Goal: Transaction & Acquisition: Download file/media

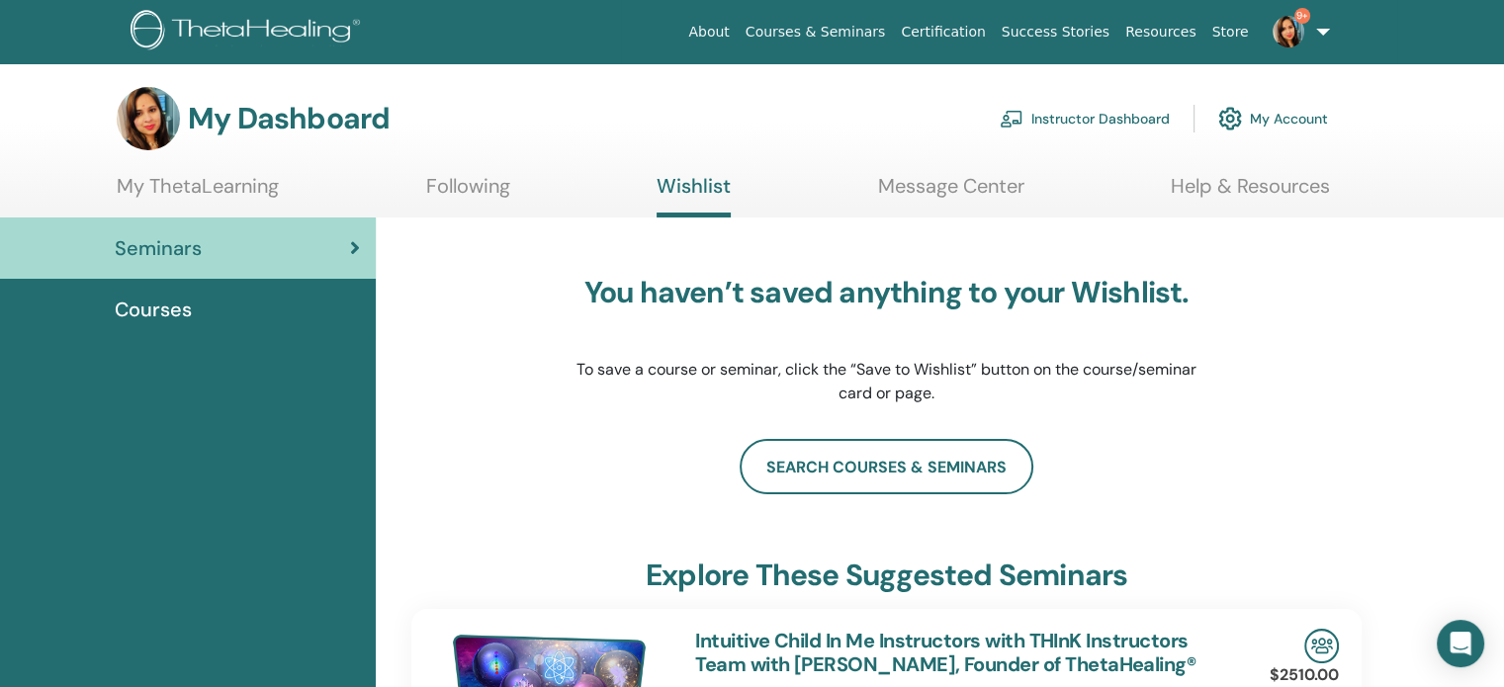
click at [1124, 114] on link "Instructor Dashboard" at bounding box center [1085, 119] width 170 height 44
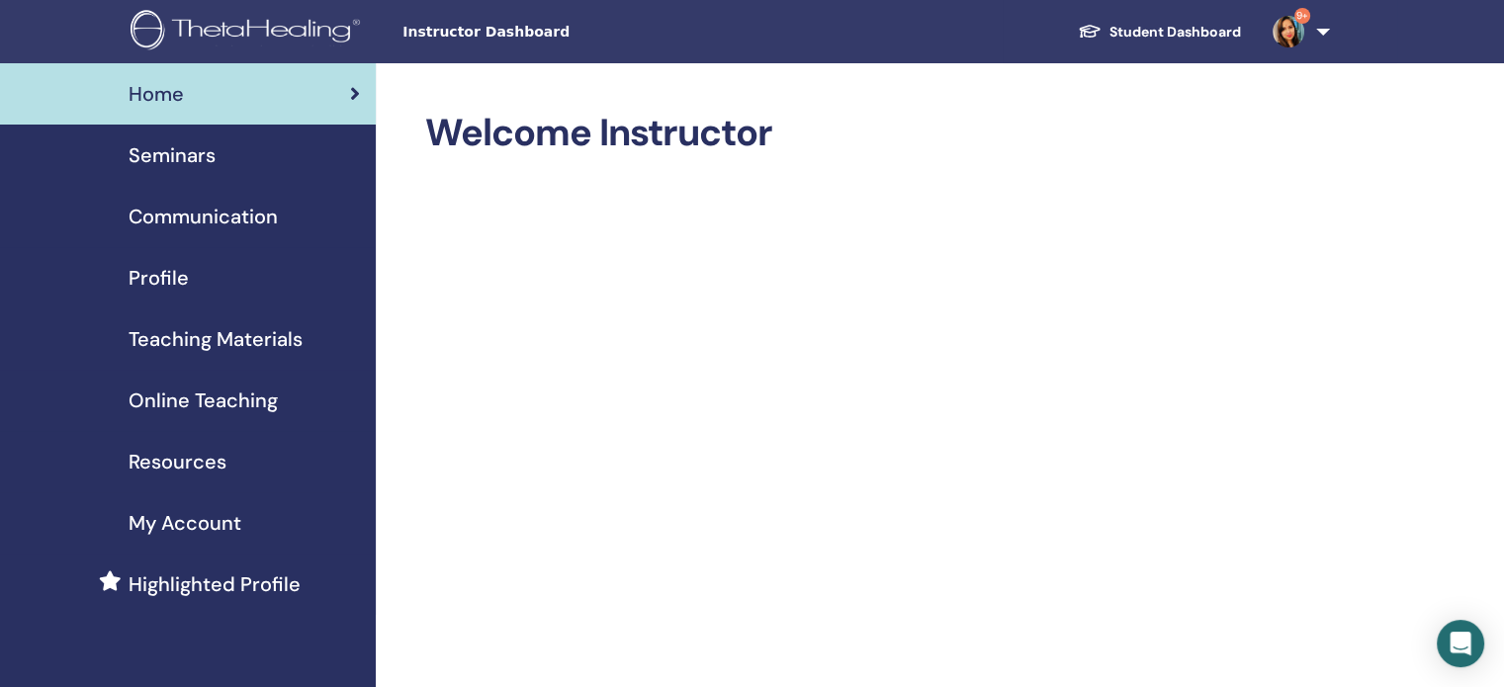
click at [194, 161] on span "Seminars" at bounding box center [172, 155] width 87 height 30
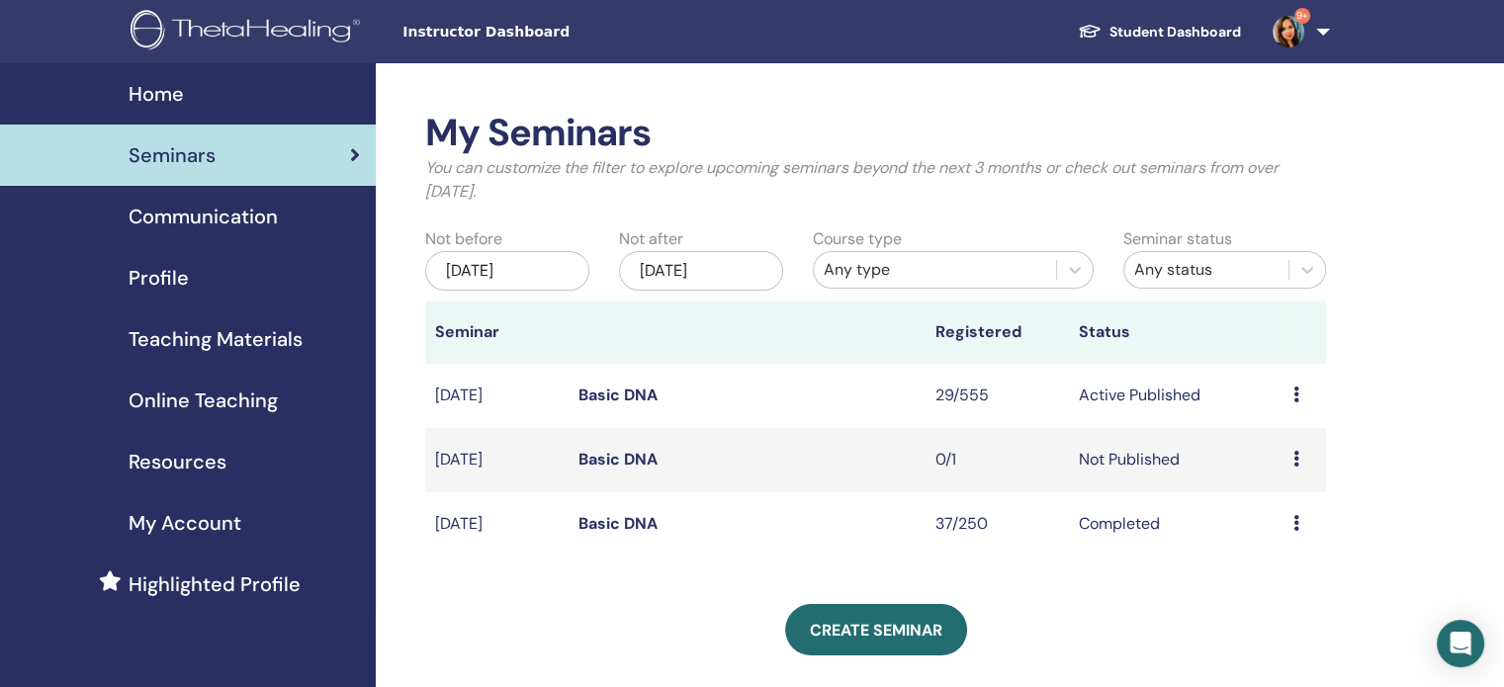
click at [950, 395] on td "29/555" at bounding box center [997, 396] width 143 height 64
click at [1171, 391] on td "Active Published" at bounding box center [1176, 396] width 215 height 64
click at [1299, 396] on div "Preview Edit Attendees Cancel" at bounding box center [1305, 396] width 23 height 24
click at [1287, 477] on link "Attendees" at bounding box center [1284, 471] width 75 height 21
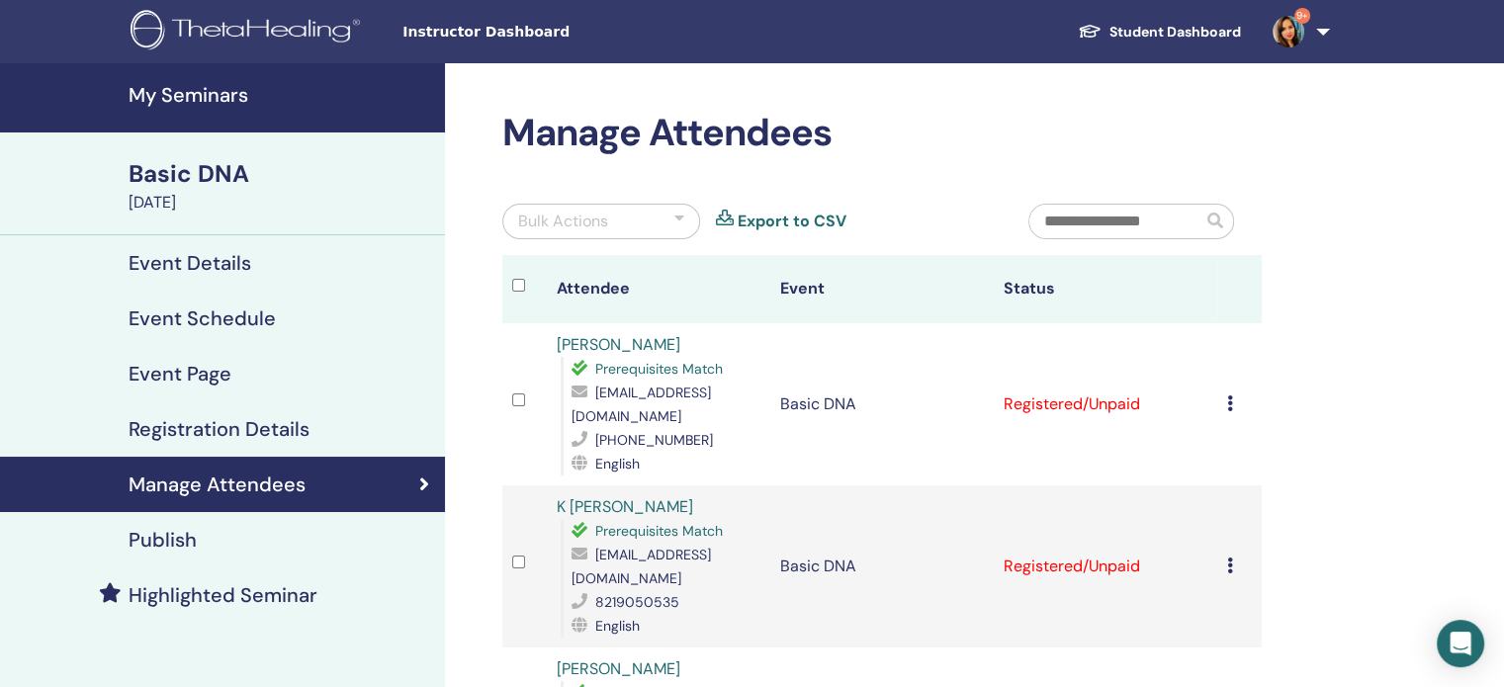
click at [1227, 400] on icon at bounding box center [1230, 404] width 6 height 16
click at [677, 212] on div at bounding box center [680, 222] width 10 height 24
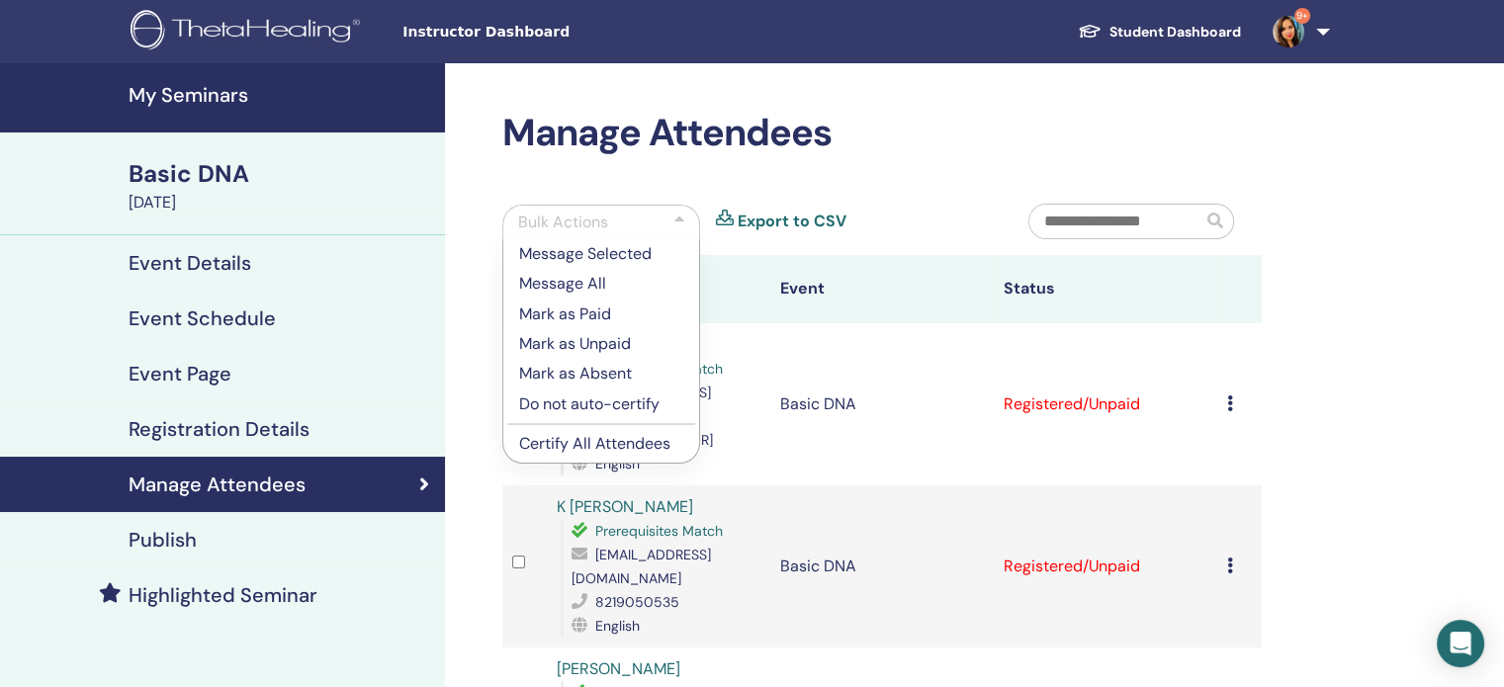
click at [590, 316] on p "Mark as Paid" at bounding box center [601, 315] width 164 height 24
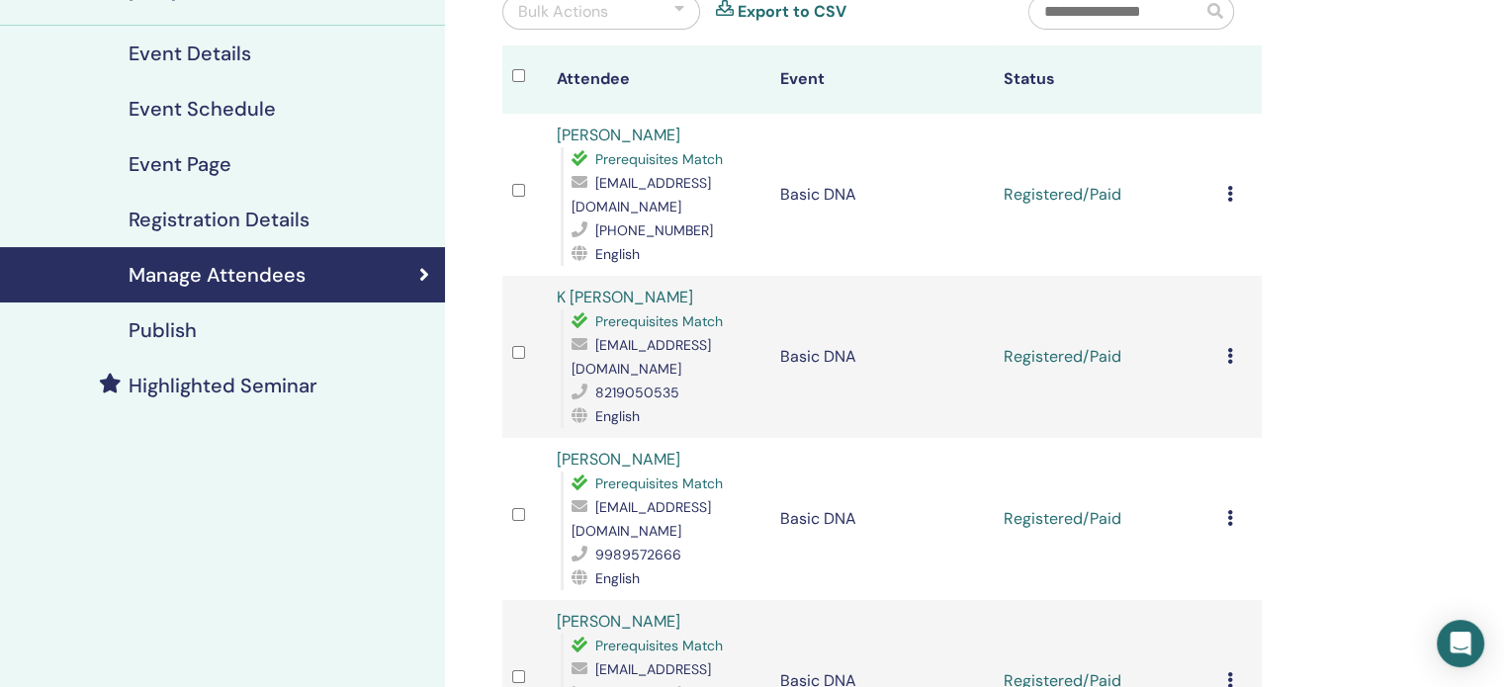
scroll to position [91, 0]
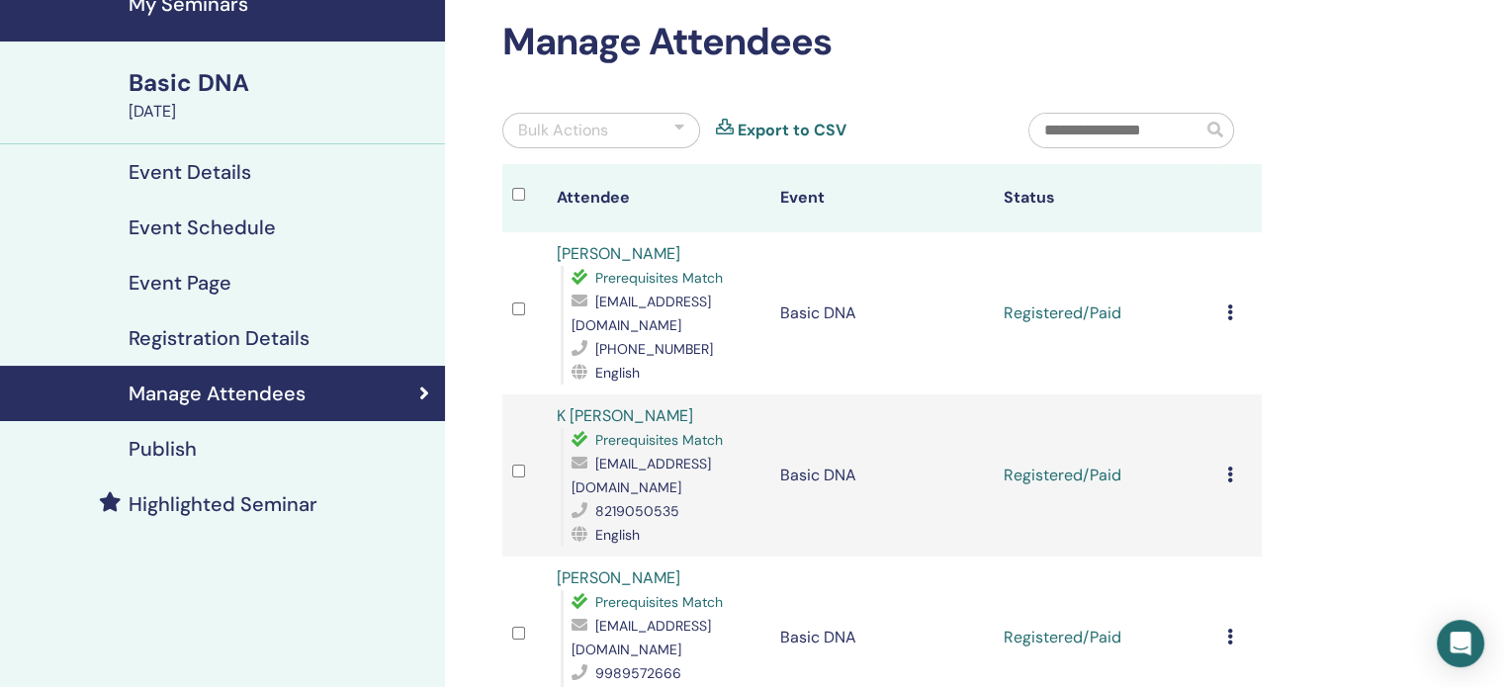
click at [1233, 316] on div "Cancel Registration Do not auto-certify Mark as Paid Mark as Unpaid Mark as Abs…" at bounding box center [1239, 314] width 25 height 24
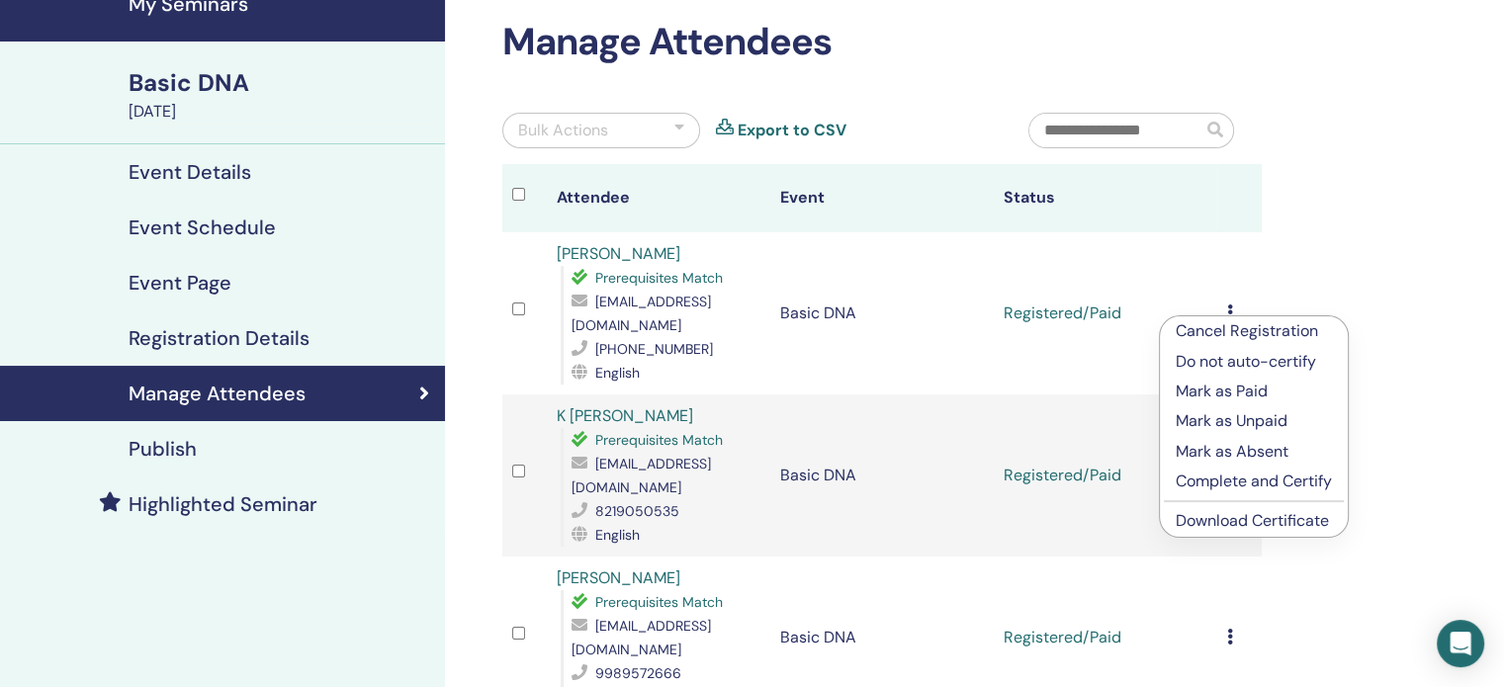
click at [609, 155] on div "Bulk Actions Export to CSV" at bounding box center [751, 138] width 526 height 51
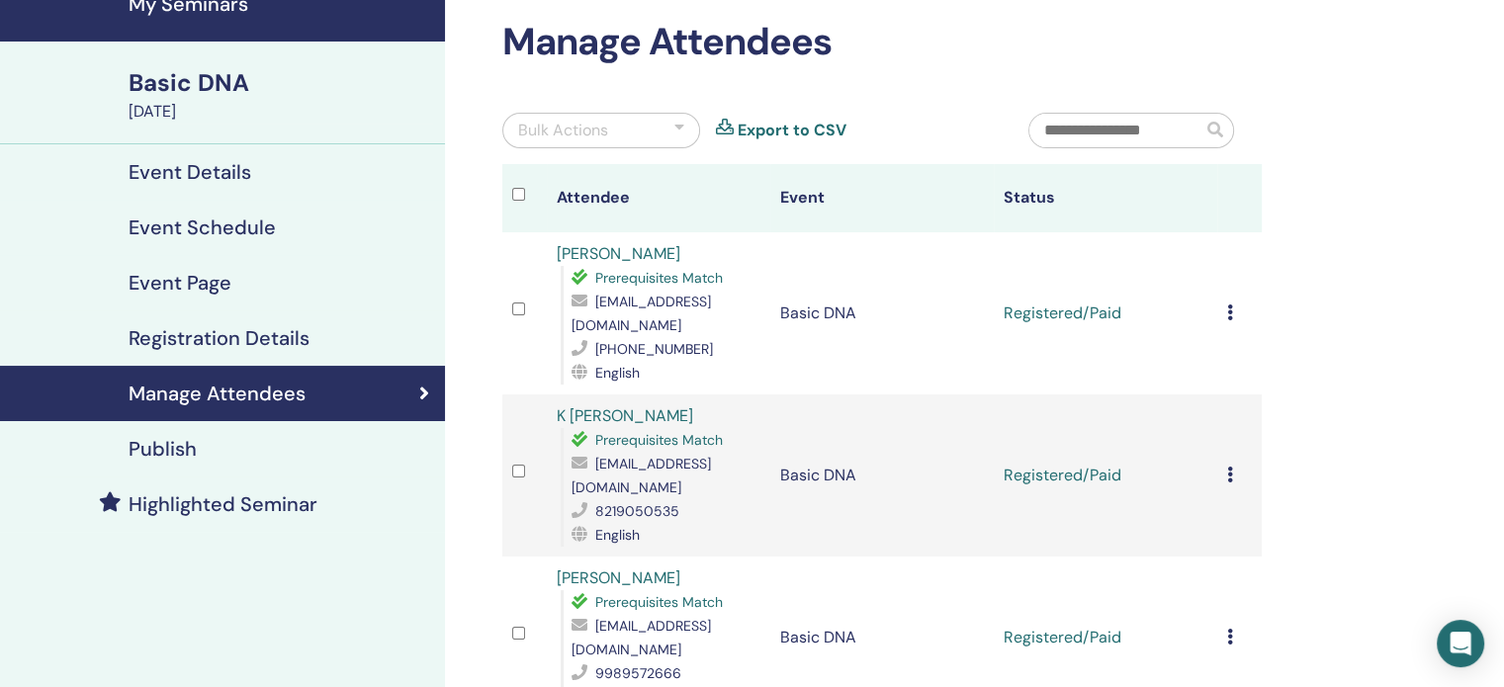
click at [684, 130] on div "Bulk Actions" at bounding box center [601, 131] width 198 height 36
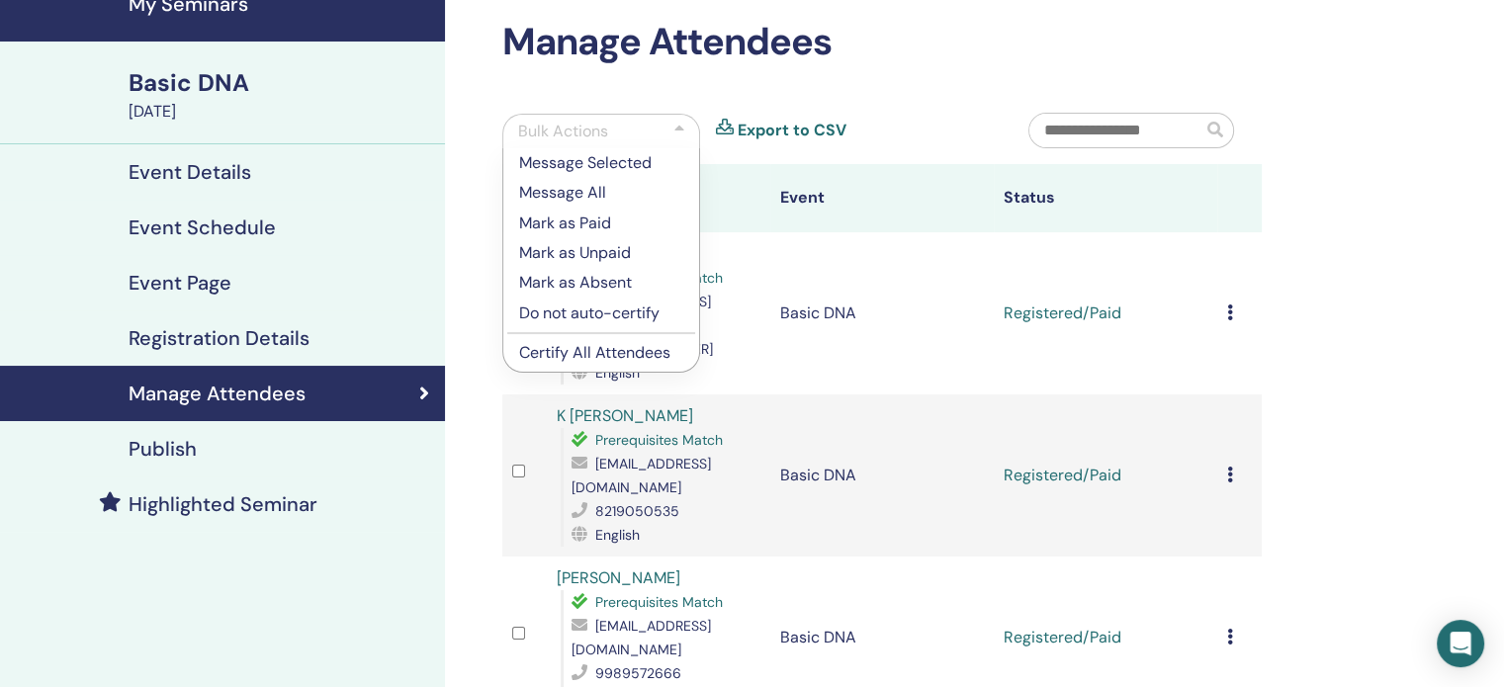
click at [723, 189] on th "Attendee" at bounding box center [659, 198] width 224 height 68
click at [704, 134] on div "Bulk Actions Message Selected Message All Mark as Paid Mark as Unpaid Mark as A…" at bounding box center [751, 138] width 526 height 51
click at [889, 253] on td "Basic DNA" at bounding box center [882, 313] width 224 height 162
click at [680, 125] on div at bounding box center [680, 132] width 10 height 24
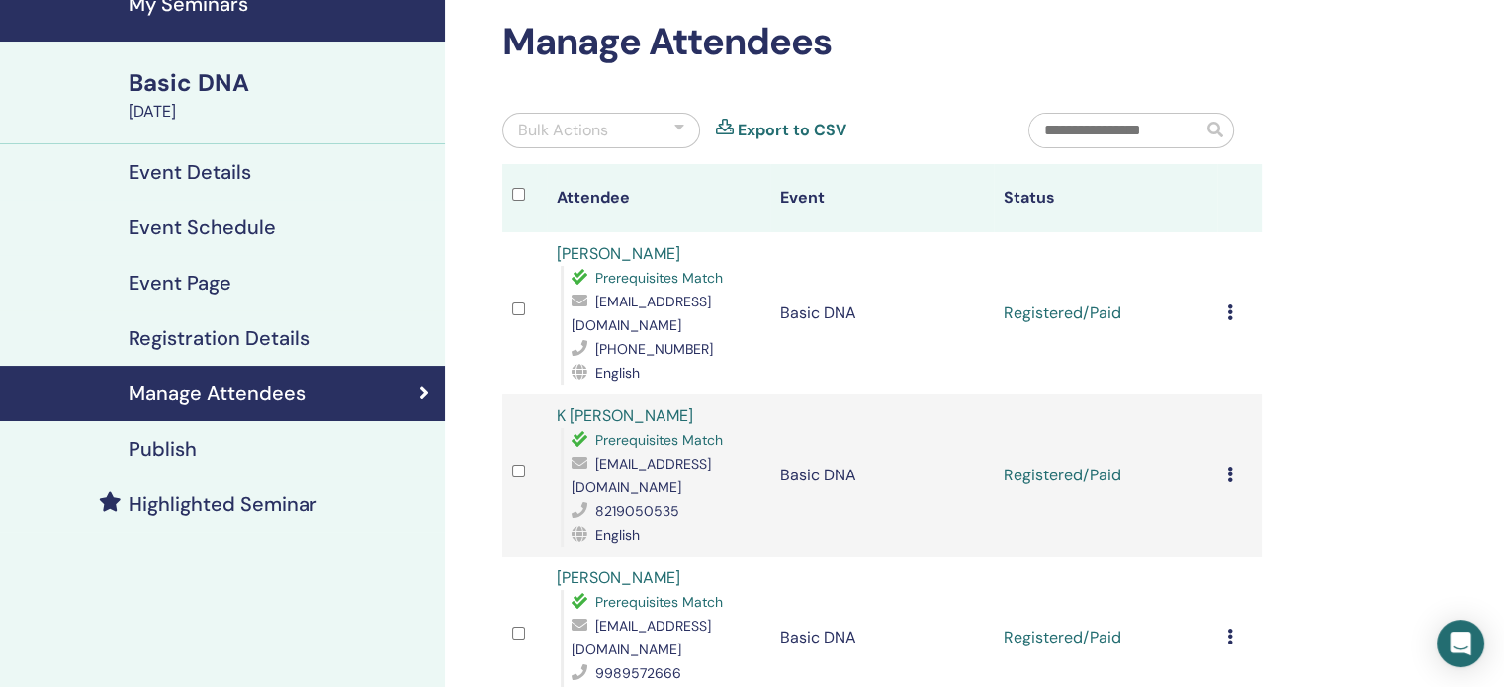
click at [680, 130] on div at bounding box center [680, 131] width 10 height 24
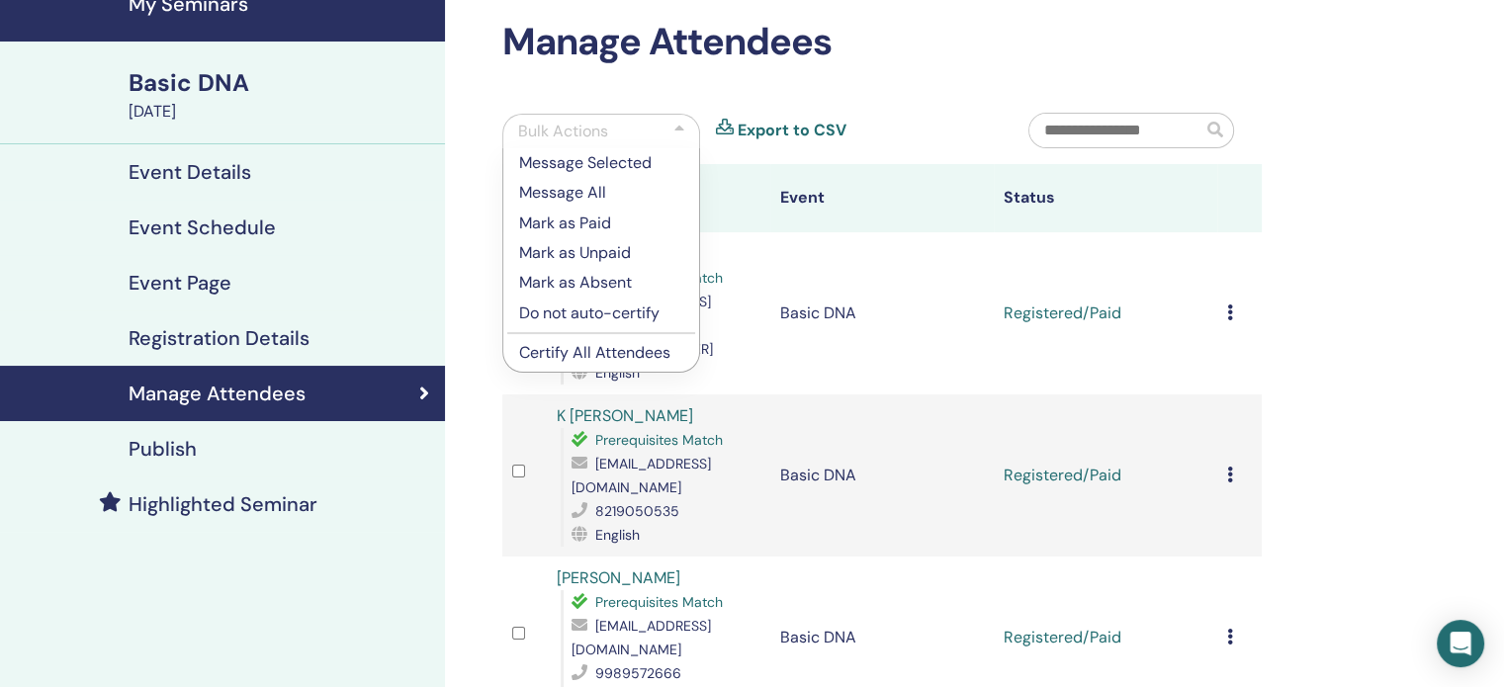
click at [680, 130] on div at bounding box center [680, 132] width 10 height 24
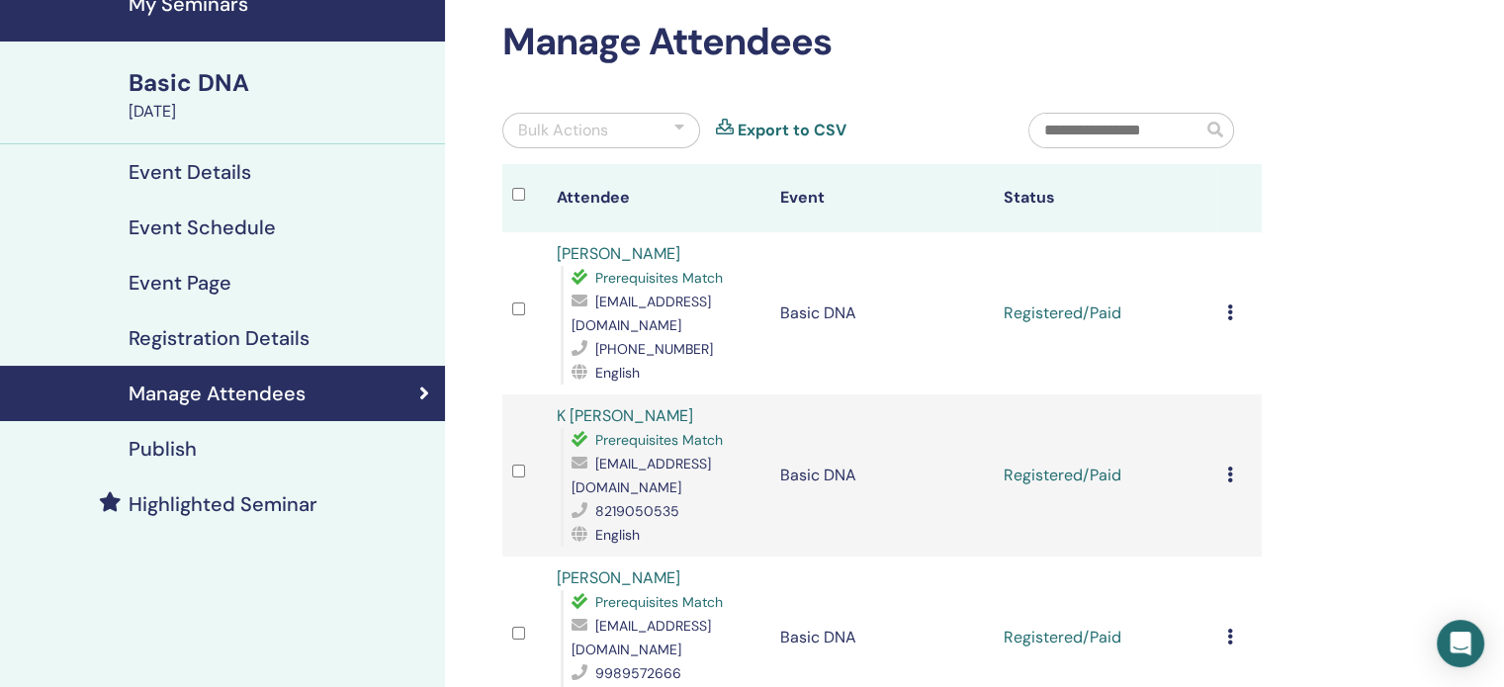
click at [1230, 312] on icon at bounding box center [1230, 313] width 6 height 16
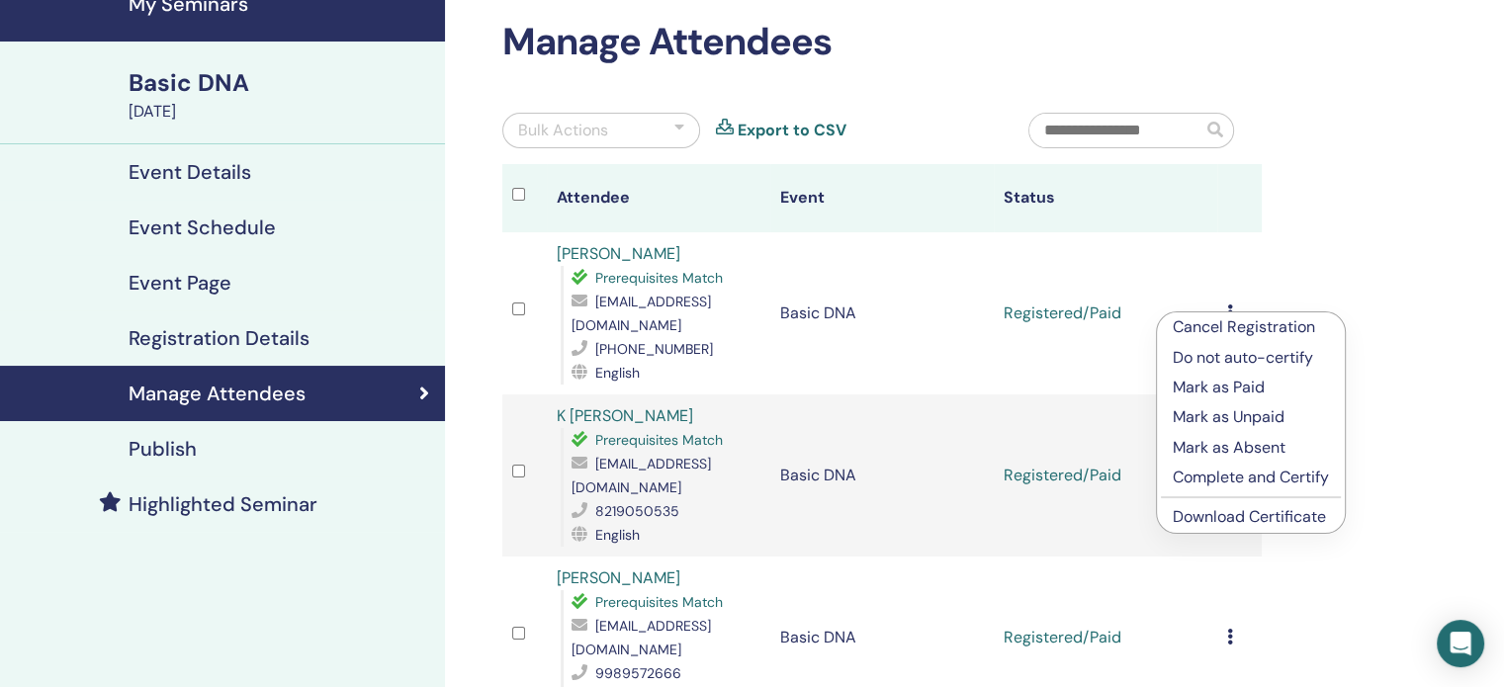
click at [1223, 519] on link "Download Certificate" at bounding box center [1249, 516] width 153 height 21
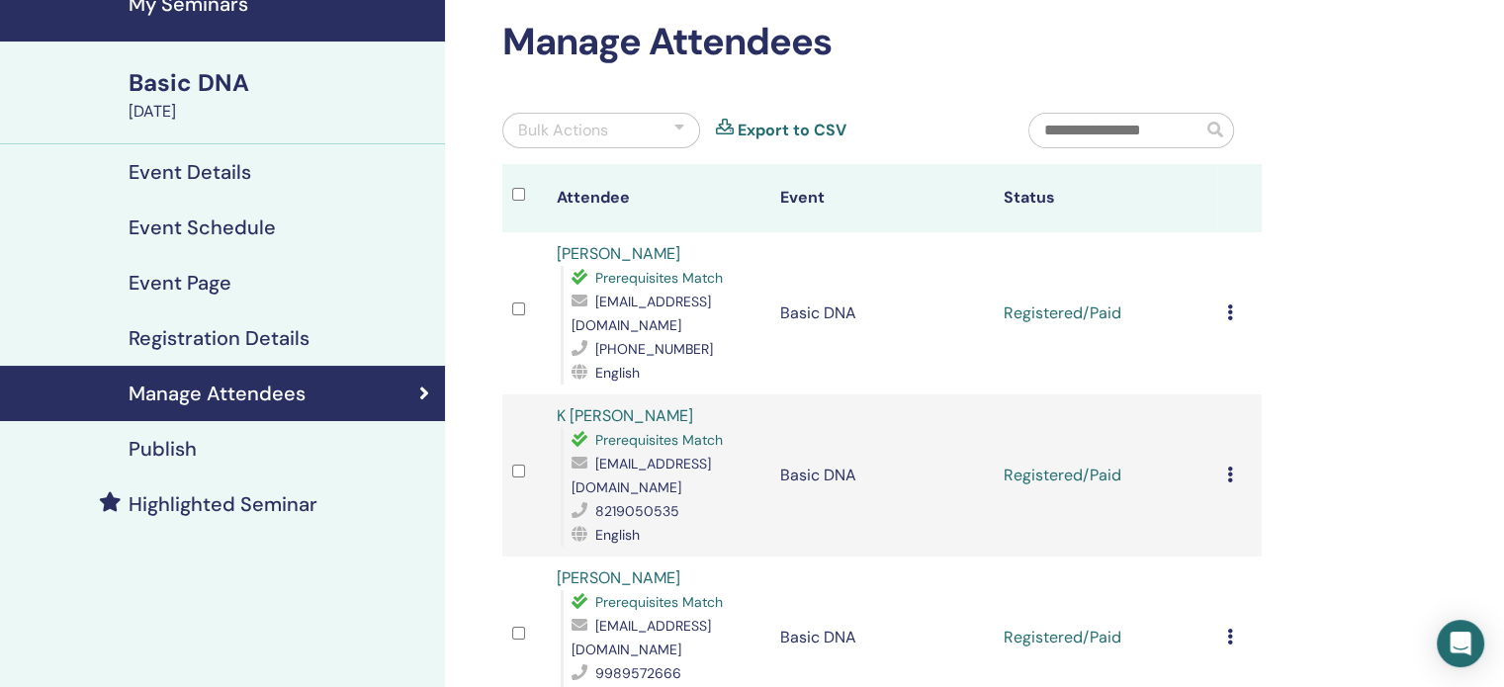
click at [1227, 467] on icon at bounding box center [1230, 475] width 6 height 16
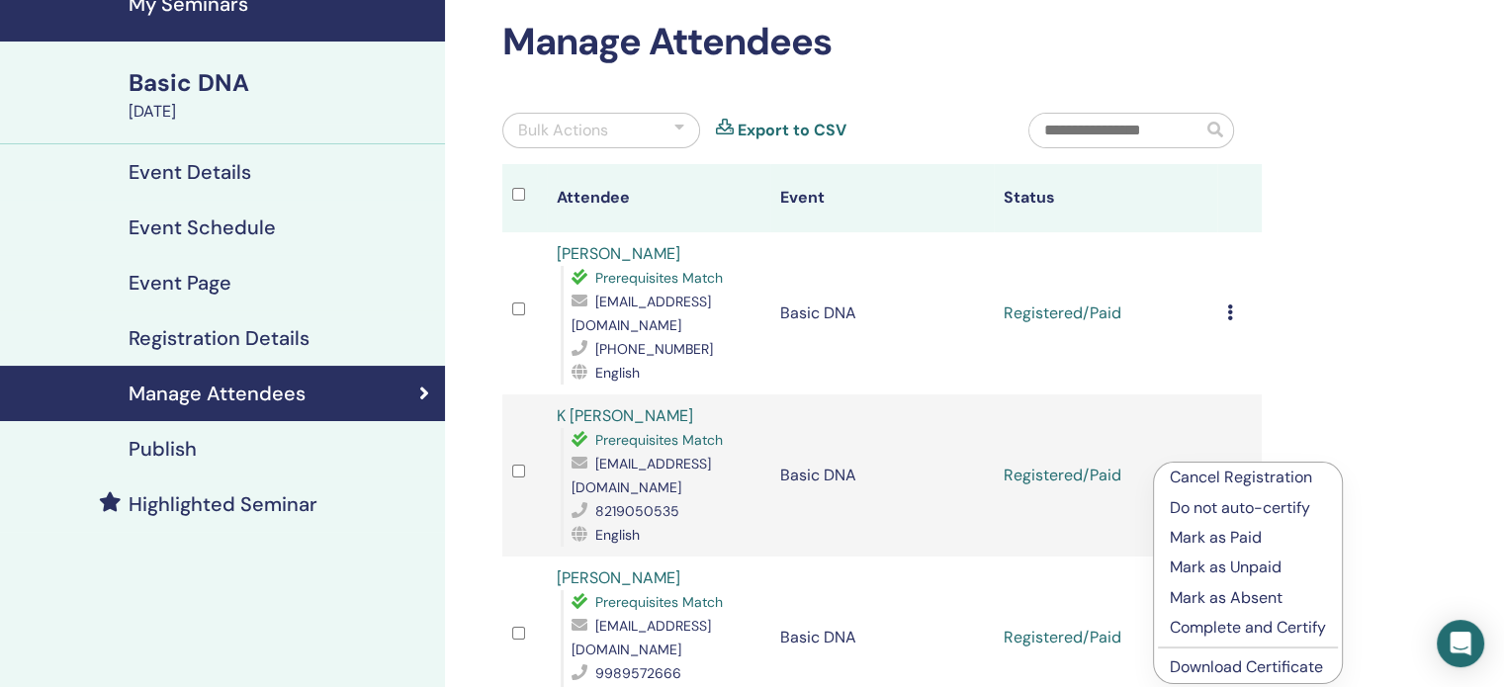
click at [1202, 661] on link "Download Certificate" at bounding box center [1246, 667] width 153 height 21
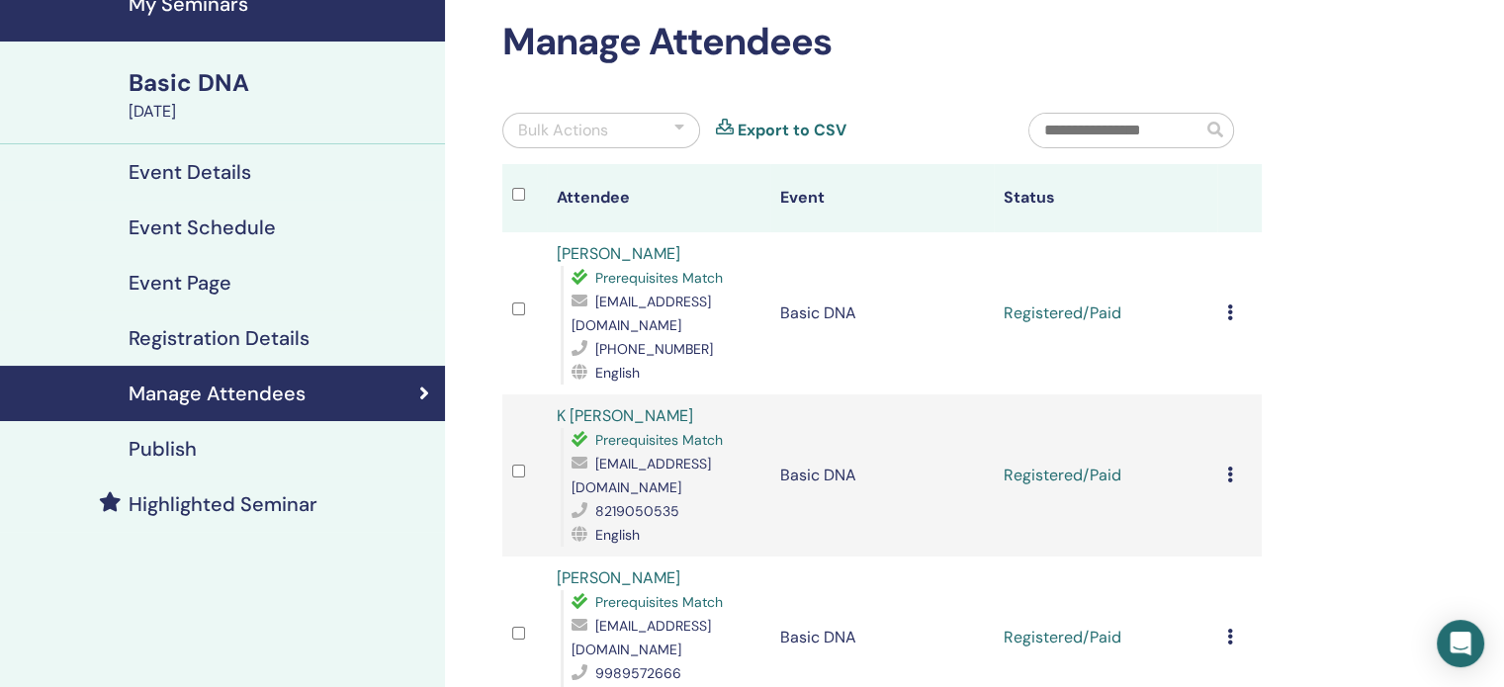
click at [1229, 629] on icon at bounding box center [1230, 637] width 6 height 16
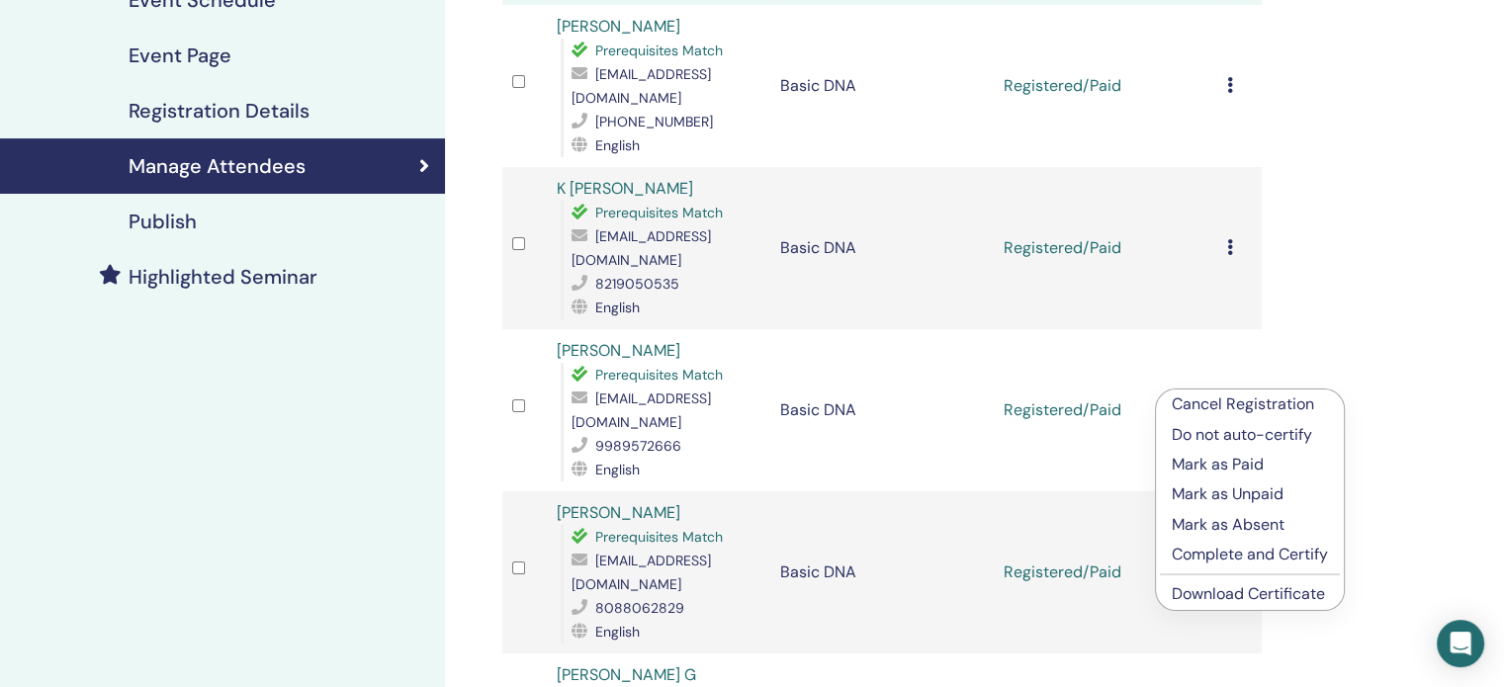
scroll to position [487, 0]
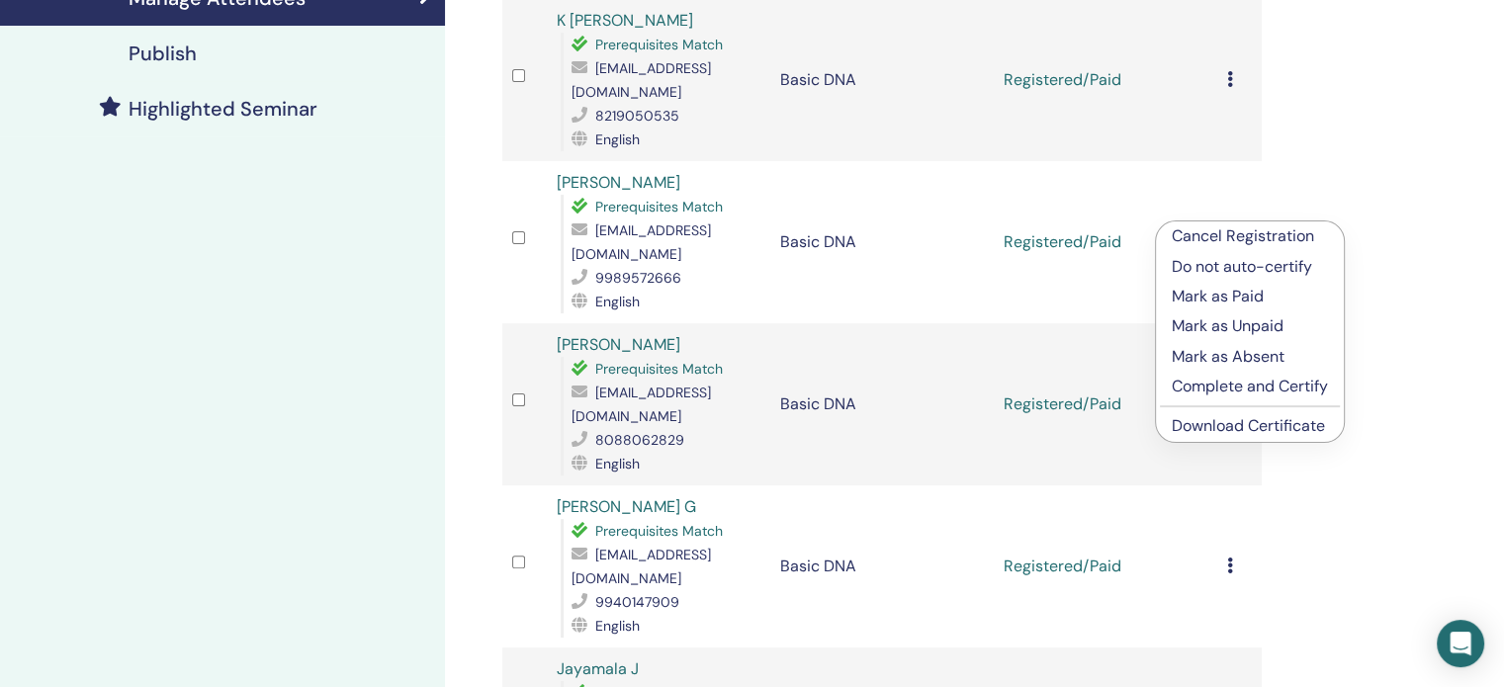
click at [1255, 427] on link "Download Certificate" at bounding box center [1248, 425] width 153 height 21
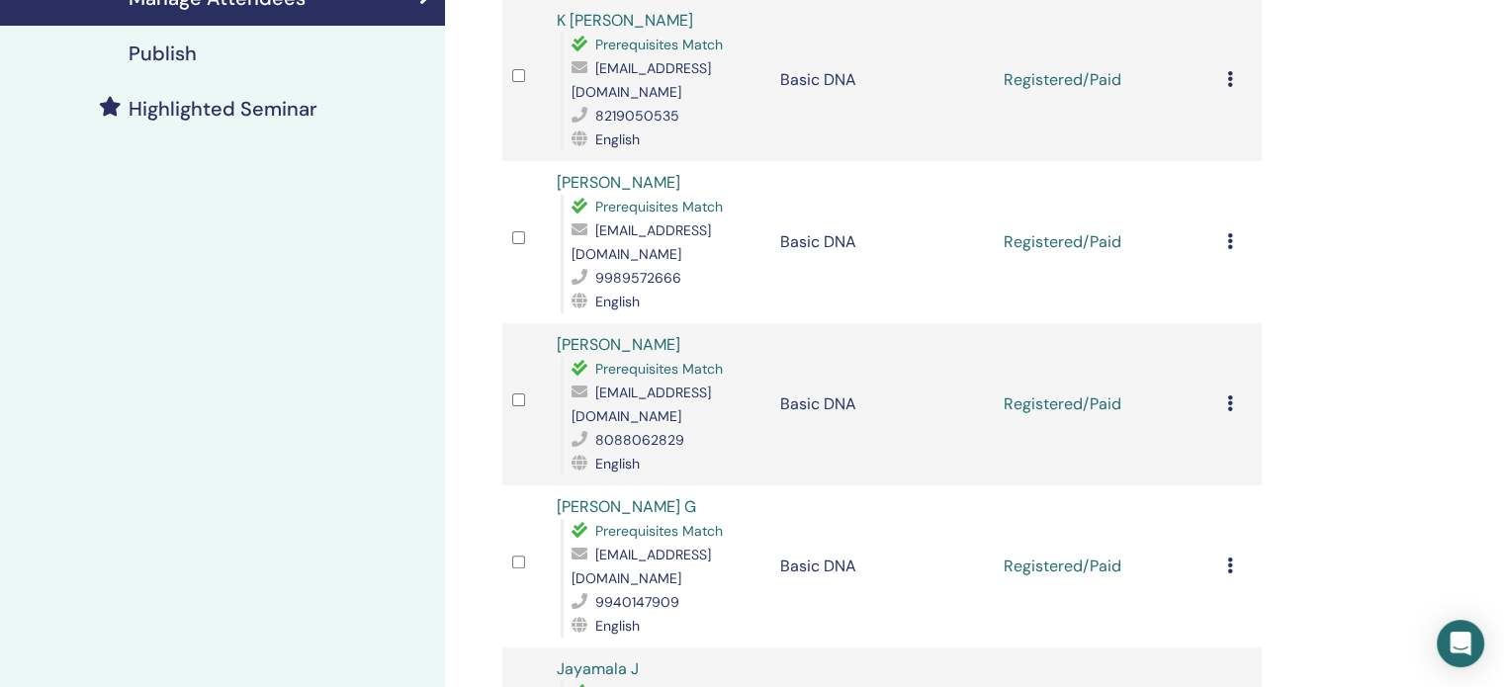
click at [1229, 396] on icon at bounding box center [1230, 404] width 6 height 16
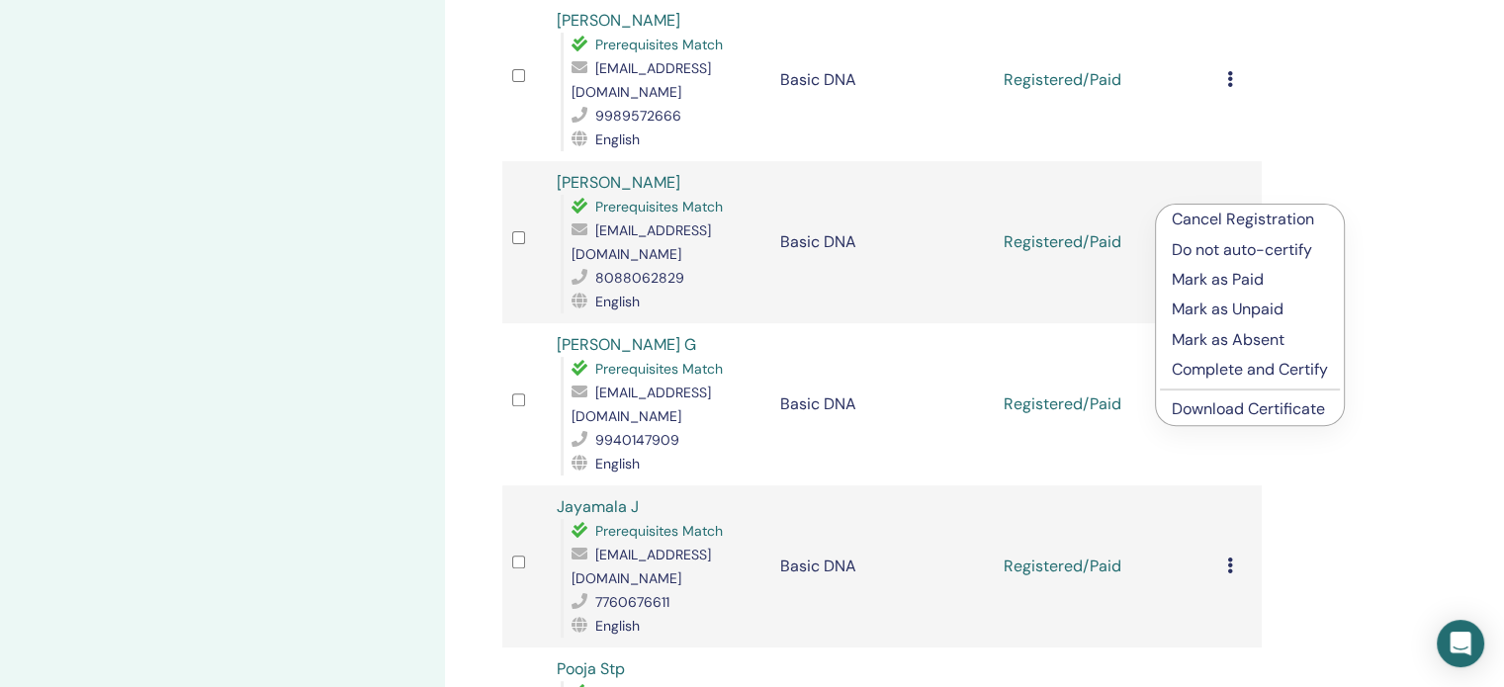
scroll to position [684, 0]
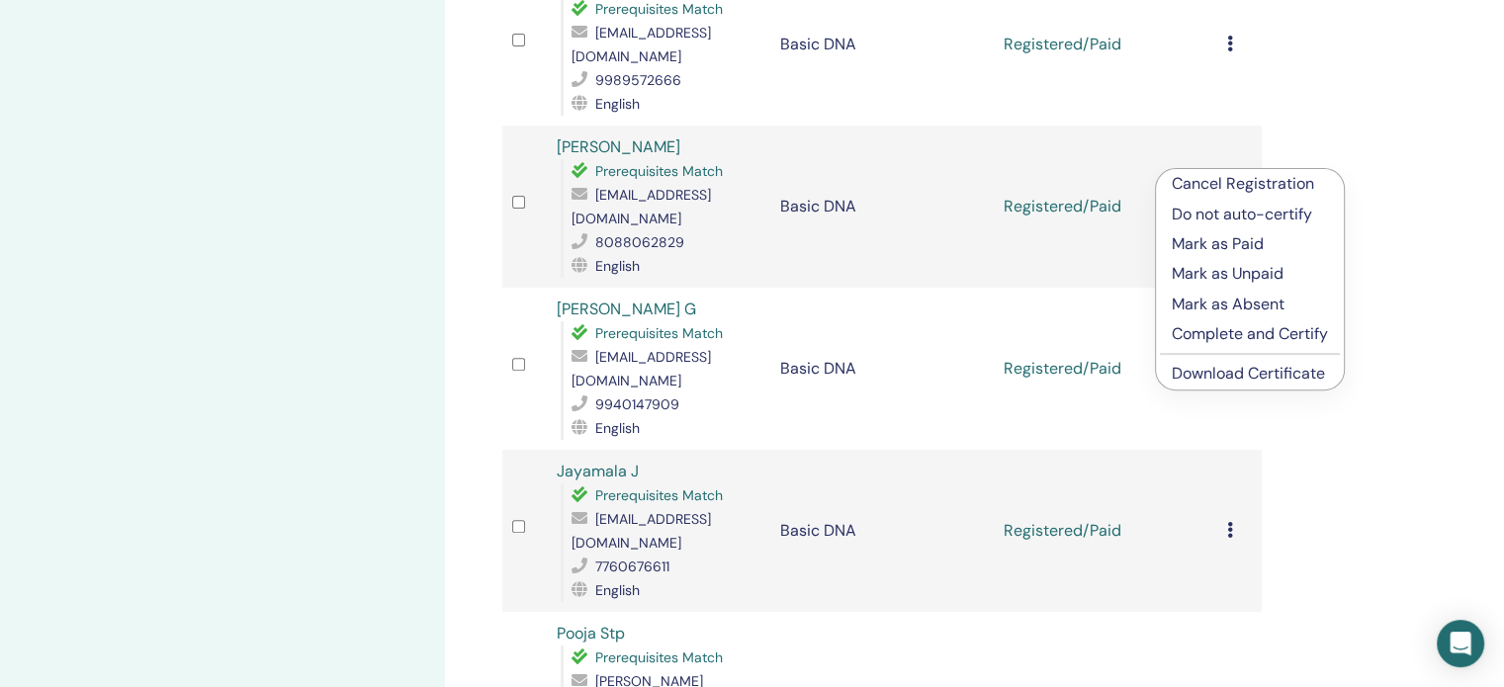
click at [1224, 372] on link "Download Certificate" at bounding box center [1248, 373] width 153 height 21
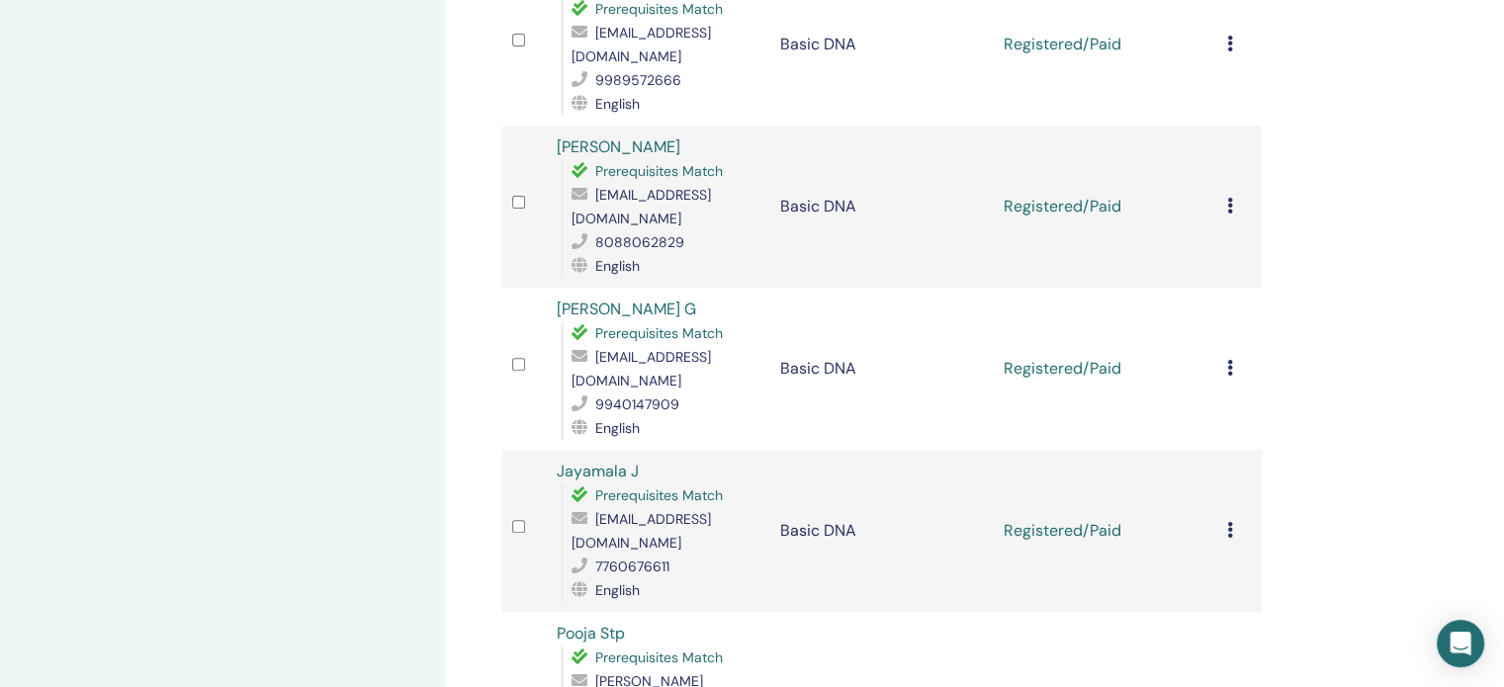
click at [1232, 360] on icon at bounding box center [1230, 368] width 6 height 16
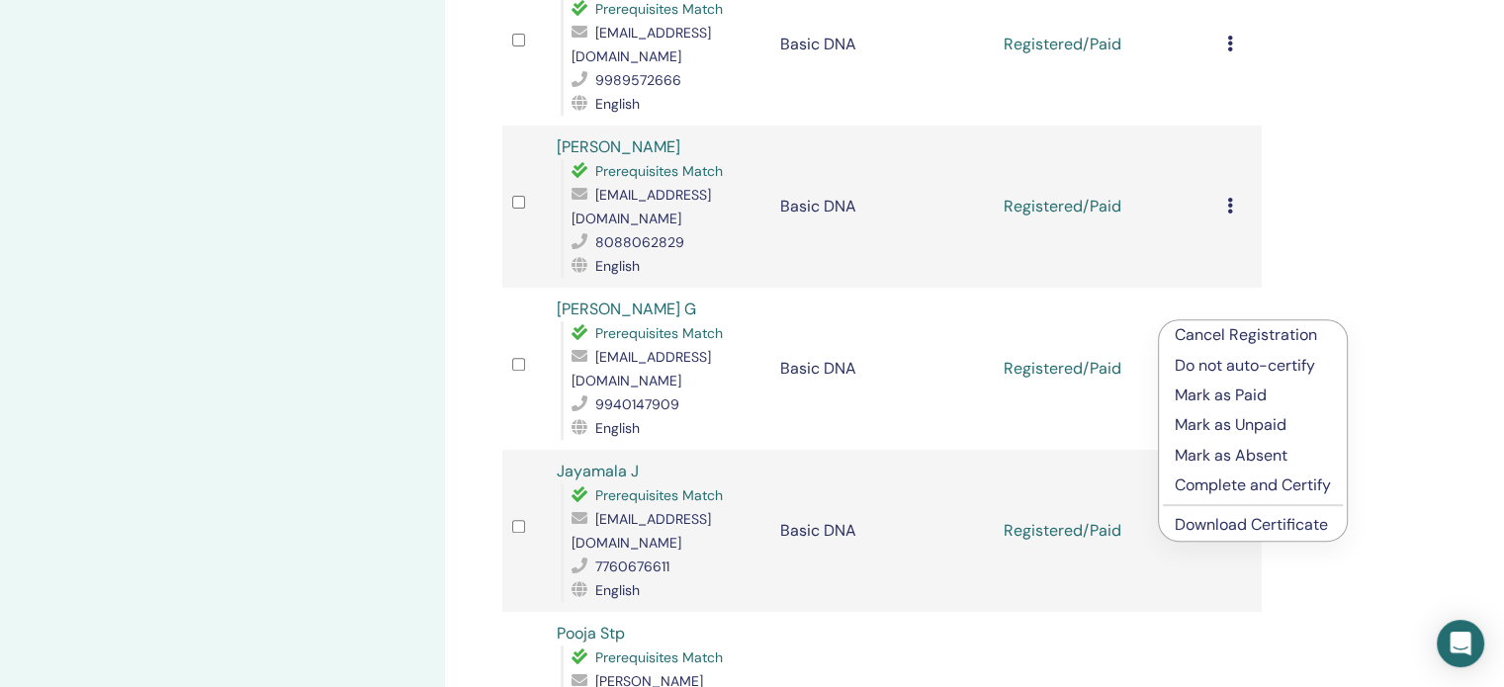
click at [1216, 524] on link "Download Certificate" at bounding box center [1251, 524] width 153 height 21
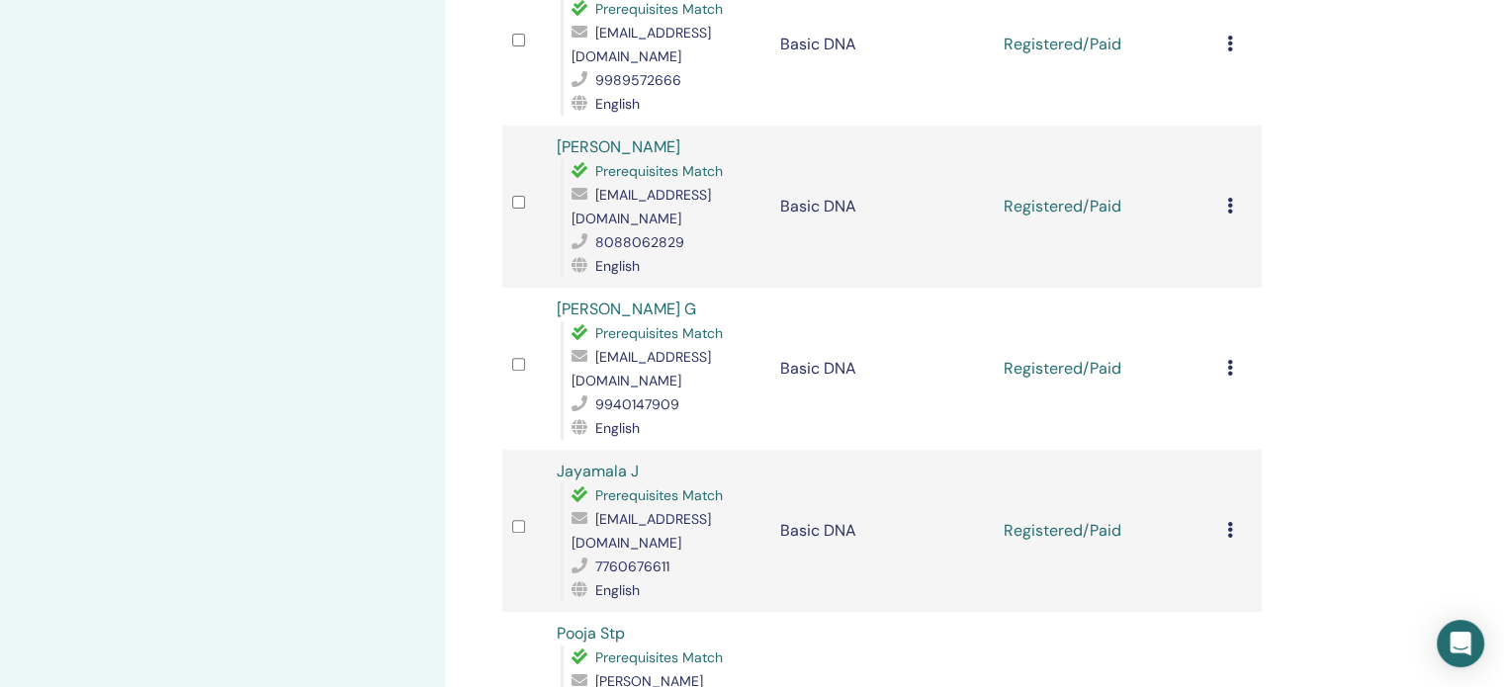
click at [1228, 522] on icon at bounding box center [1230, 530] width 6 height 16
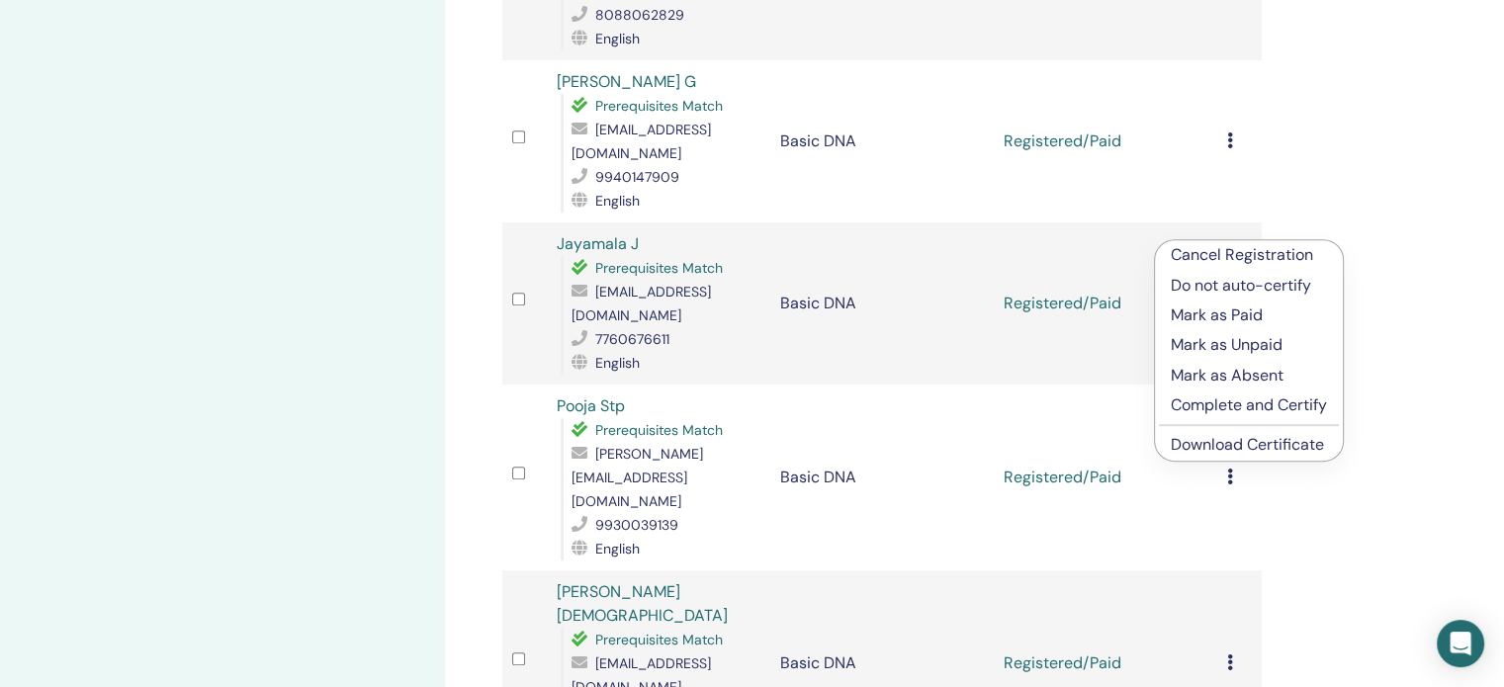
scroll to position [981, 0]
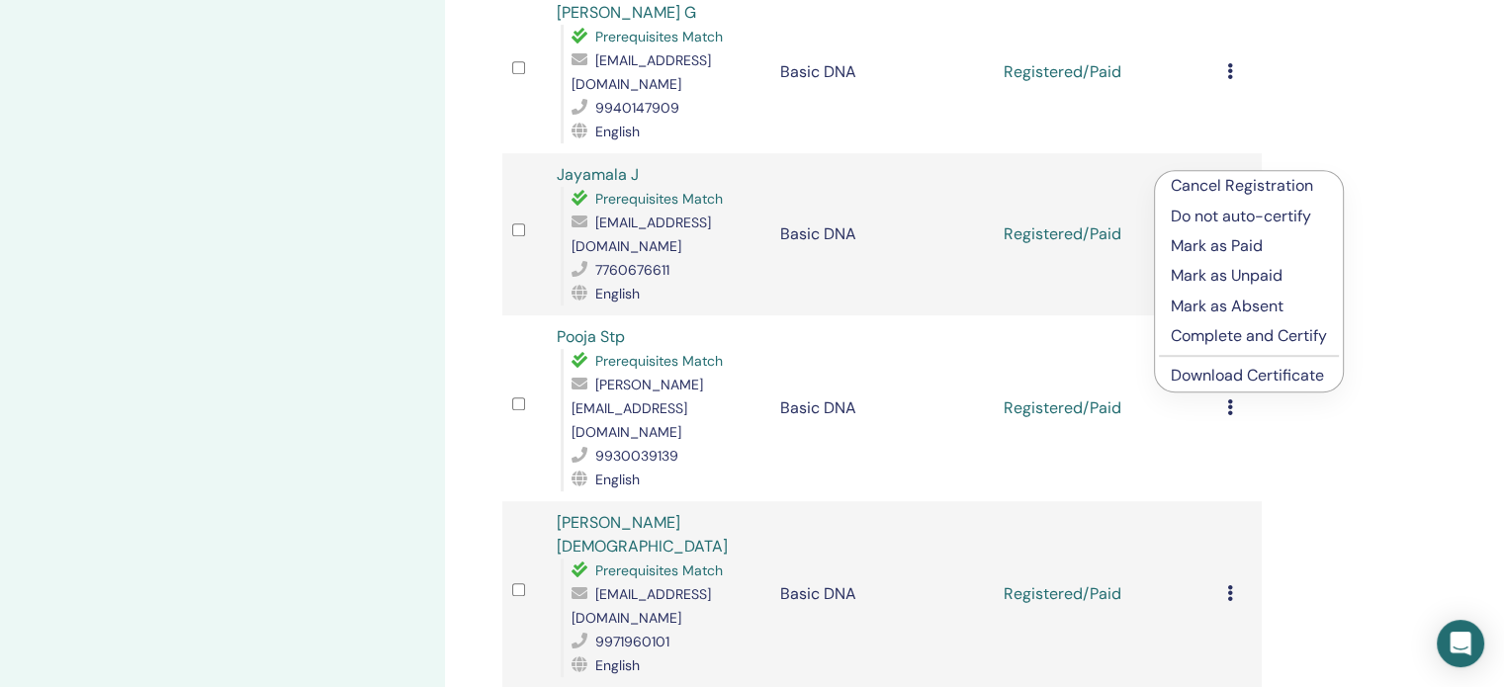
click at [1197, 367] on link "Download Certificate" at bounding box center [1247, 375] width 153 height 21
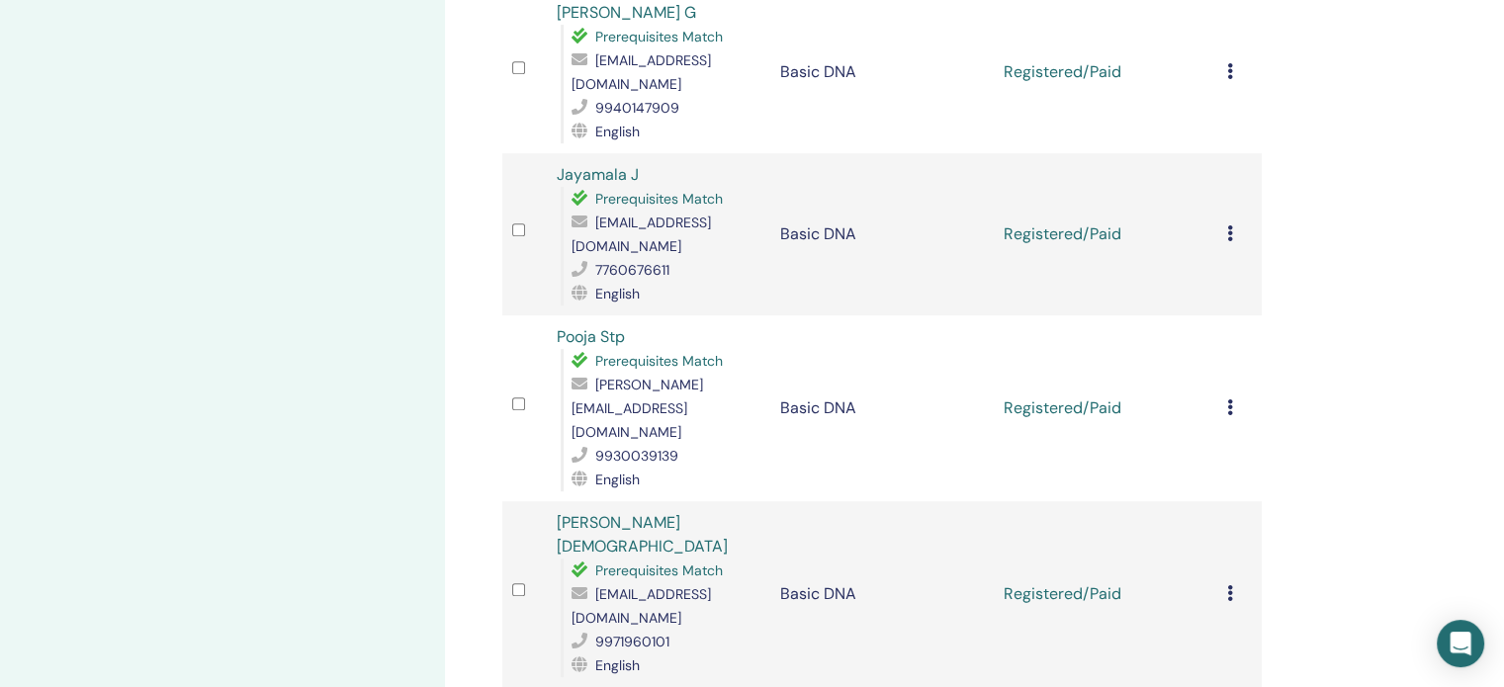
click at [1230, 400] on icon at bounding box center [1230, 408] width 6 height 16
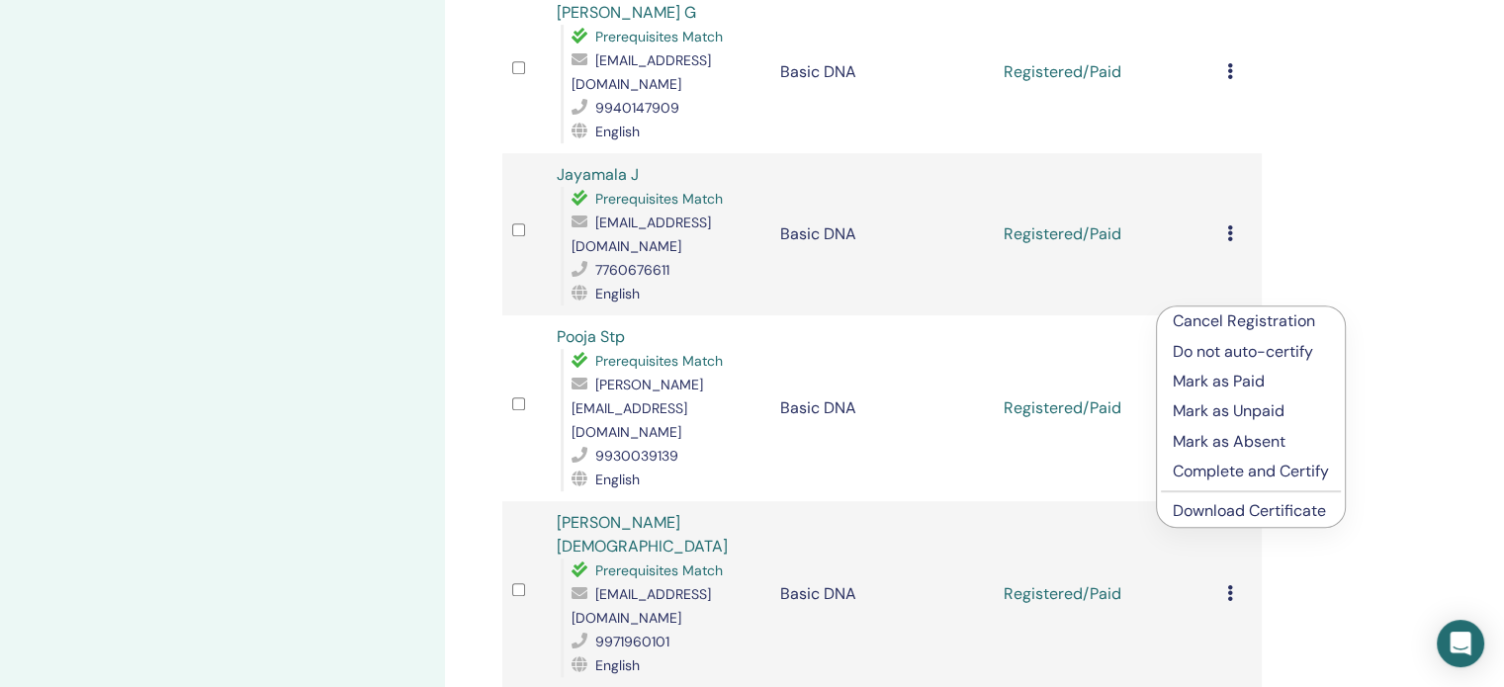
click at [1209, 510] on link "Download Certificate" at bounding box center [1249, 510] width 153 height 21
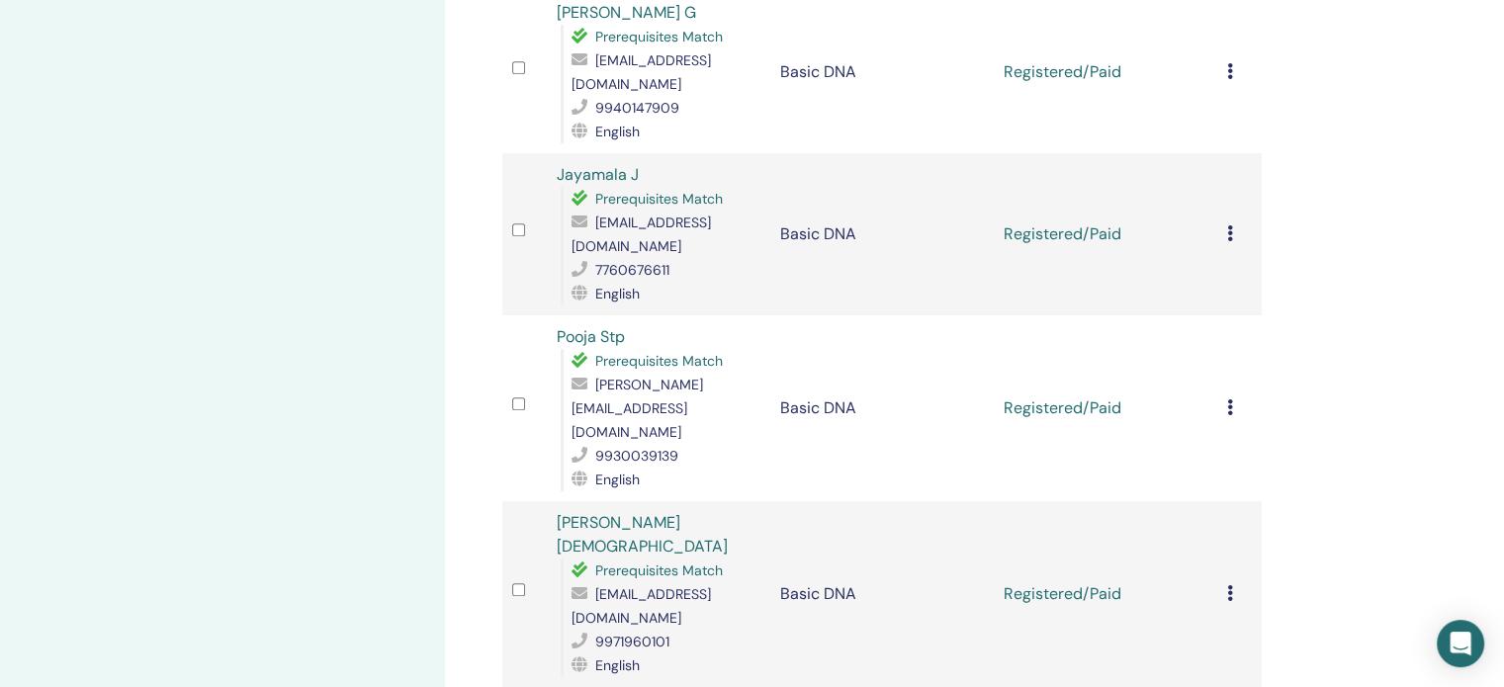
click at [1230, 586] on icon at bounding box center [1230, 594] width 6 height 16
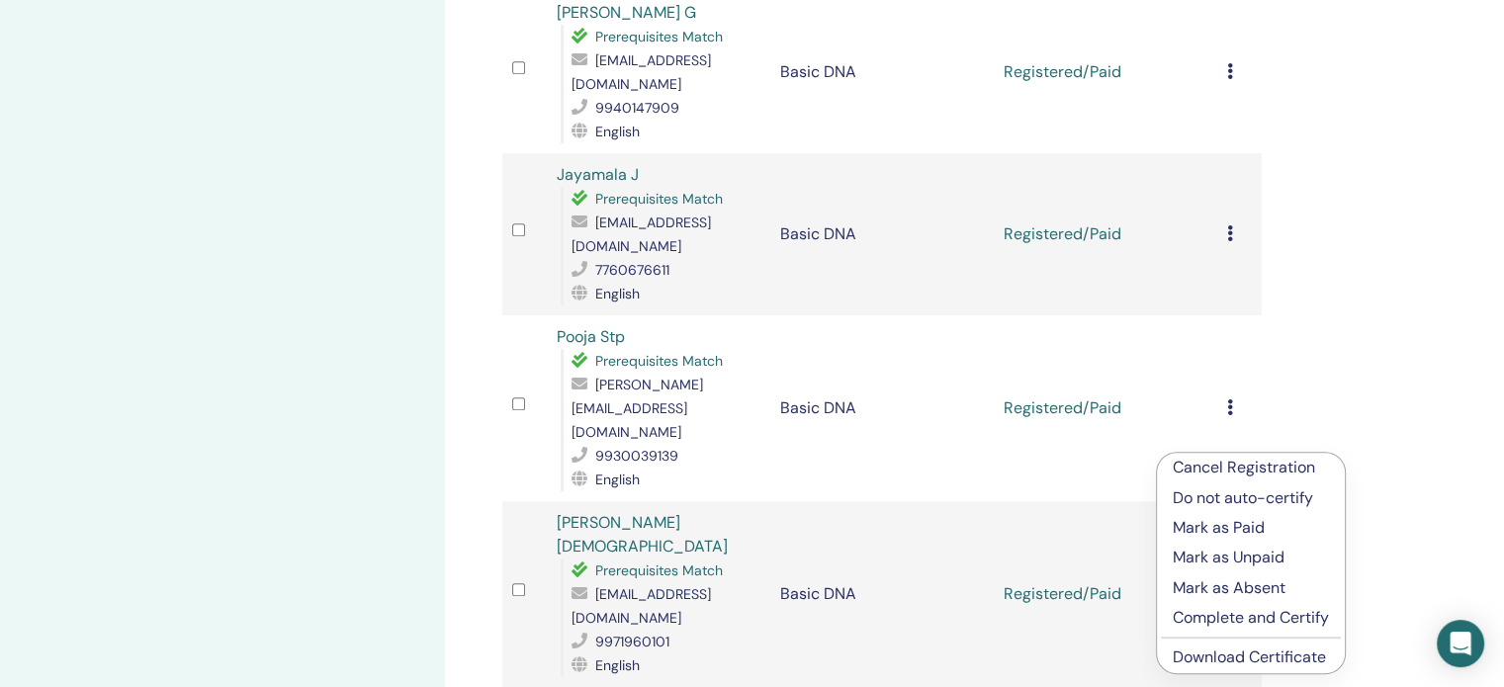
click at [1212, 662] on link "Download Certificate" at bounding box center [1249, 657] width 153 height 21
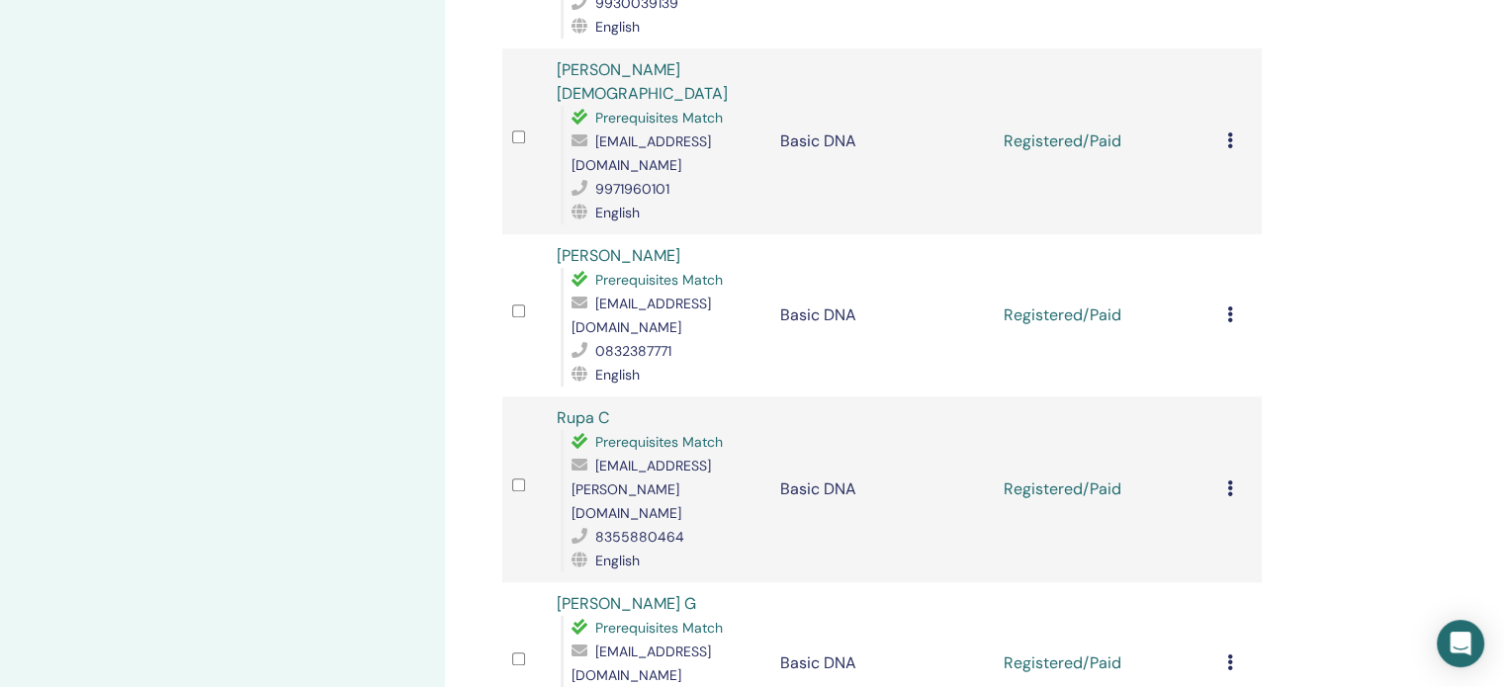
scroll to position [1476, 0]
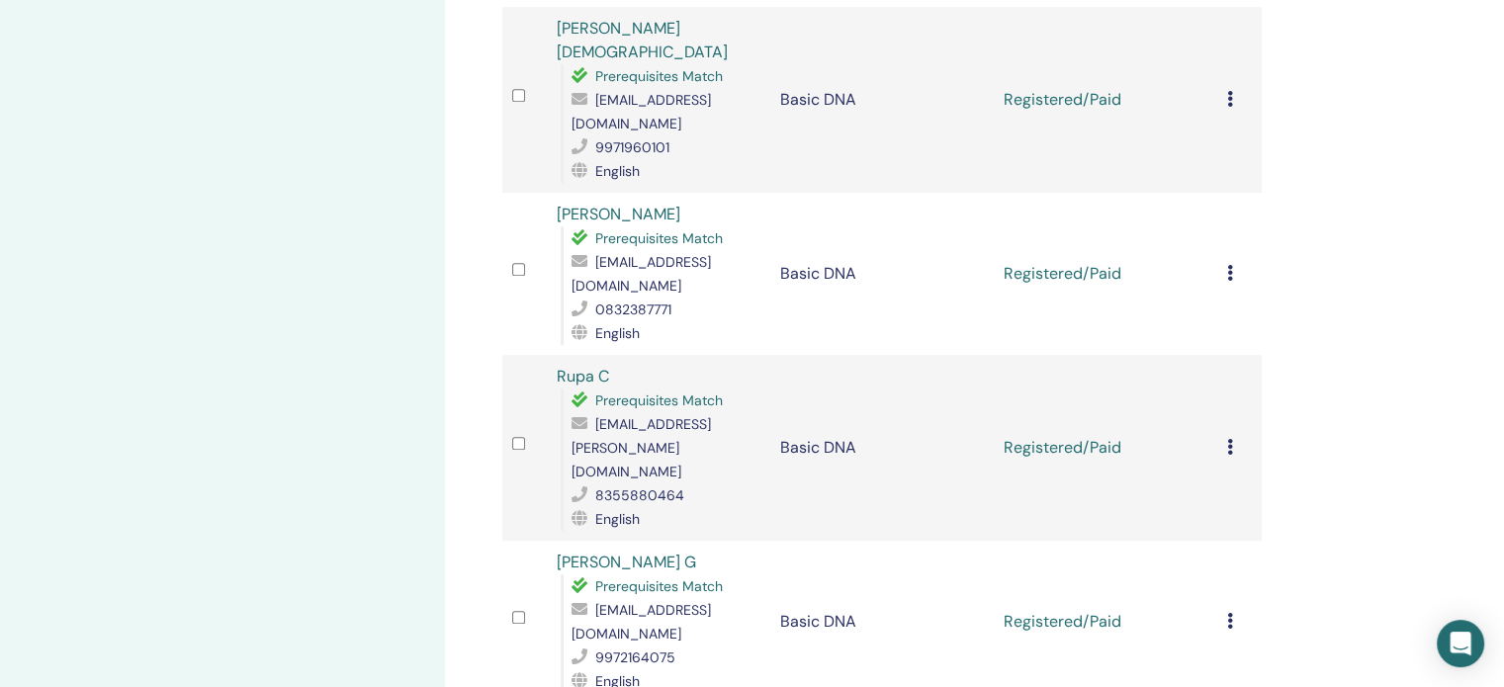
click at [1227, 265] on icon at bounding box center [1230, 273] width 6 height 16
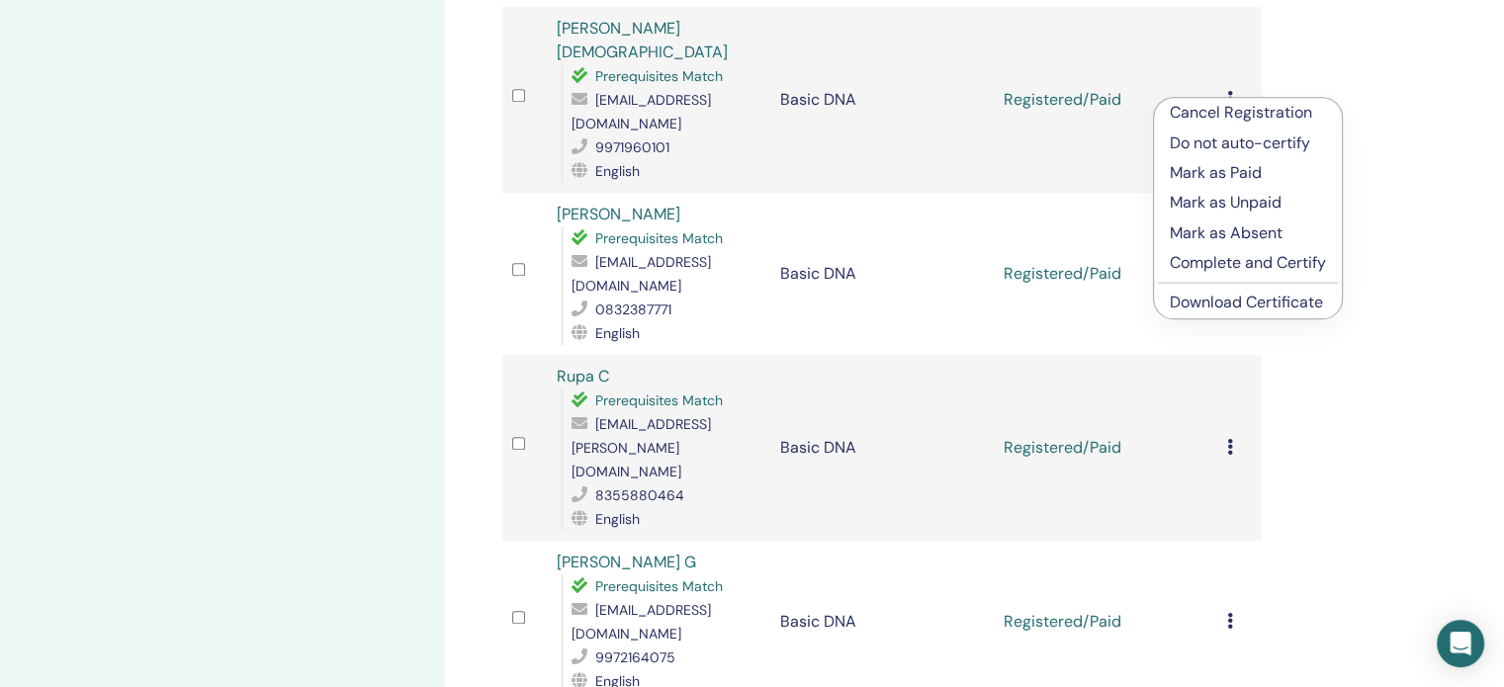
click at [1215, 297] on link "Download Certificate" at bounding box center [1246, 302] width 153 height 21
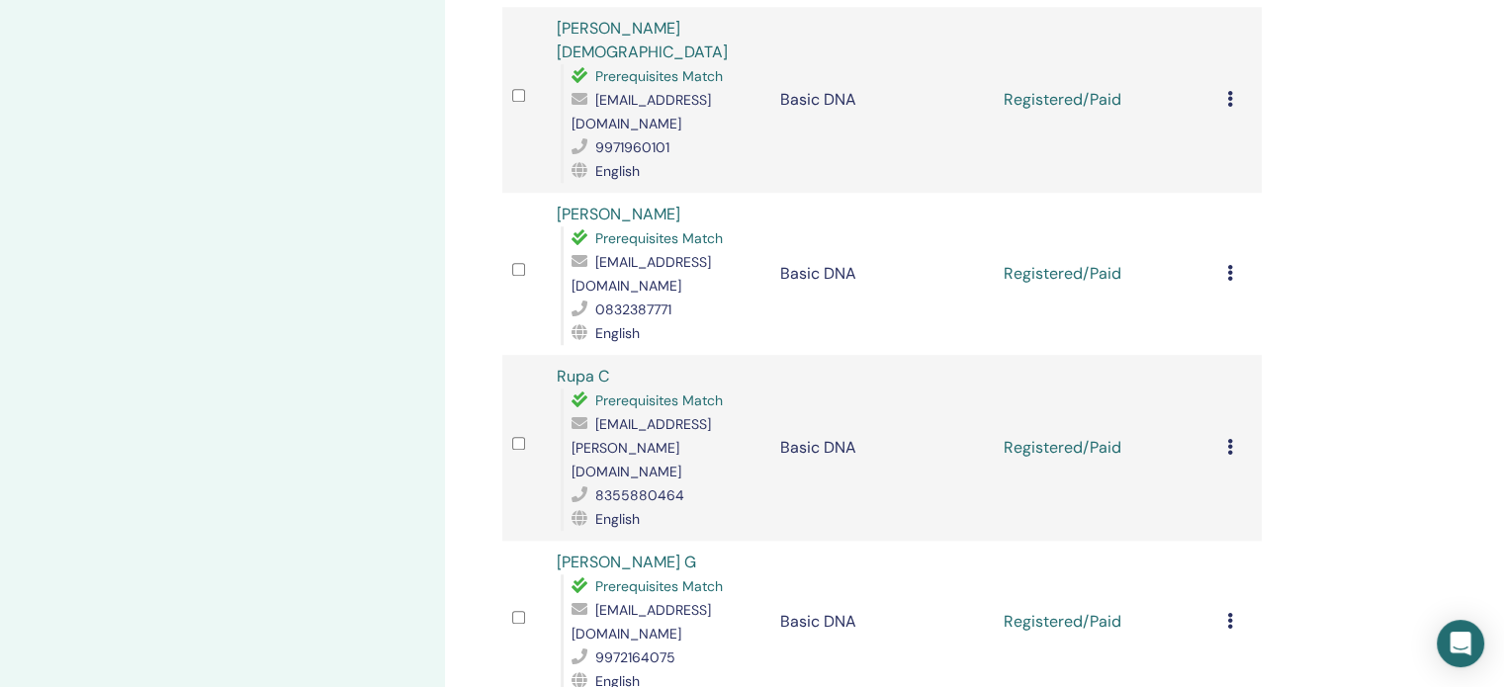
click at [1230, 439] on icon at bounding box center [1230, 447] width 6 height 16
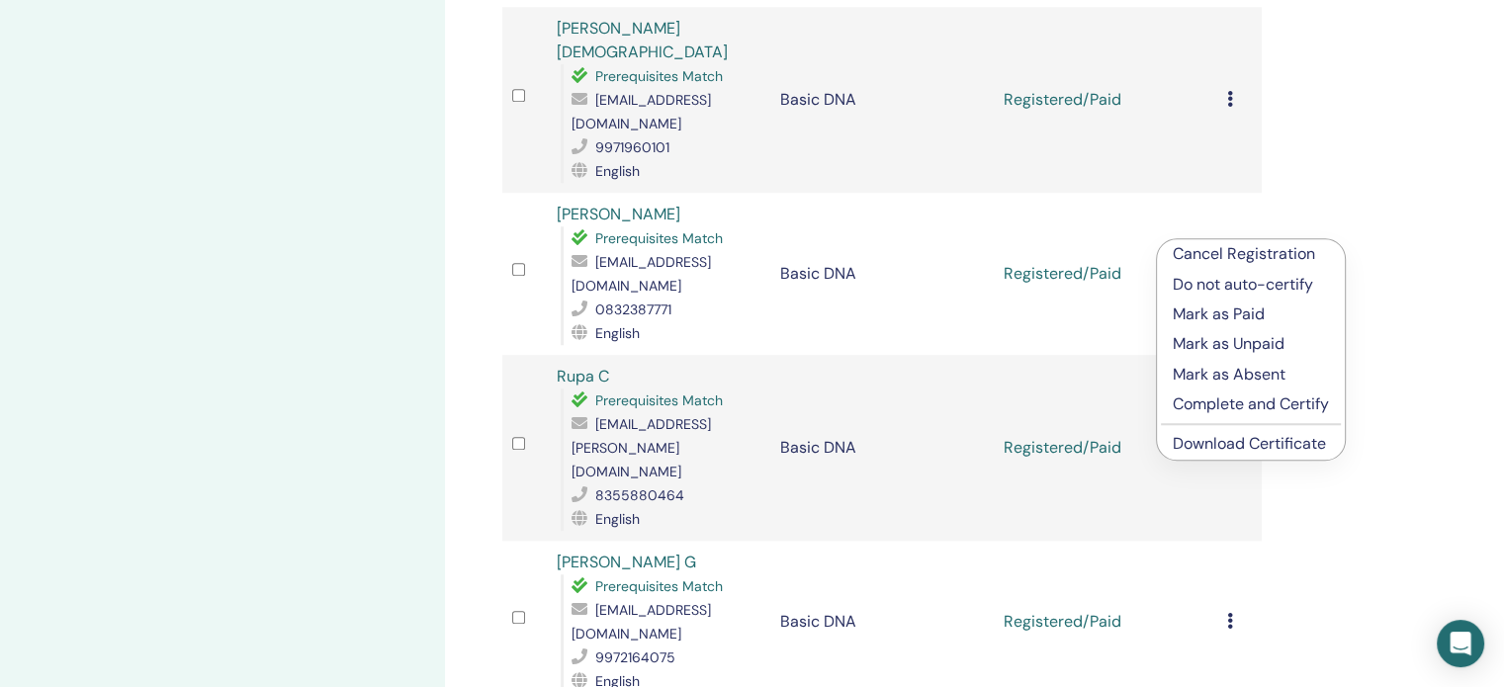
click at [1266, 445] on link "Download Certificate" at bounding box center [1249, 443] width 153 height 21
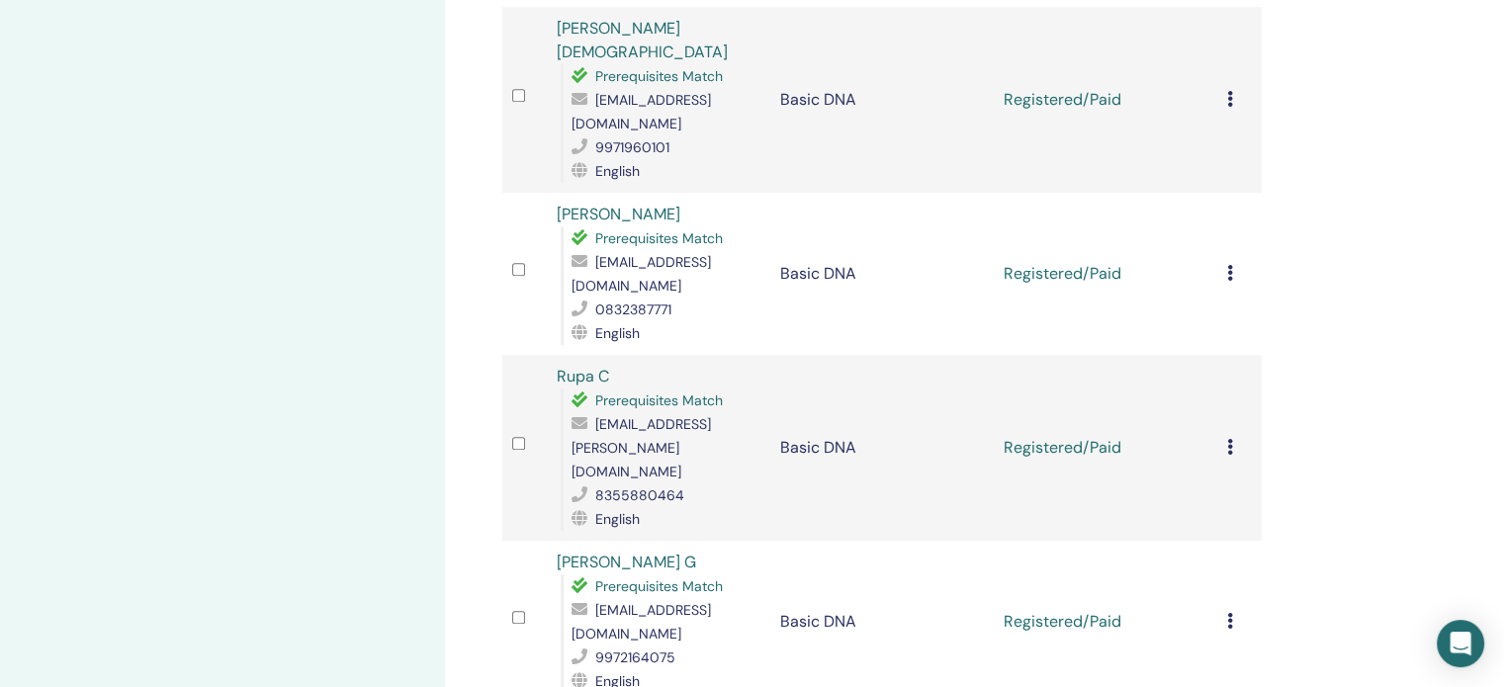
click at [1230, 613] on icon at bounding box center [1230, 621] width 6 height 16
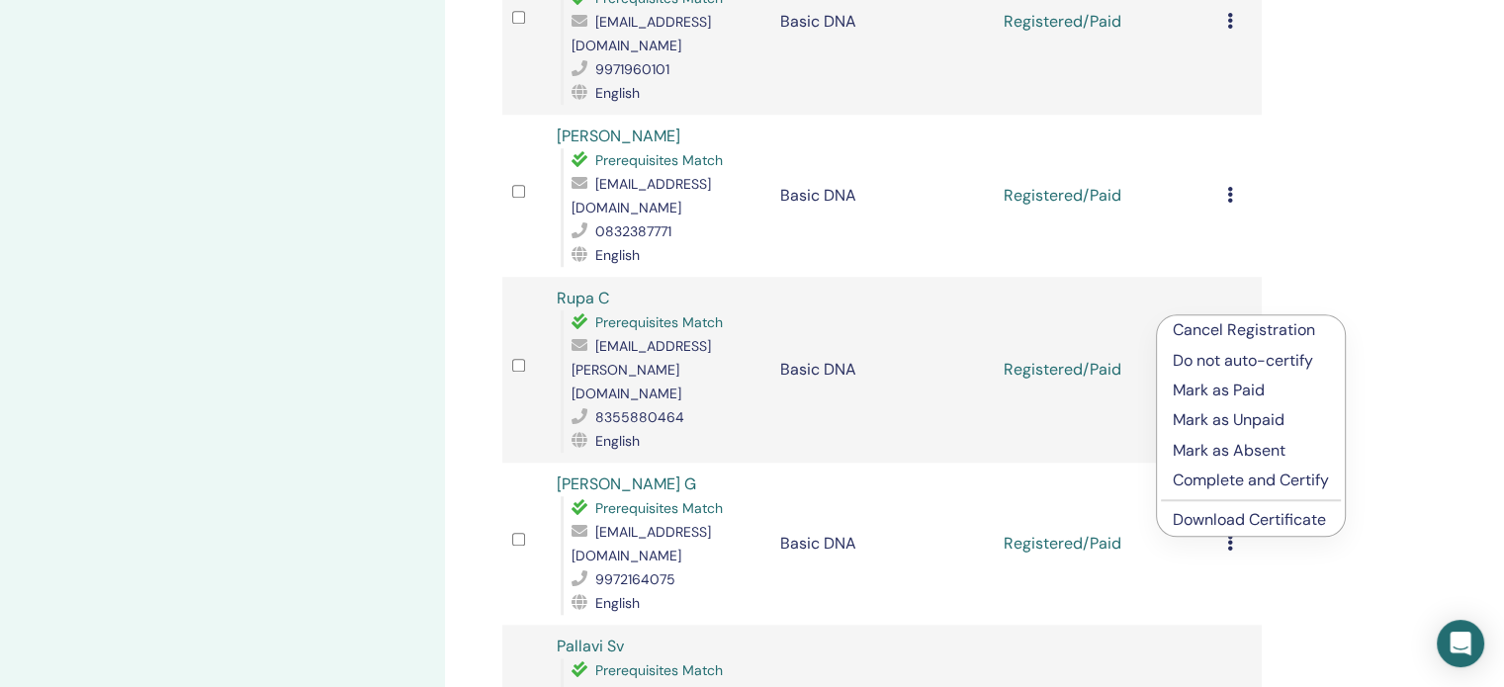
scroll to position [1674, 0]
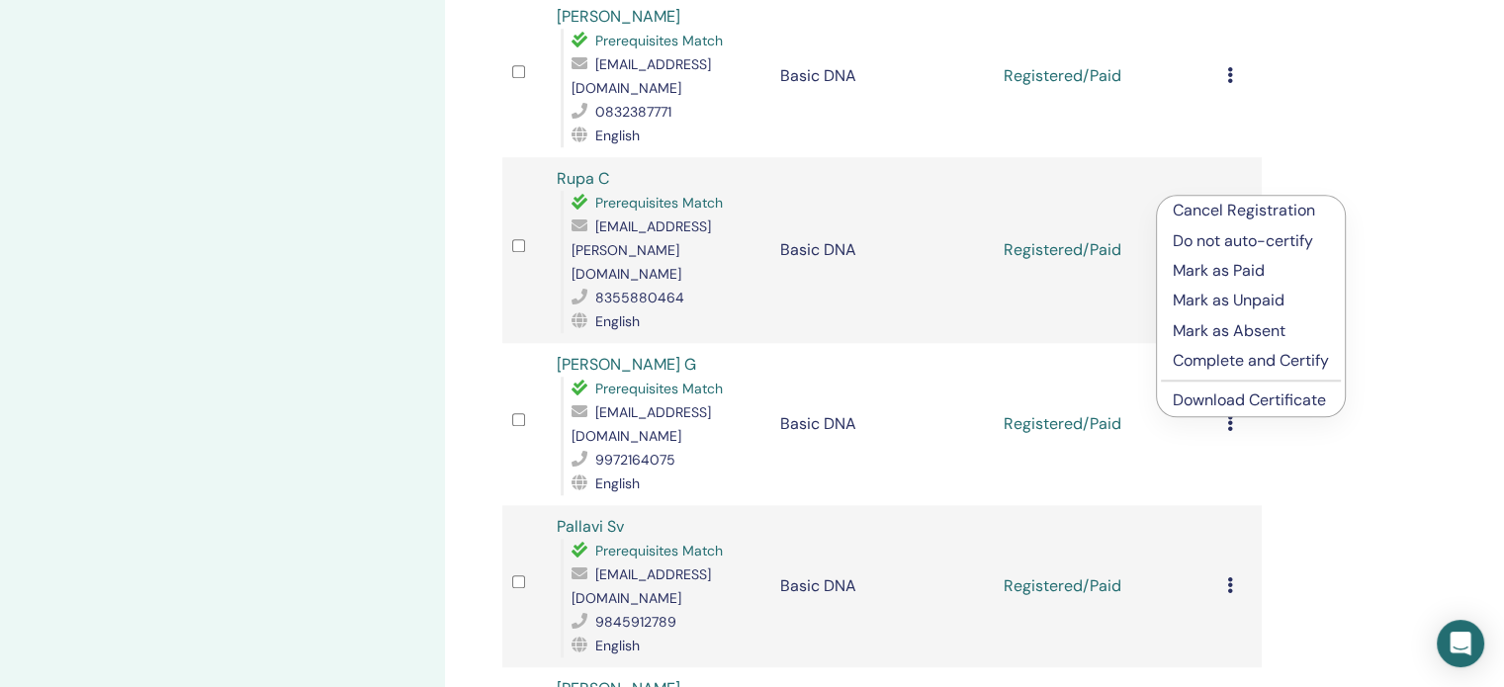
click at [1226, 398] on link "Download Certificate" at bounding box center [1249, 400] width 153 height 21
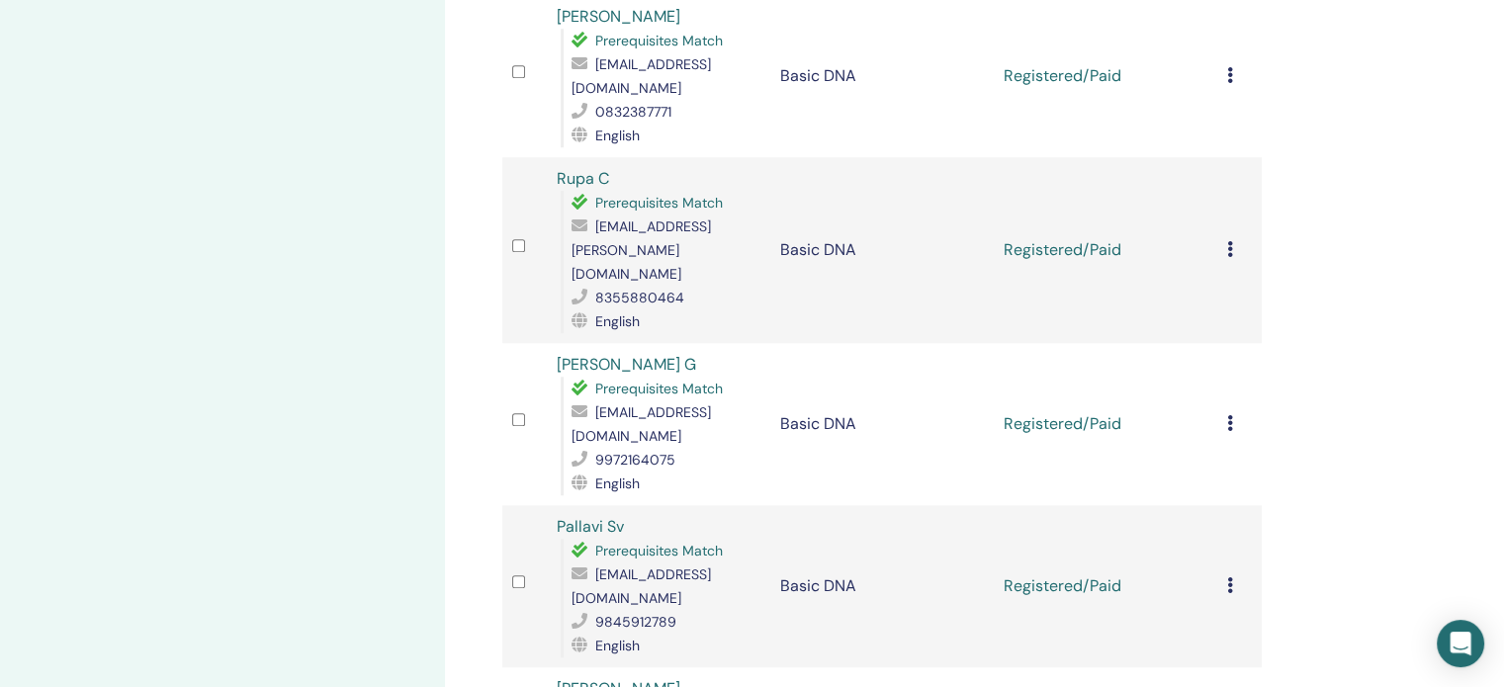
click at [1228, 578] on icon at bounding box center [1230, 586] width 6 height 16
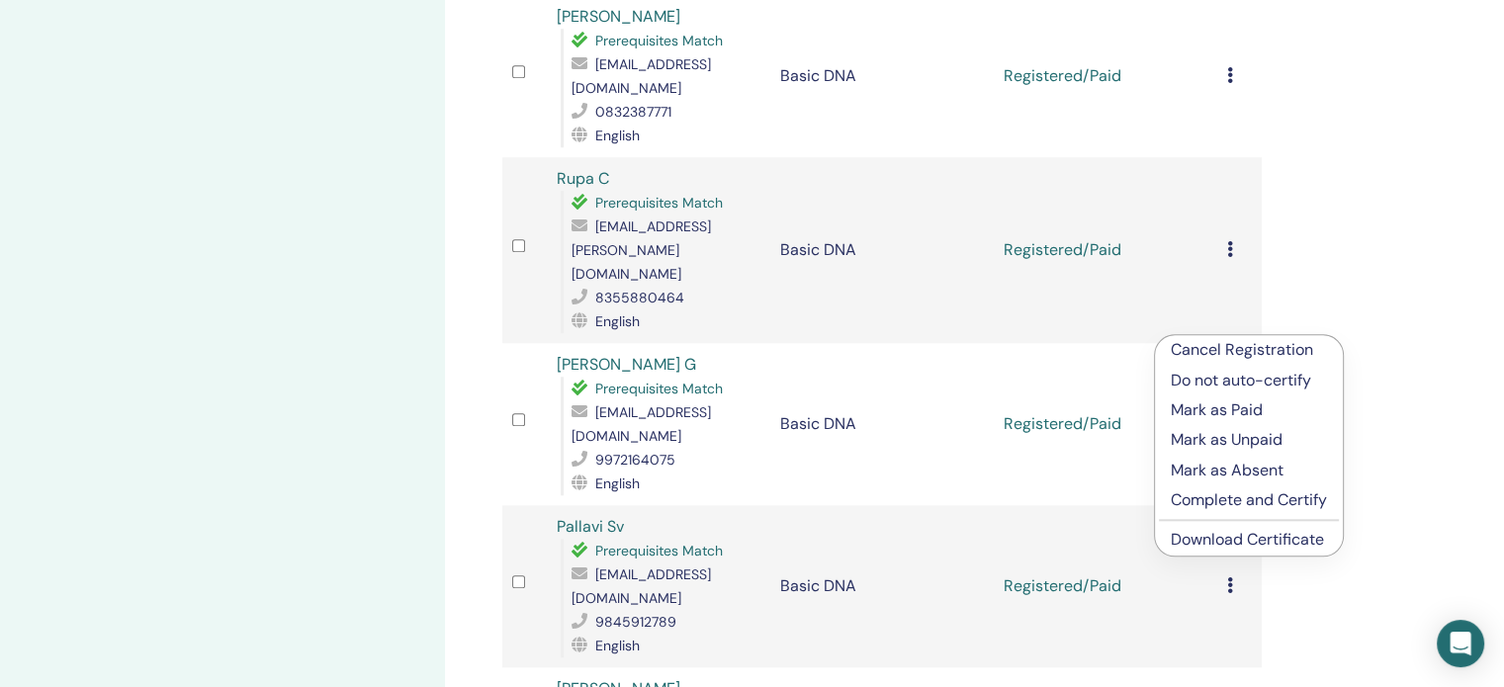
click at [1230, 547] on link "Download Certificate" at bounding box center [1247, 539] width 153 height 21
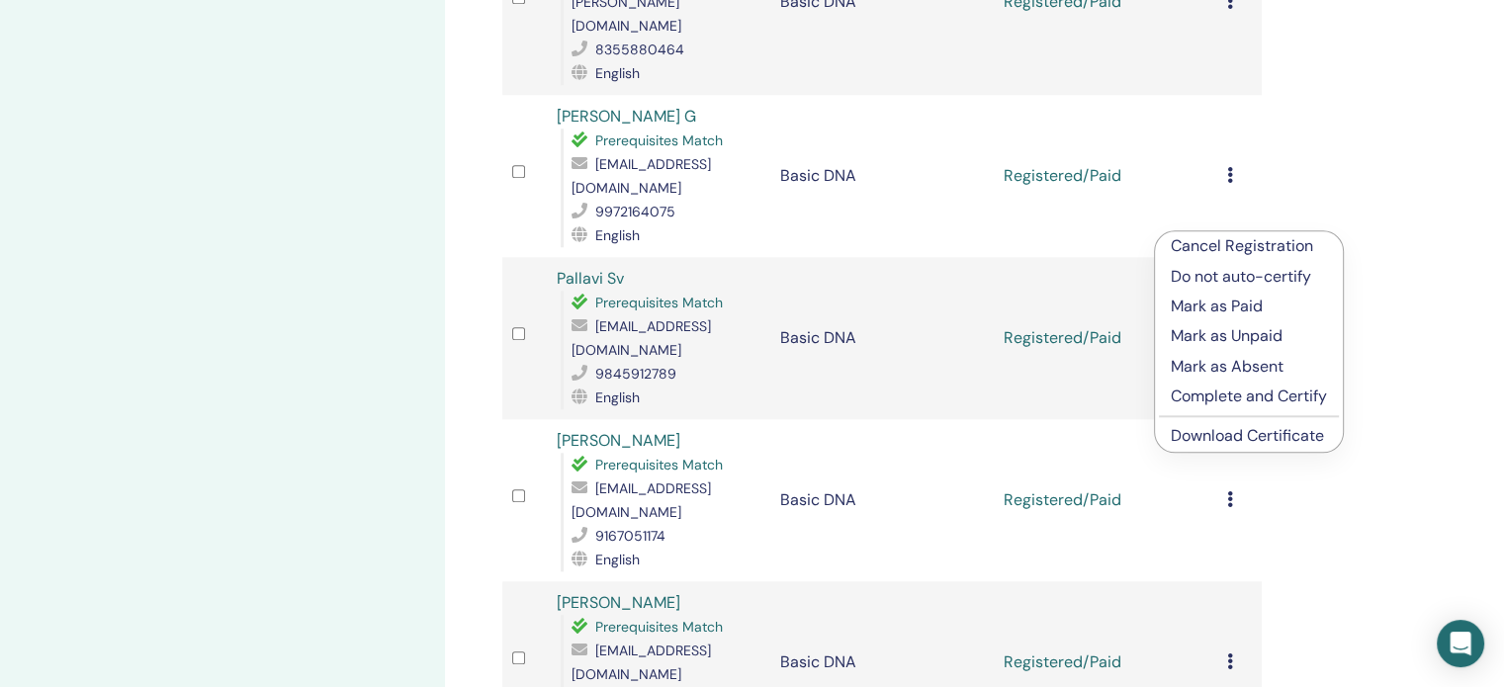
scroll to position [1970, 0]
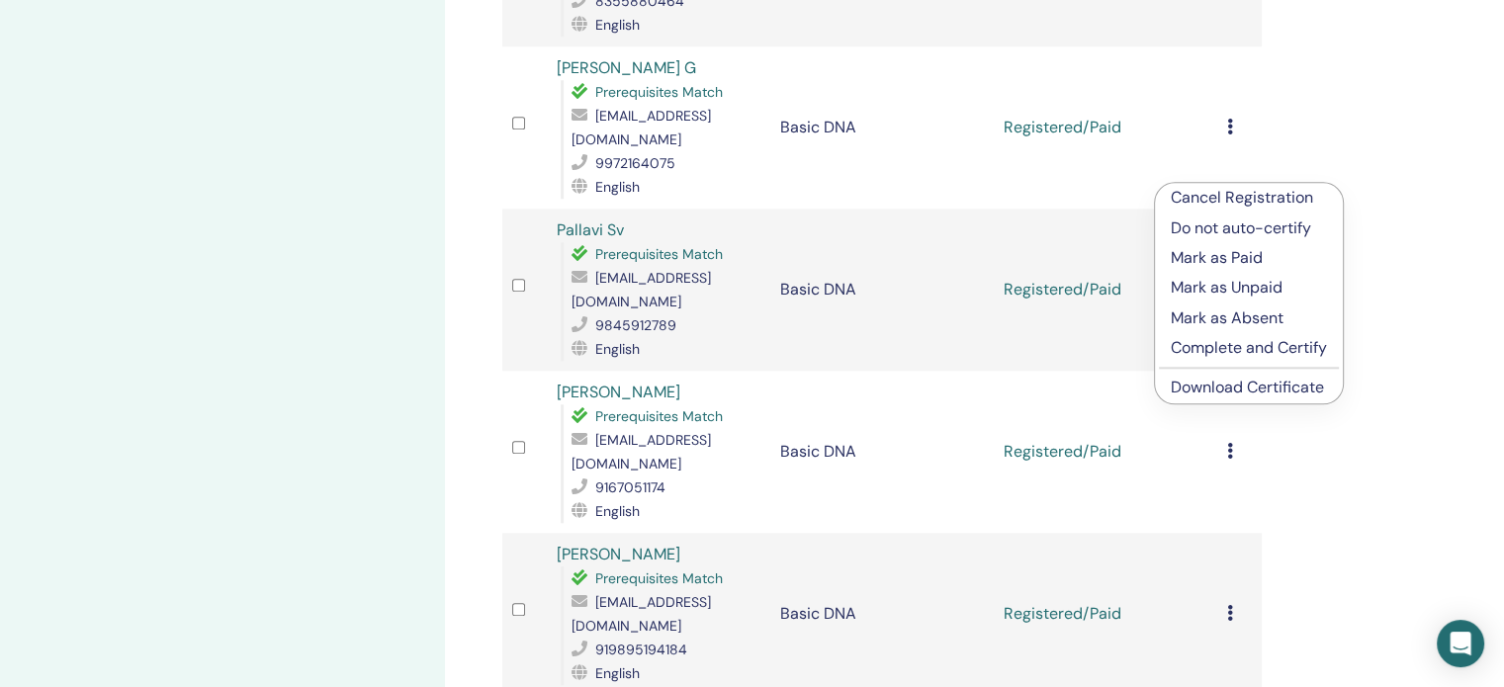
click at [1210, 395] on link "Download Certificate" at bounding box center [1247, 387] width 153 height 21
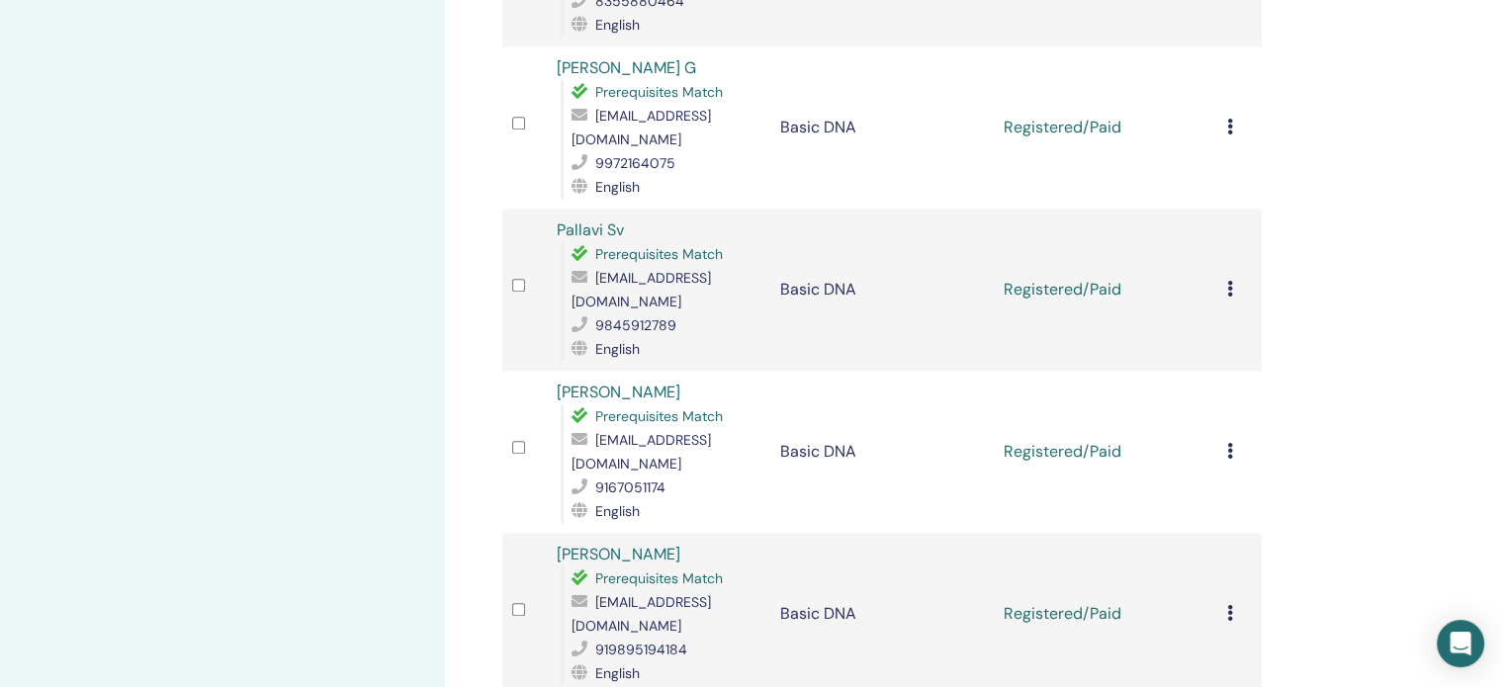
click at [1229, 605] on icon at bounding box center [1230, 613] width 6 height 16
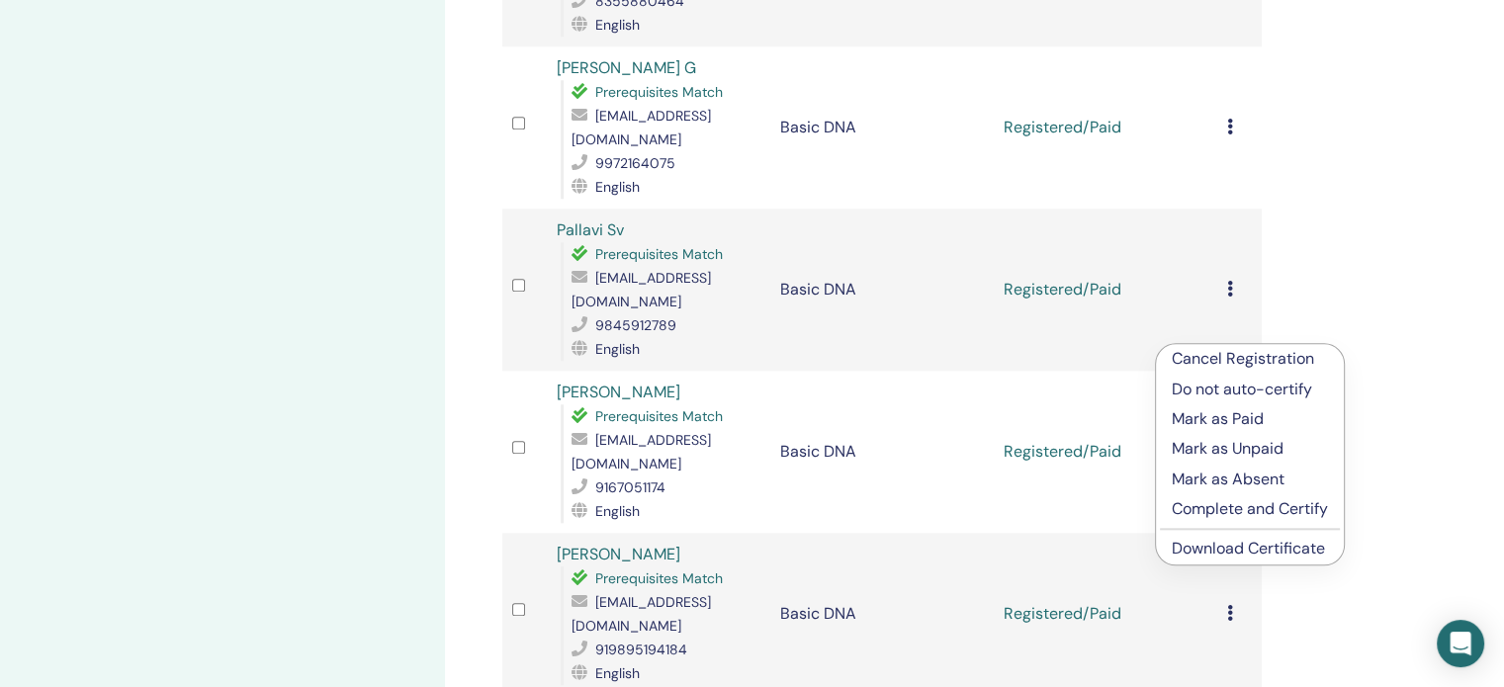
click at [1226, 545] on link "Download Certificate" at bounding box center [1248, 548] width 153 height 21
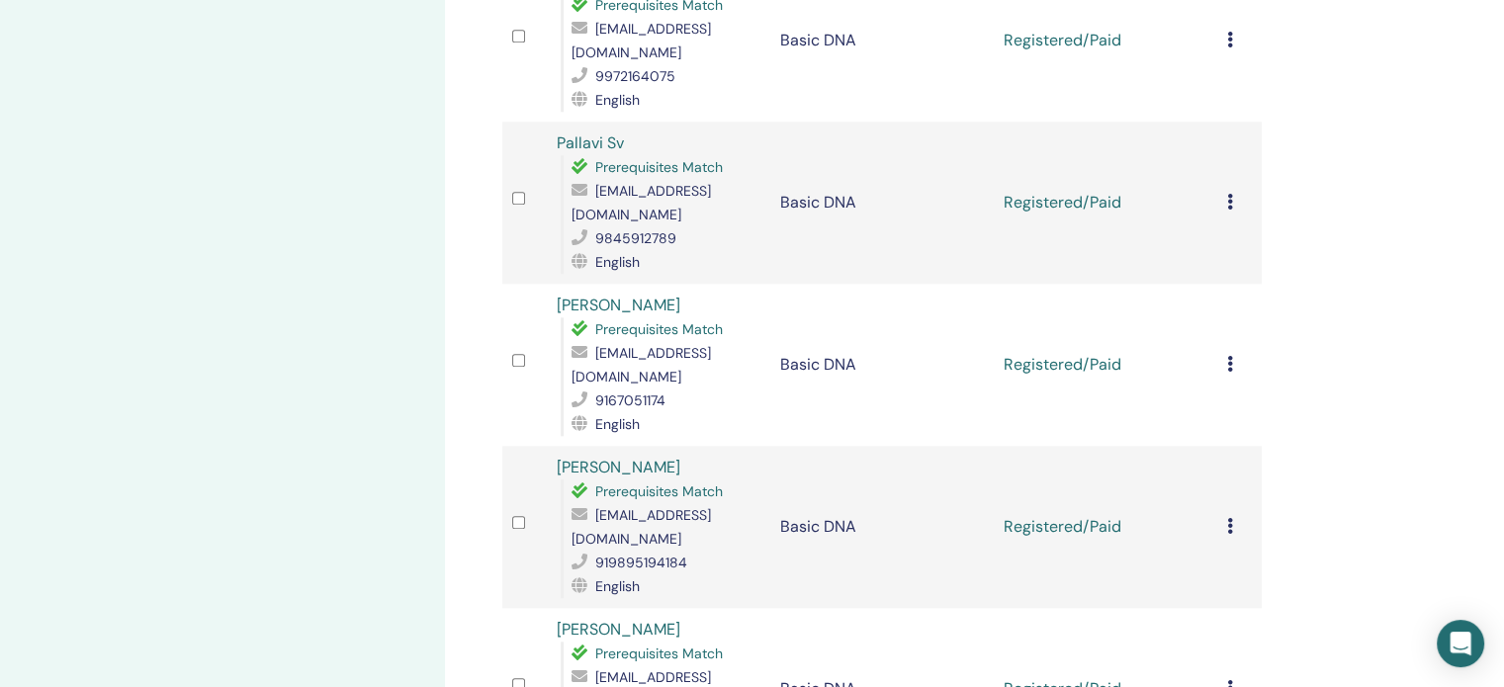
scroll to position [2366, 0]
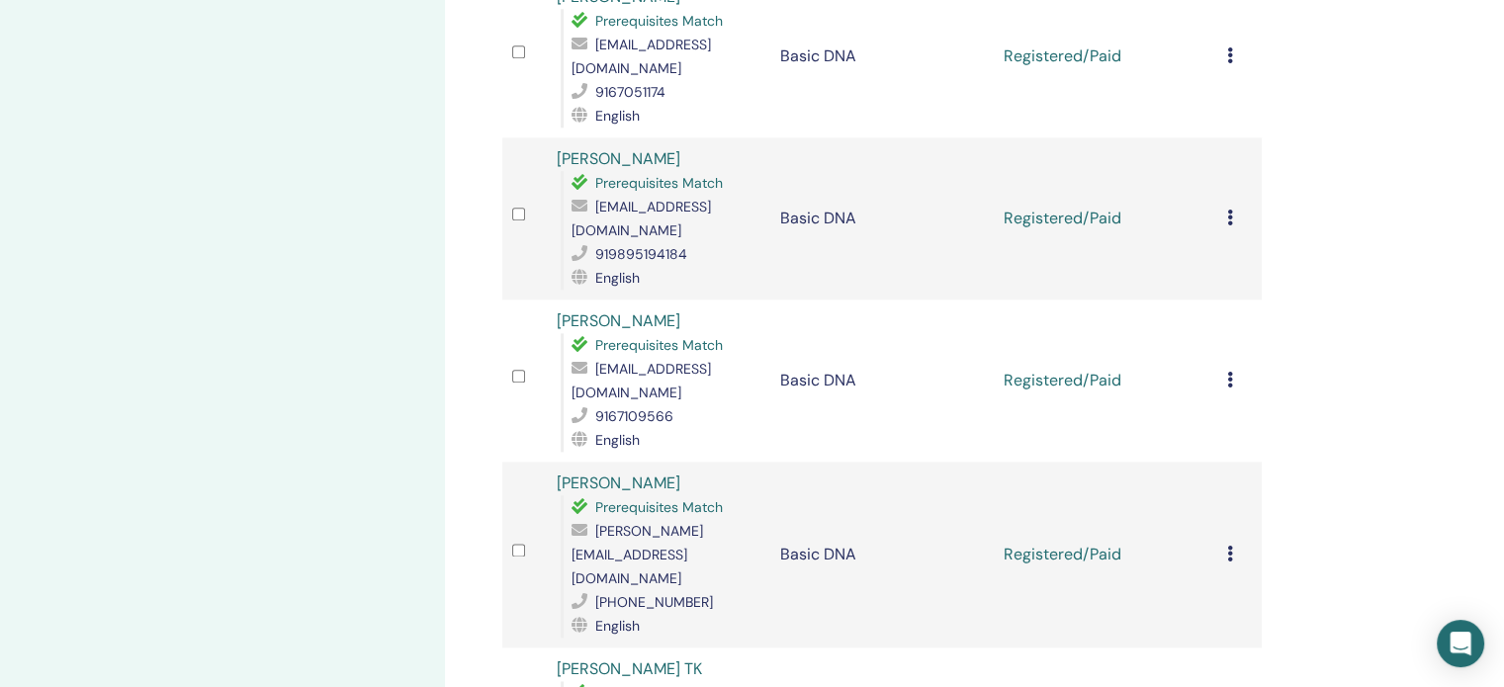
click at [1227, 372] on icon at bounding box center [1230, 380] width 6 height 16
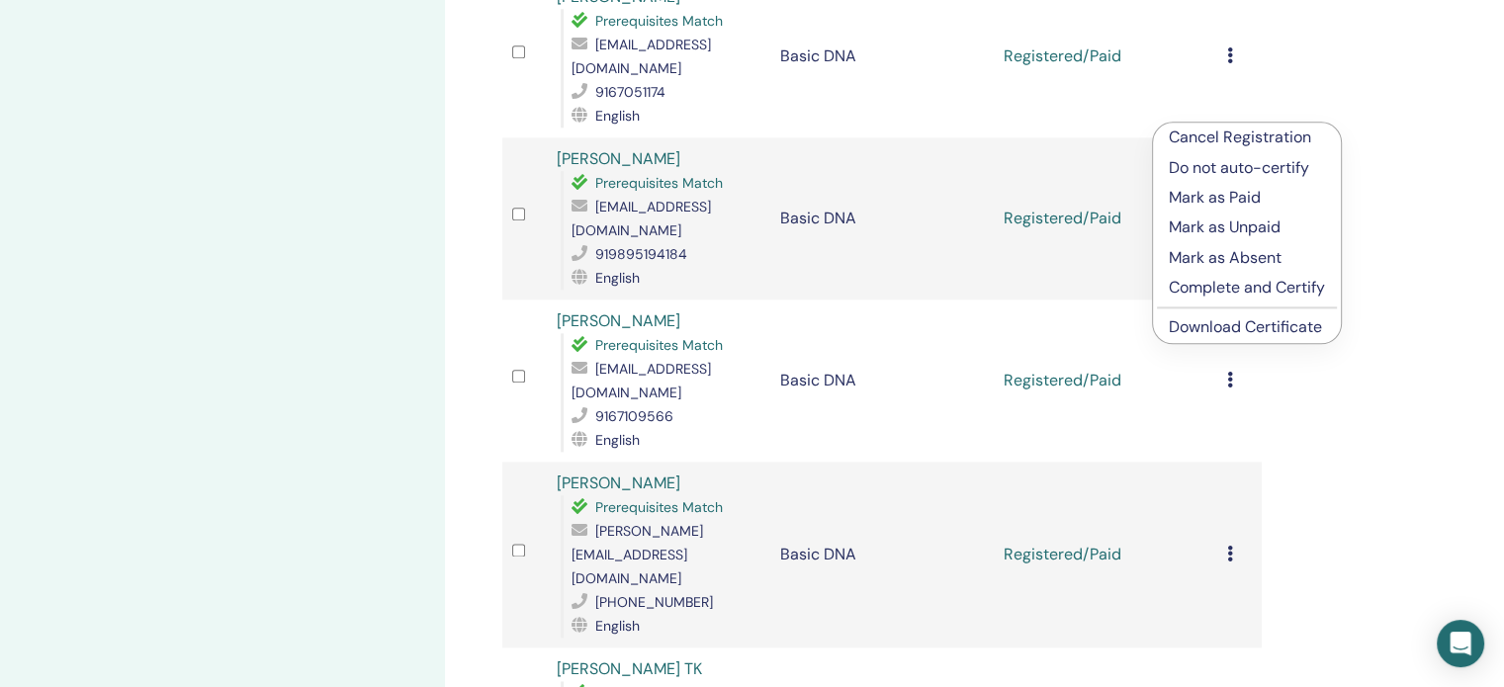
click at [1226, 329] on link "Download Certificate" at bounding box center [1245, 327] width 153 height 21
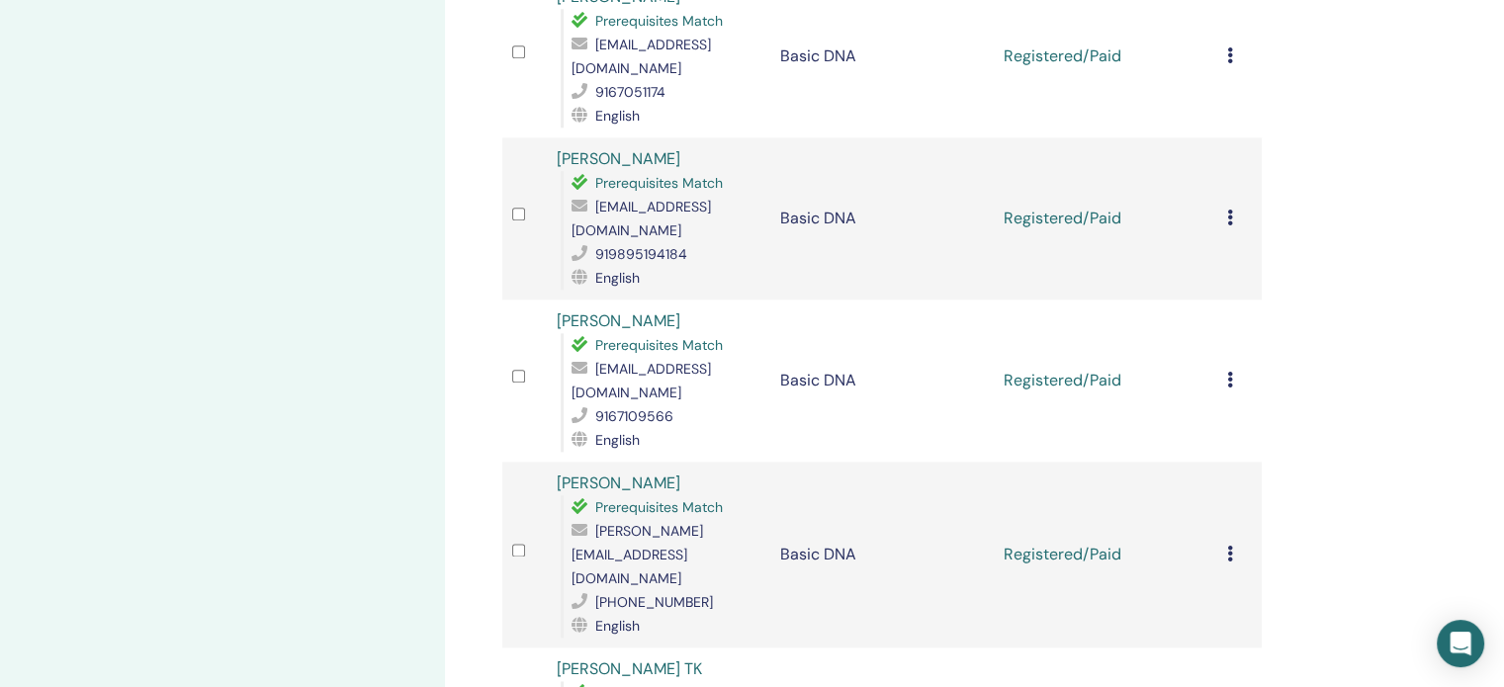
click at [1231, 546] on icon at bounding box center [1230, 554] width 6 height 16
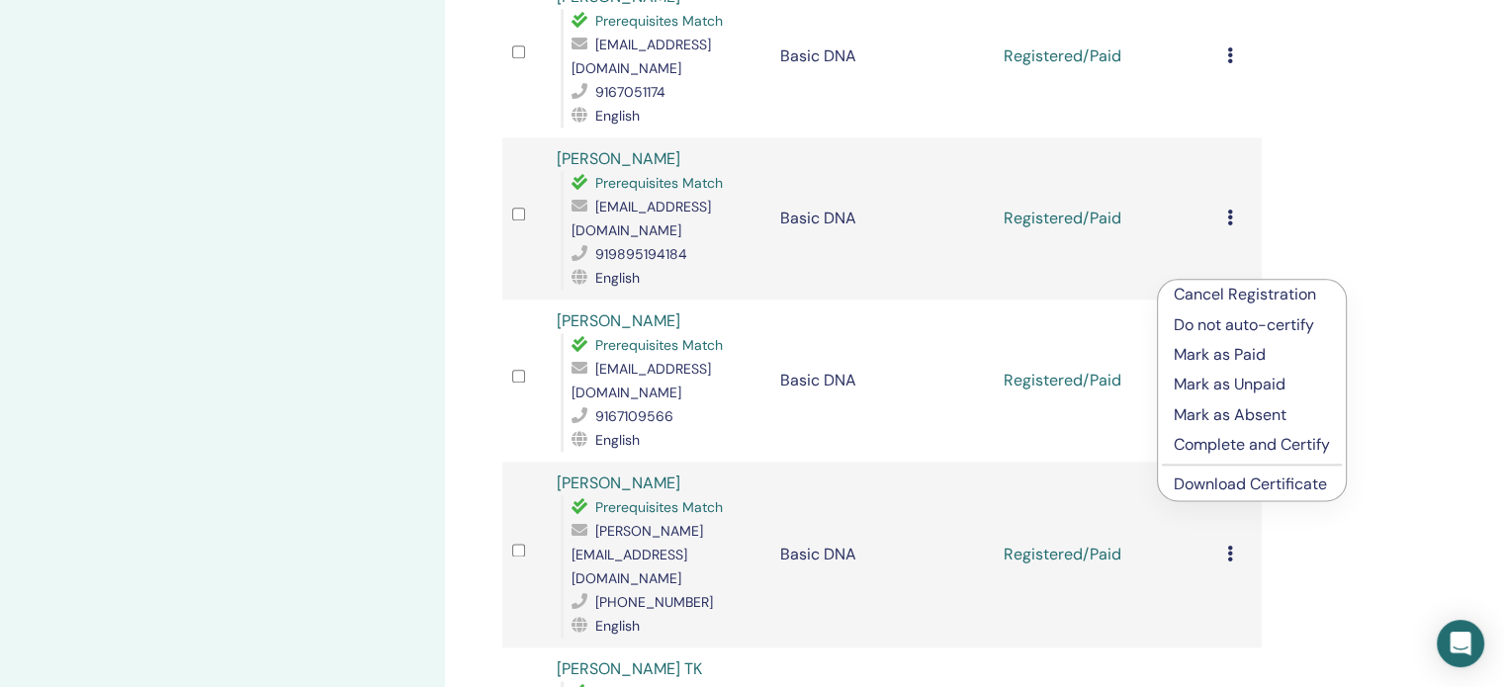
click at [1227, 487] on link "Download Certificate" at bounding box center [1250, 484] width 153 height 21
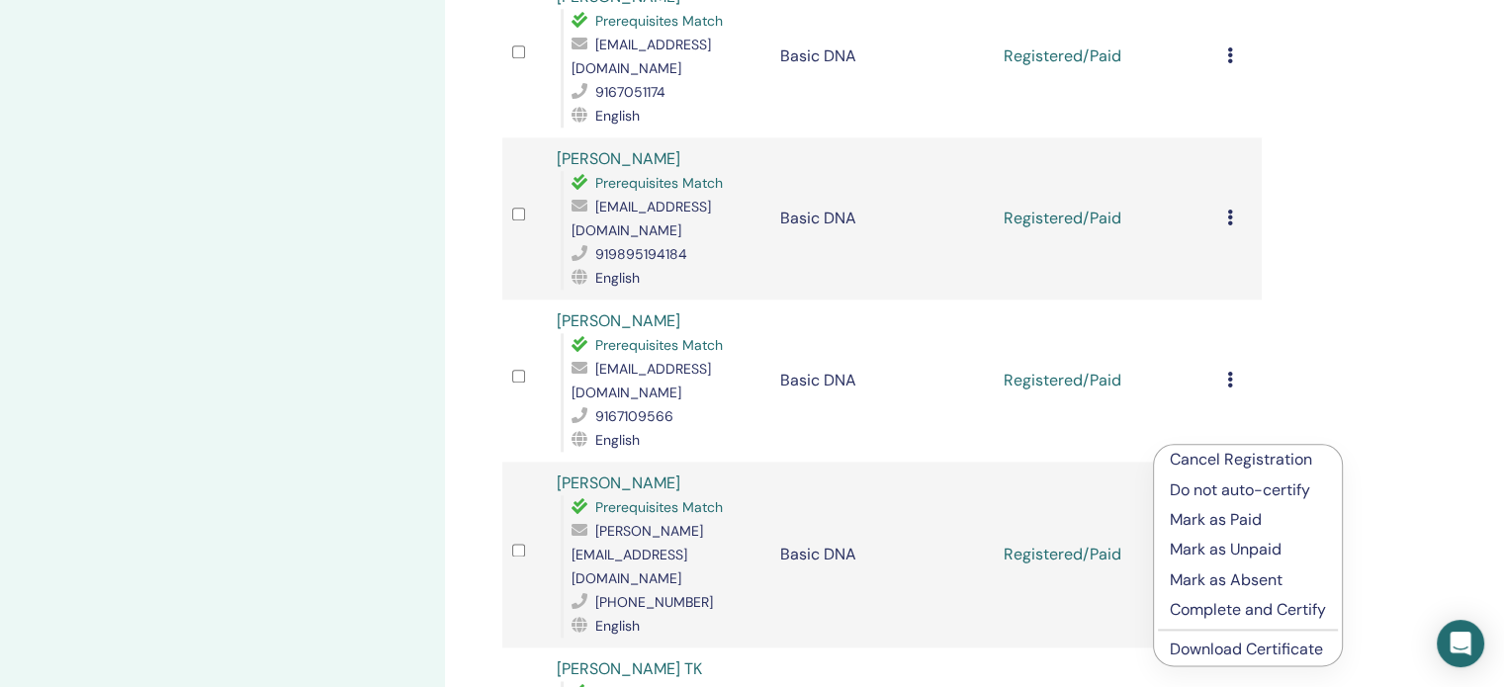
click at [1230, 644] on link "Download Certificate" at bounding box center [1246, 649] width 153 height 21
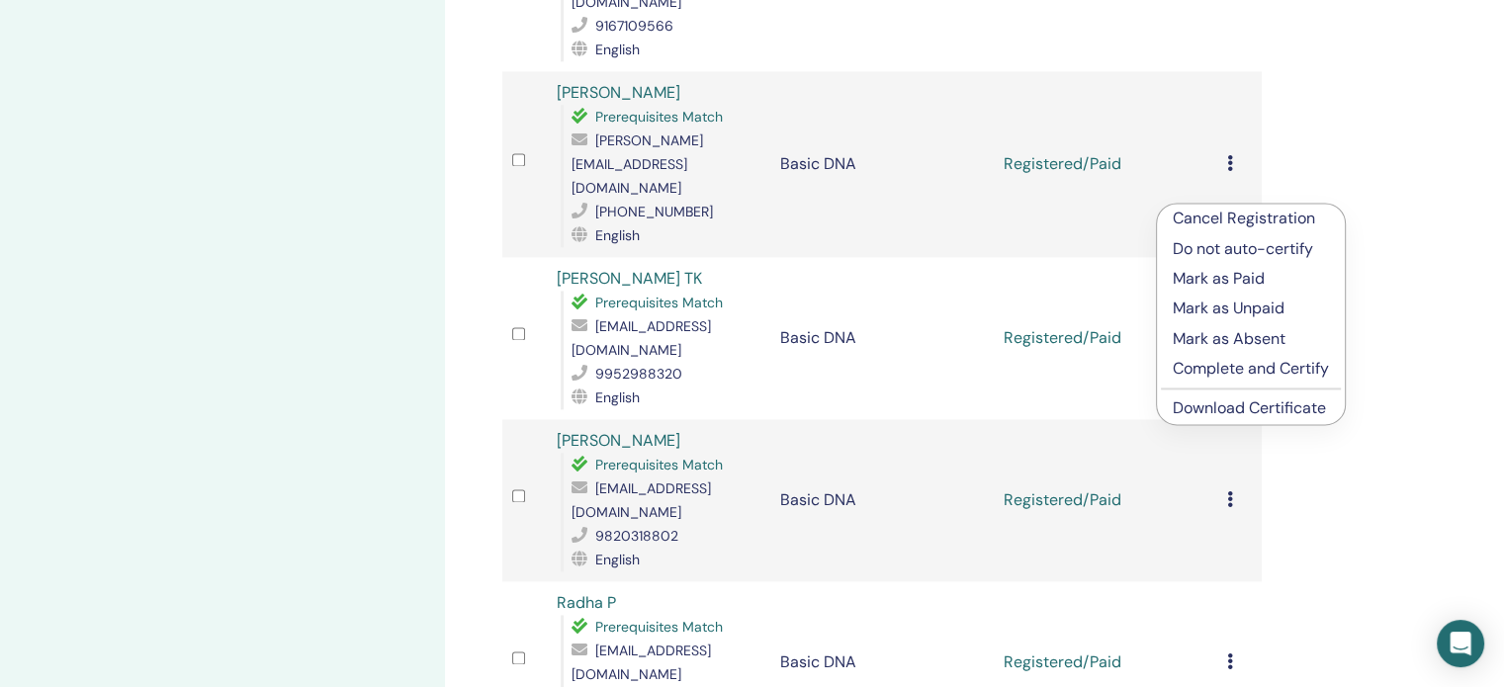
scroll to position [2762, 0]
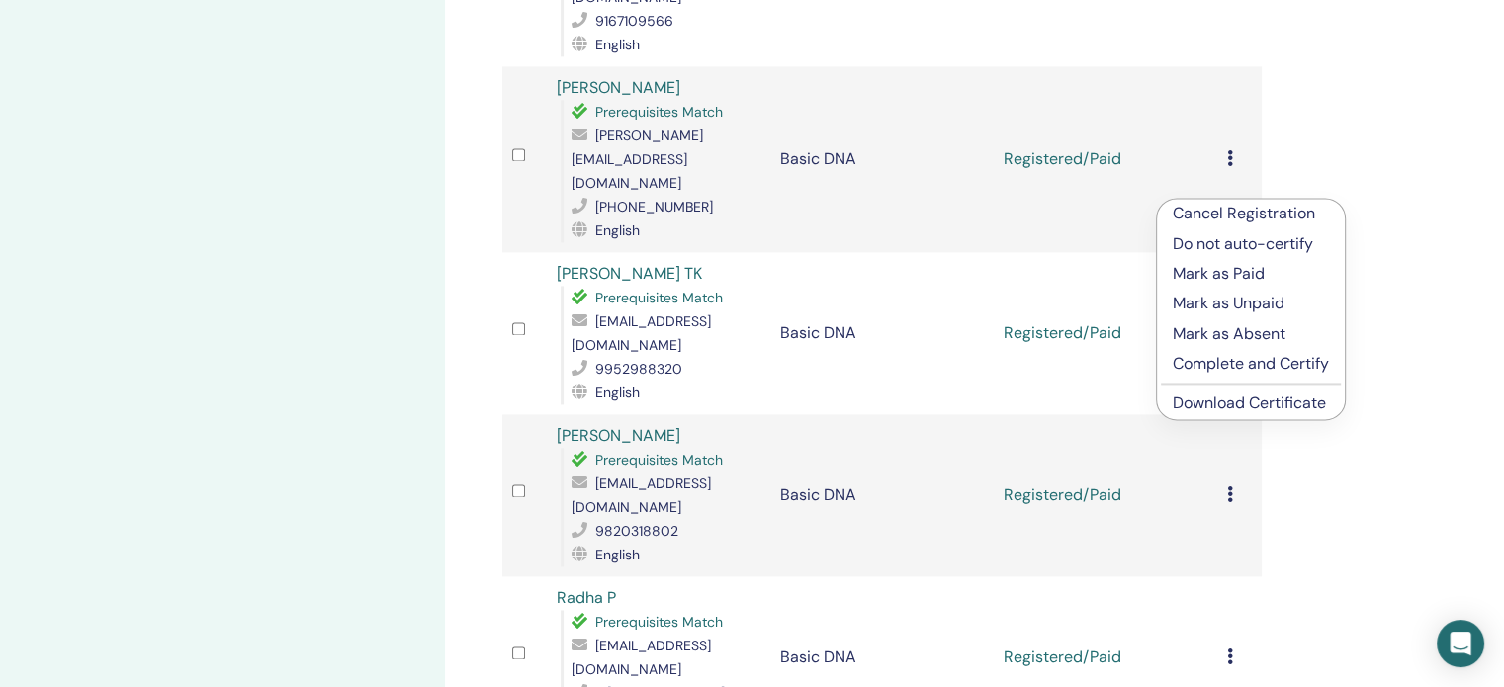
click at [1207, 403] on link "Download Certificate" at bounding box center [1249, 403] width 153 height 21
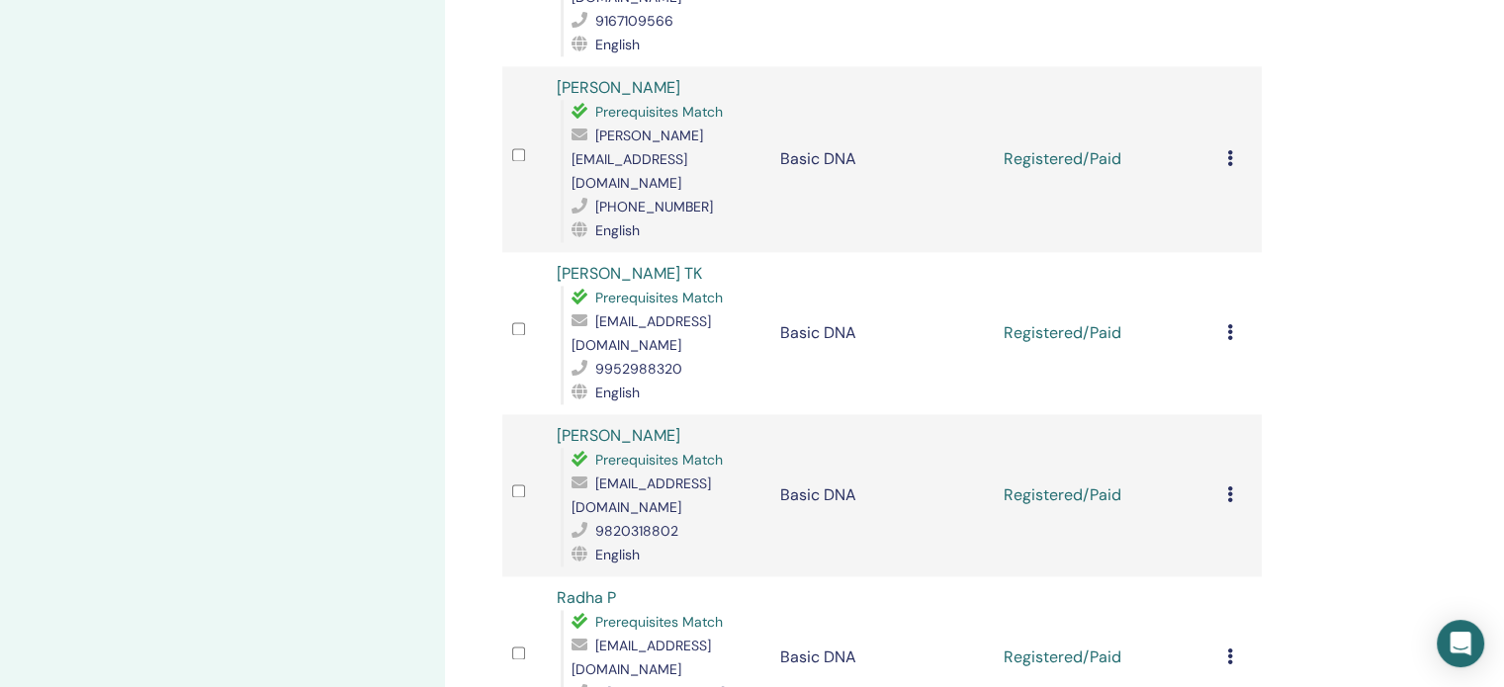
click at [1233, 646] on div "Cancel Registration Do not auto-certify Mark as Paid Mark as Unpaid Mark as Abs…" at bounding box center [1239, 658] width 25 height 24
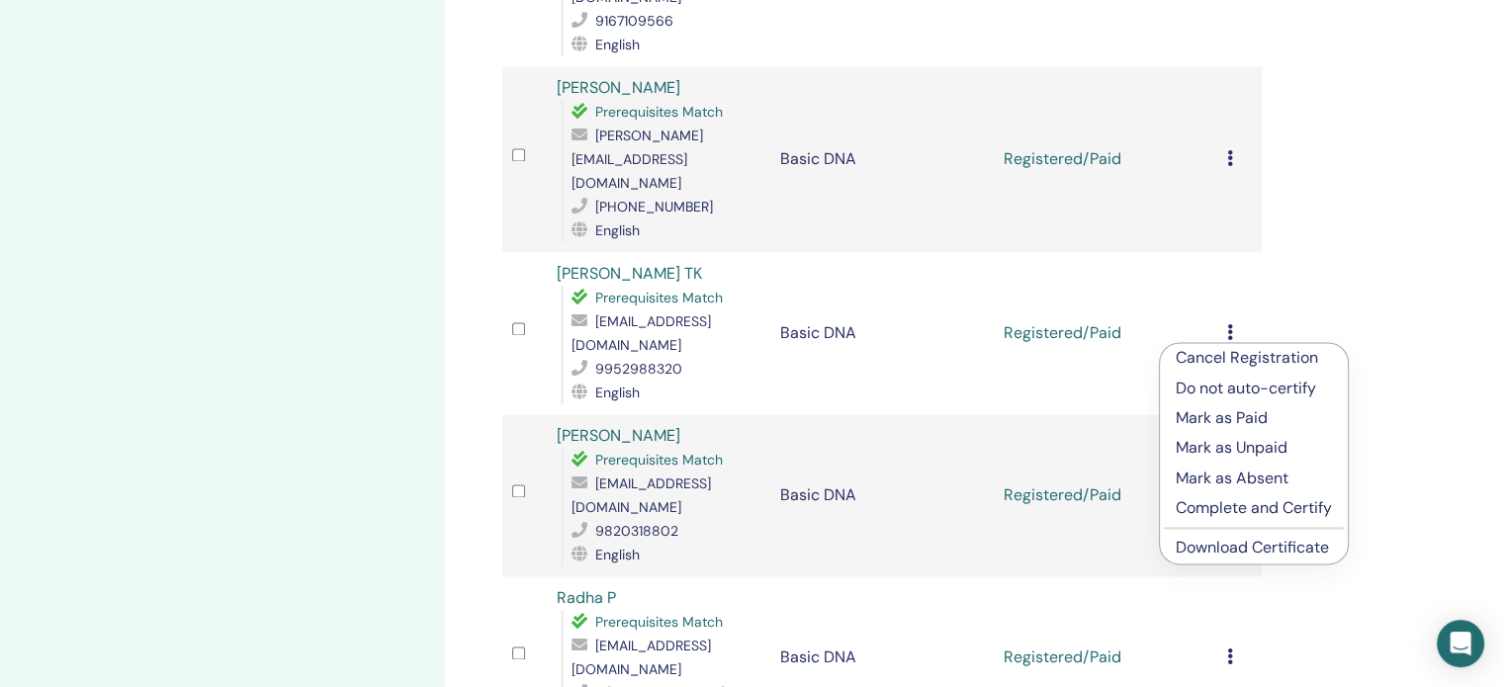
click at [1247, 548] on link "Download Certificate" at bounding box center [1252, 547] width 153 height 21
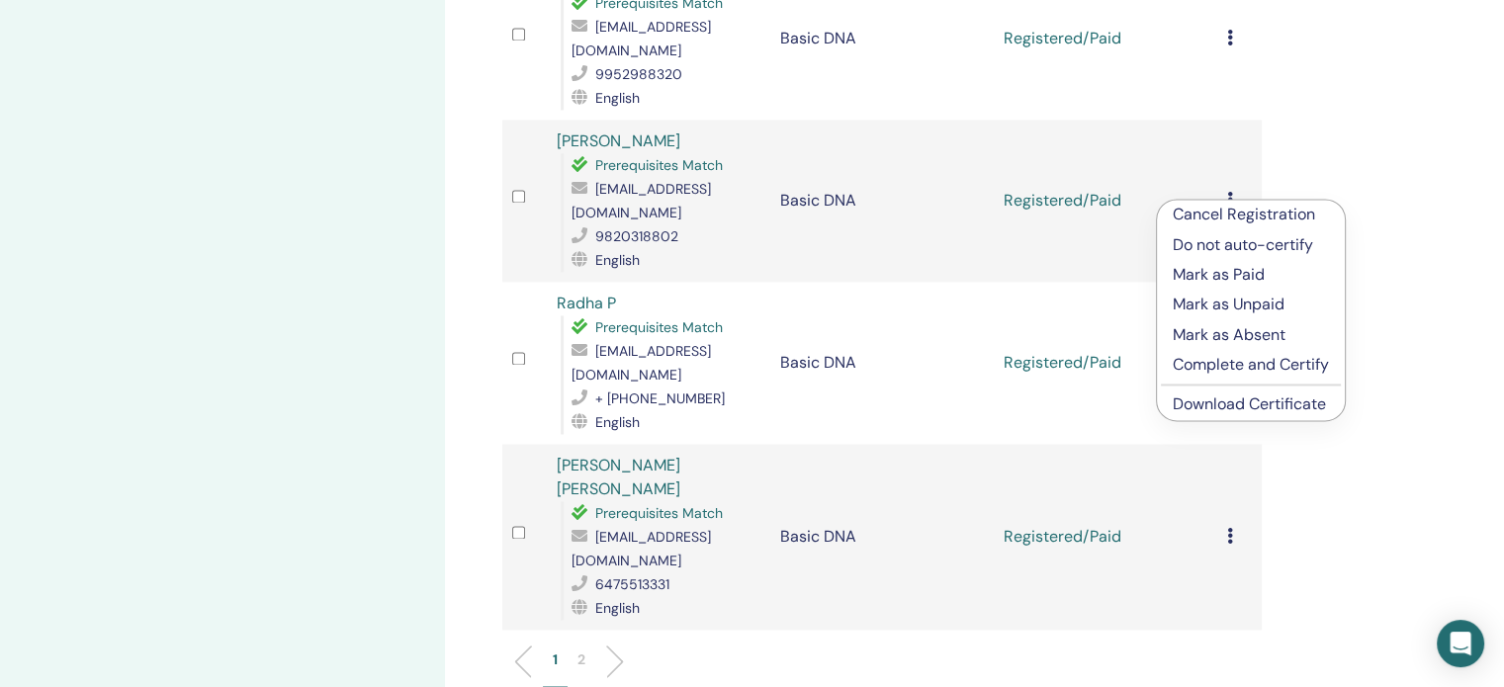
scroll to position [3058, 0]
click at [1220, 402] on link "Download Certificate" at bounding box center [1249, 402] width 153 height 21
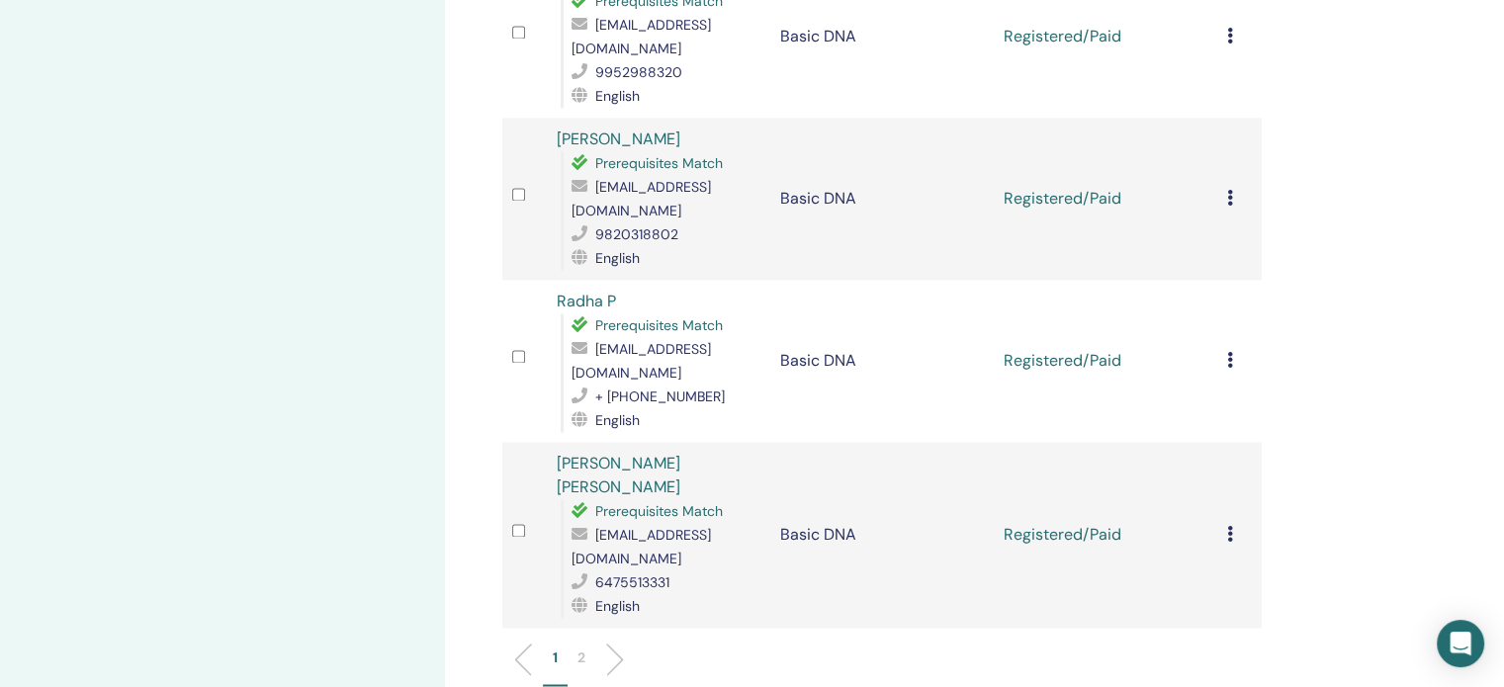
click at [1490, 673] on div at bounding box center [1490, 673] width 0 height 0
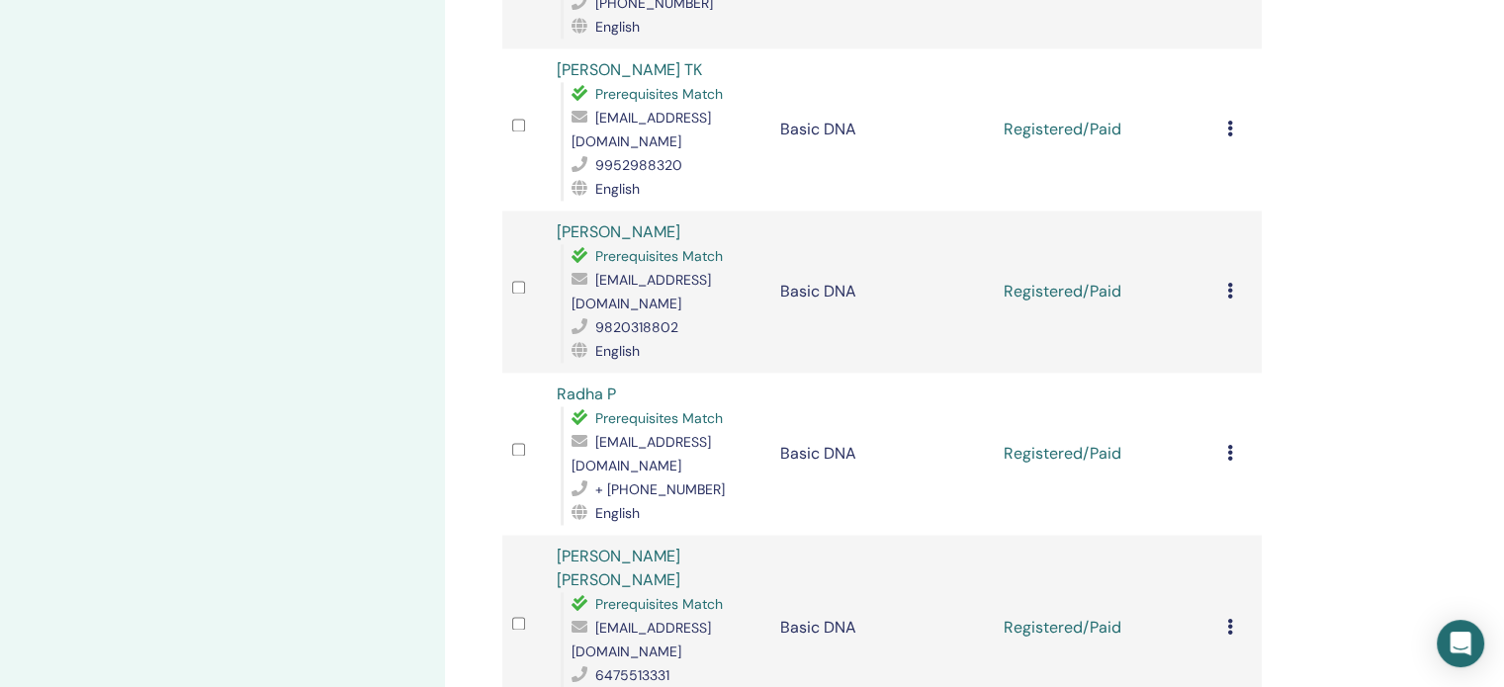
scroll to position [2967, 0]
click at [1228, 617] on icon at bounding box center [1230, 625] width 6 height 16
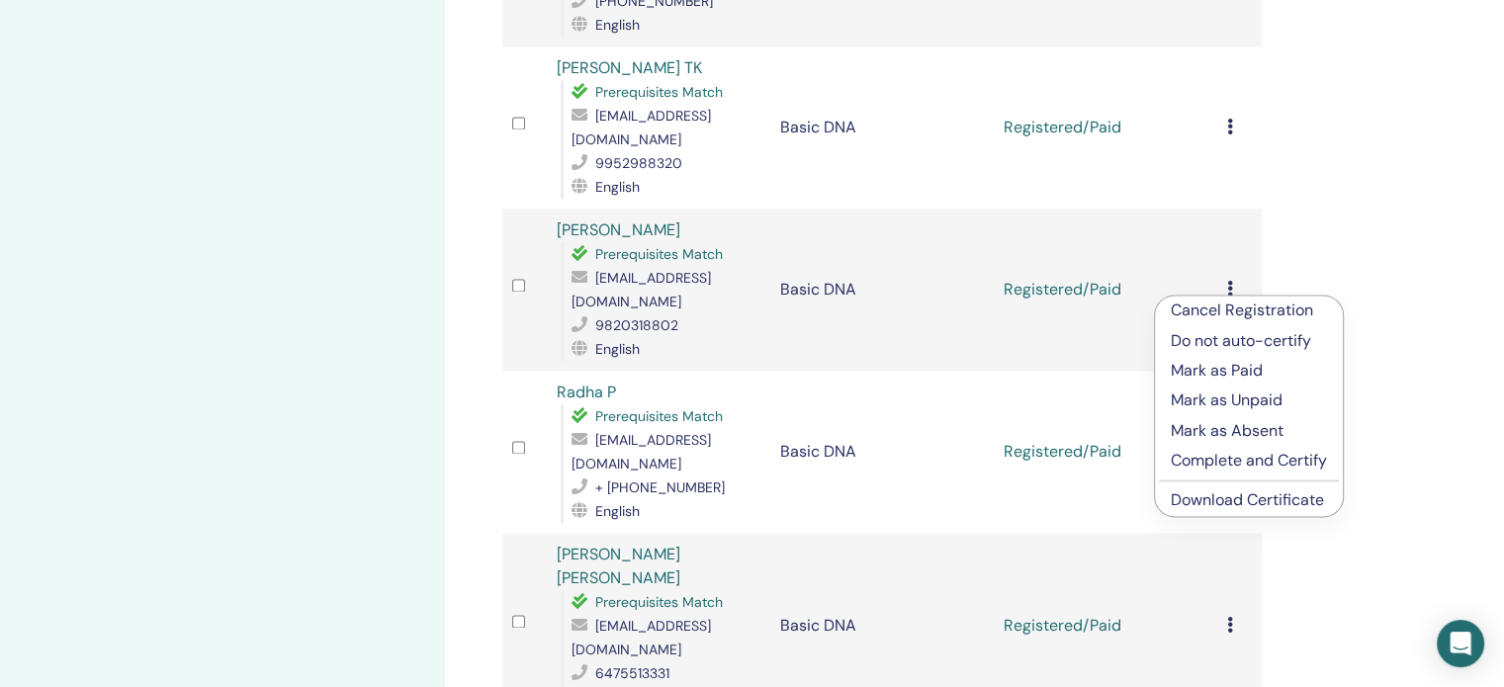
click at [1227, 501] on link "Download Certificate" at bounding box center [1247, 500] width 153 height 21
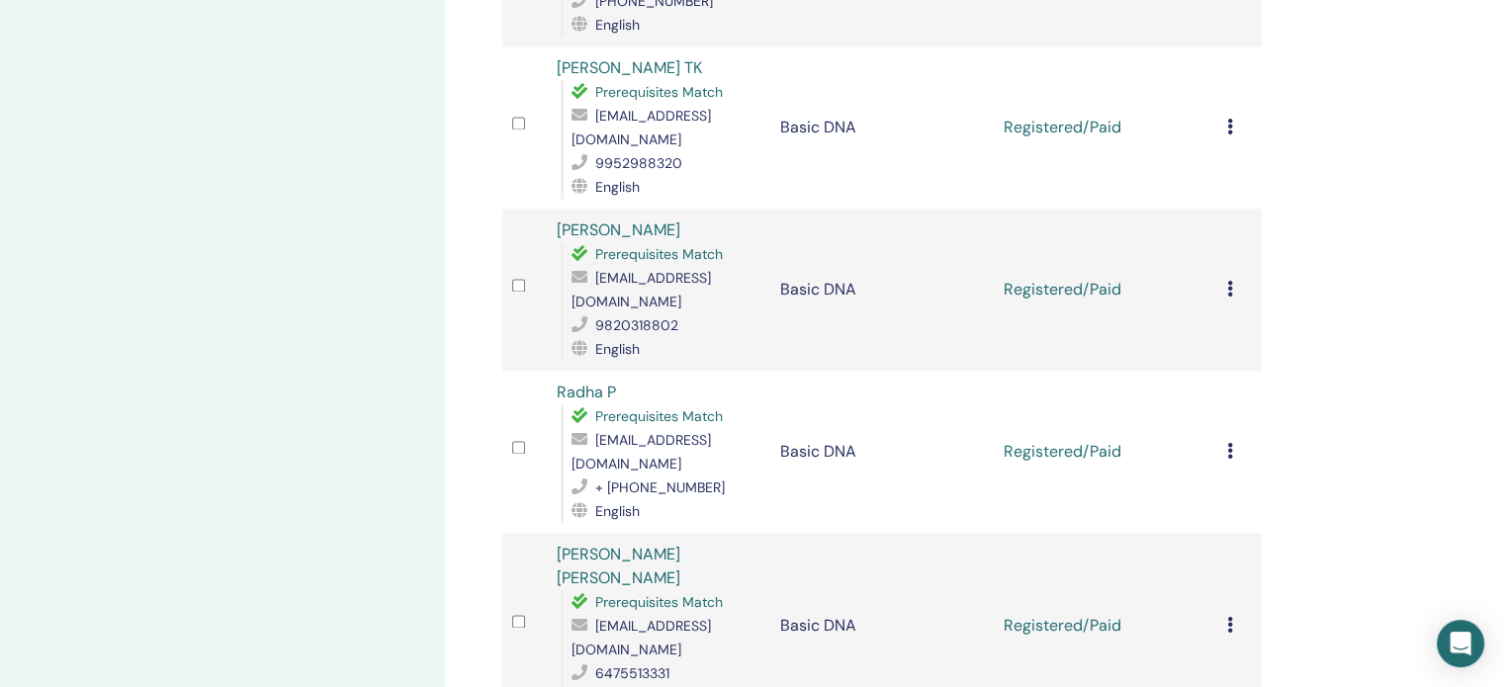
click at [1230, 443] on icon at bounding box center [1230, 451] width 6 height 16
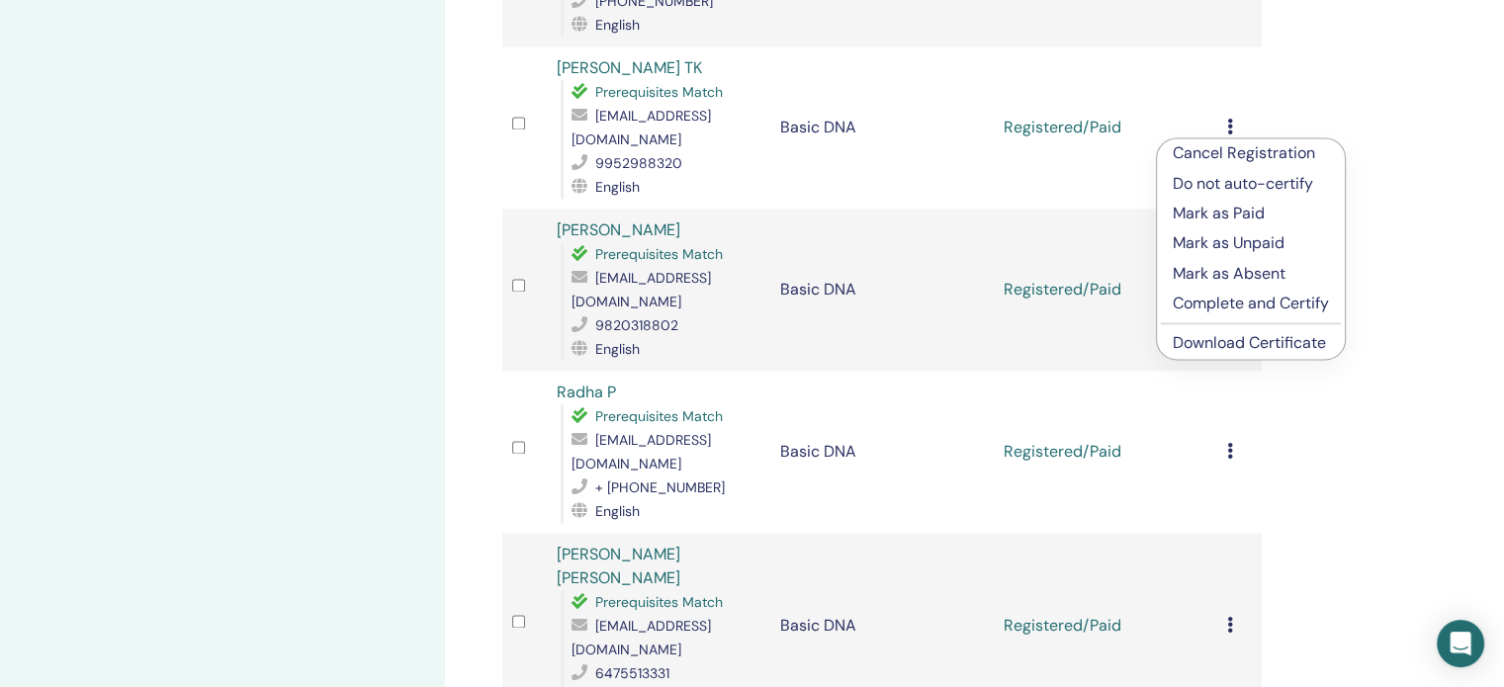
click at [1284, 340] on link "Download Certificate" at bounding box center [1249, 342] width 153 height 21
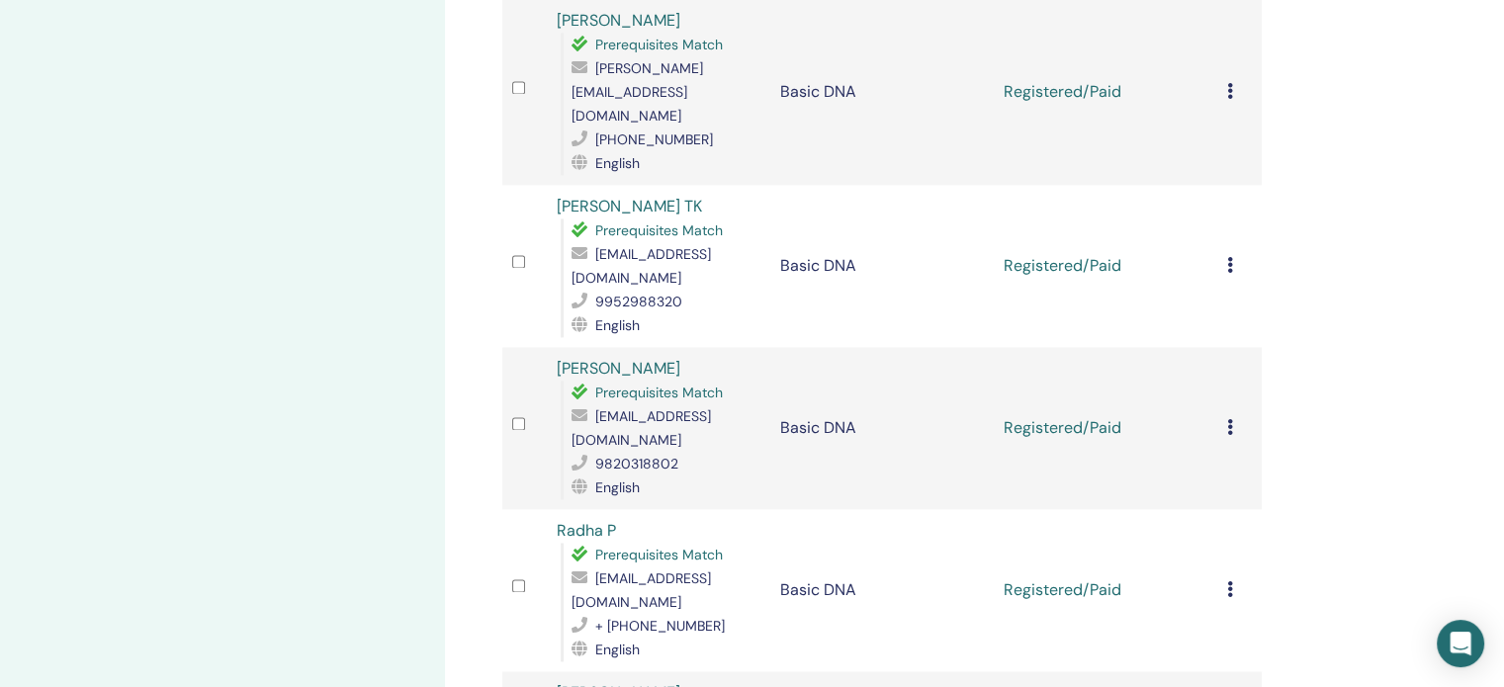
scroll to position [2769, 0]
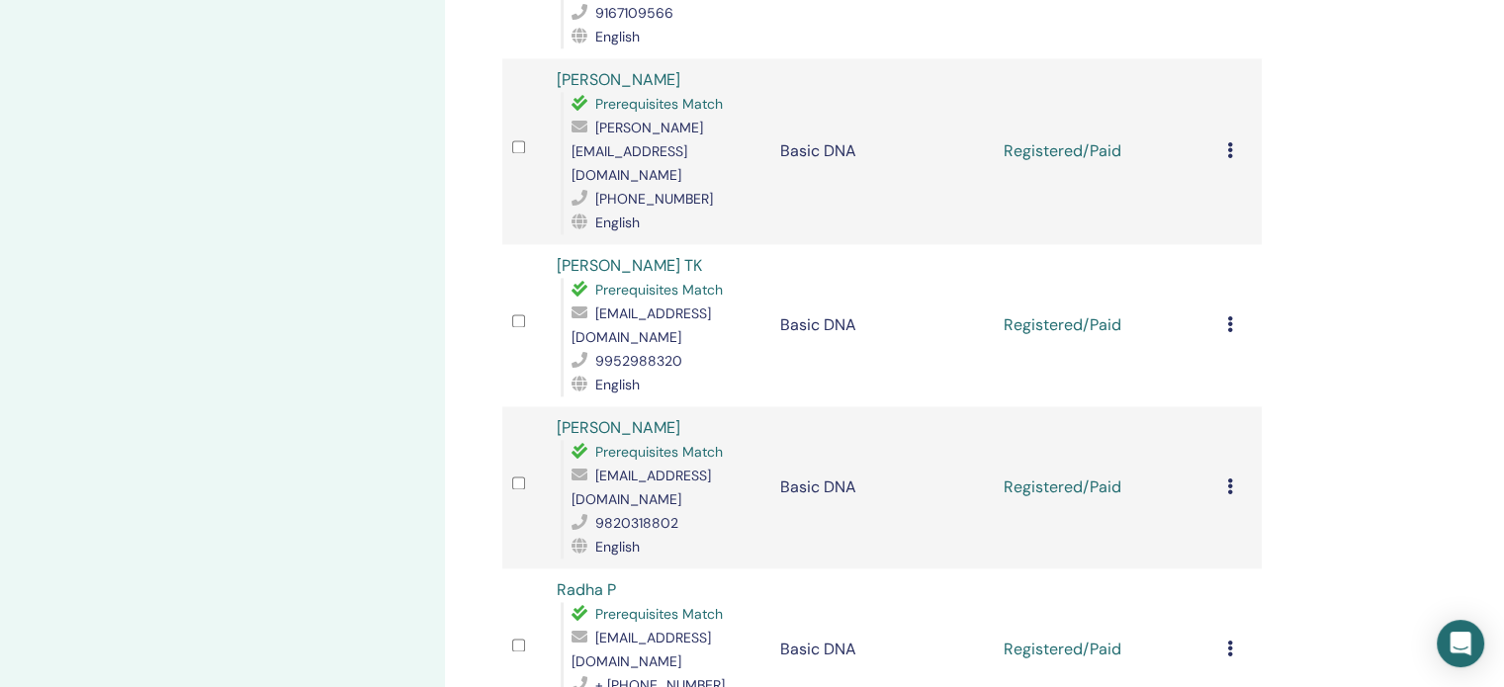
click at [1227, 479] on icon at bounding box center [1230, 487] width 6 height 16
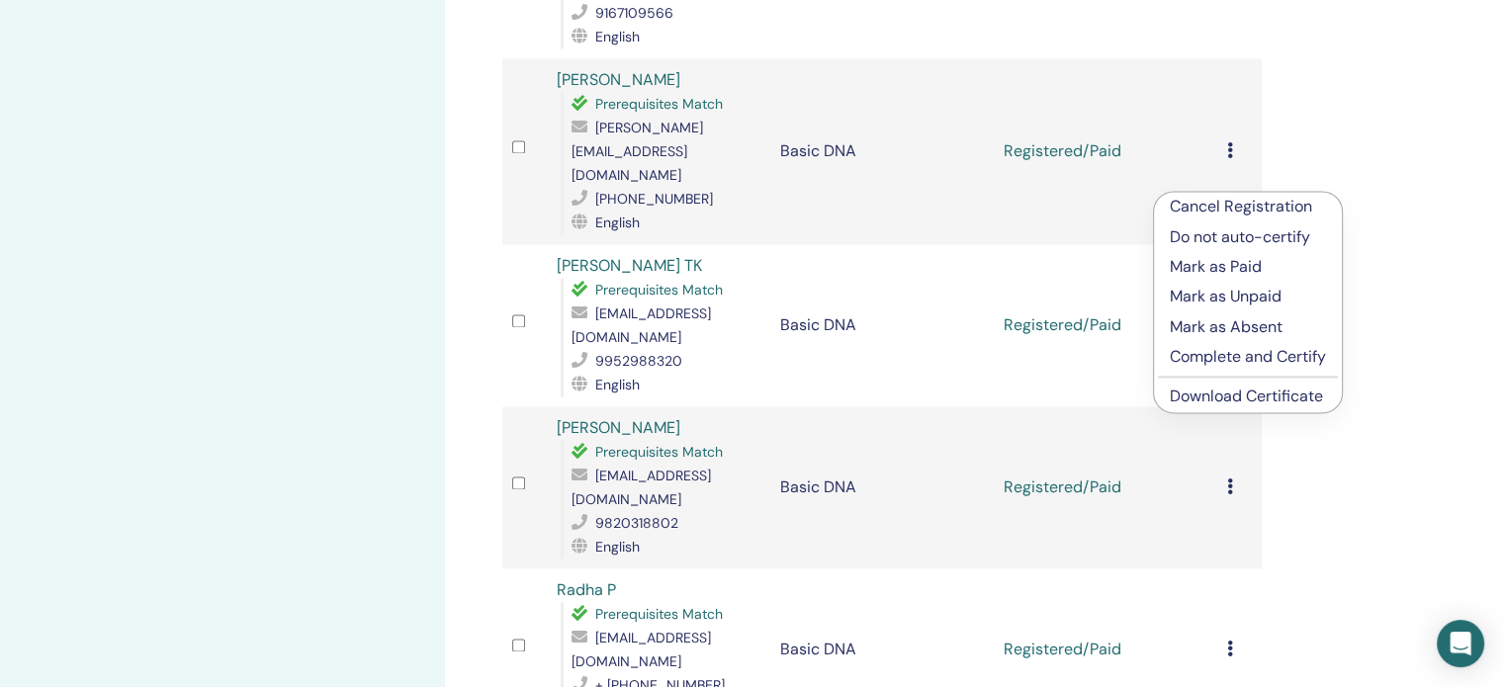
click at [1229, 399] on link "Download Certificate" at bounding box center [1246, 396] width 153 height 21
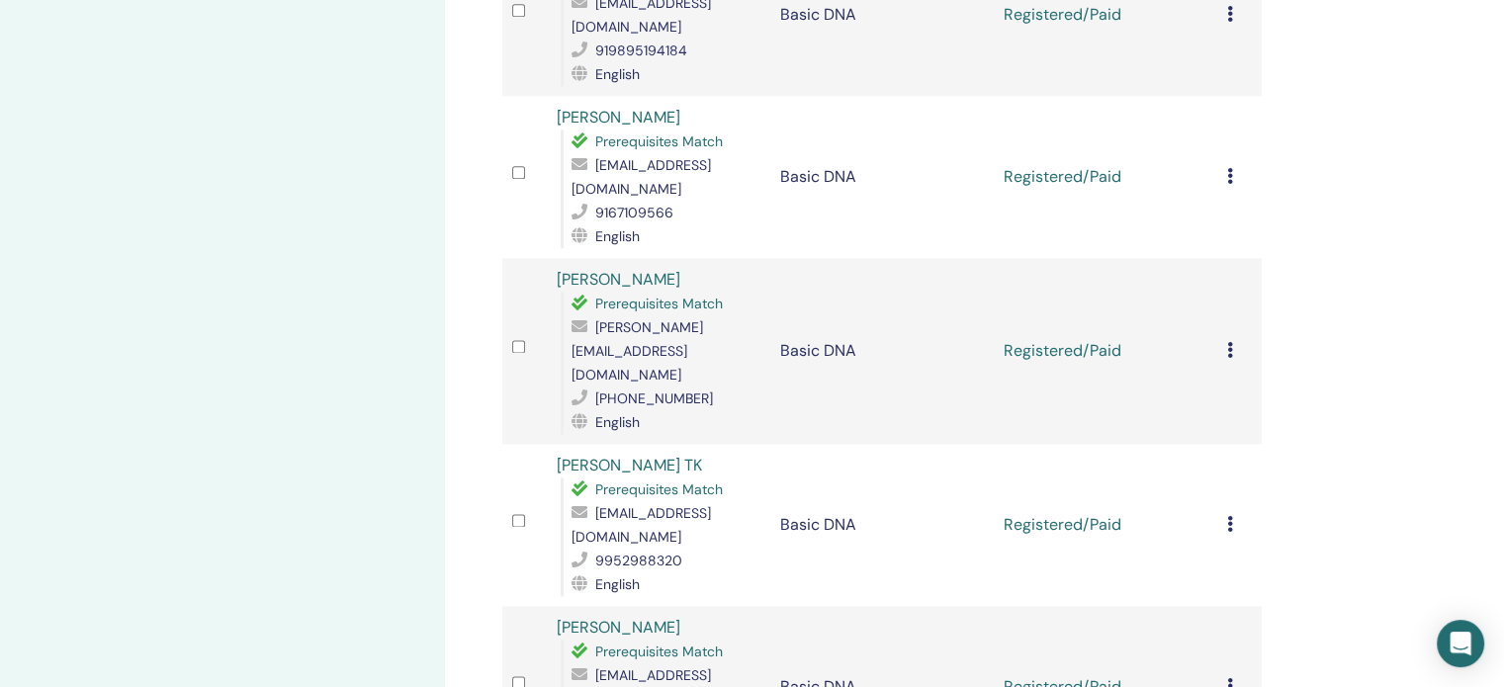
scroll to position [2473, 0]
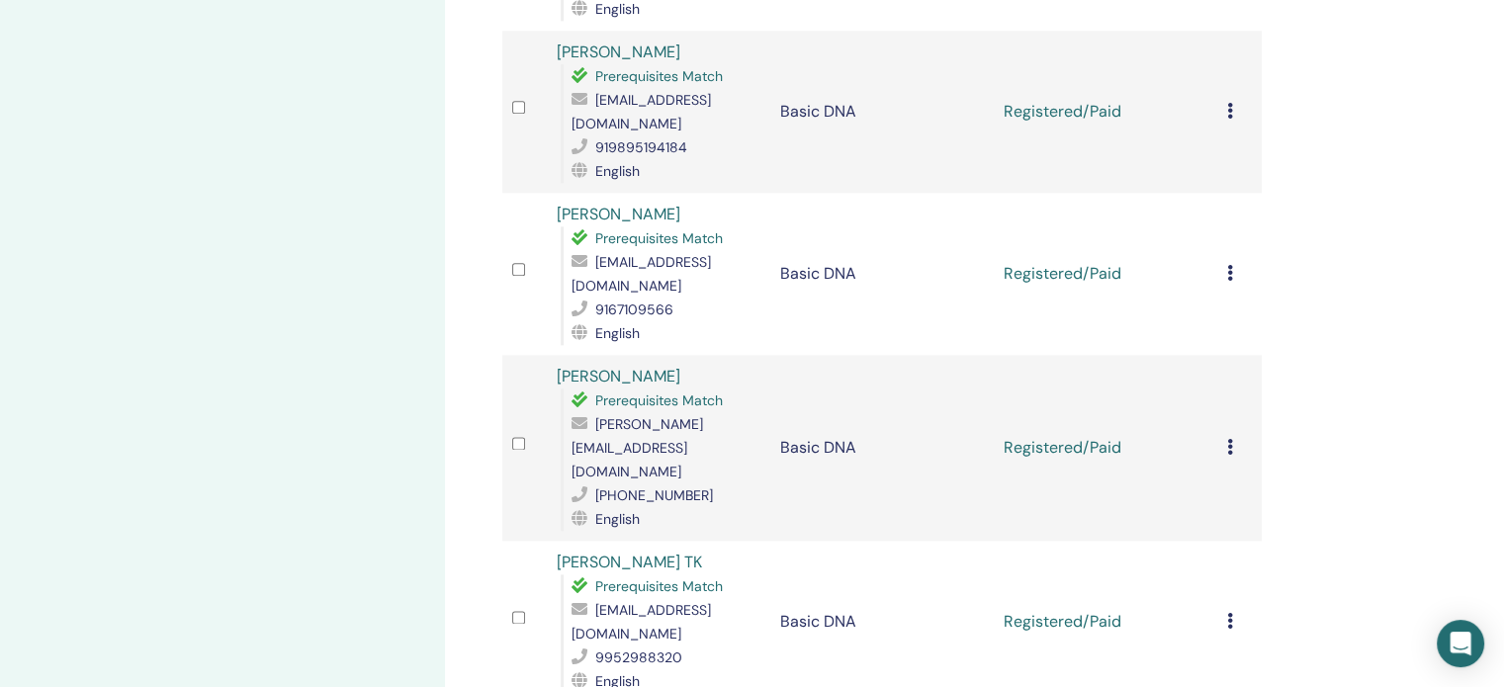
click at [1230, 613] on icon at bounding box center [1230, 621] width 6 height 16
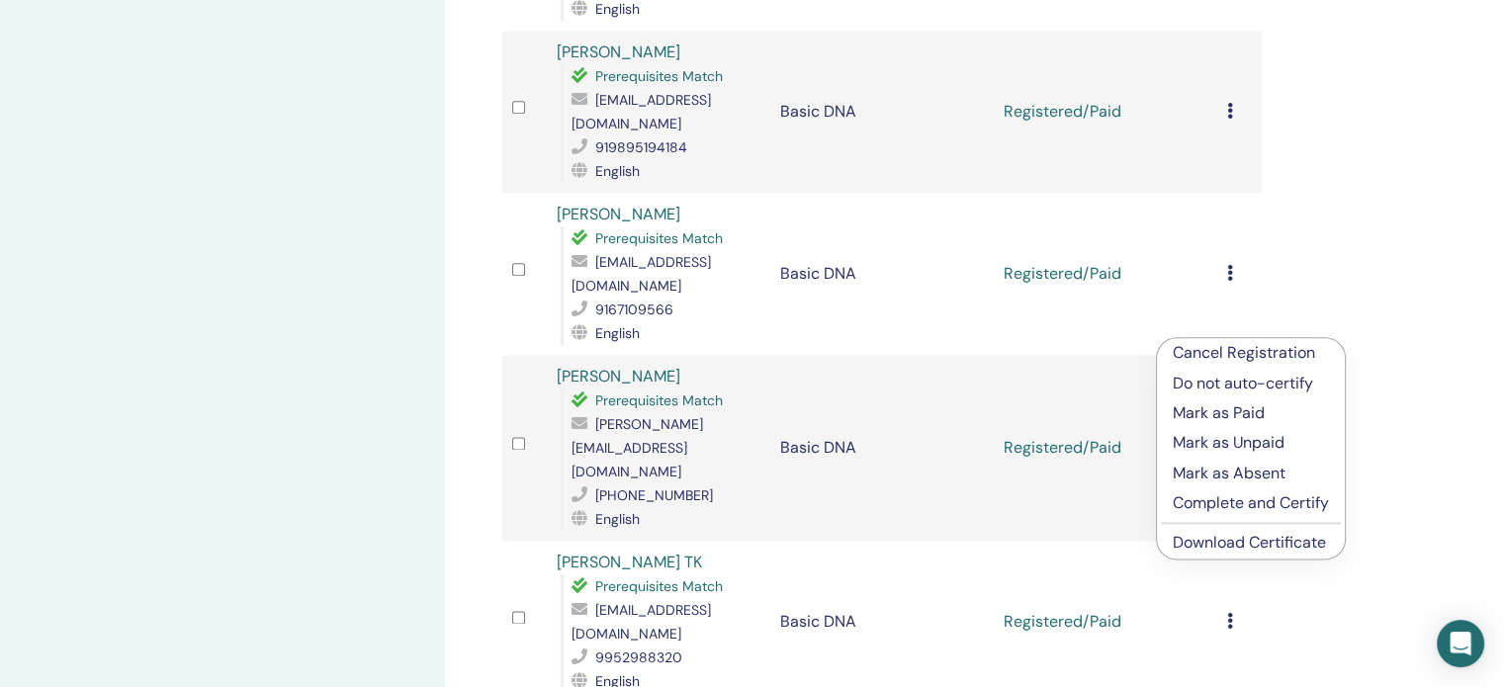
click at [1225, 538] on link "Download Certificate" at bounding box center [1249, 542] width 153 height 21
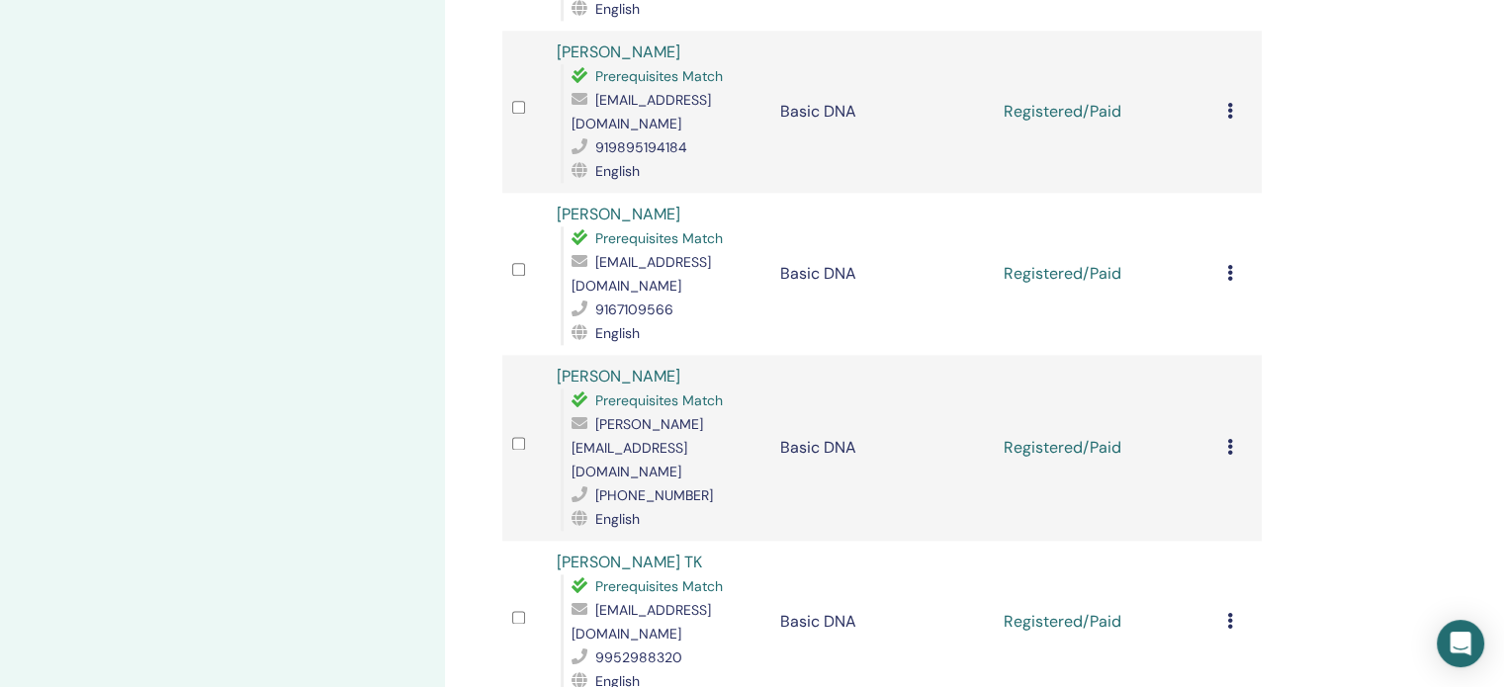
click at [1229, 439] on icon at bounding box center [1230, 447] width 6 height 16
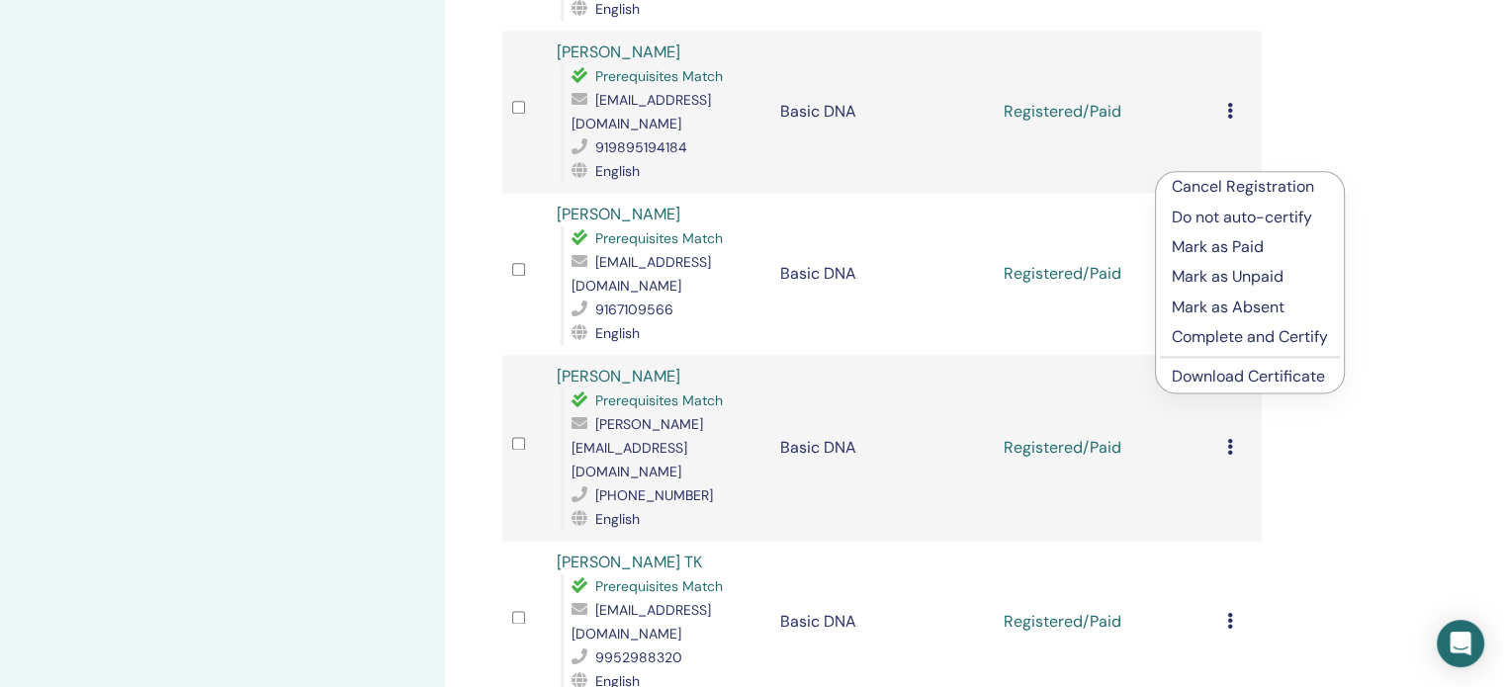
click at [1245, 374] on link "Download Certificate" at bounding box center [1248, 376] width 153 height 21
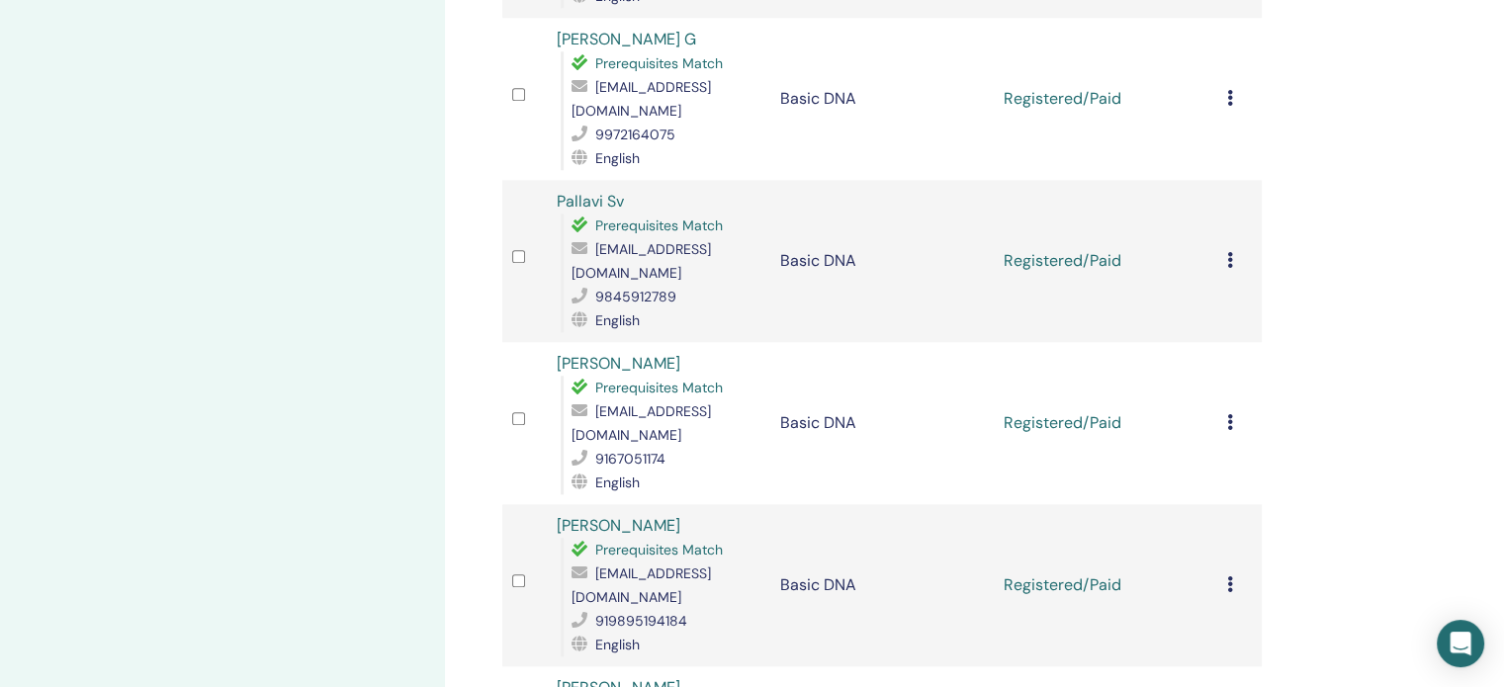
scroll to position [1978, 0]
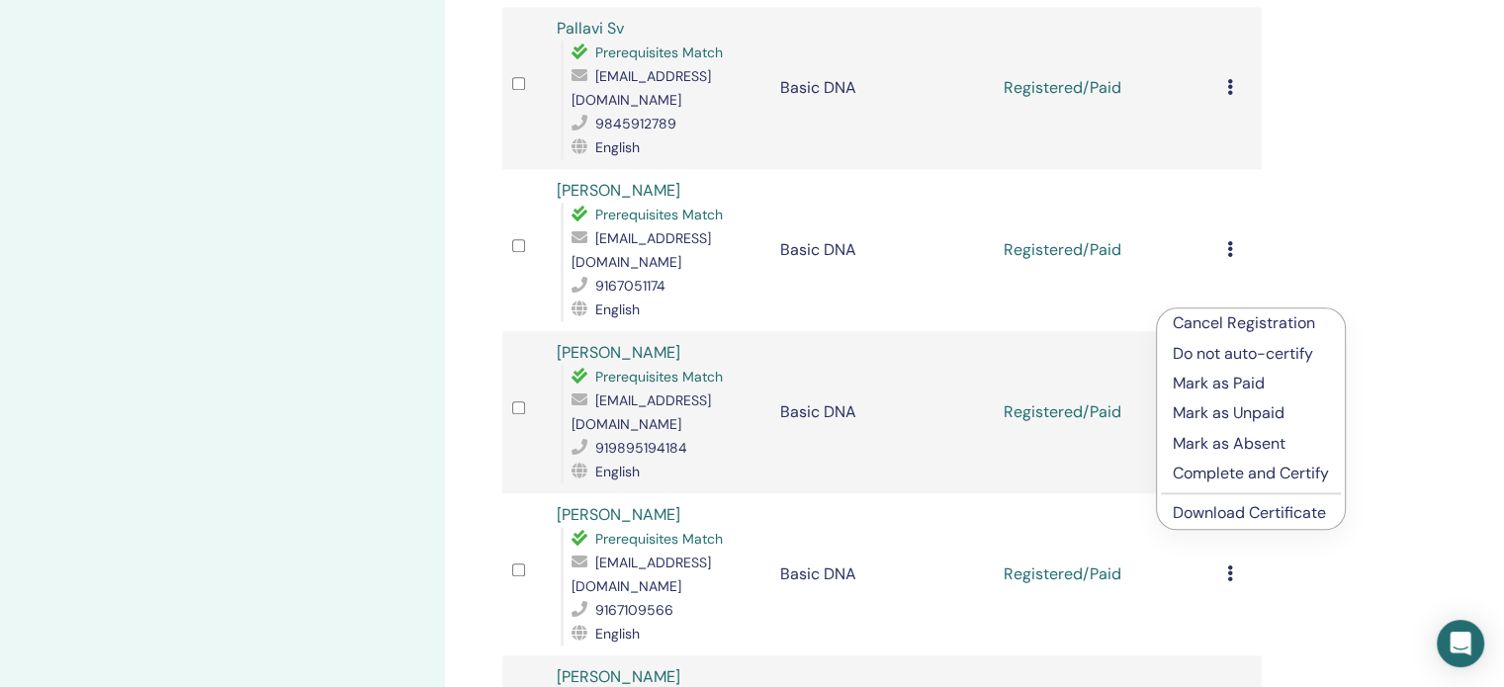
scroll to position [2176, 0]
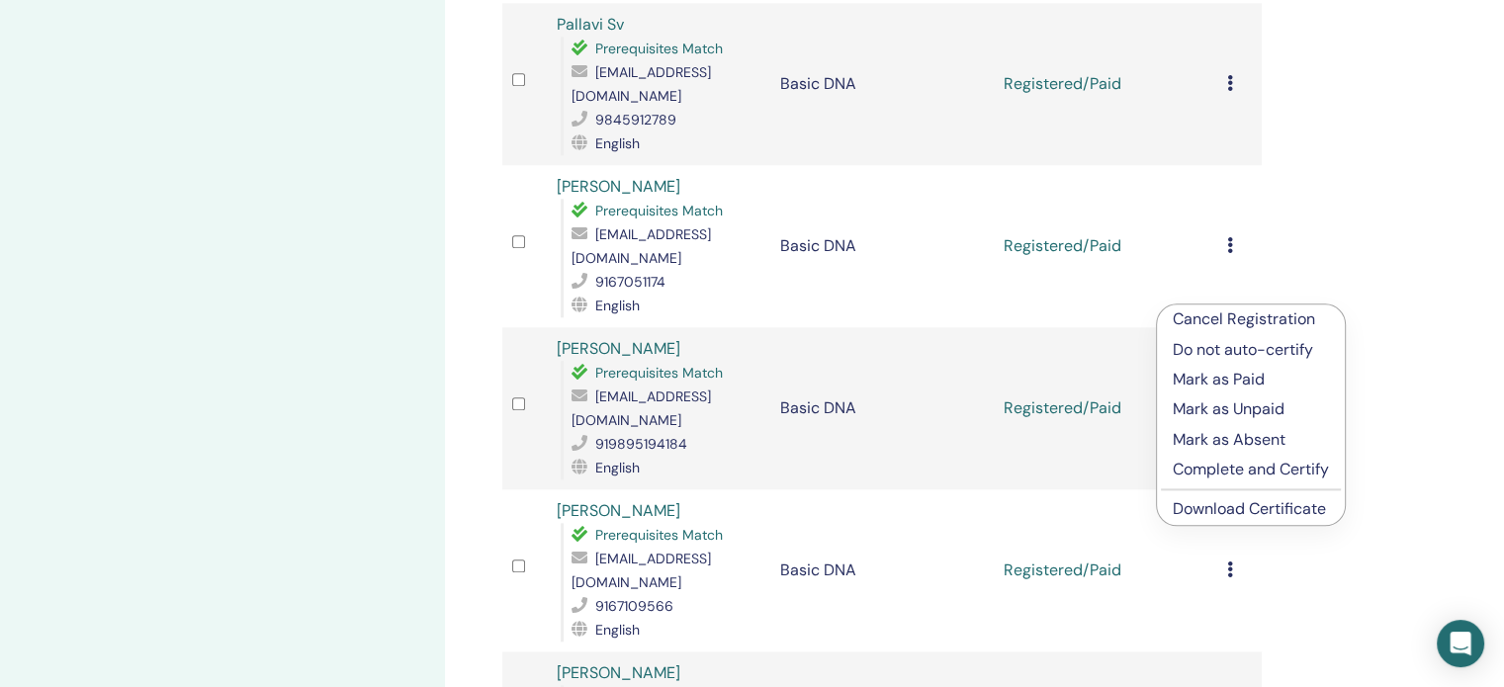
click at [1226, 514] on link "Download Certificate" at bounding box center [1249, 508] width 153 height 21
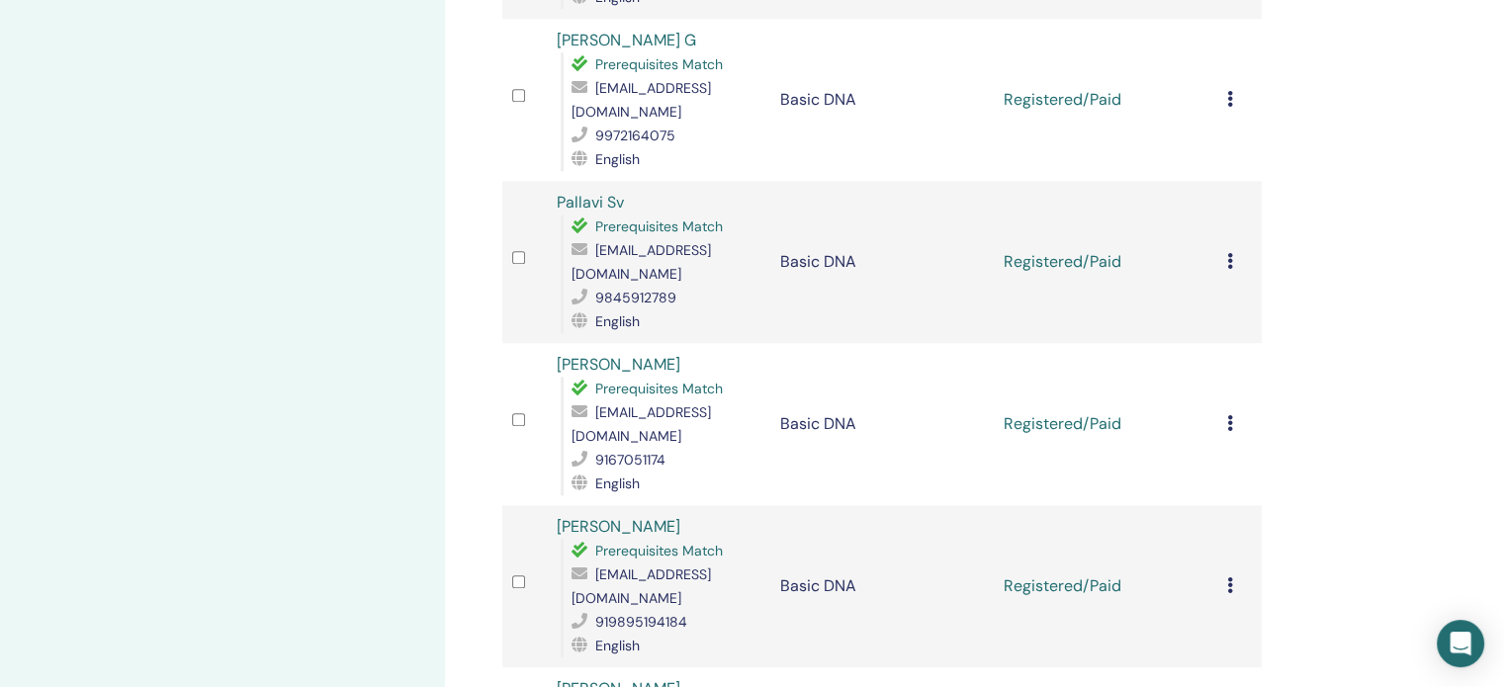
scroll to position [1978, 0]
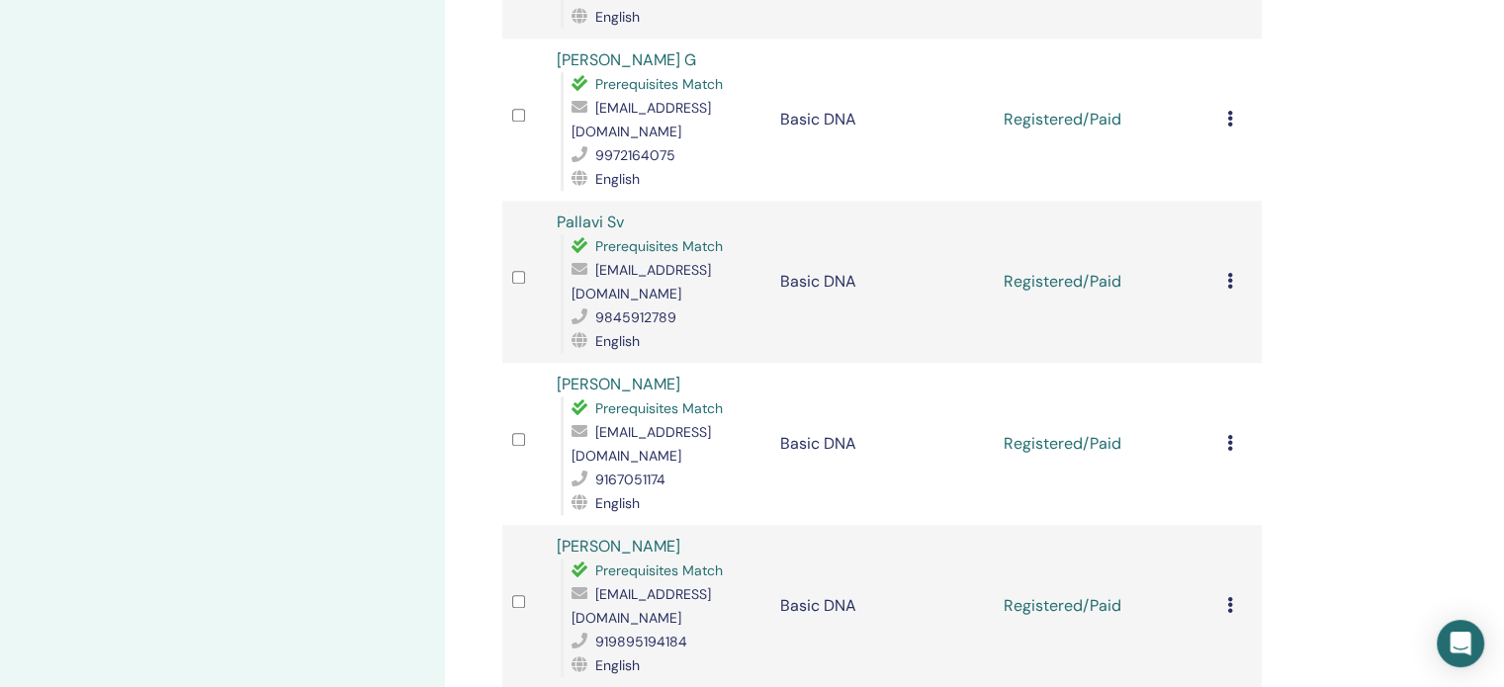
click at [1229, 597] on icon at bounding box center [1230, 605] width 6 height 16
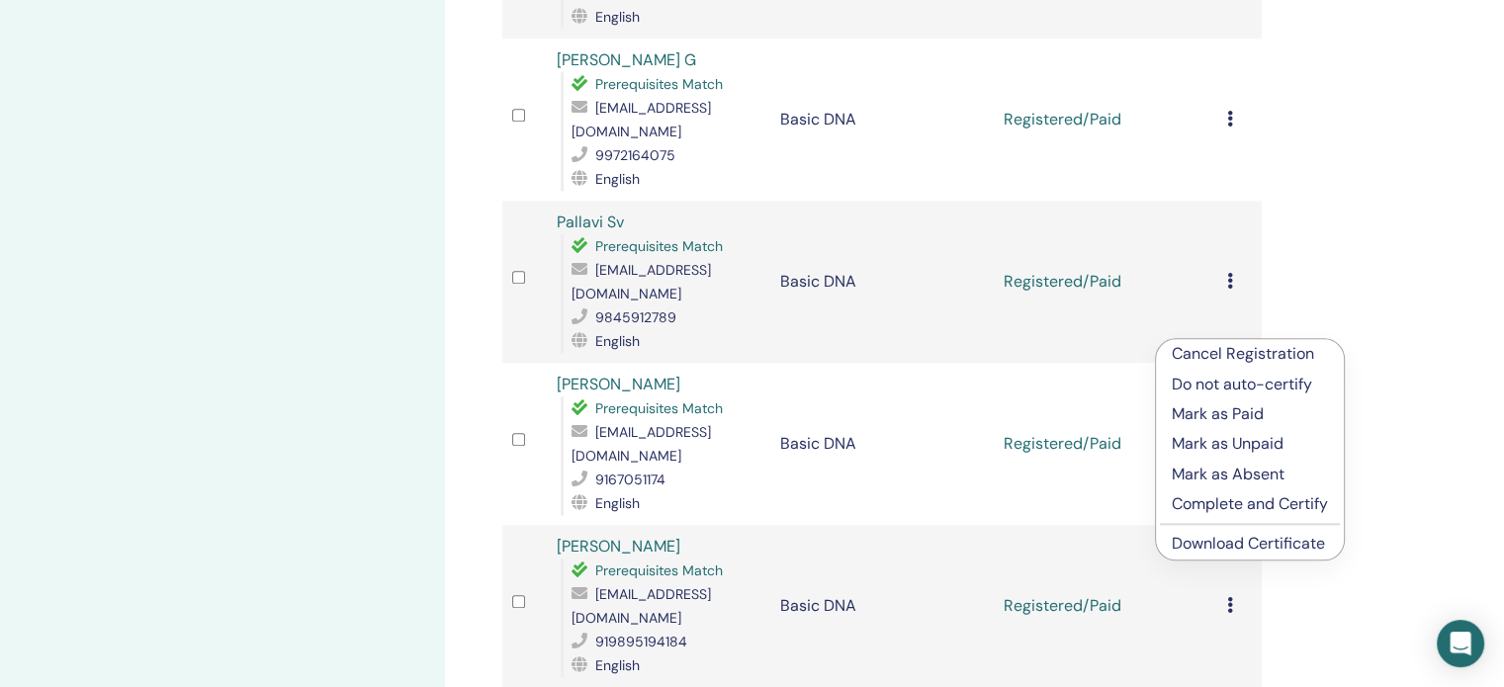
click at [1274, 545] on link "Download Certificate" at bounding box center [1248, 543] width 153 height 21
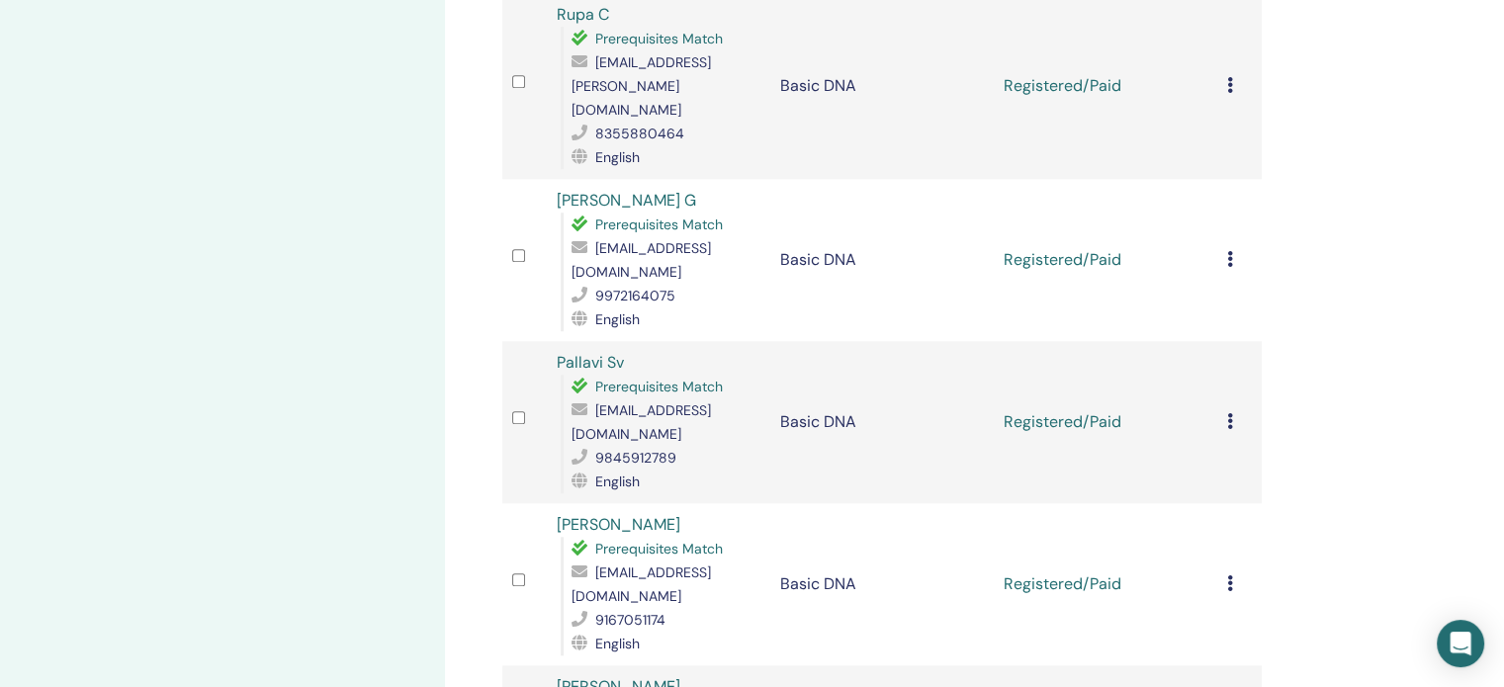
scroll to position [1780, 0]
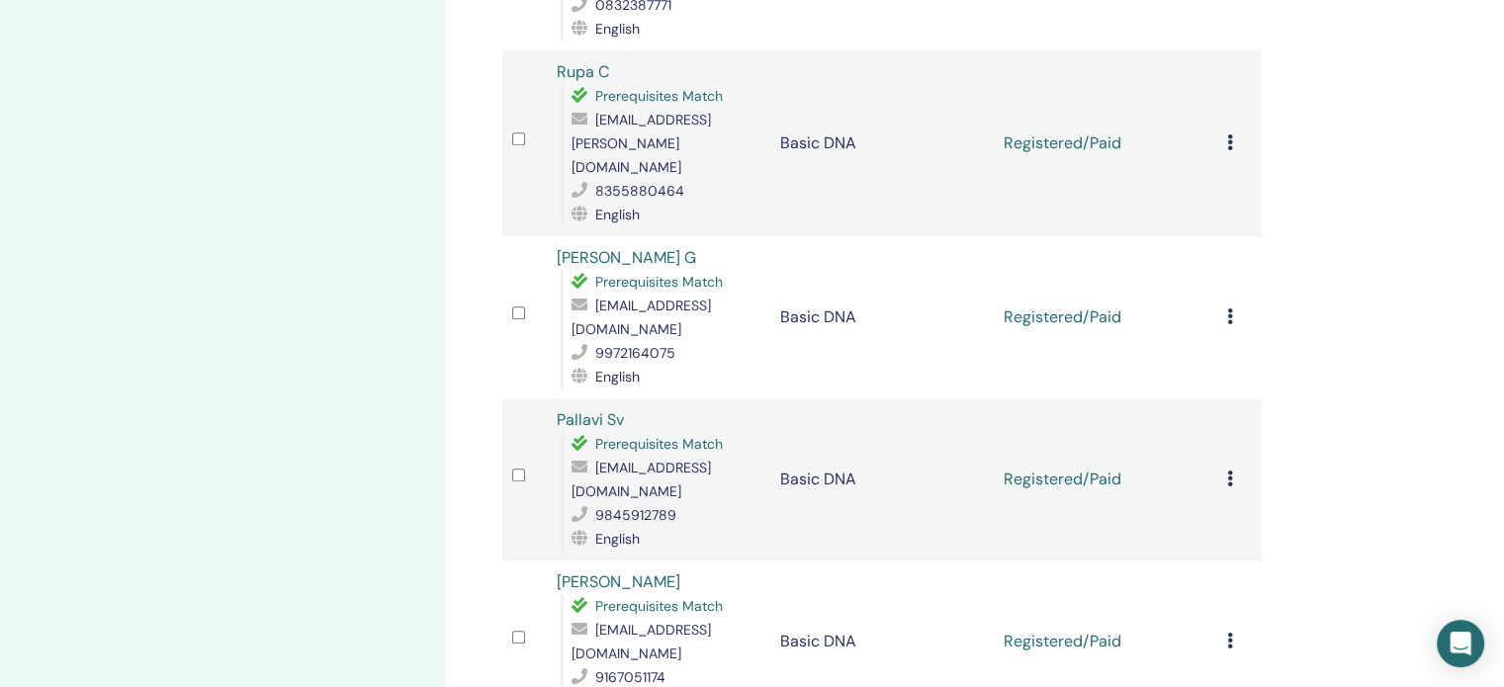
click at [1230, 633] on icon at bounding box center [1230, 641] width 6 height 16
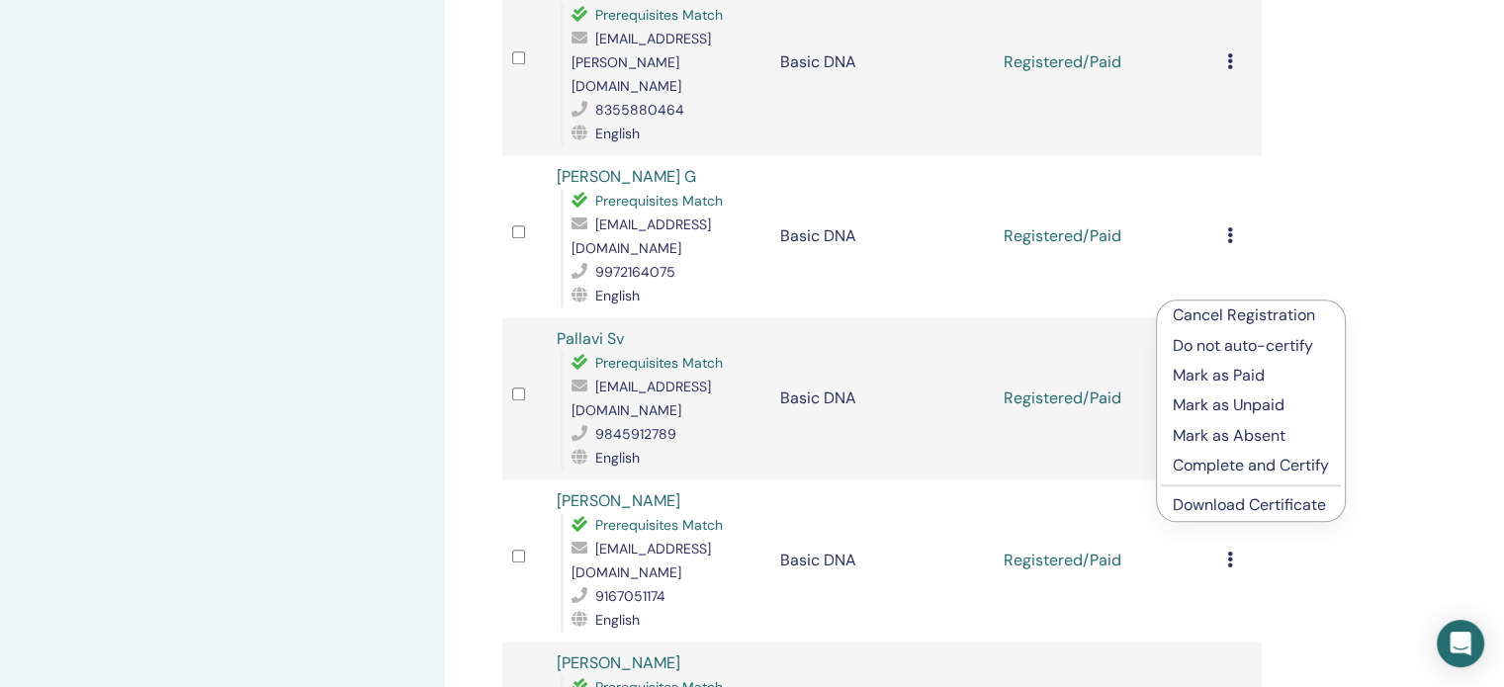
scroll to position [1978, 0]
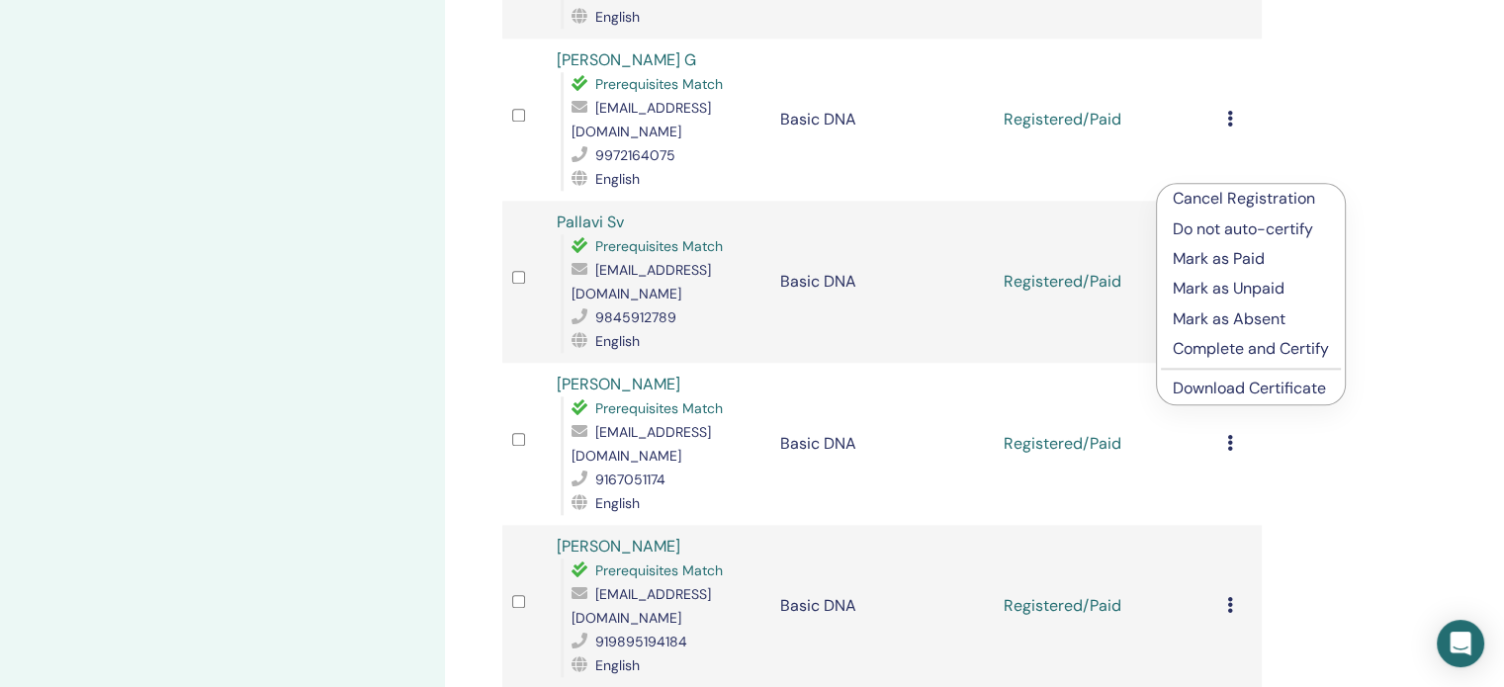
click at [1229, 389] on link "Download Certificate" at bounding box center [1249, 388] width 153 height 21
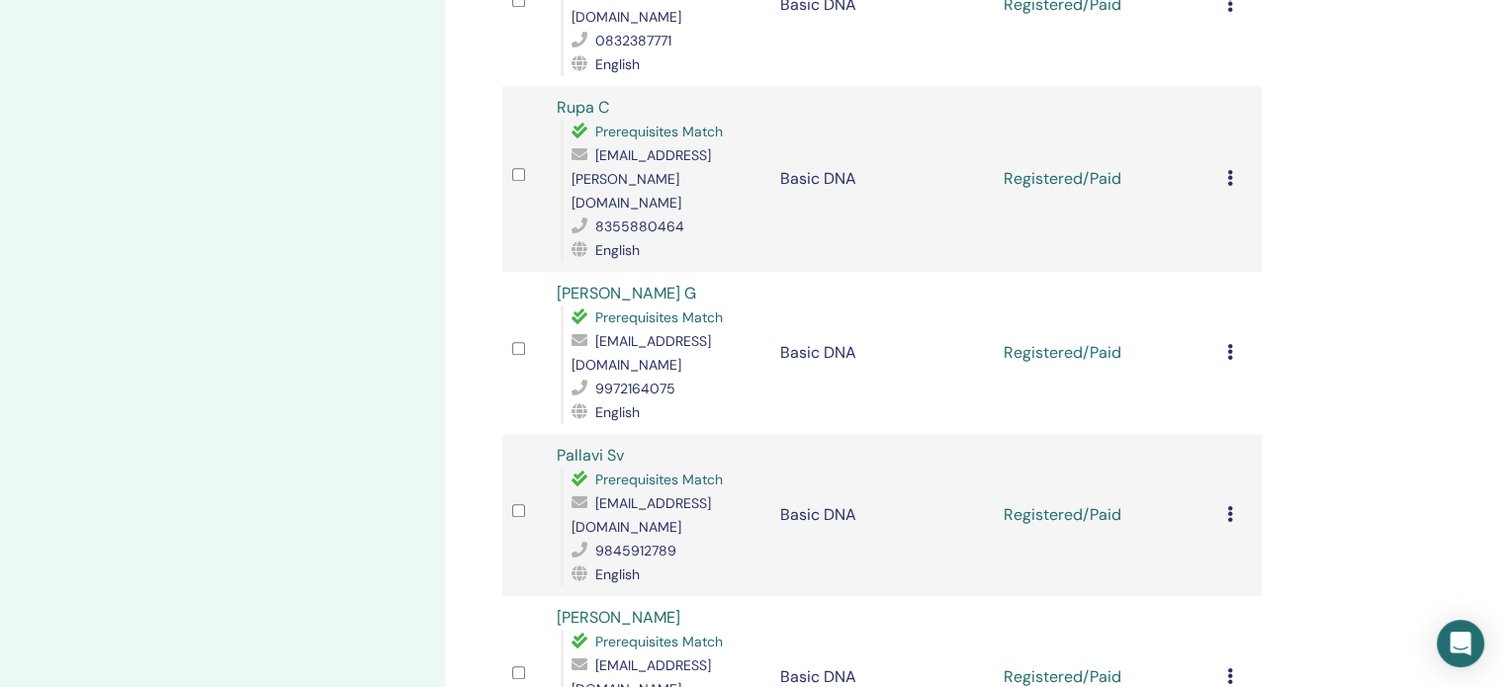
scroll to position [1681, 0]
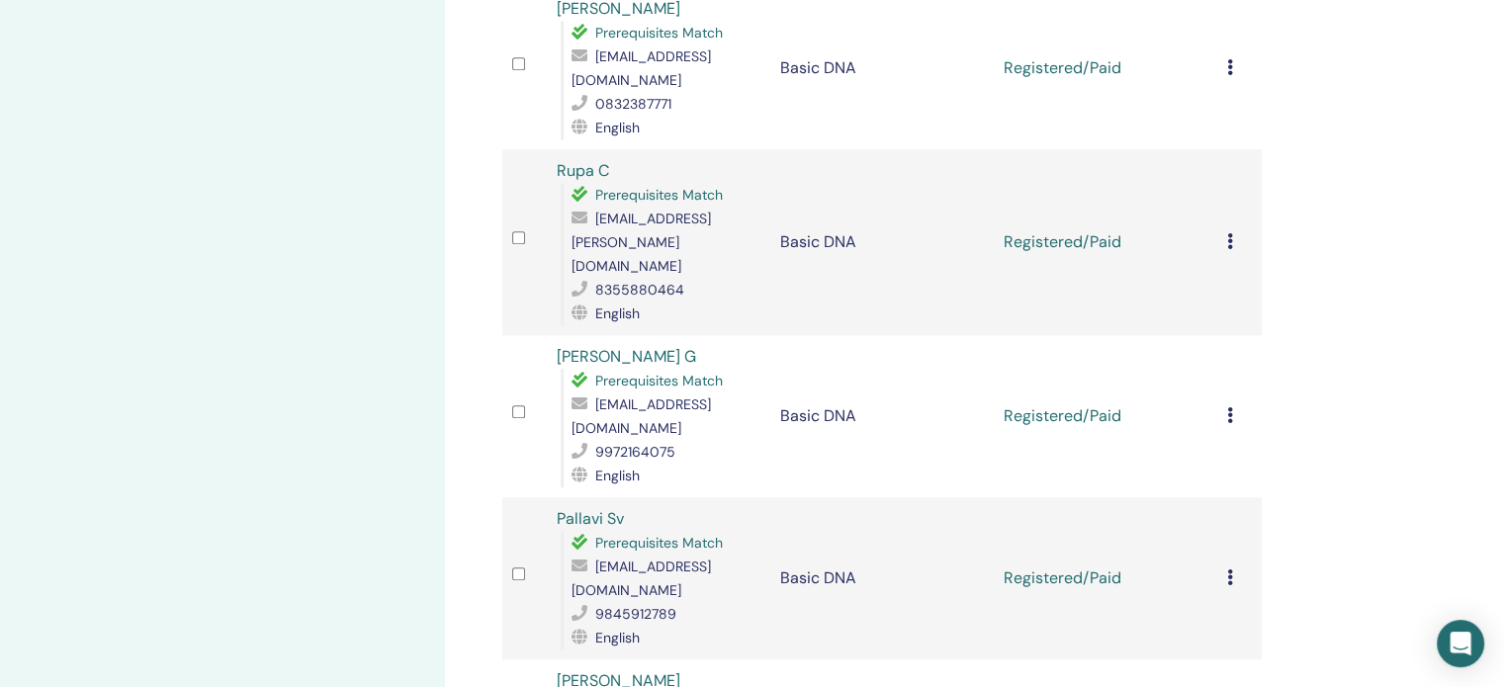
click at [1227, 570] on icon at bounding box center [1230, 578] width 6 height 16
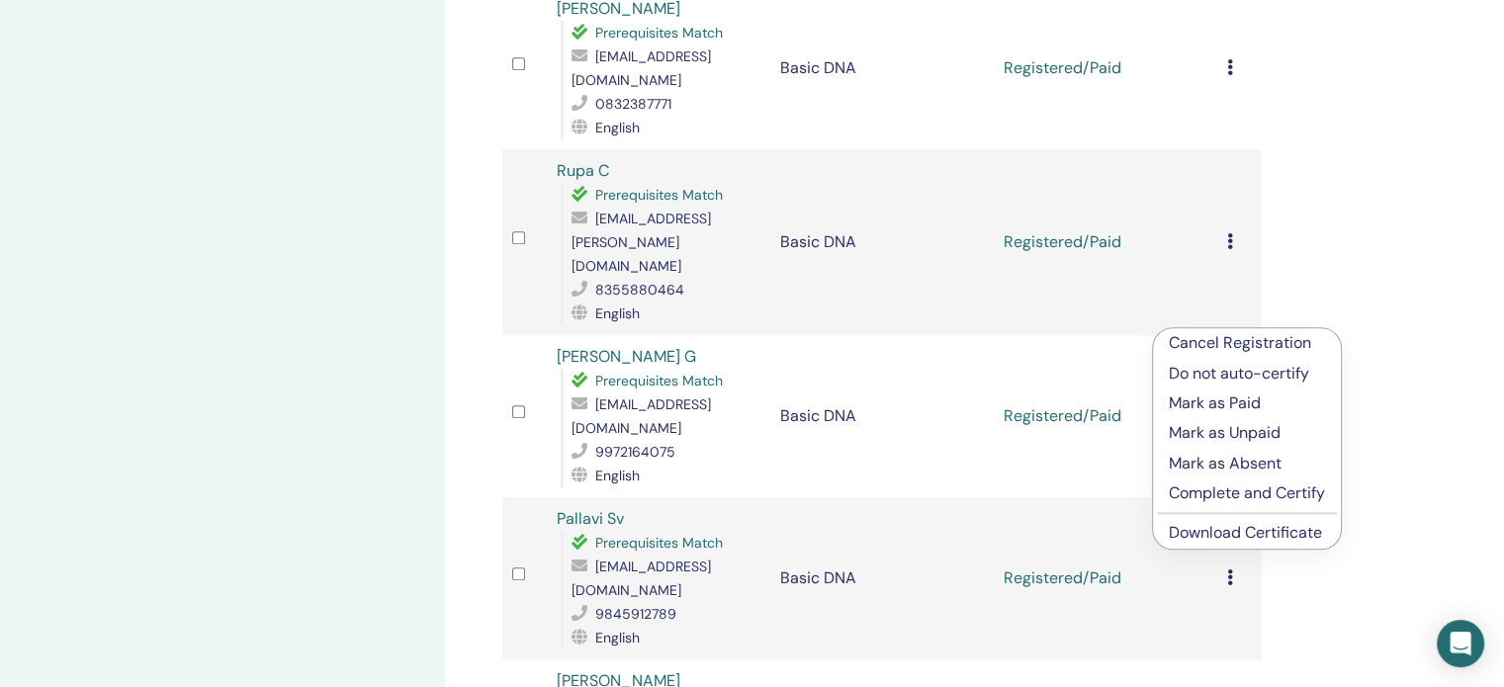
click at [1209, 535] on link "Download Certificate" at bounding box center [1245, 532] width 153 height 21
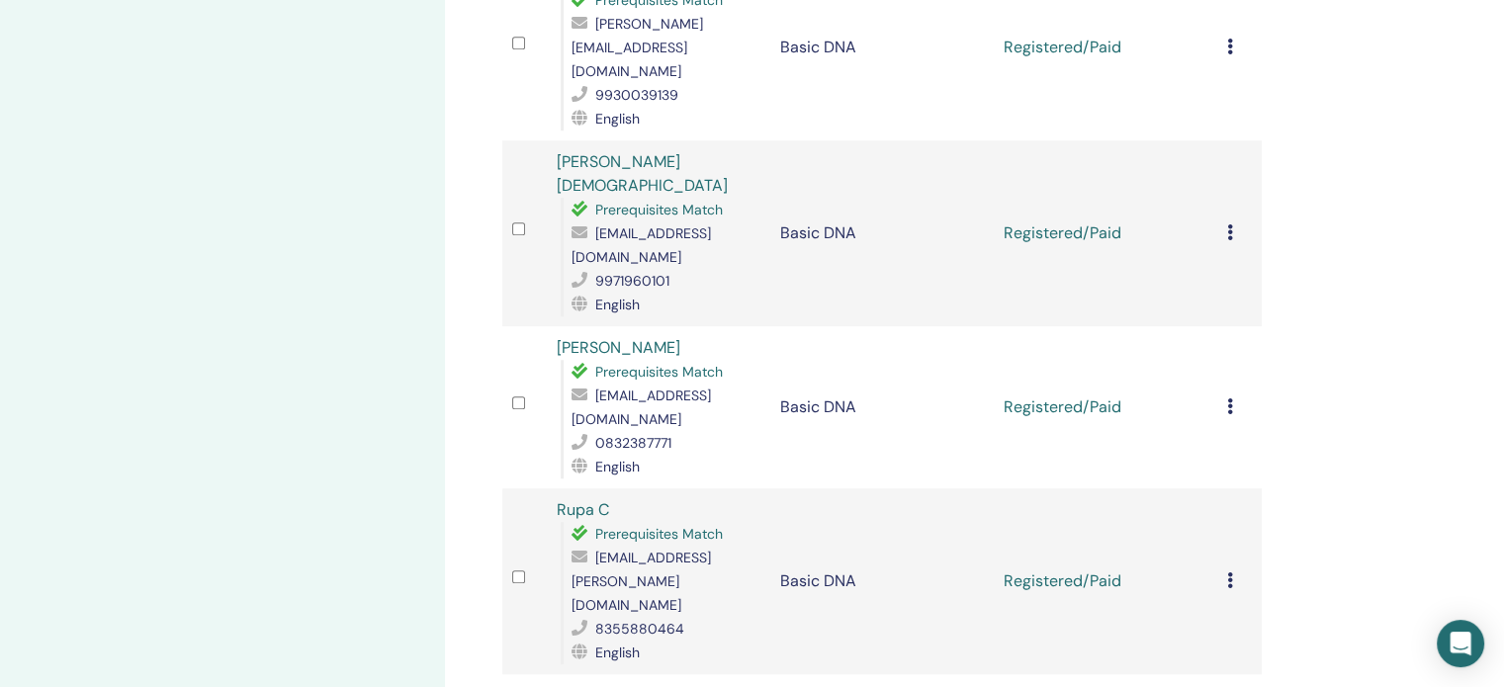
scroll to position [1286, 0]
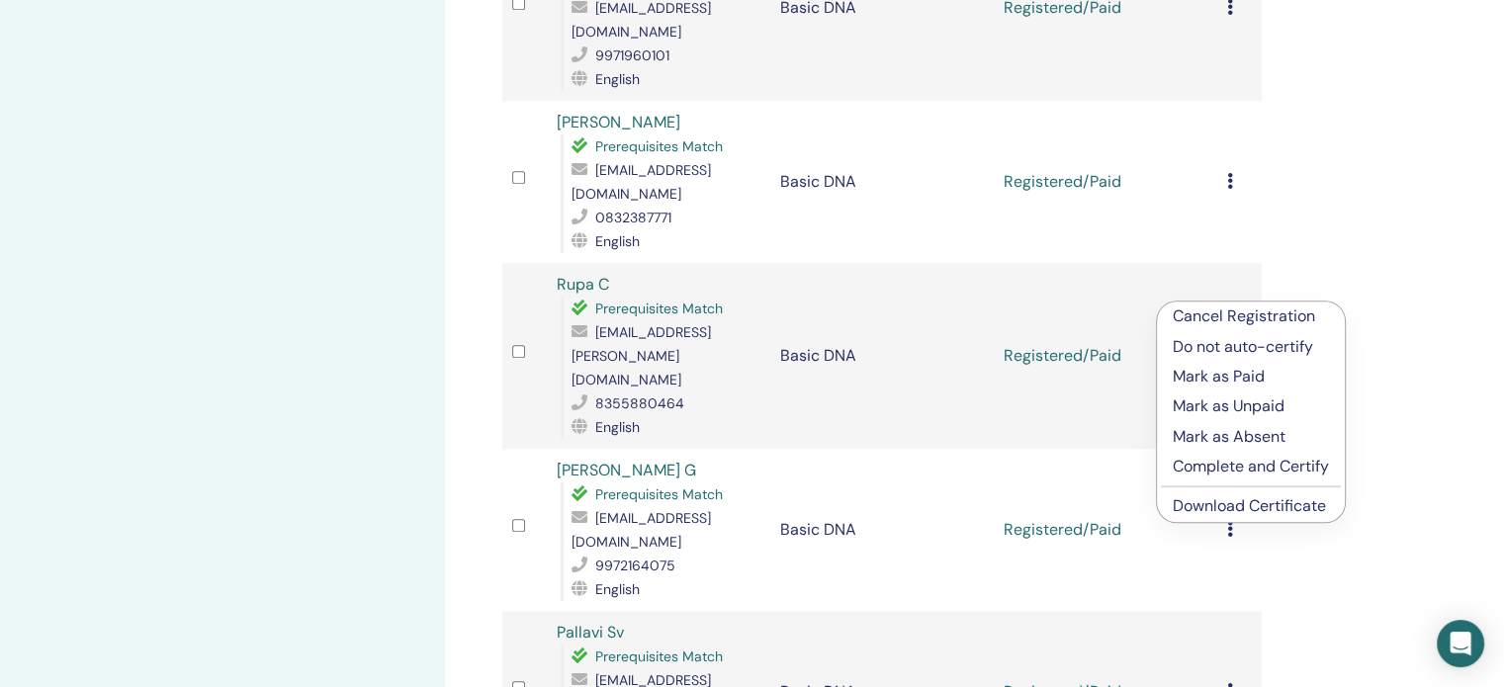
scroll to position [1583, 0]
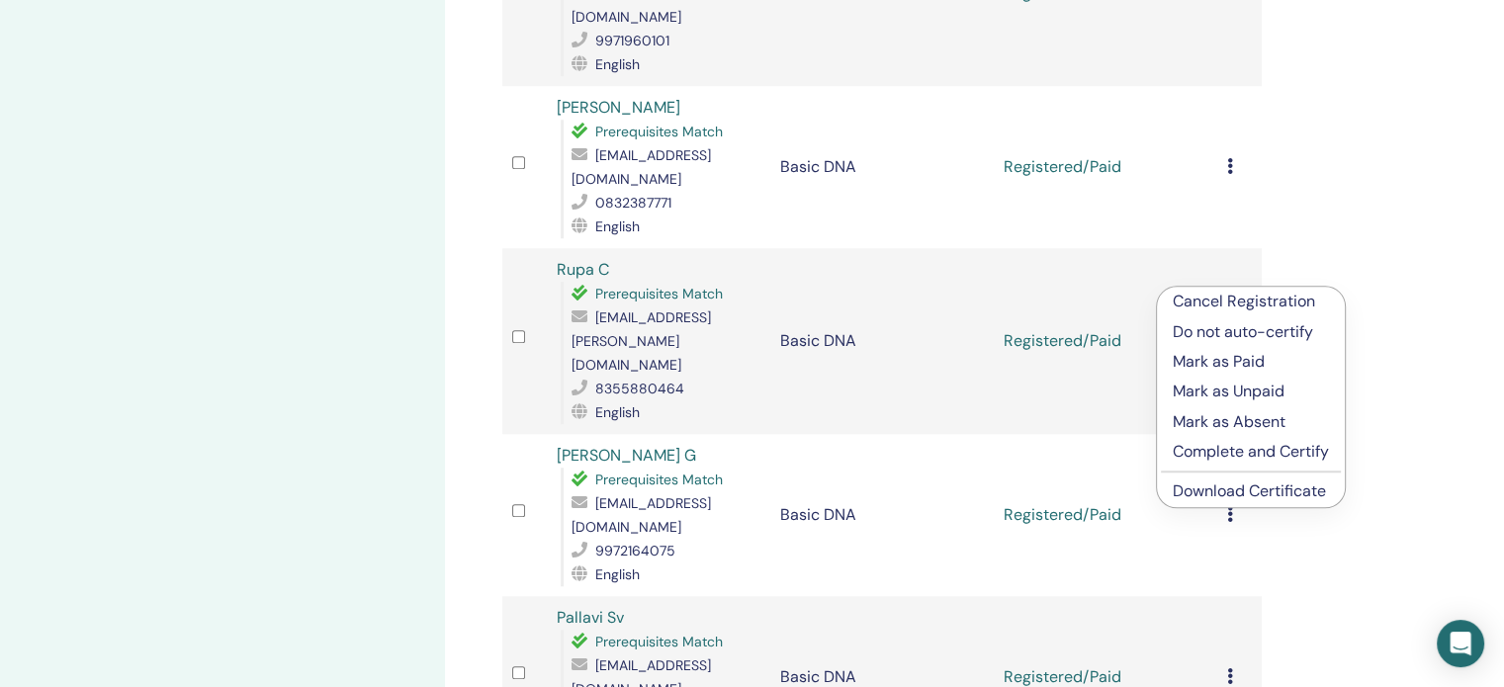
click at [1197, 491] on link "Download Certificate" at bounding box center [1249, 491] width 153 height 21
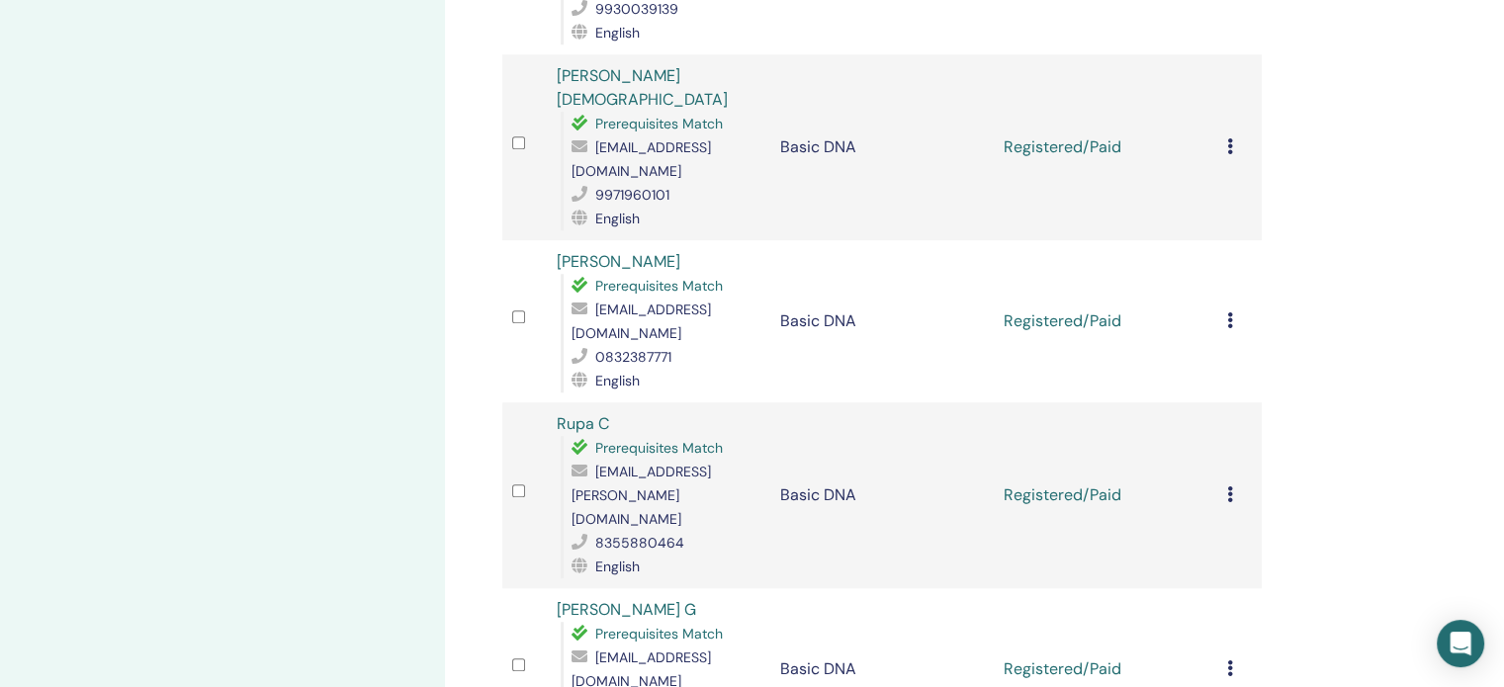
scroll to position [1385, 0]
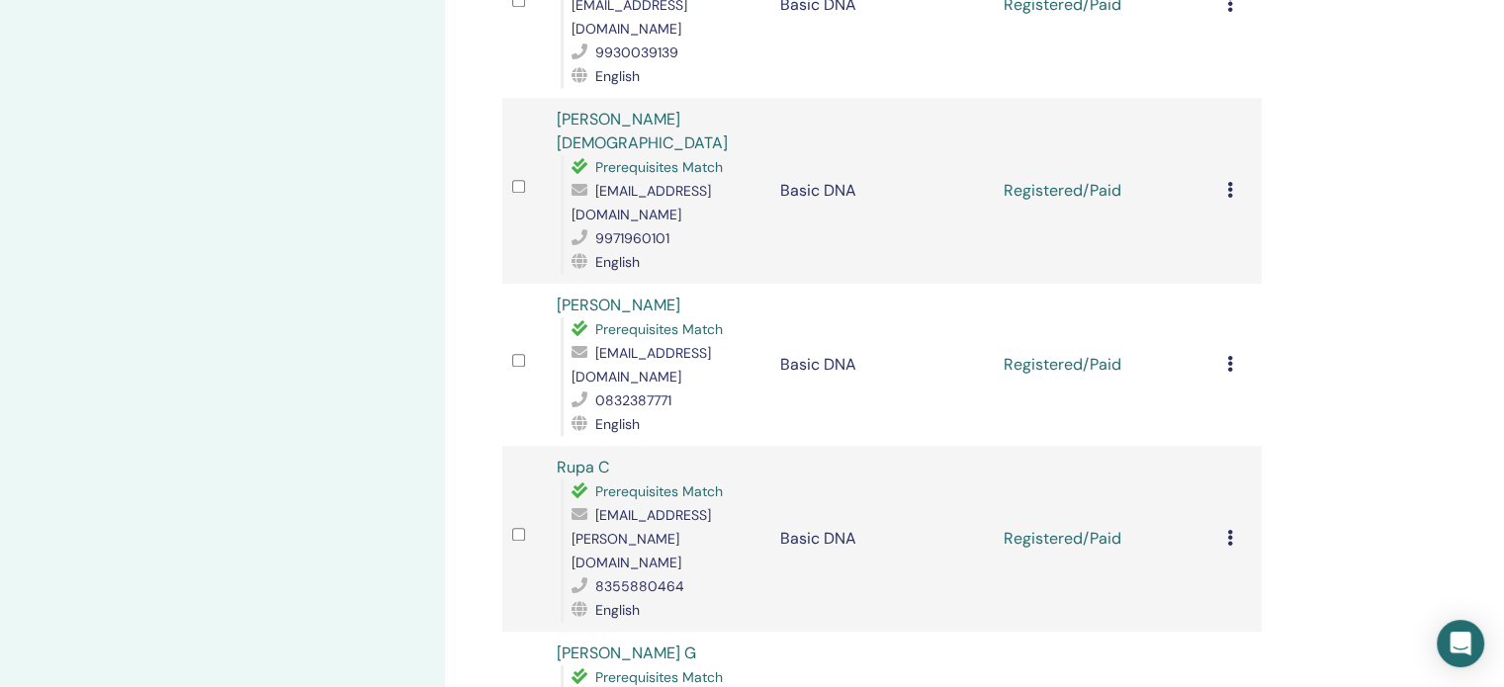
click at [1228, 530] on icon at bounding box center [1230, 538] width 6 height 16
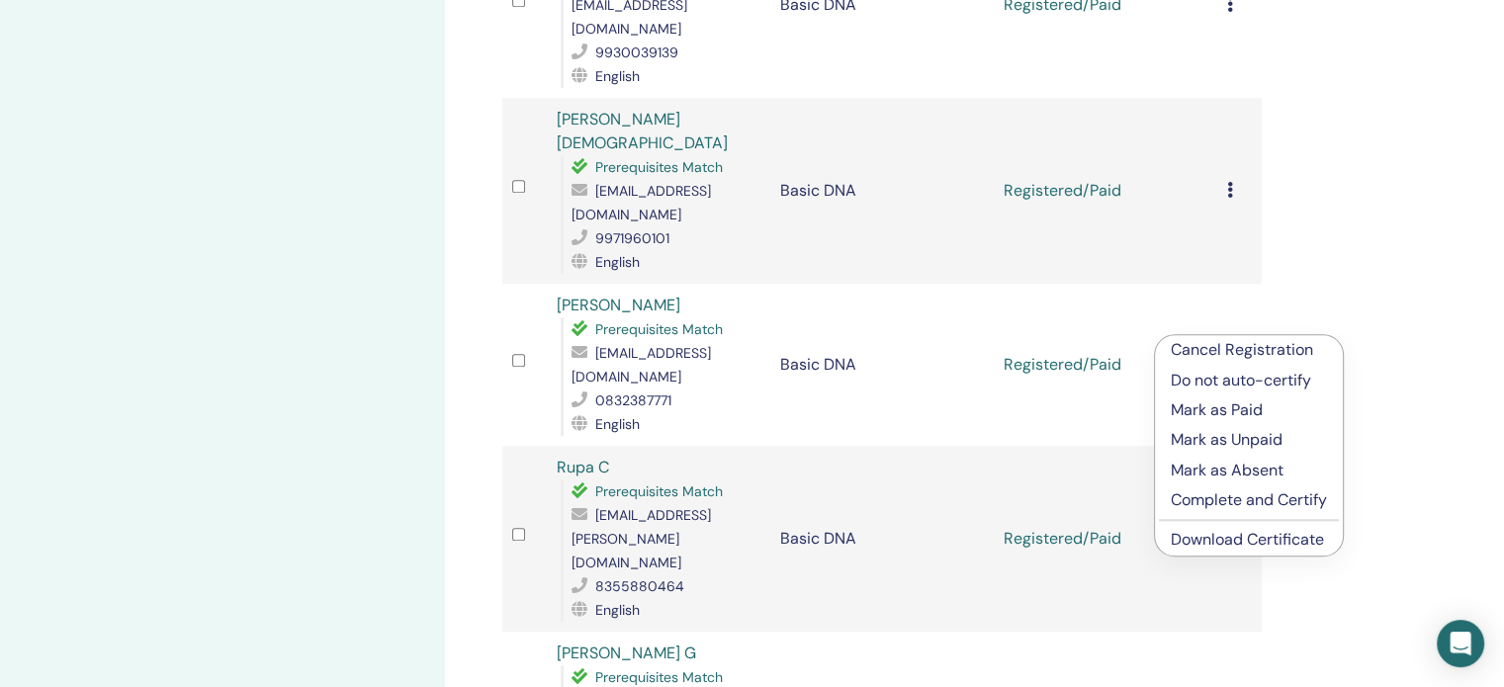
click at [1208, 536] on link "Download Certificate" at bounding box center [1247, 539] width 153 height 21
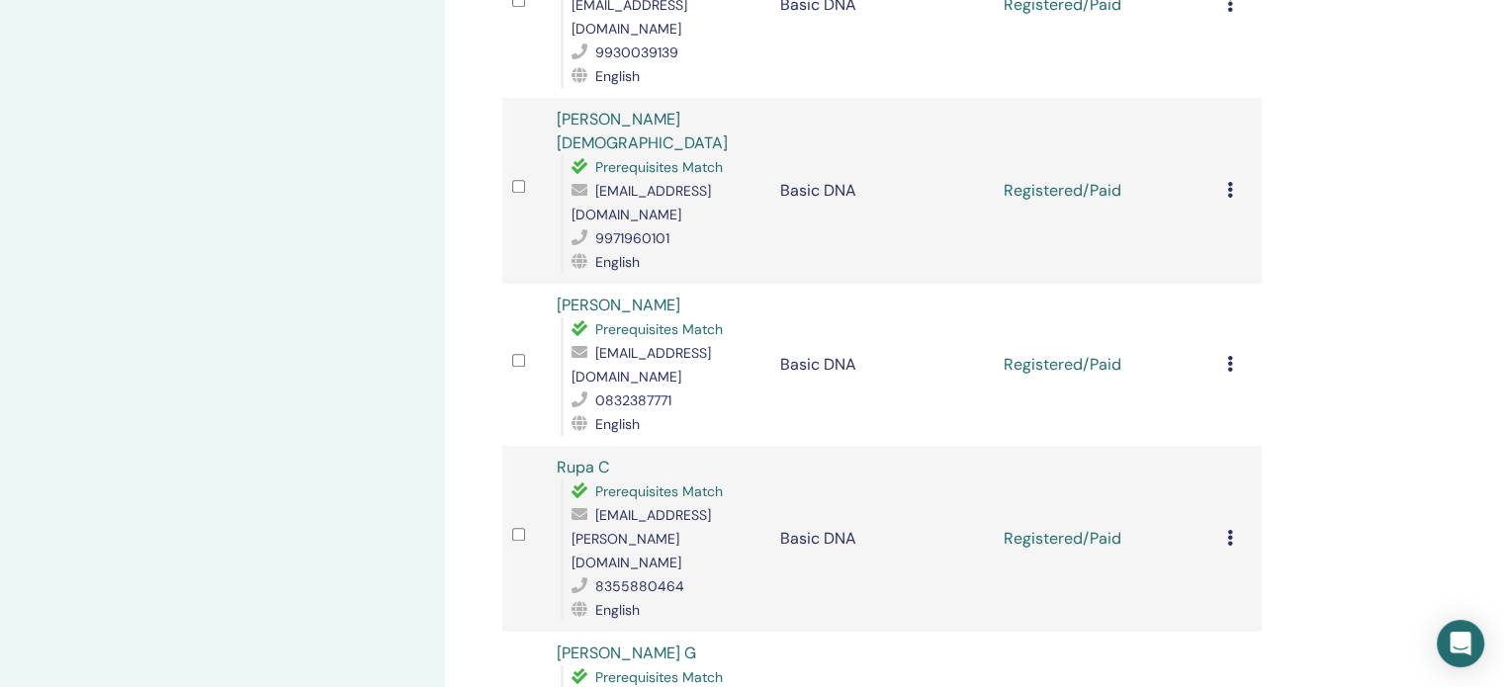
click at [1227, 356] on icon at bounding box center [1230, 364] width 6 height 16
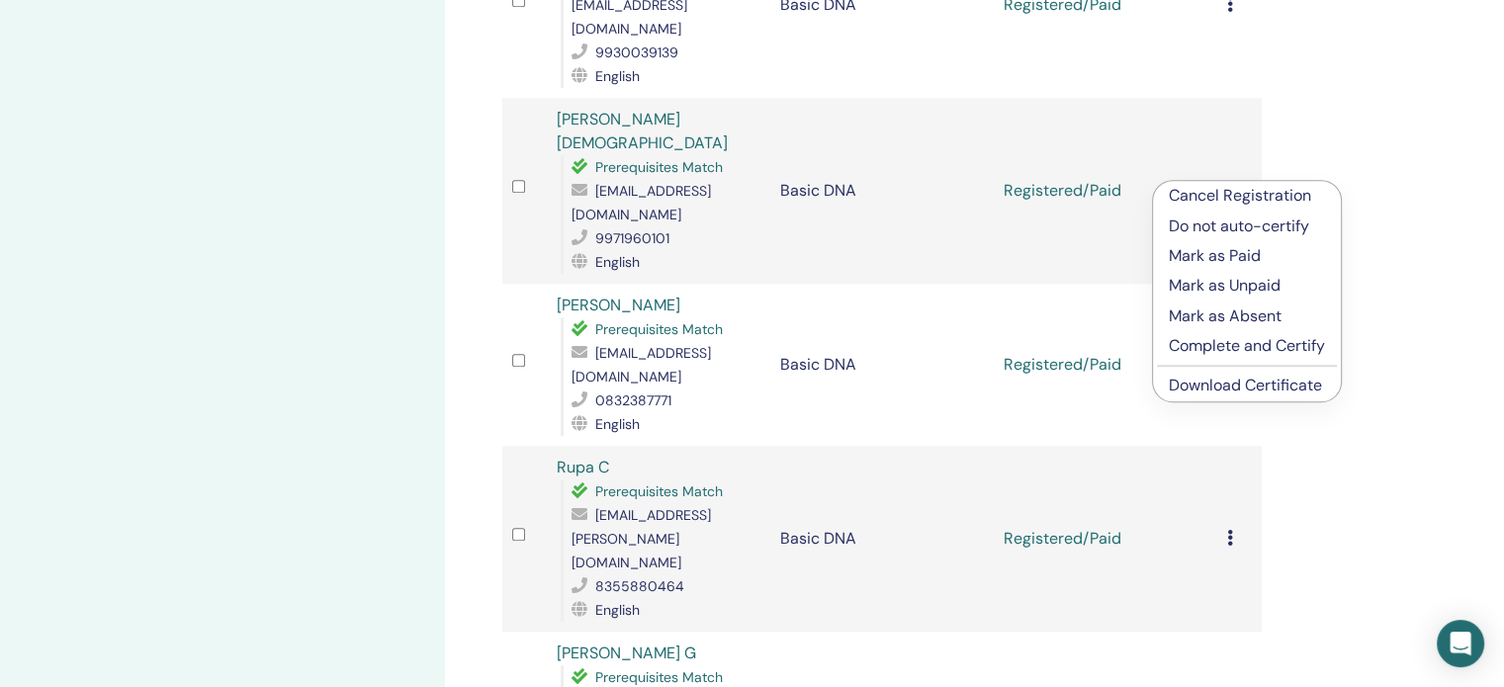
click at [1231, 392] on link "Download Certificate" at bounding box center [1245, 385] width 153 height 21
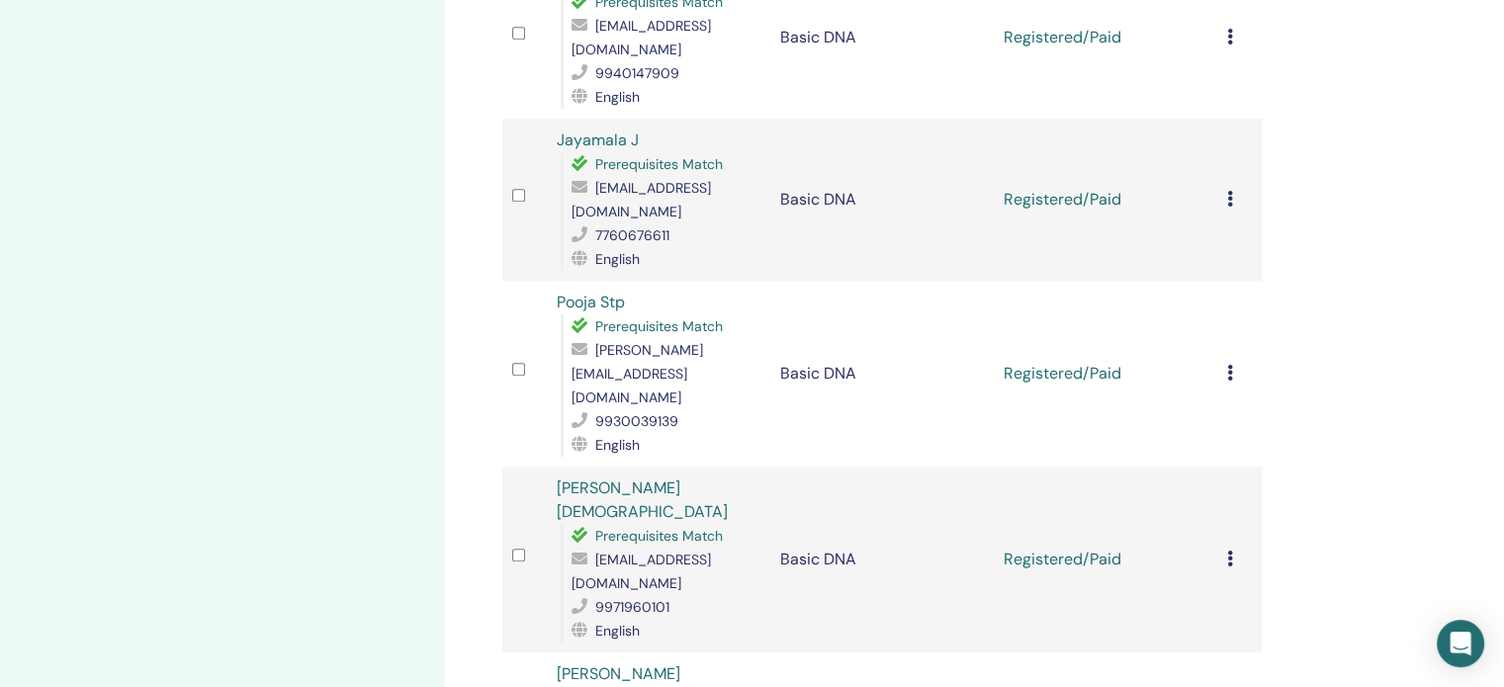
scroll to position [989, 0]
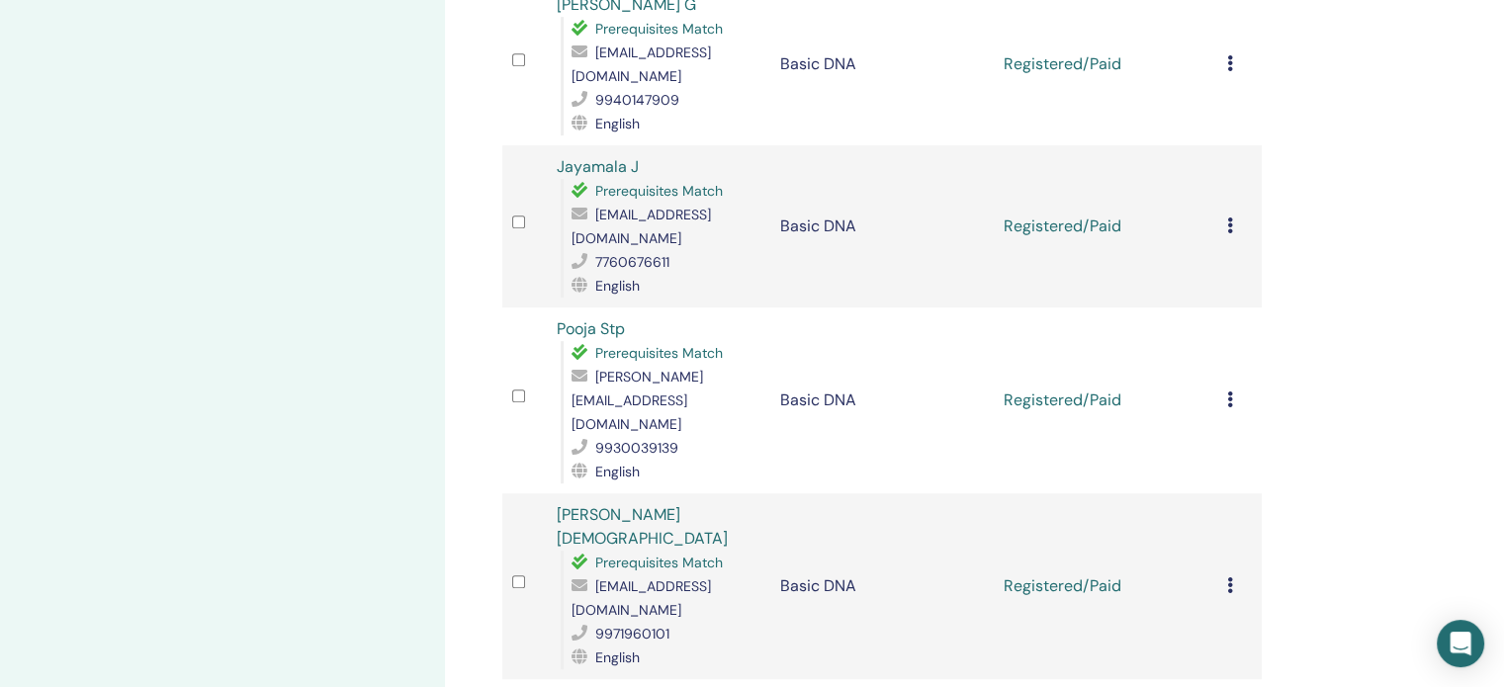
click at [1227, 575] on div "Cancel Registration Do not auto-certify Mark as Paid Mark as Unpaid Mark as Abs…" at bounding box center [1239, 587] width 25 height 24
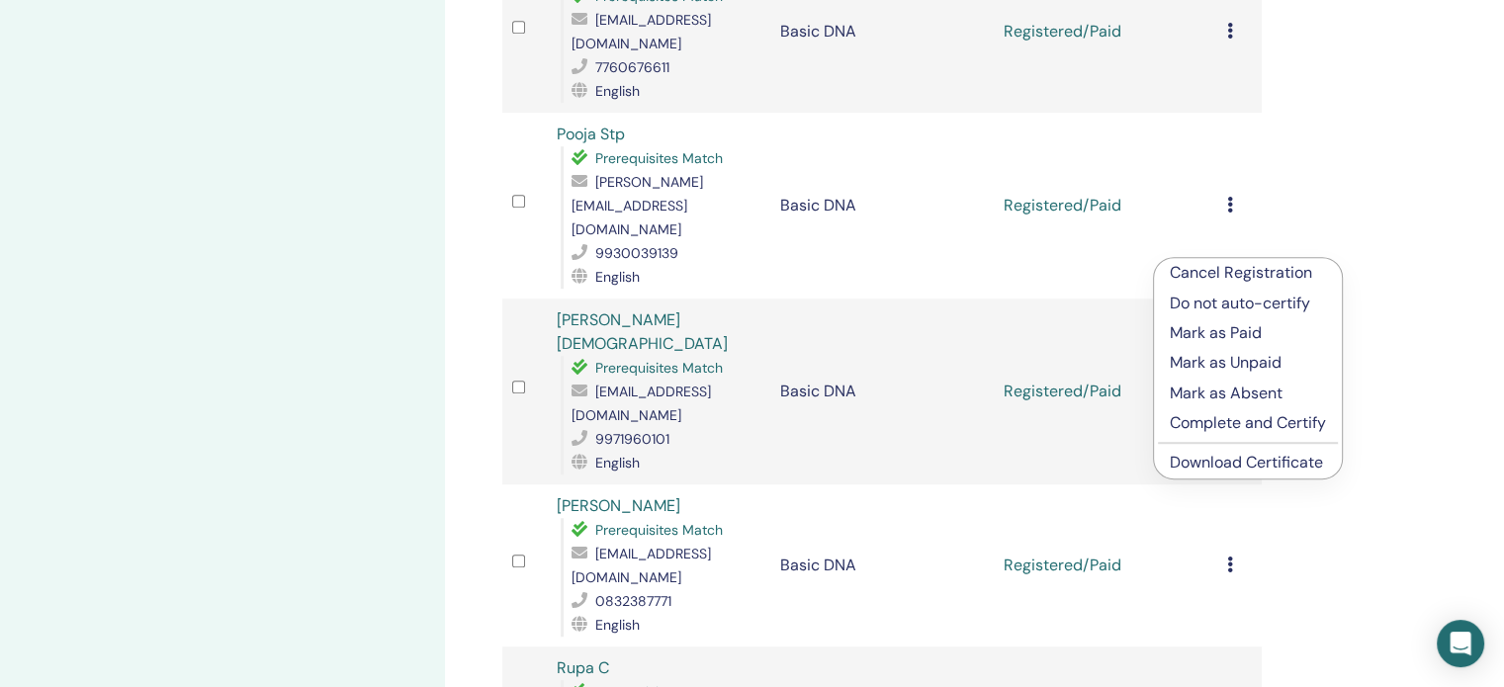
scroll to position [1187, 0]
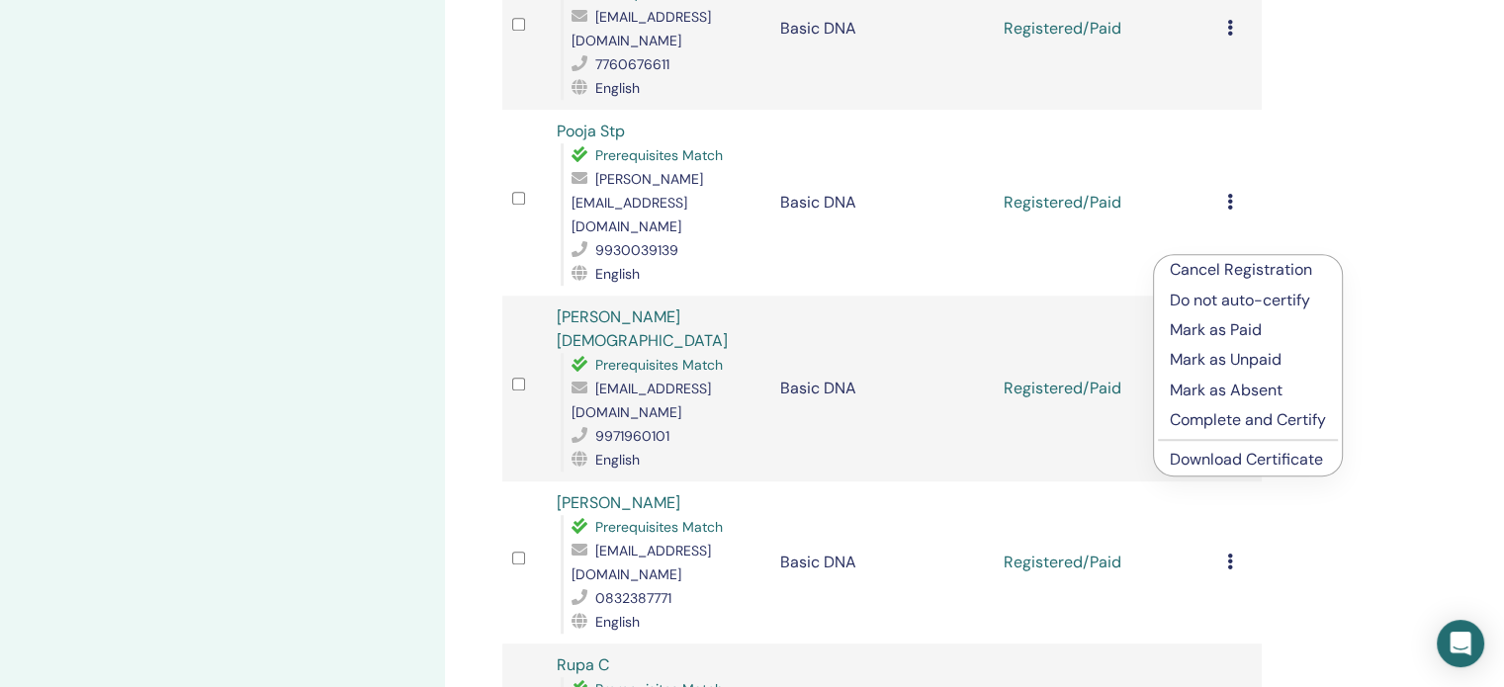
click at [1223, 454] on link "Download Certificate" at bounding box center [1246, 459] width 153 height 21
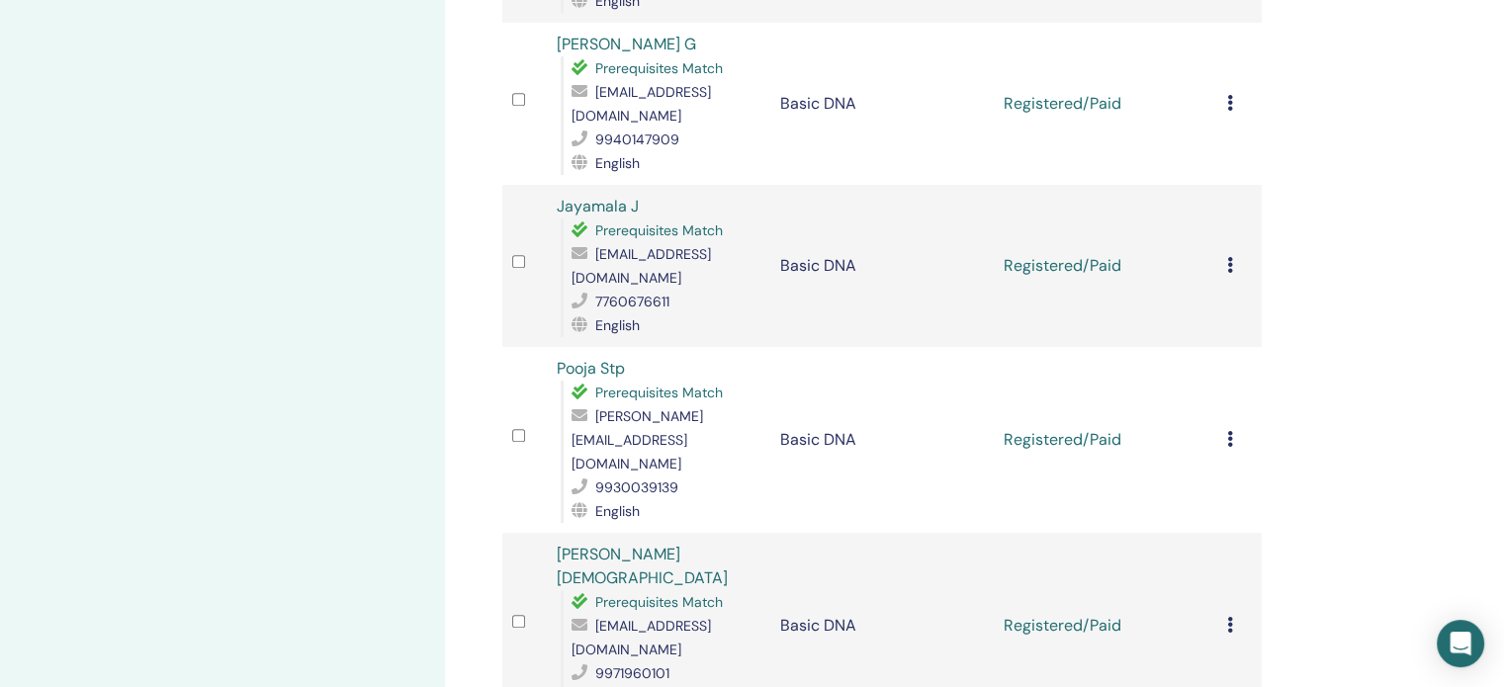
scroll to position [890, 0]
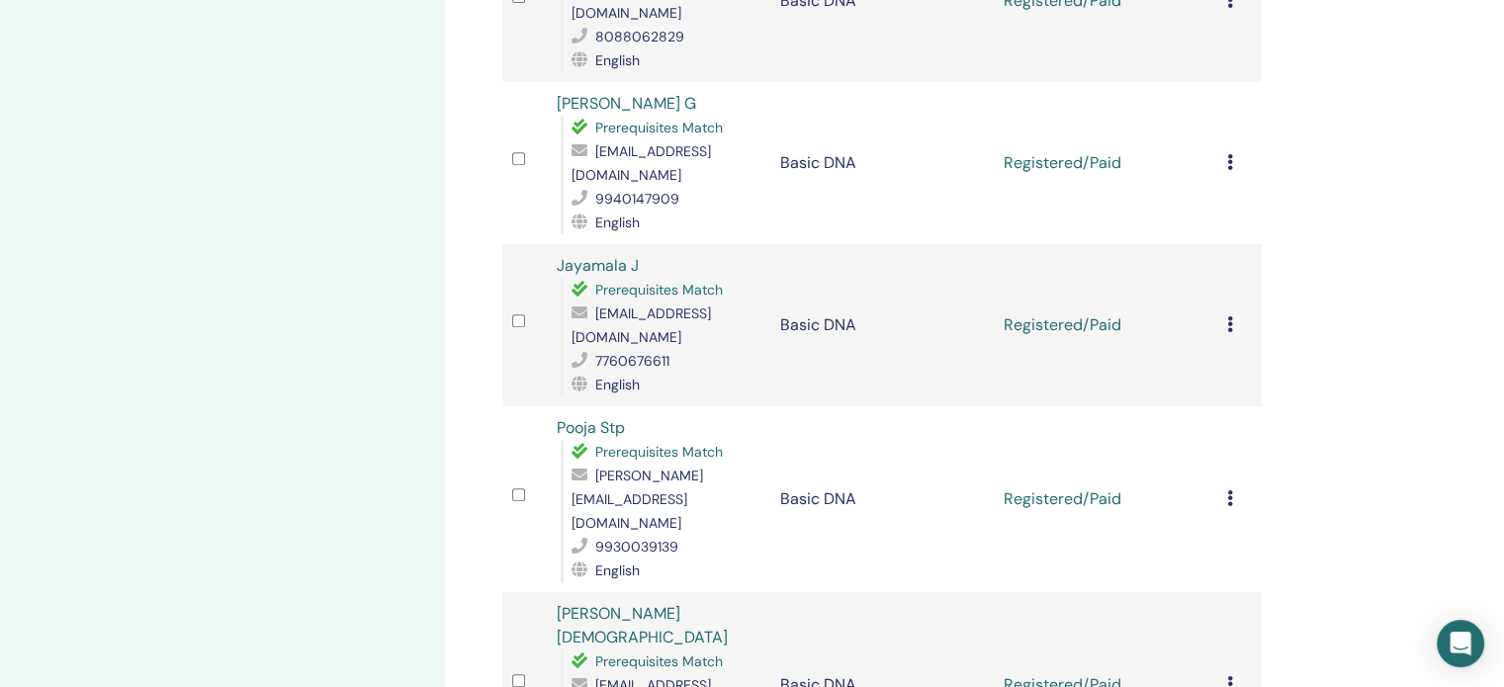
click at [1230, 491] on icon at bounding box center [1230, 499] width 6 height 16
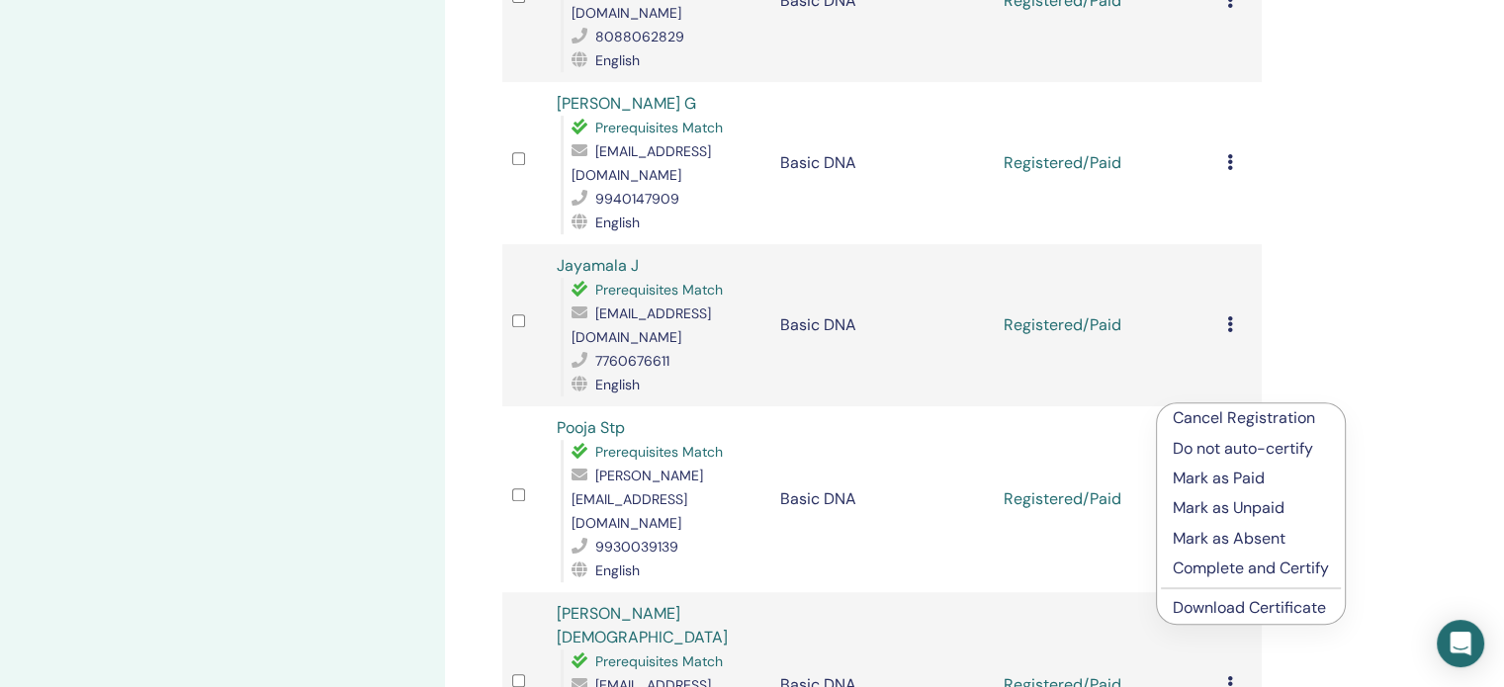
click at [1210, 607] on link "Download Certificate" at bounding box center [1249, 607] width 153 height 21
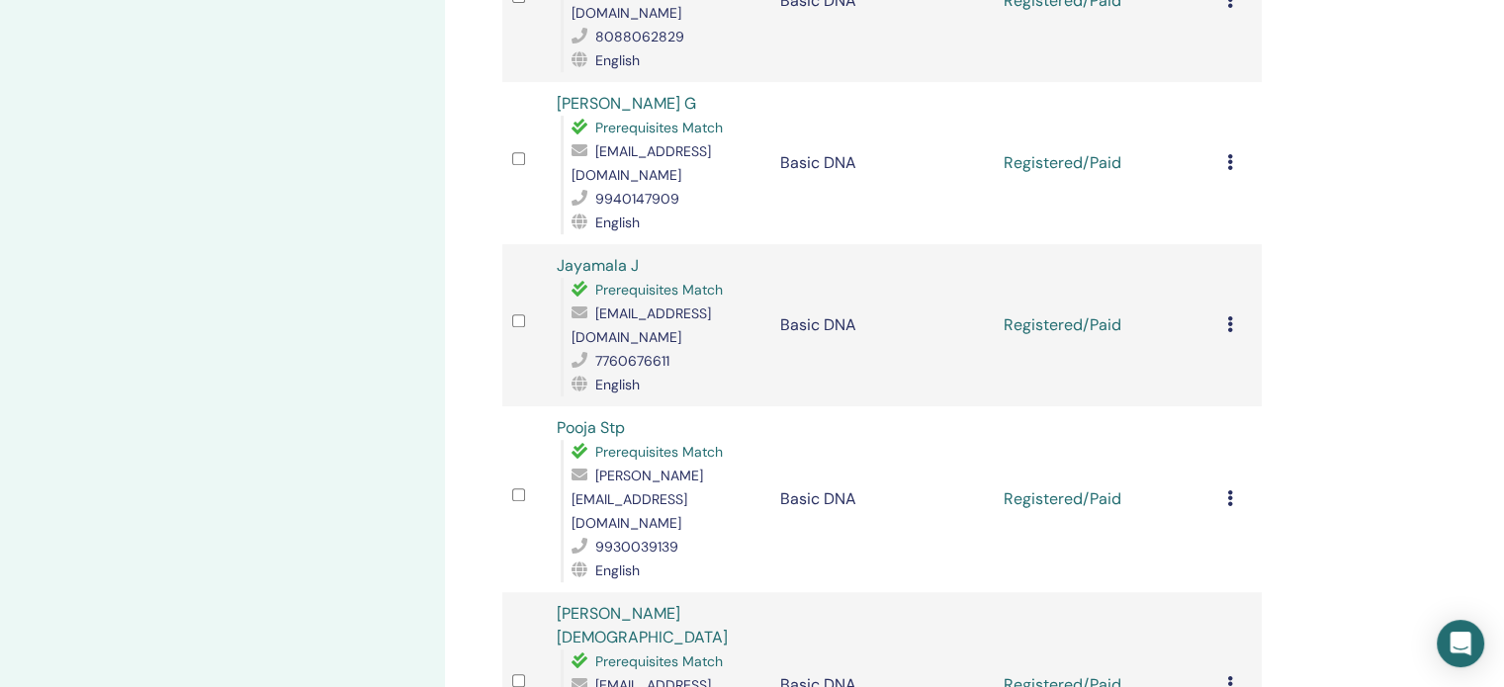
click at [1227, 317] on icon at bounding box center [1230, 325] width 6 height 16
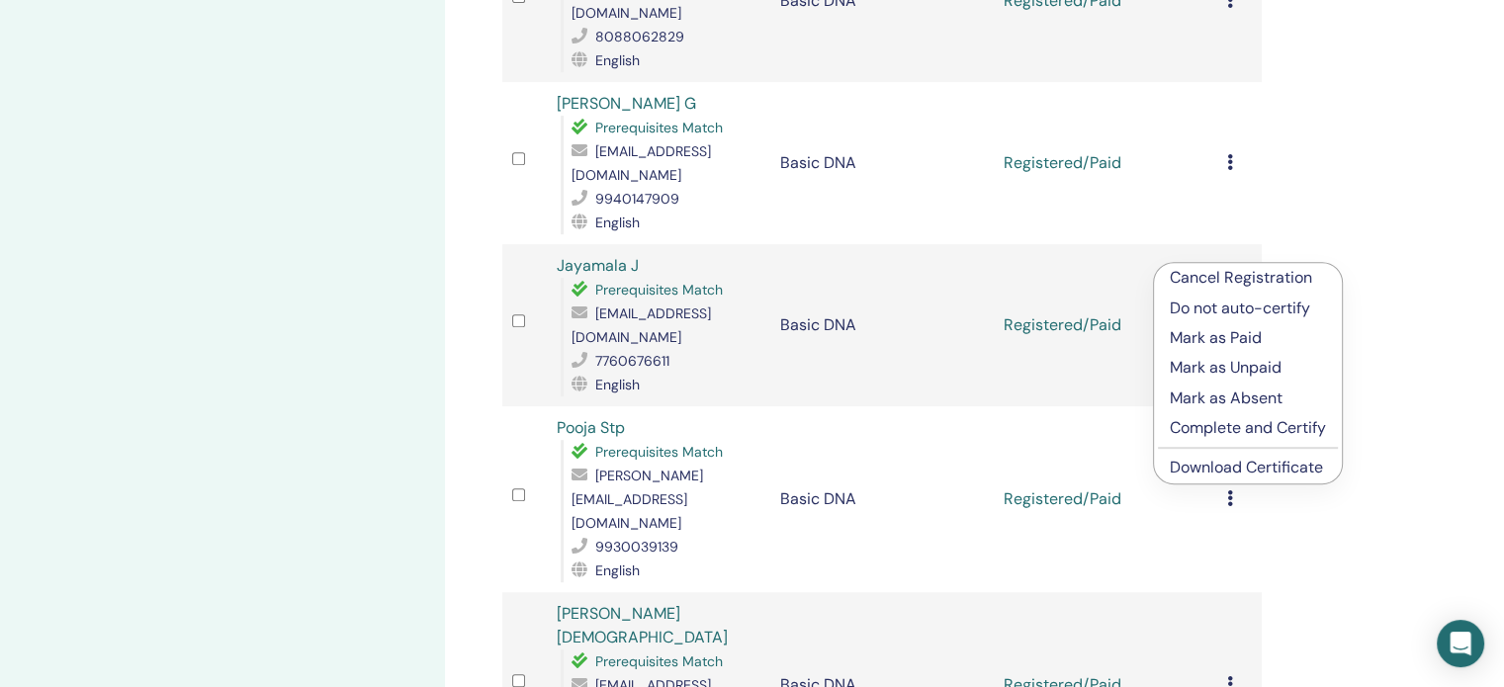
click at [1223, 463] on link "Download Certificate" at bounding box center [1246, 467] width 153 height 21
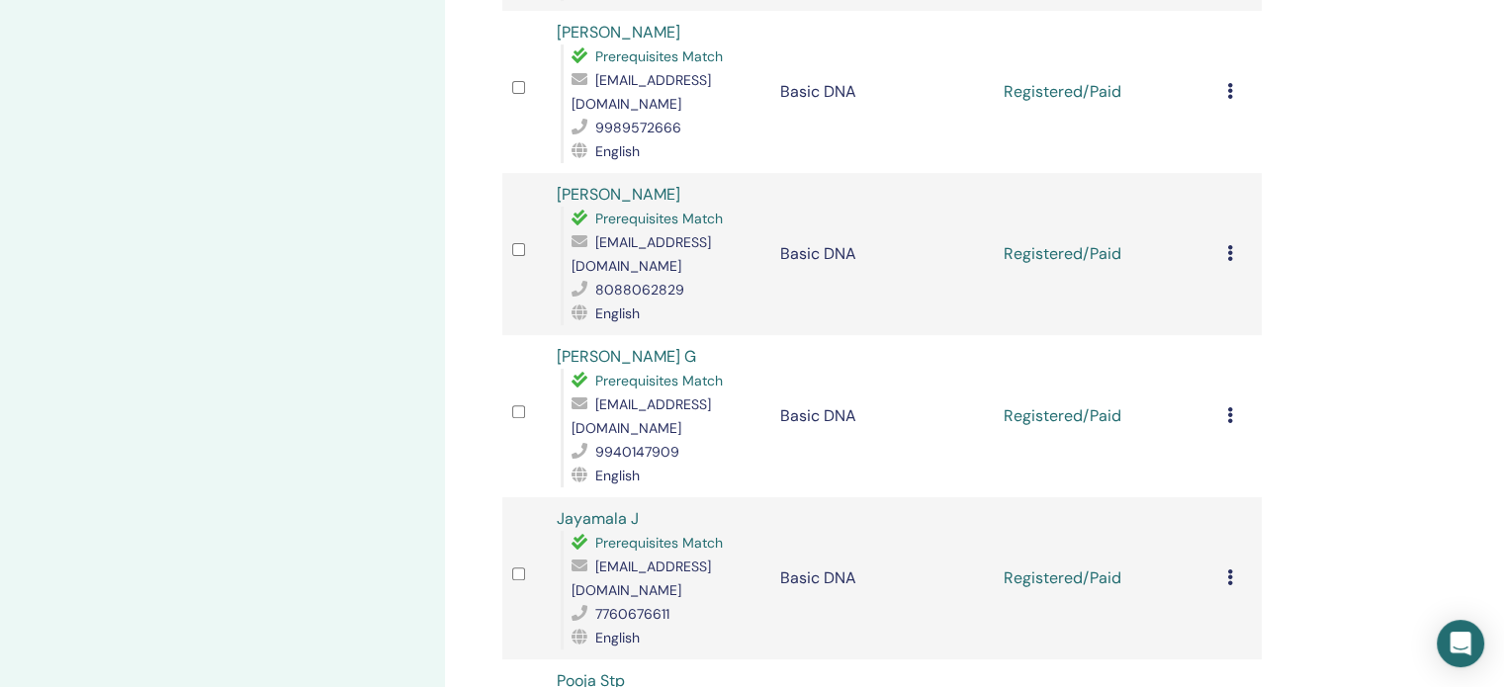
scroll to position [593, 0]
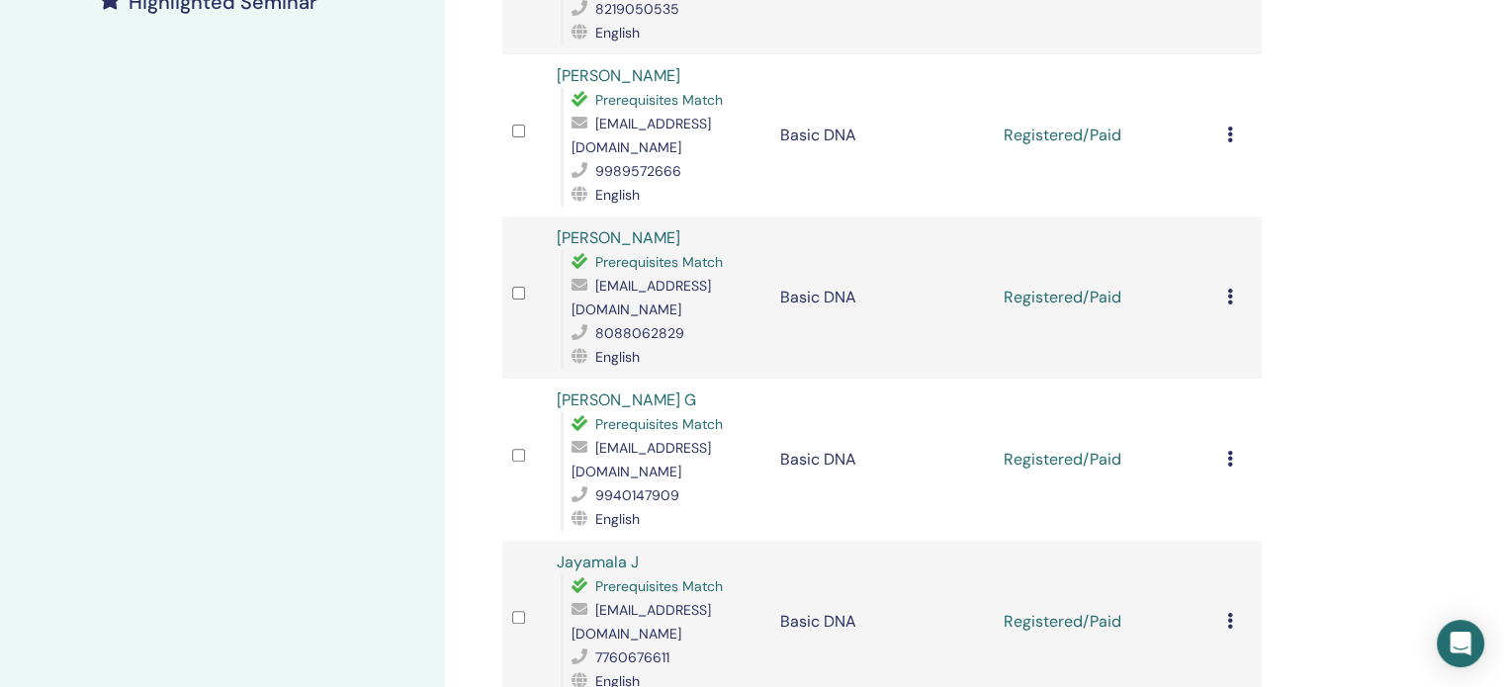
click at [1230, 451] on icon at bounding box center [1230, 459] width 6 height 16
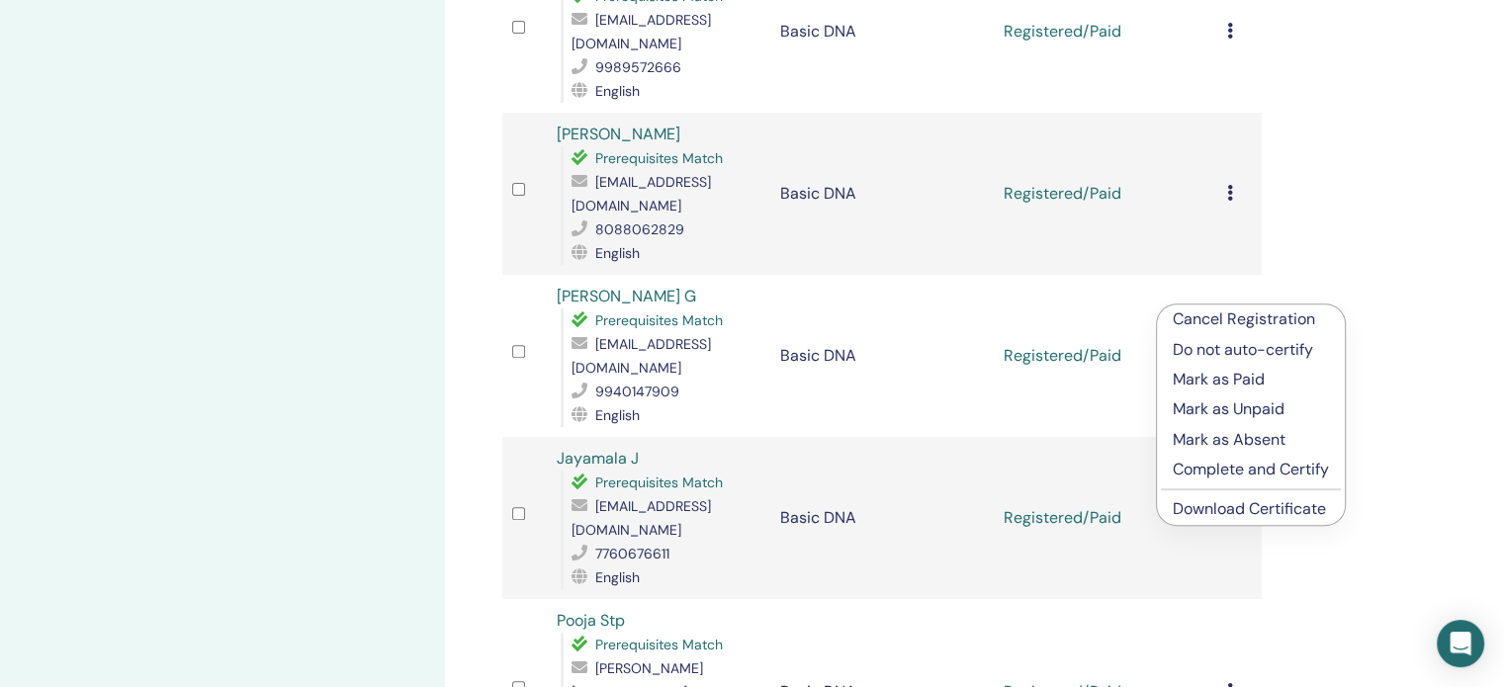
scroll to position [791, 0]
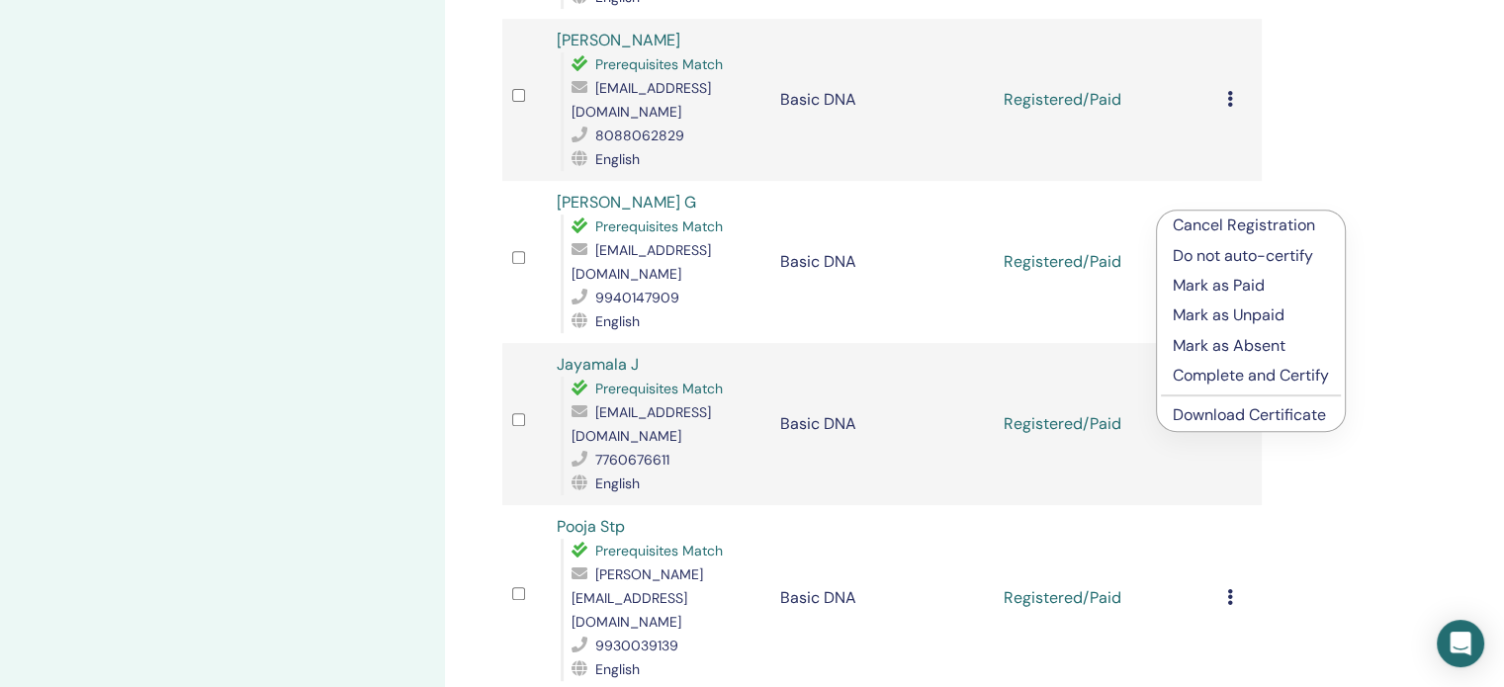
click at [1230, 416] on link "Download Certificate" at bounding box center [1249, 415] width 153 height 21
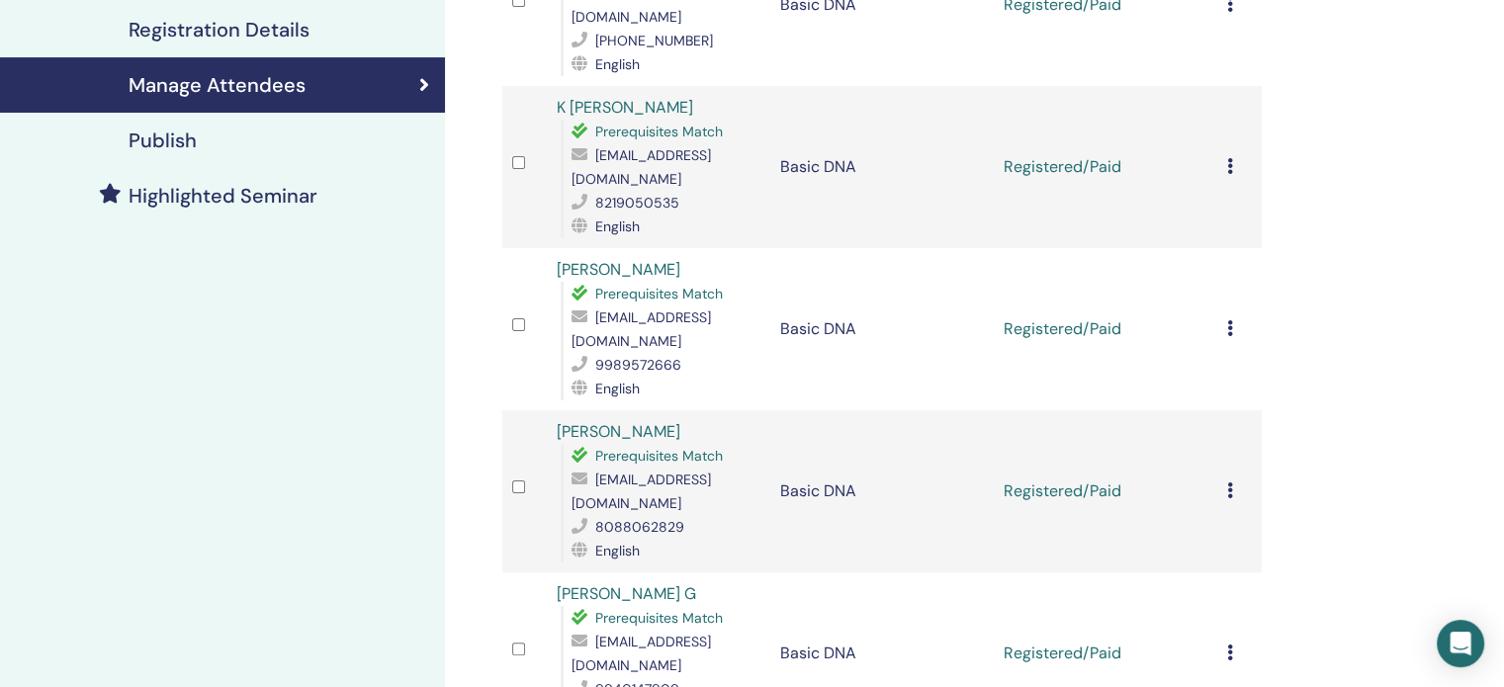
scroll to position [396, 0]
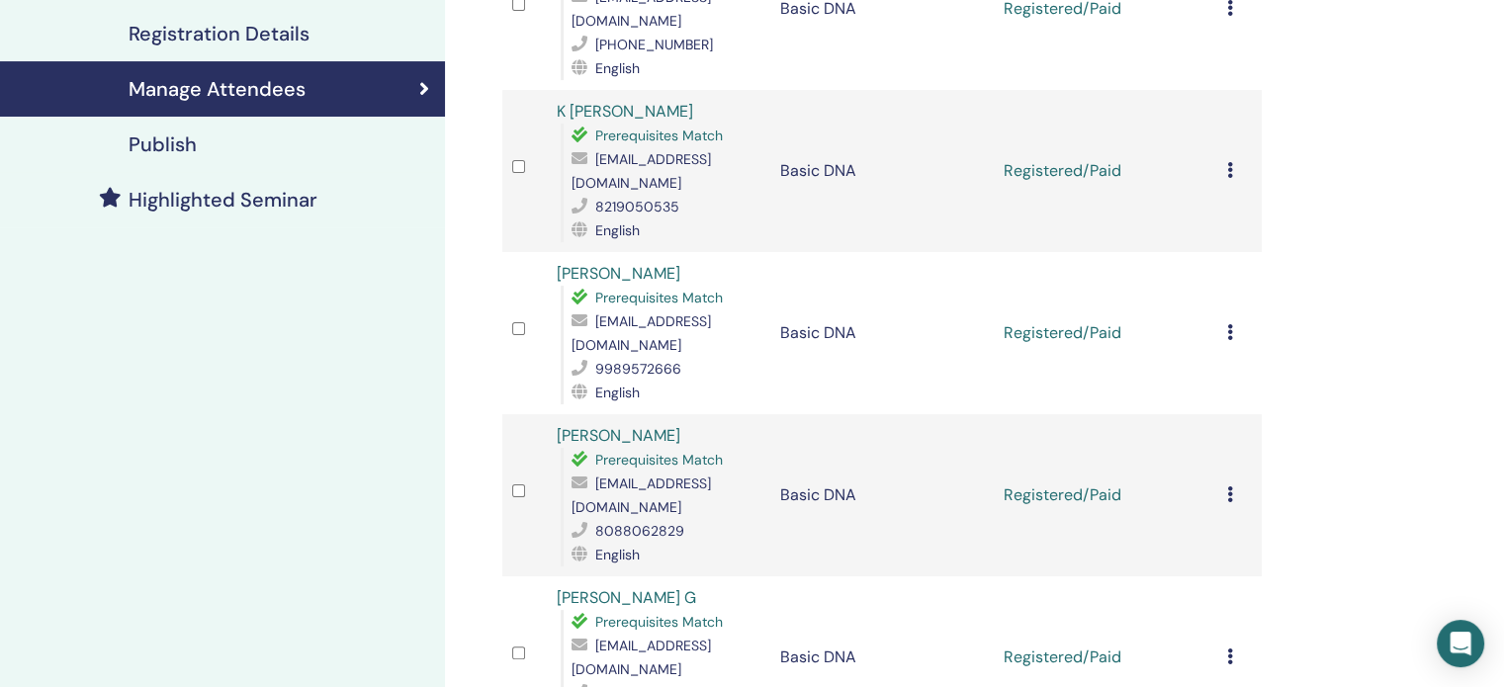
click at [1230, 487] on icon at bounding box center [1230, 495] width 6 height 16
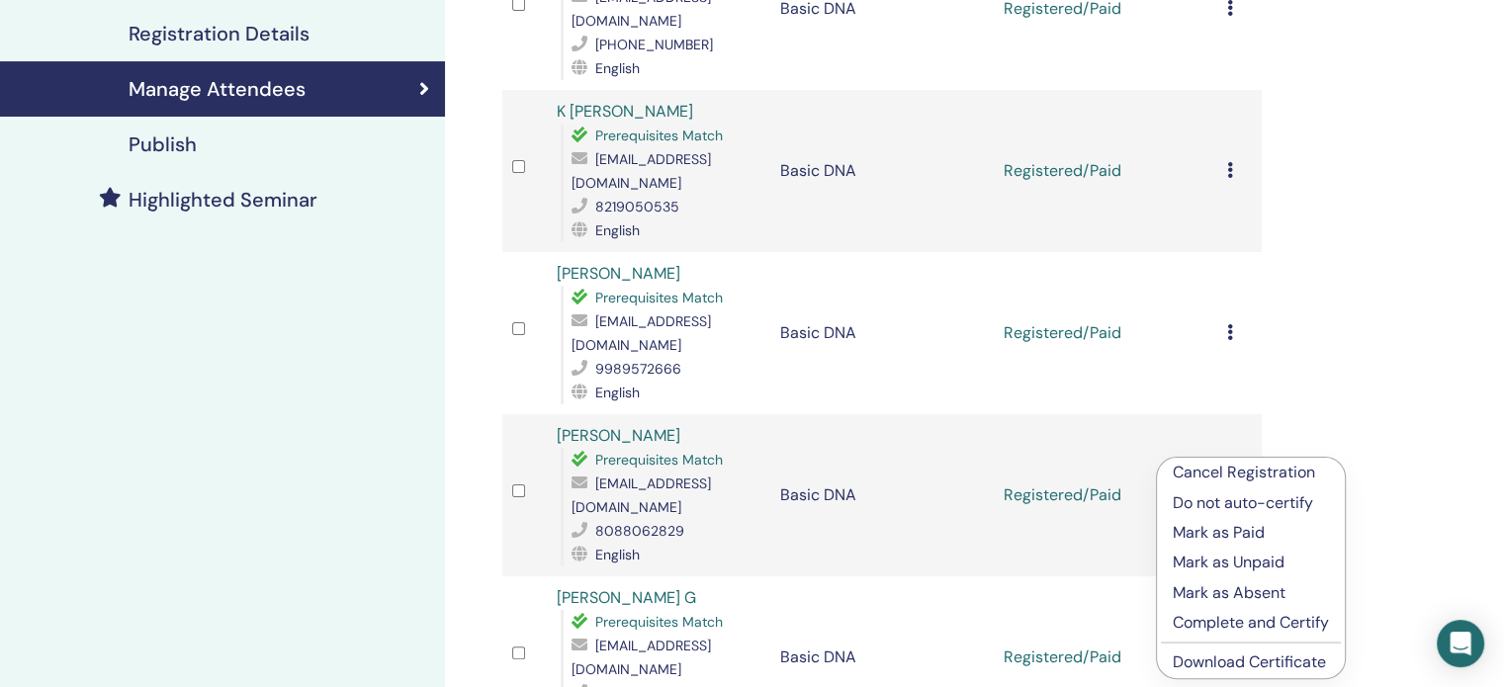
click at [1209, 667] on link "Download Certificate" at bounding box center [1249, 662] width 153 height 21
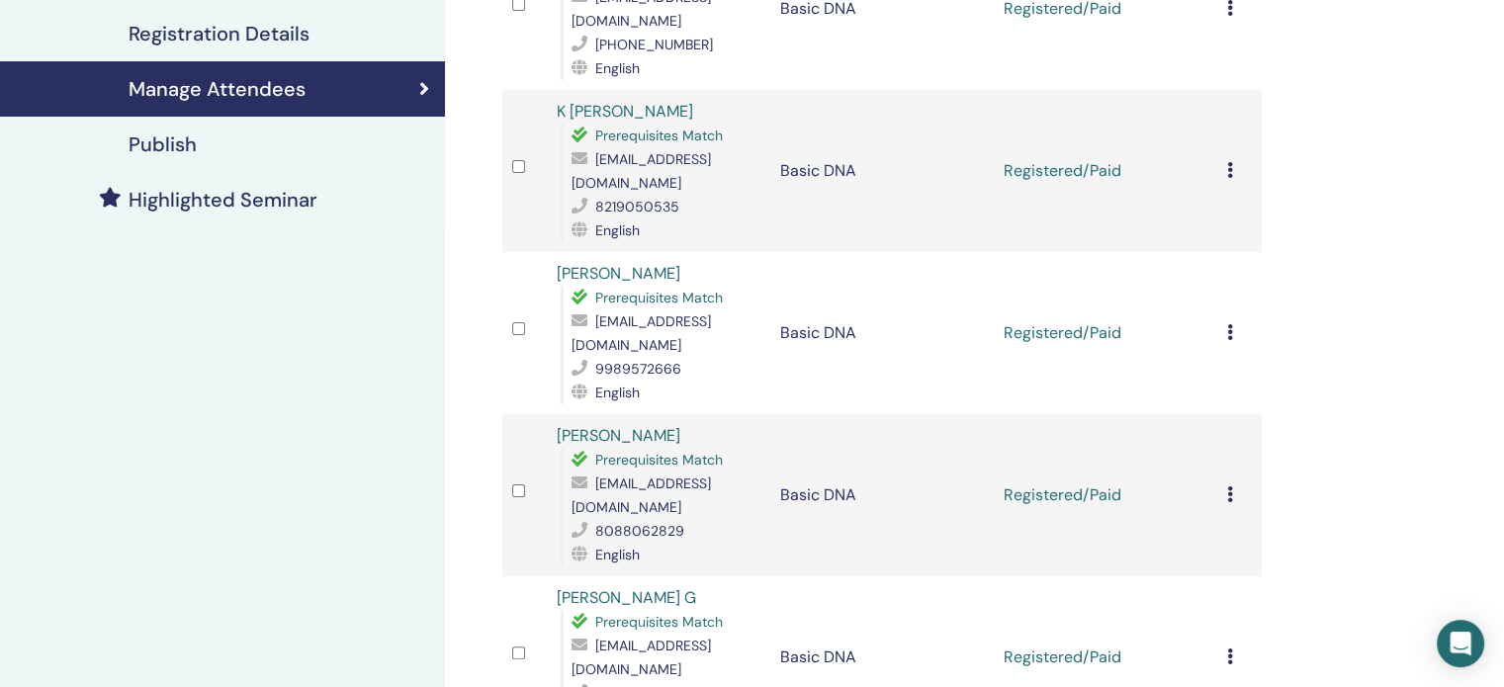
click at [1230, 324] on icon at bounding box center [1230, 332] width 6 height 16
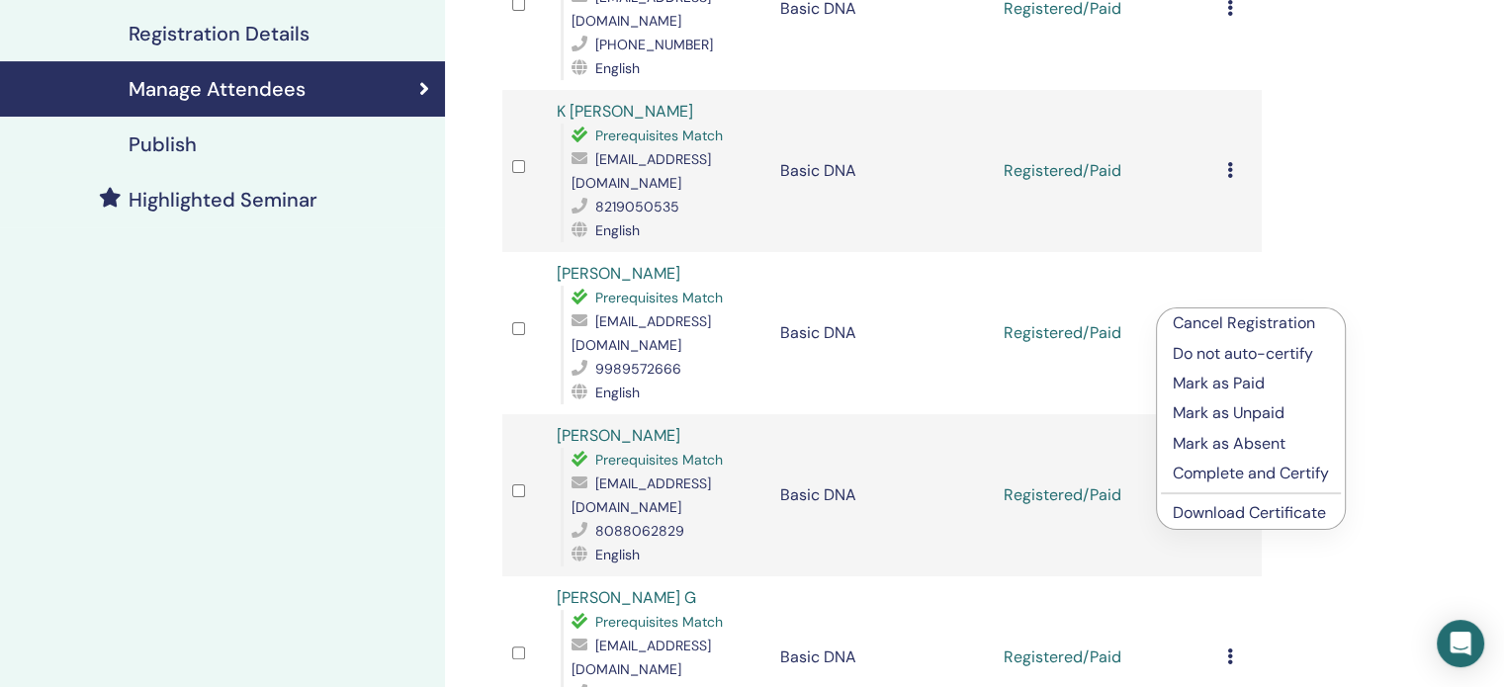
click at [1223, 513] on link "Download Certificate" at bounding box center [1249, 512] width 153 height 21
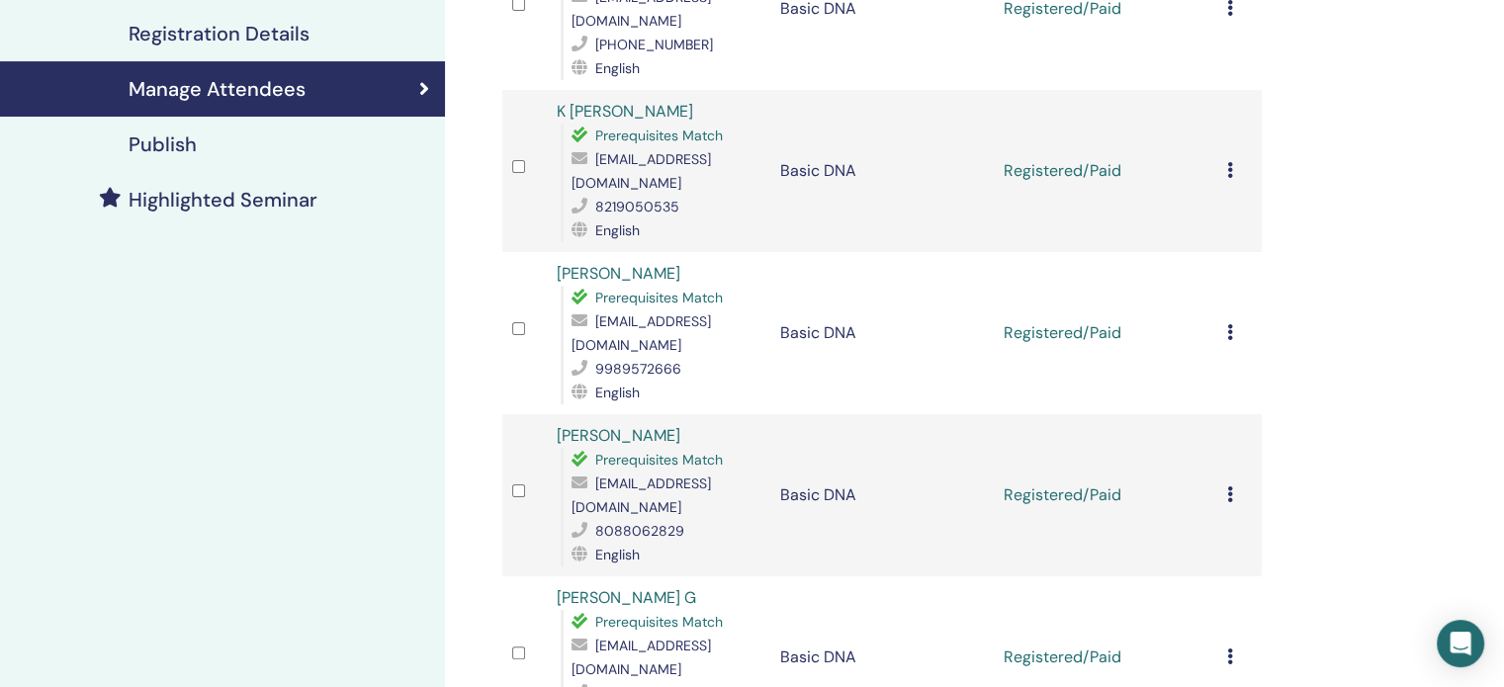
click at [1230, 162] on icon at bounding box center [1230, 170] width 6 height 16
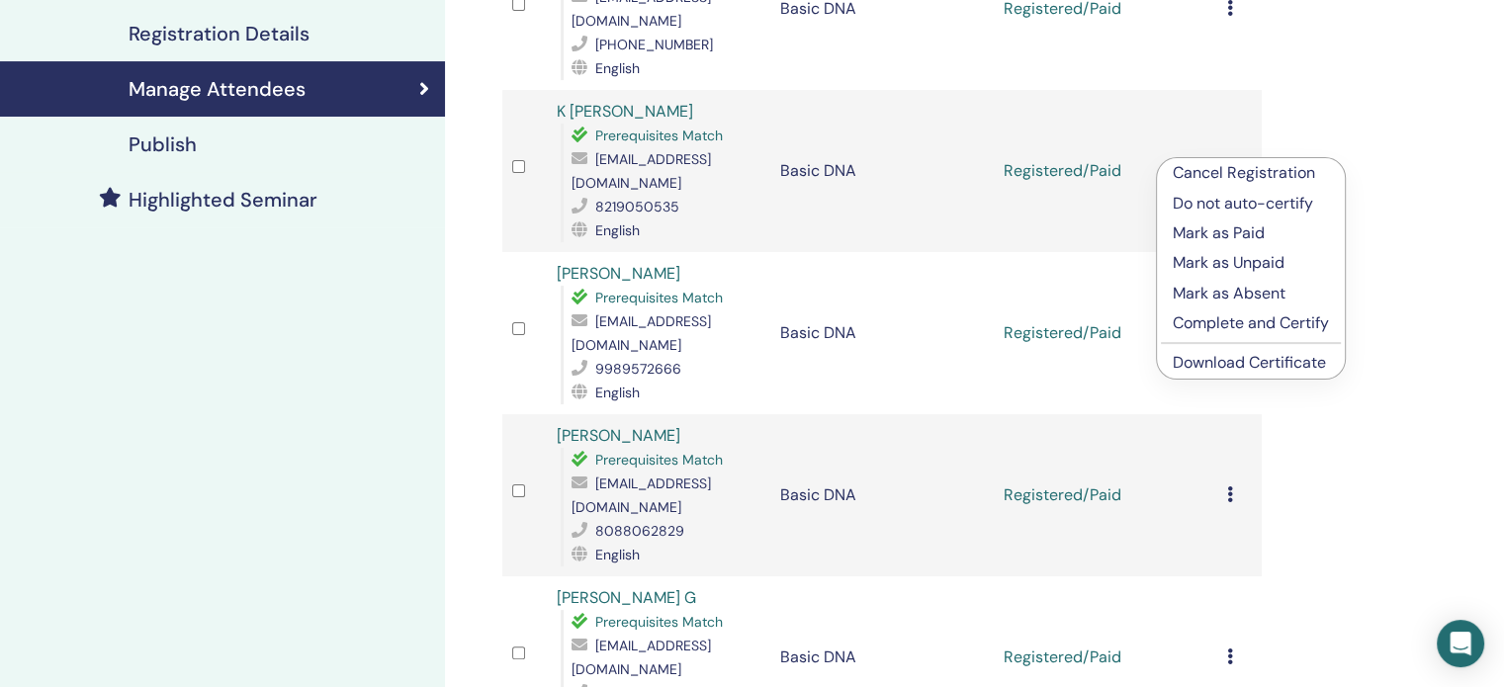
click at [1223, 363] on link "Download Certificate" at bounding box center [1249, 362] width 153 height 21
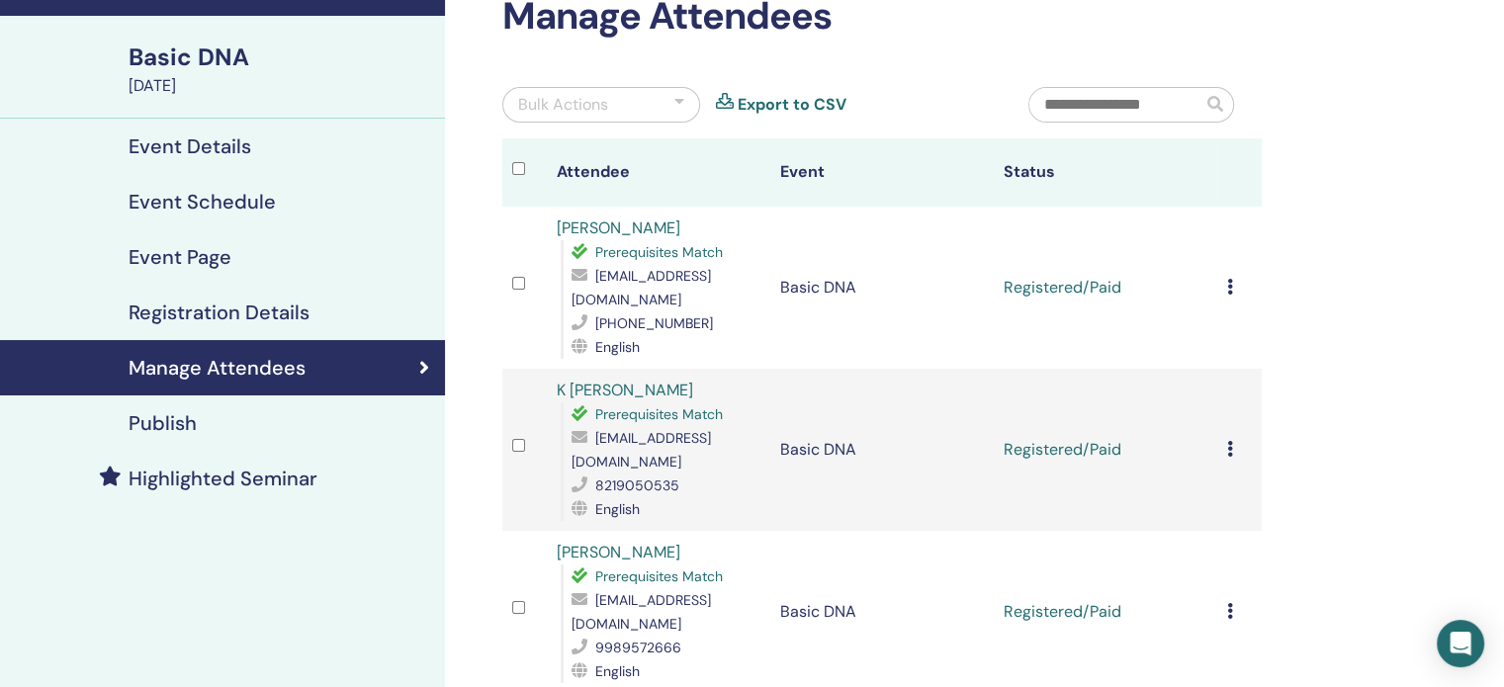
scroll to position [99, 0]
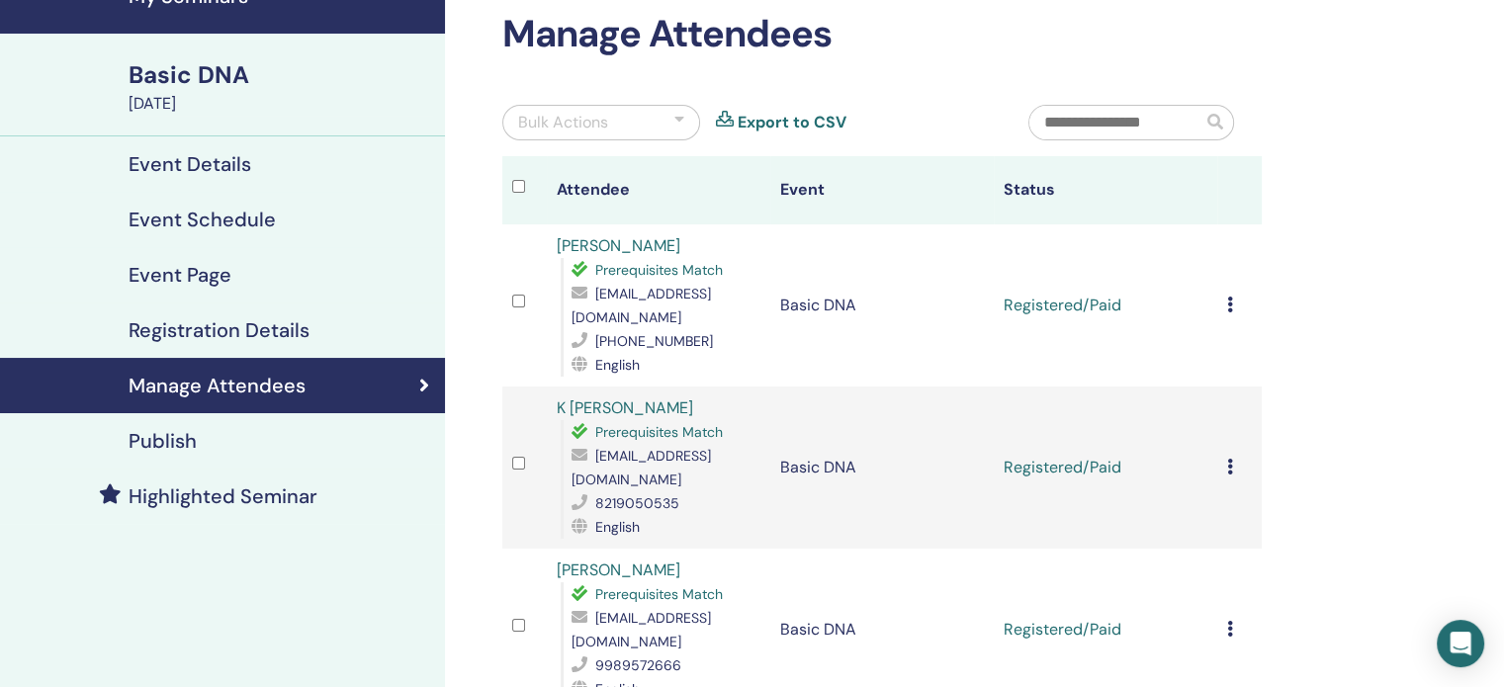
click at [1231, 303] on icon at bounding box center [1230, 305] width 6 height 16
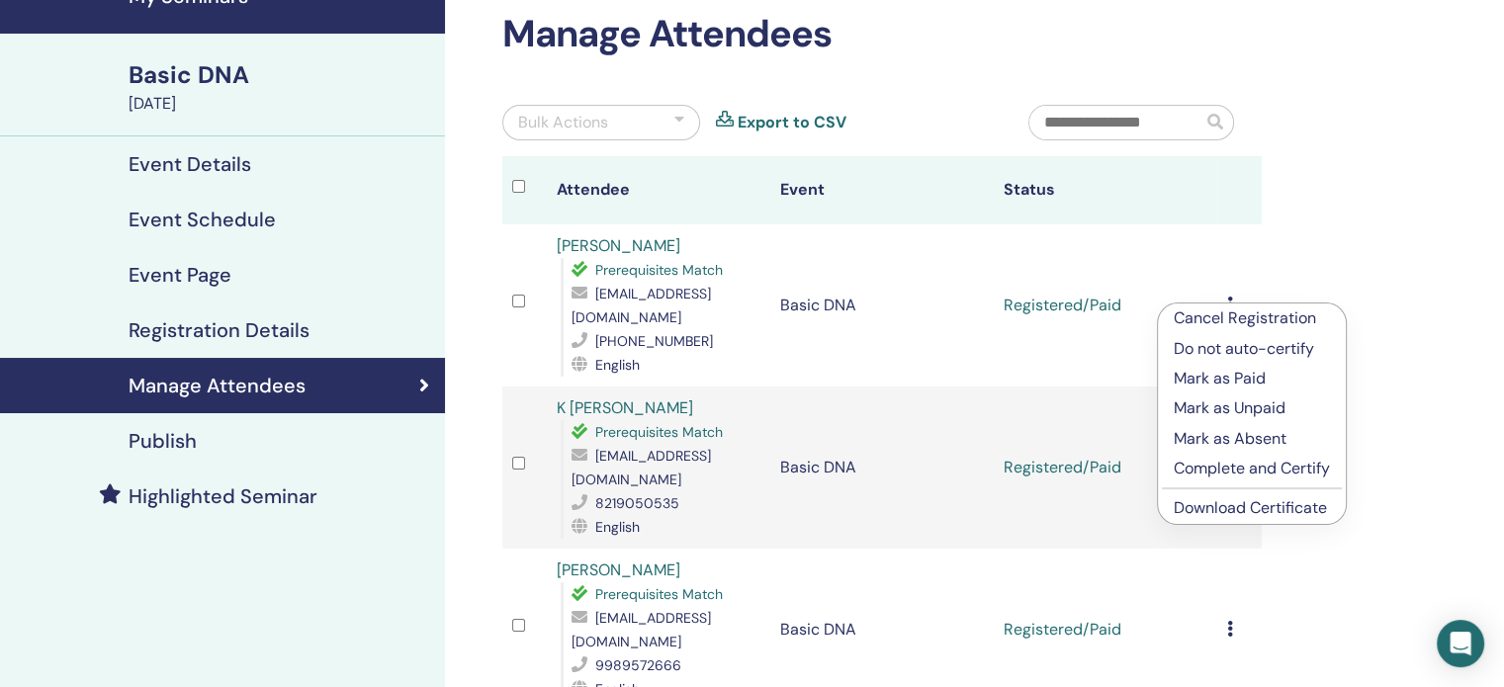
click at [1211, 505] on link "Download Certificate" at bounding box center [1250, 508] width 153 height 21
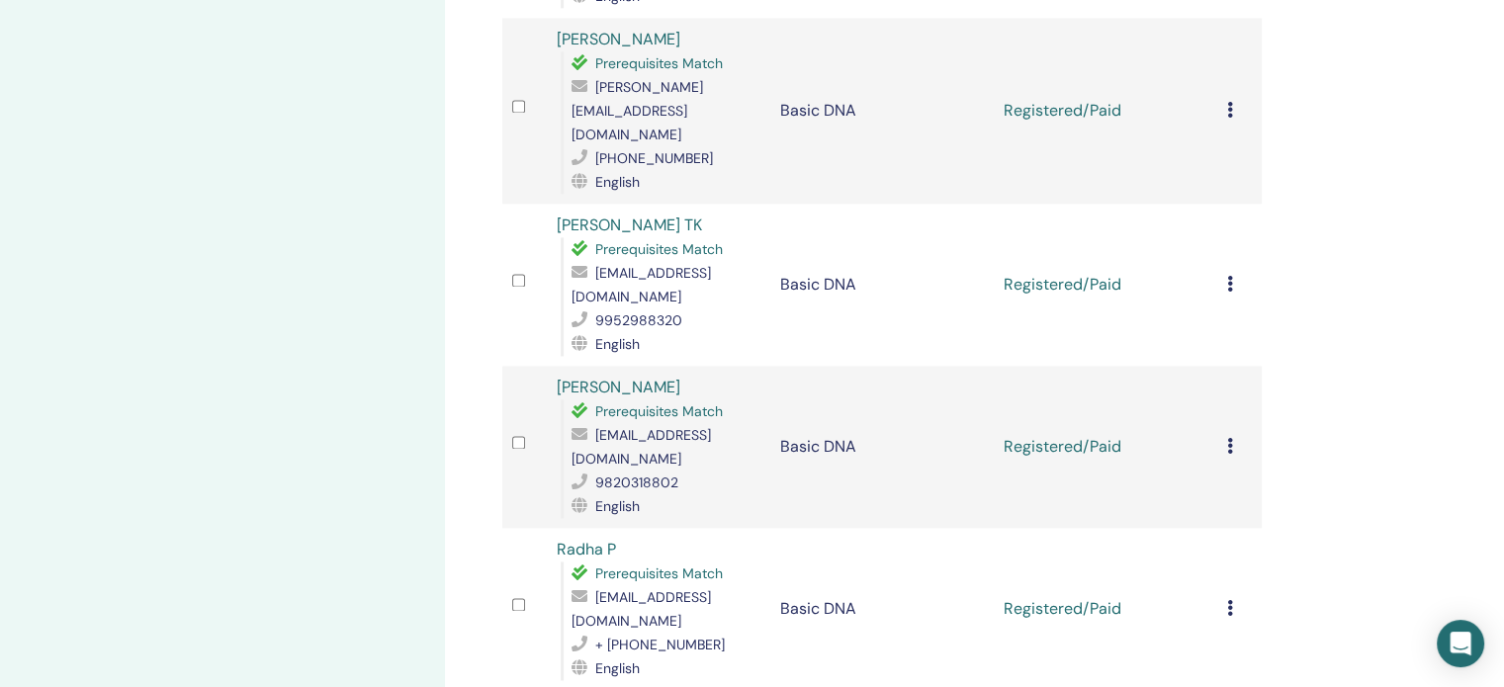
scroll to position [2868, 0]
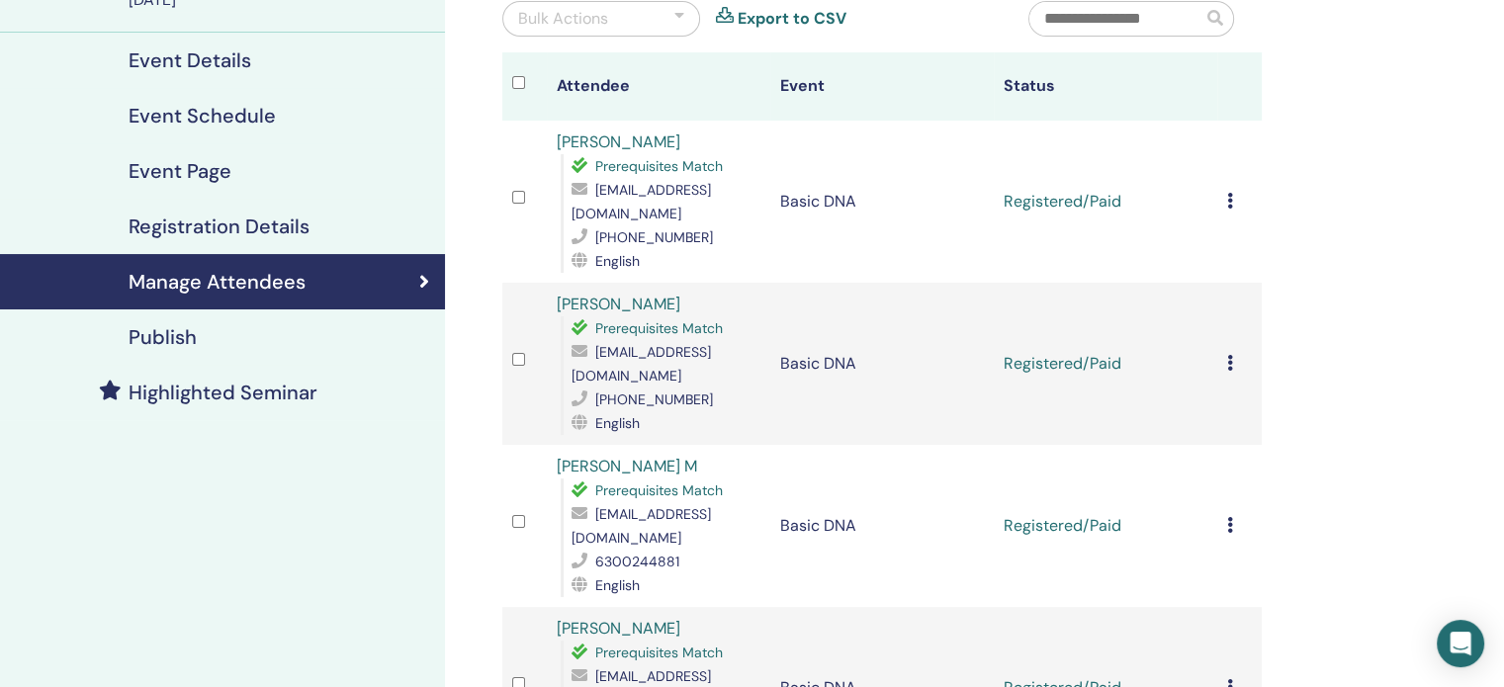
scroll to position [206, 0]
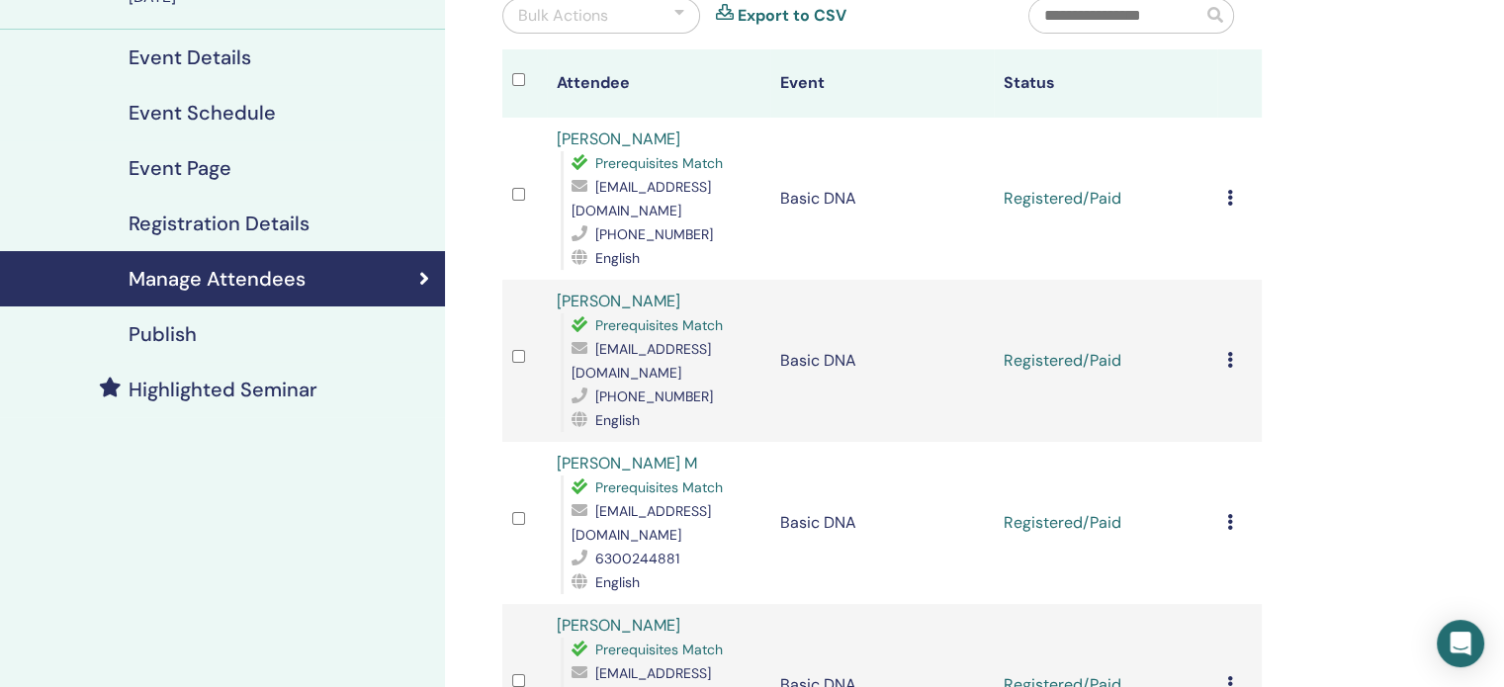
click at [1227, 199] on icon at bounding box center [1230, 198] width 6 height 16
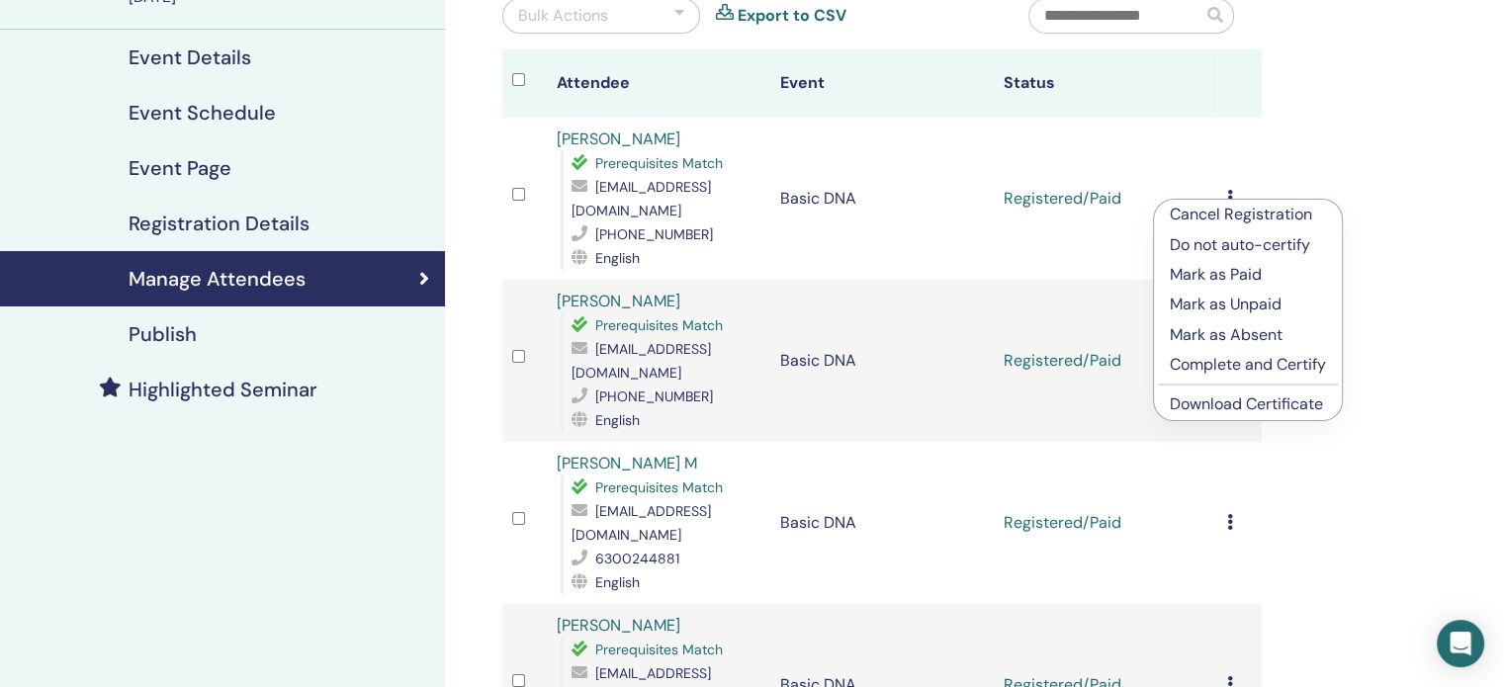
click at [1268, 406] on link "Download Certificate" at bounding box center [1246, 404] width 153 height 21
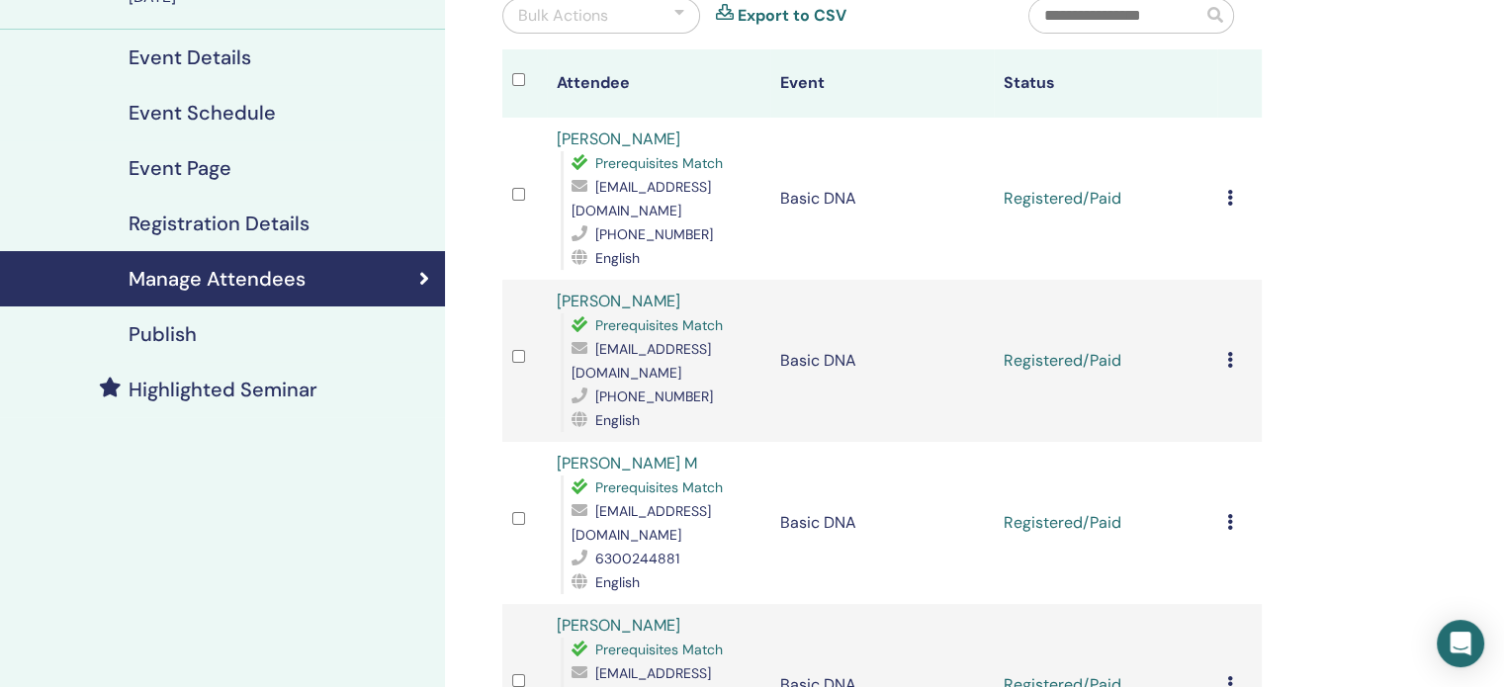
click at [1227, 352] on icon at bounding box center [1230, 360] width 6 height 16
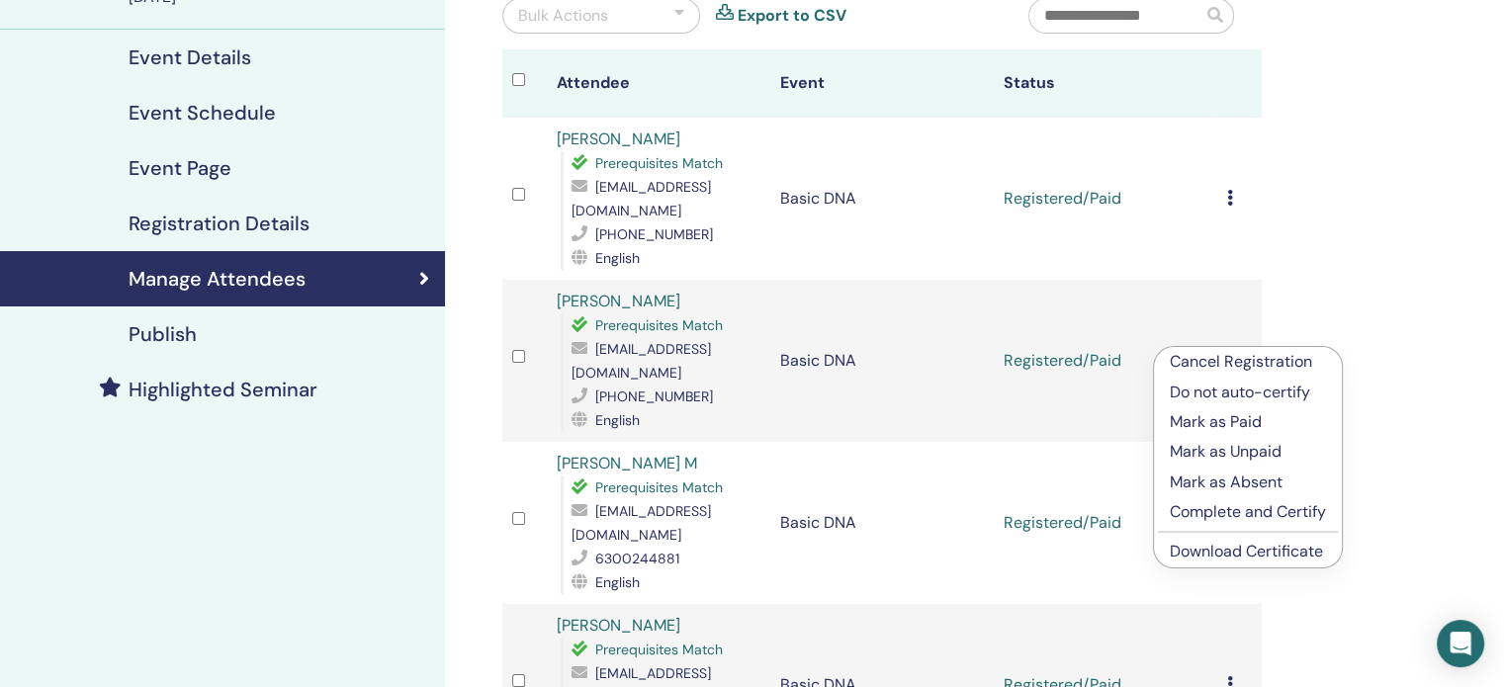
click at [1226, 553] on link "Download Certificate" at bounding box center [1246, 551] width 153 height 21
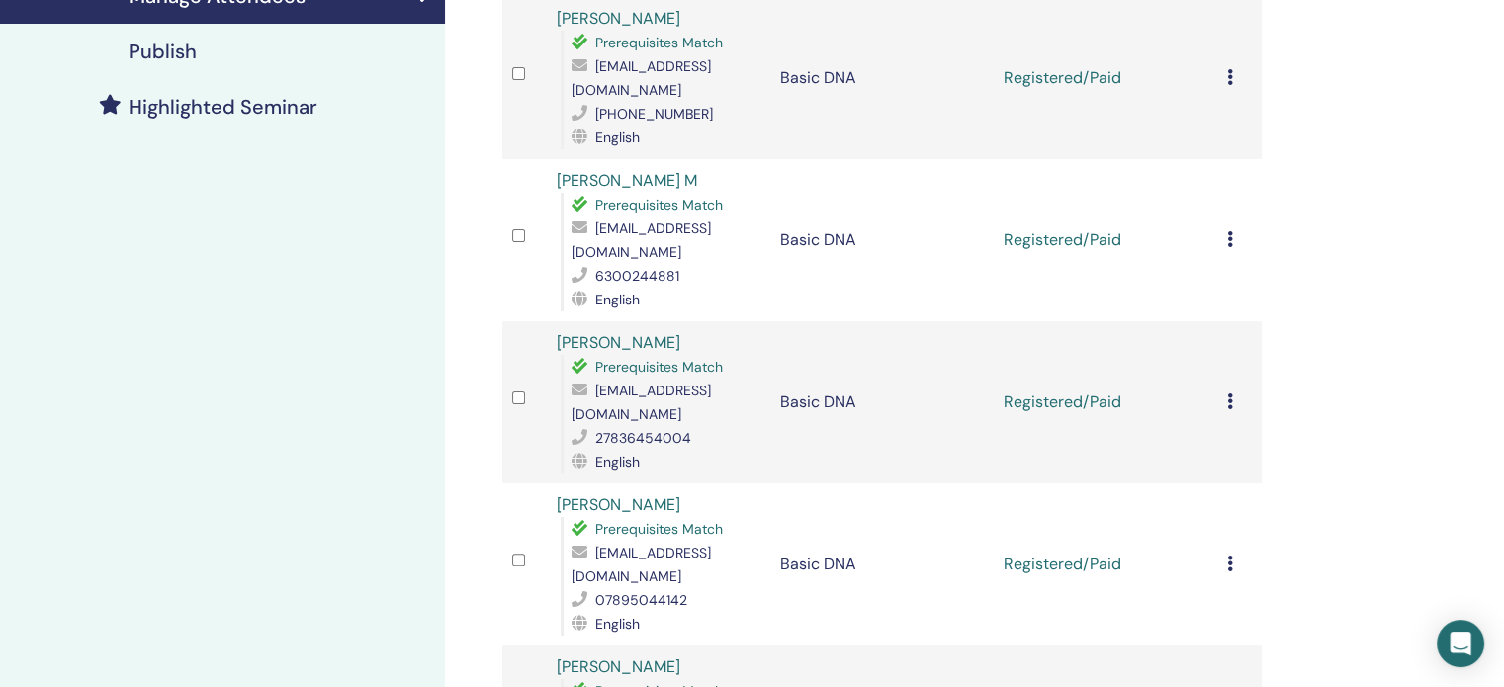
scroll to position [601, 0]
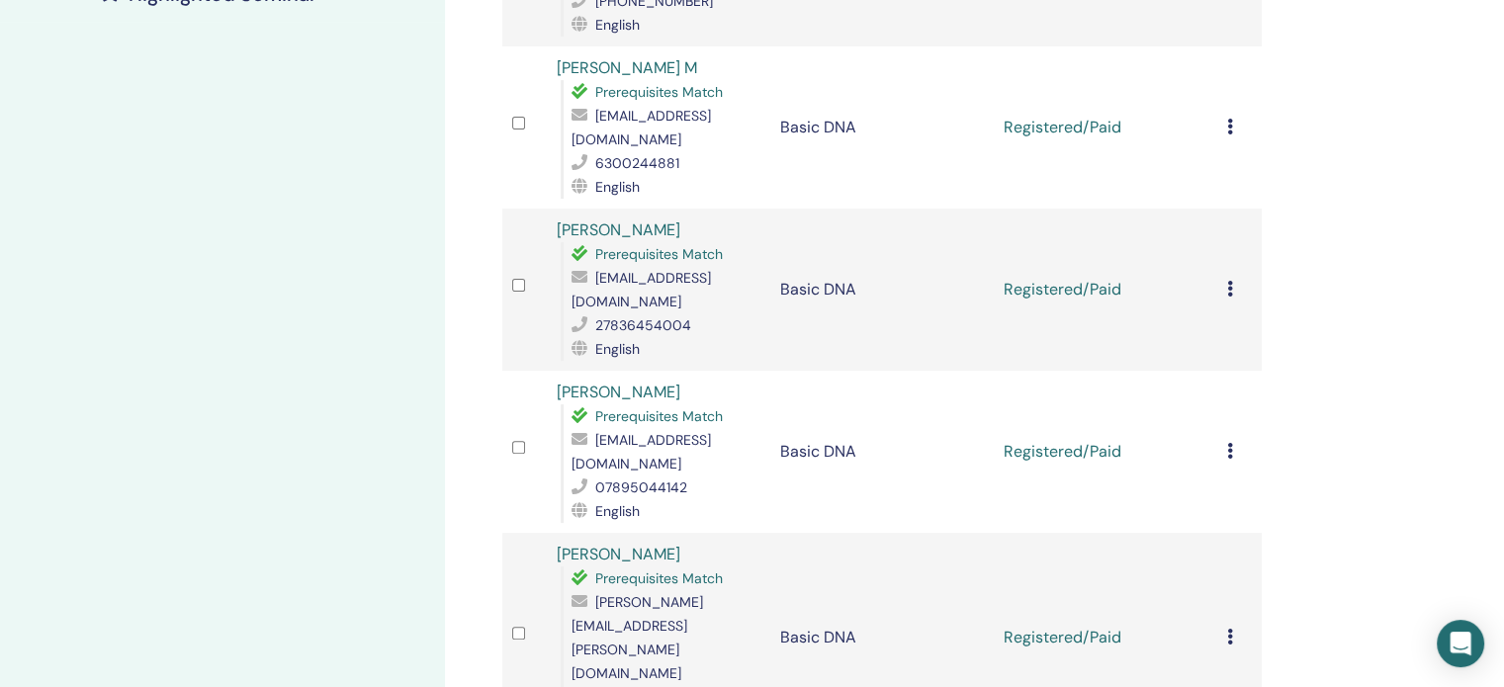
click at [1232, 119] on icon at bounding box center [1230, 127] width 6 height 16
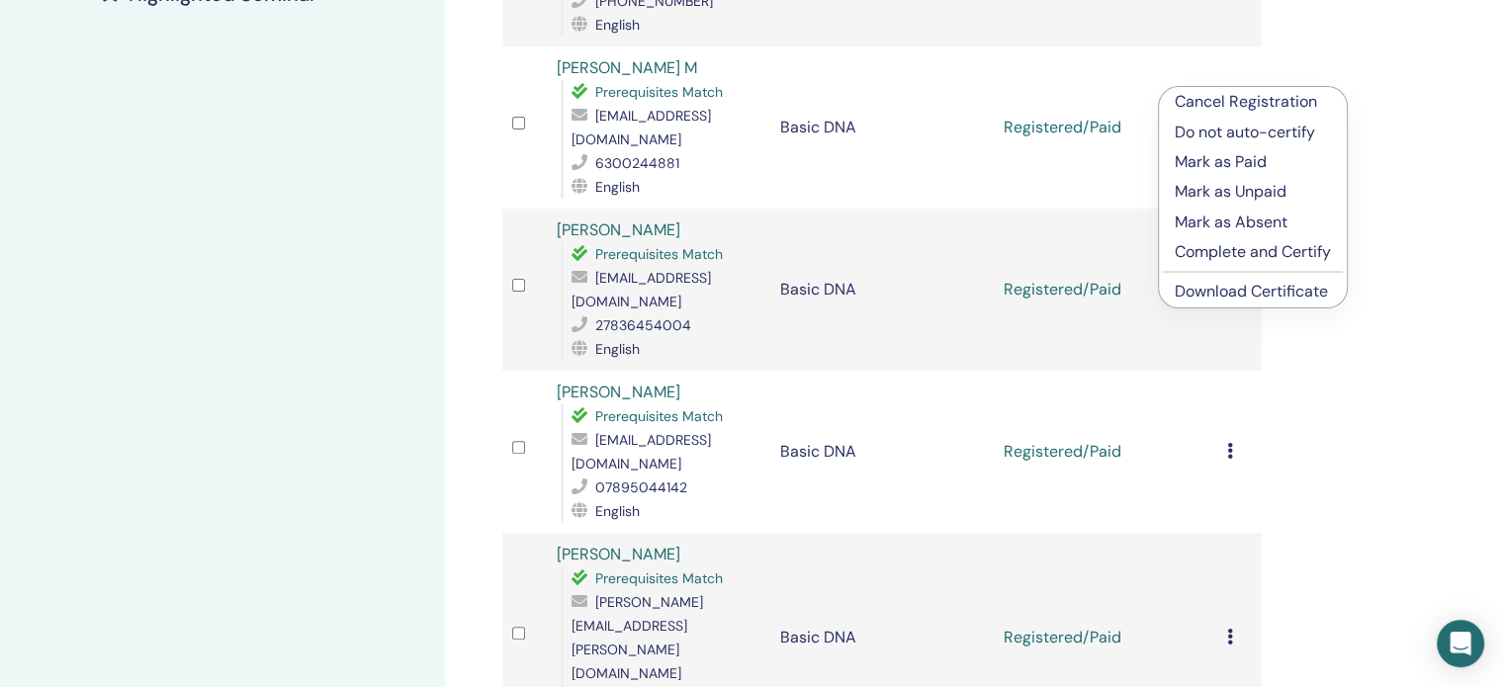
click at [1228, 291] on link "Download Certificate" at bounding box center [1251, 291] width 153 height 21
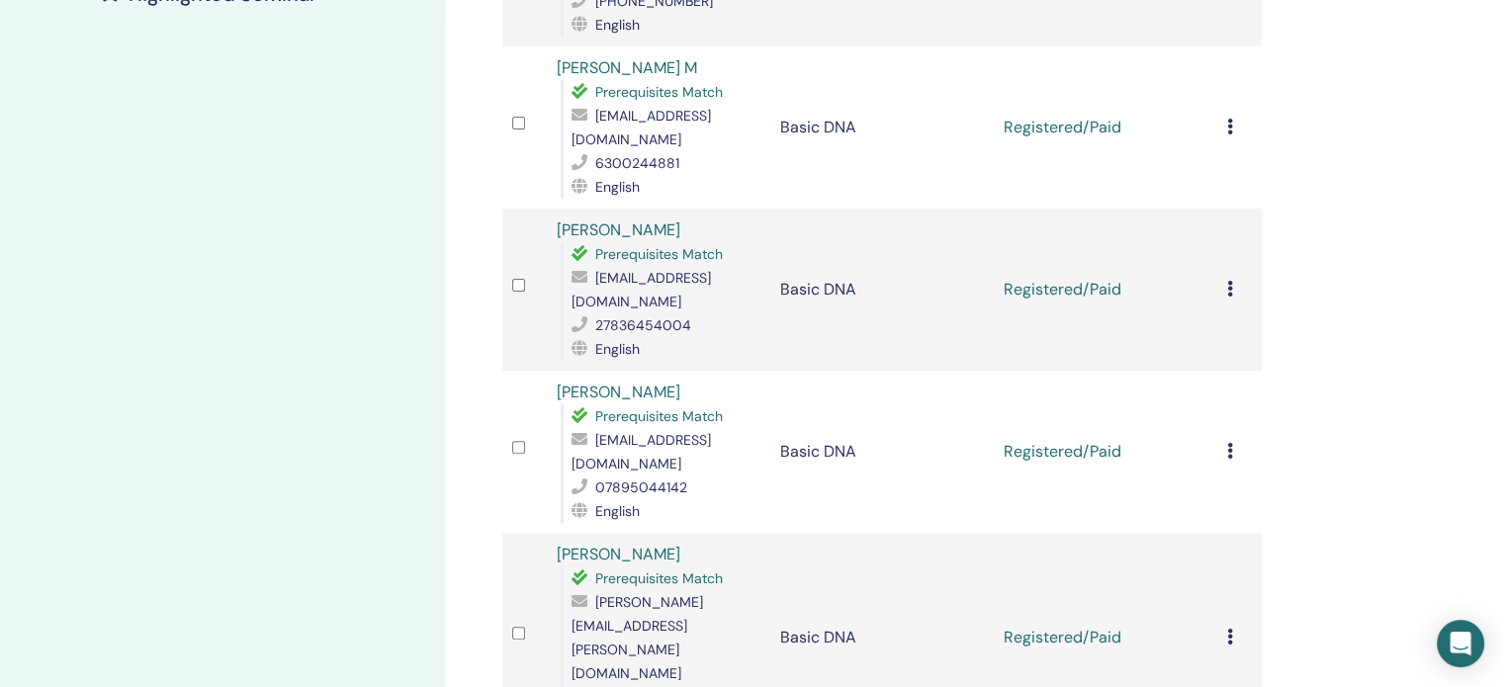
click at [1229, 281] on icon at bounding box center [1230, 289] width 6 height 16
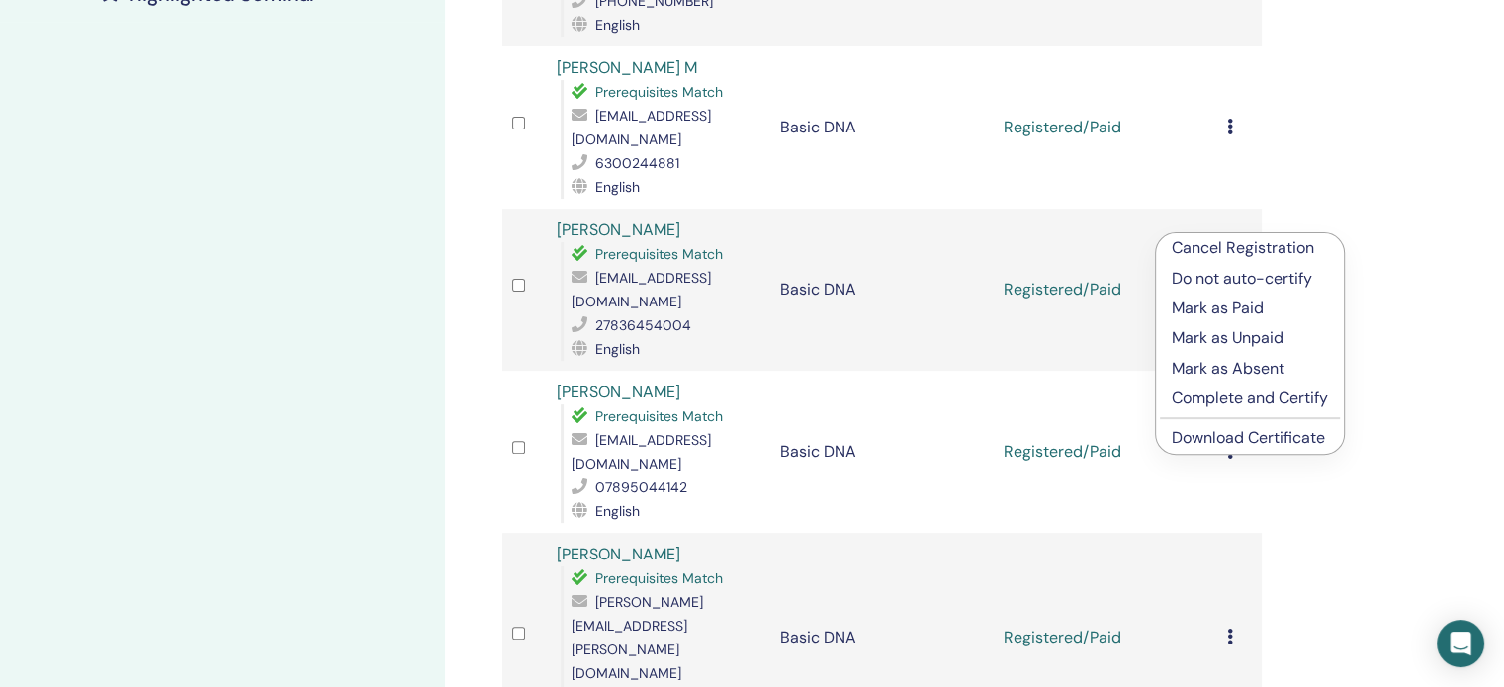
click at [1232, 422] on ul "Cancel Registration Do not auto-certify Mark as Paid Mark as Unpaid Mark as Abs…" at bounding box center [1250, 343] width 188 height 221
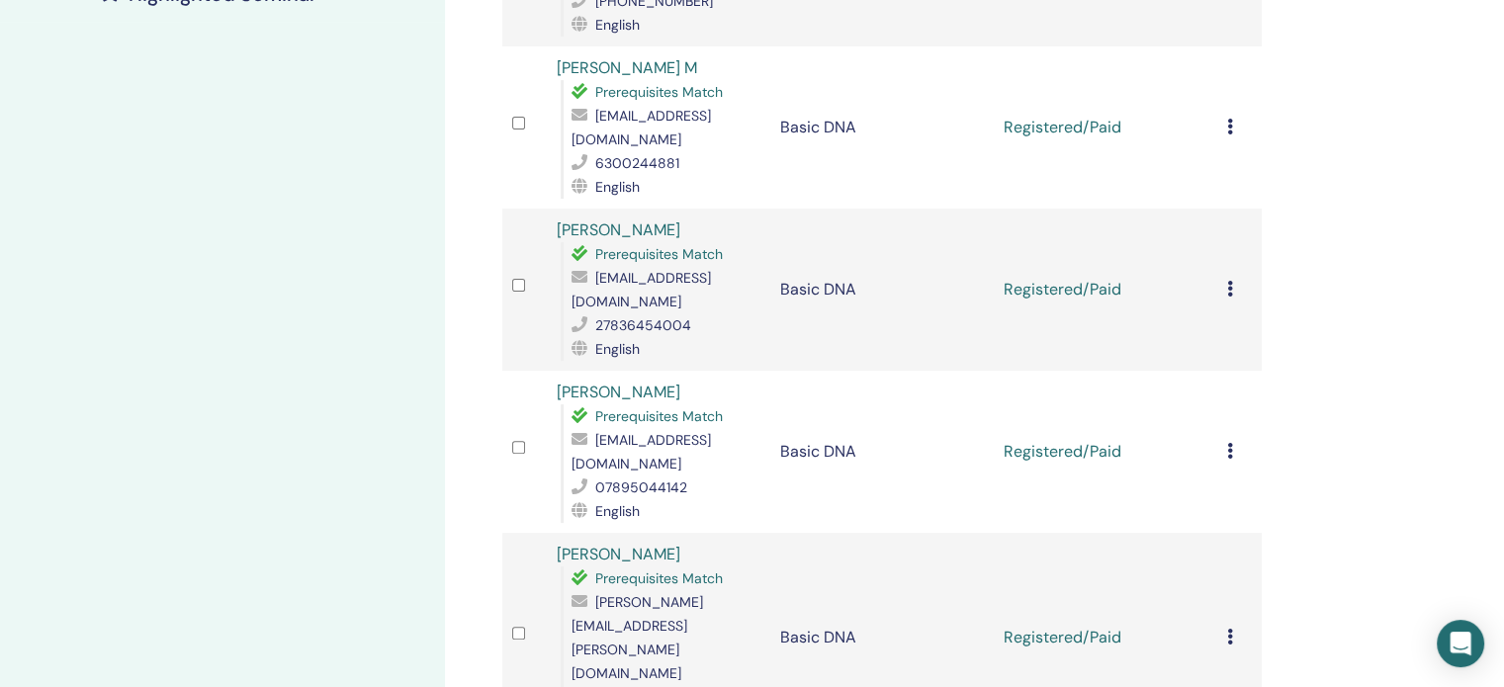
click at [1227, 443] on icon at bounding box center [1230, 451] width 6 height 16
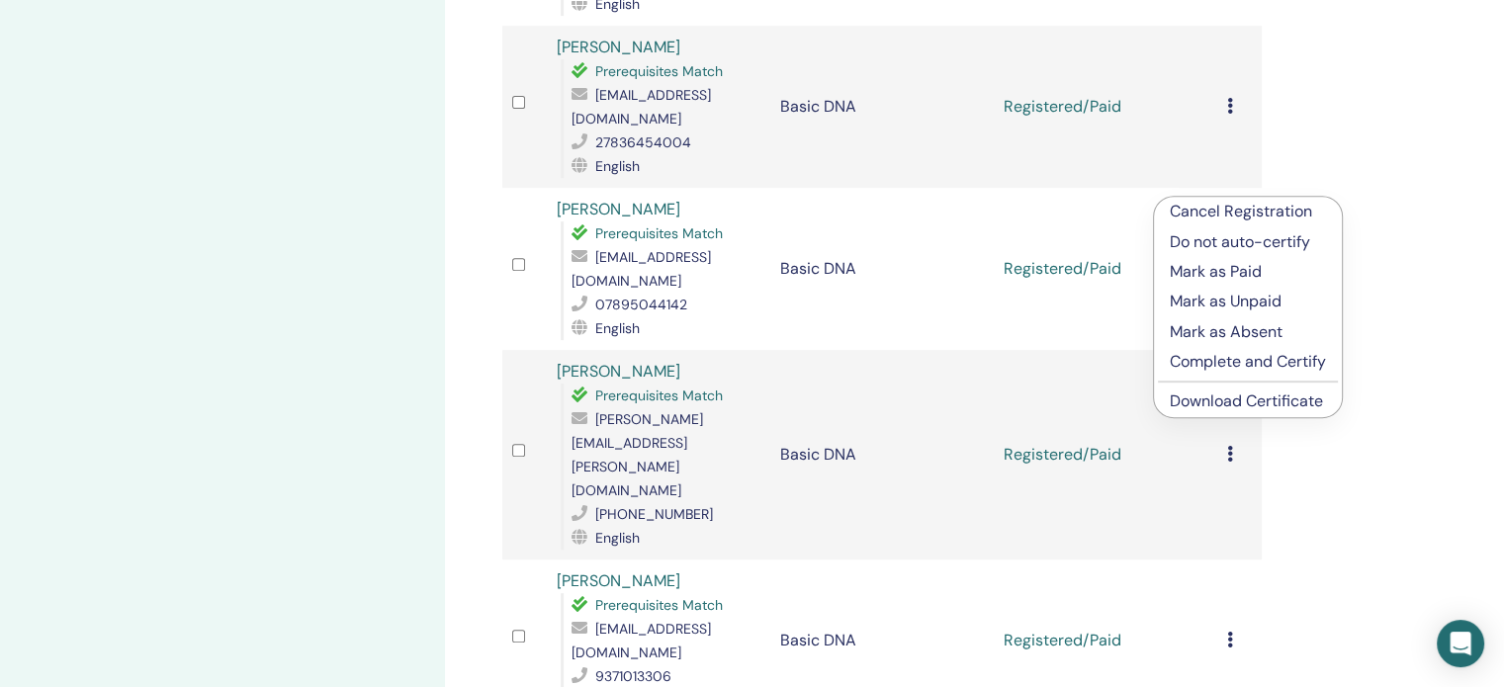
scroll to position [997, 0]
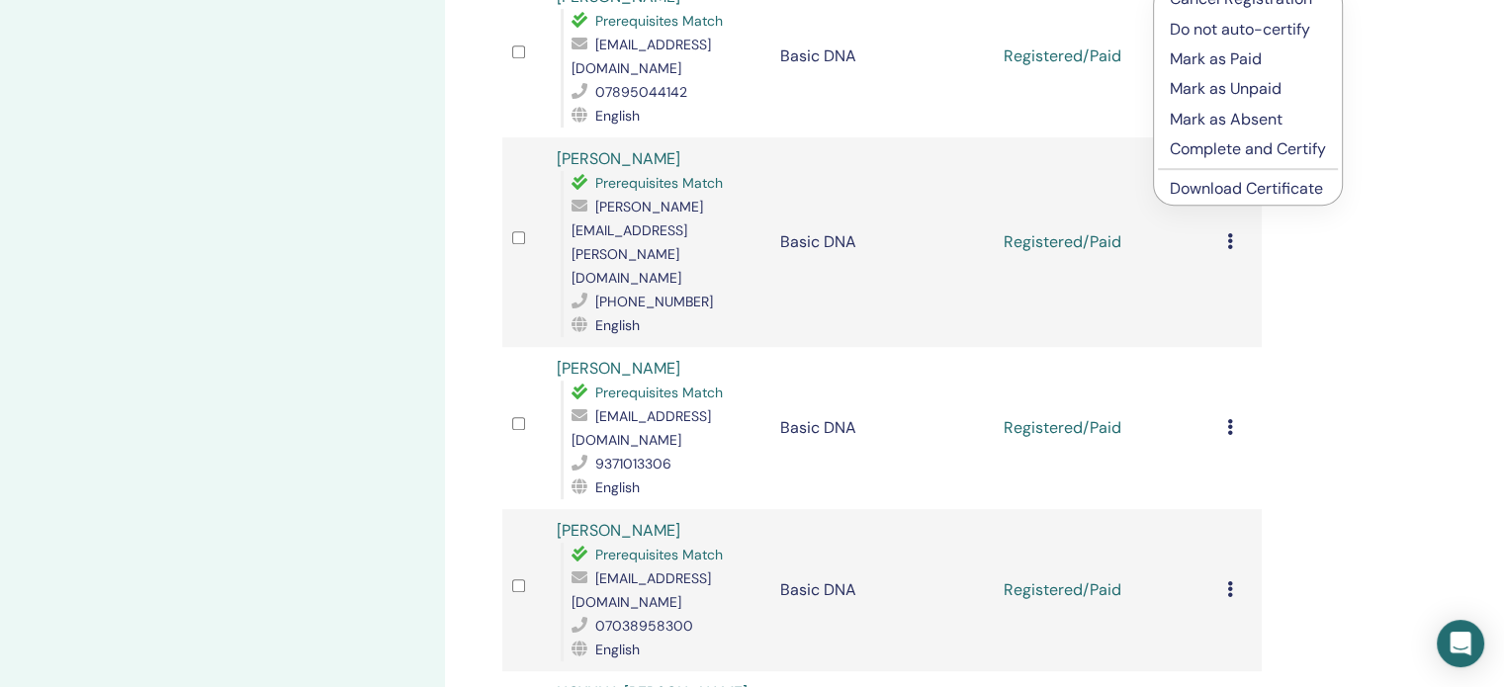
click at [1209, 185] on link "Download Certificate" at bounding box center [1246, 188] width 153 height 21
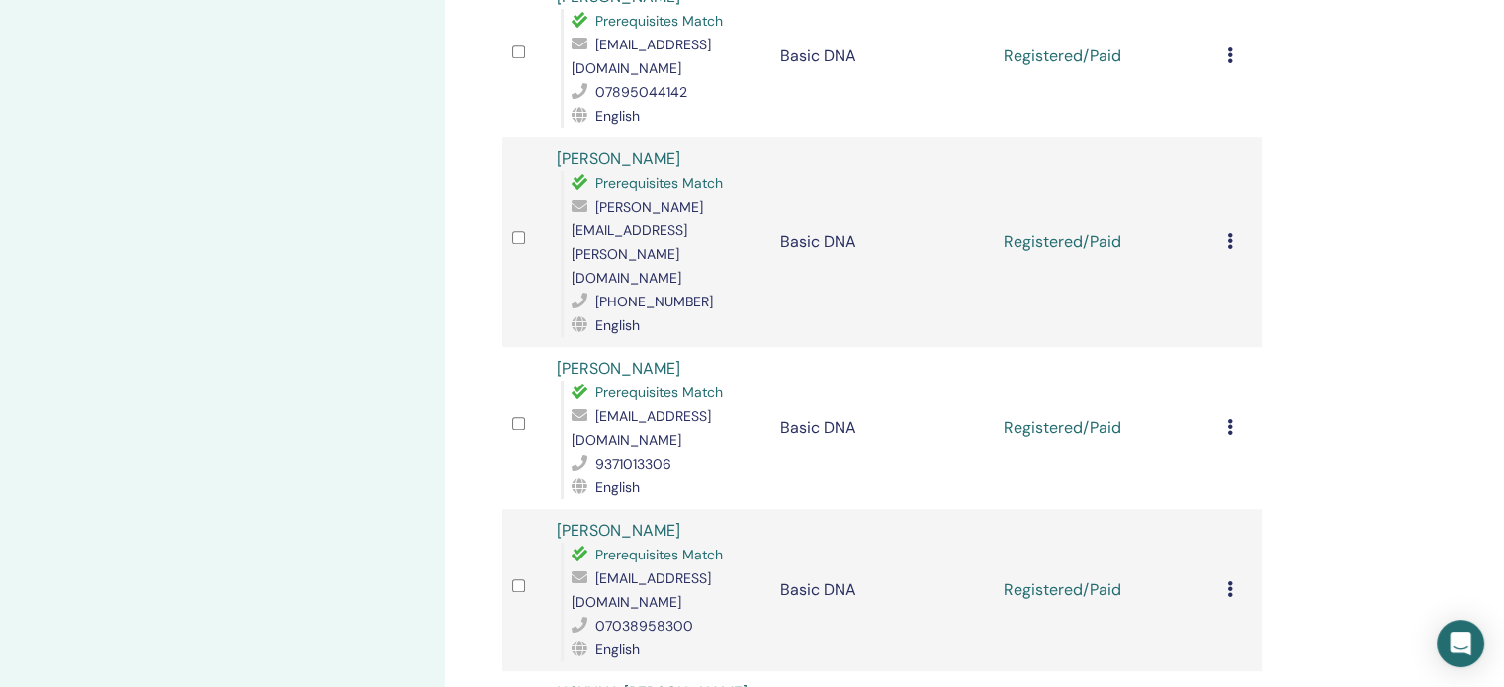
click at [1228, 233] on icon at bounding box center [1230, 241] width 6 height 16
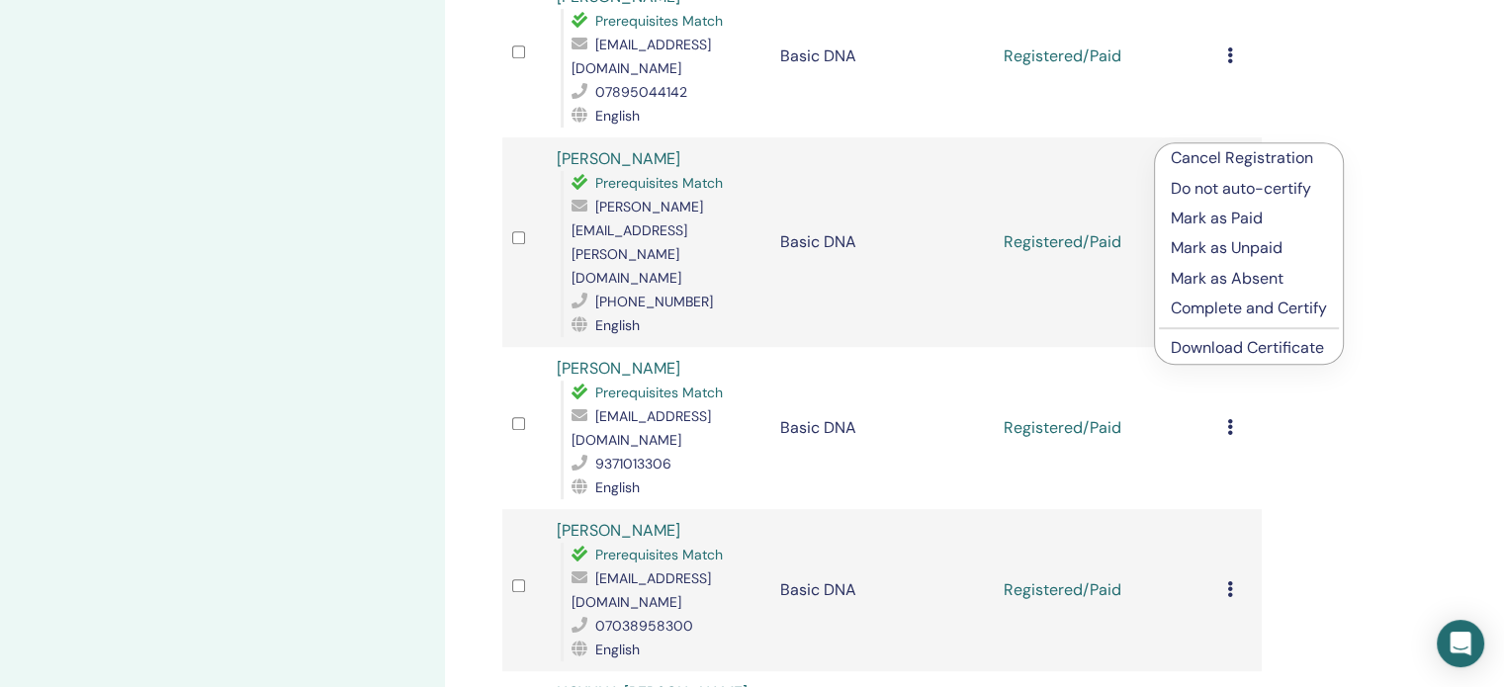
click at [1254, 347] on link "Download Certificate" at bounding box center [1247, 347] width 153 height 21
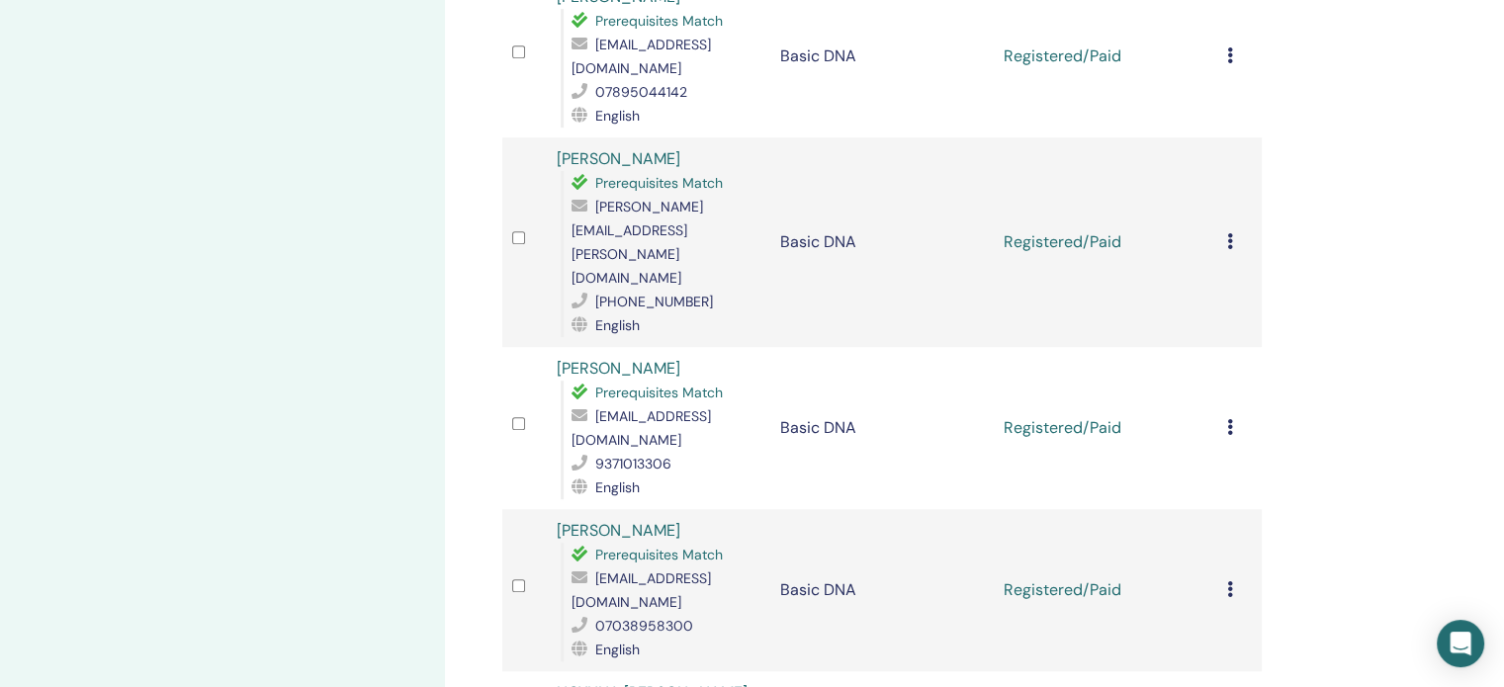
click at [1228, 419] on icon at bounding box center [1230, 427] width 6 height 16
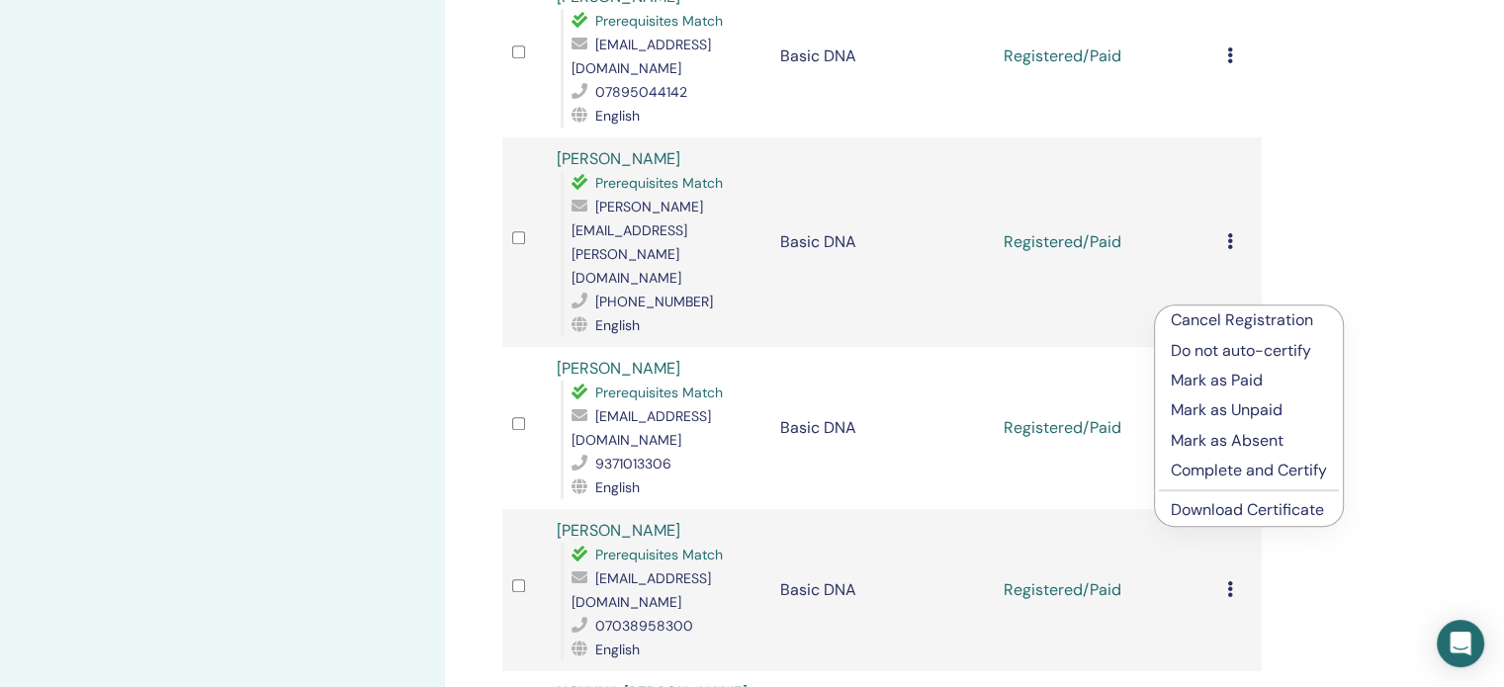
click at [1211, 510] on link "Download Certificate" at bounding box center [1247, 509] width 153 height 21
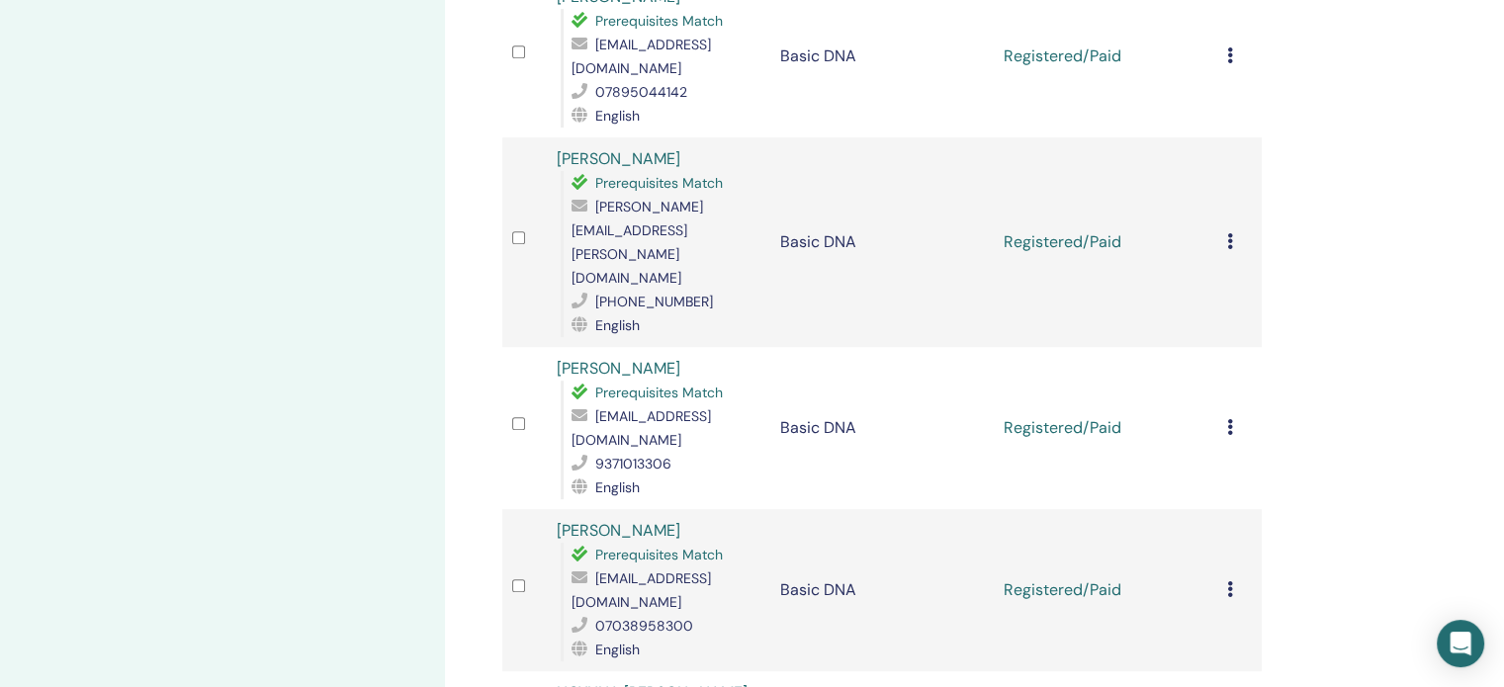
click at [1229, 582] on icon at bounding box center [1230, 590] width 6 height 16
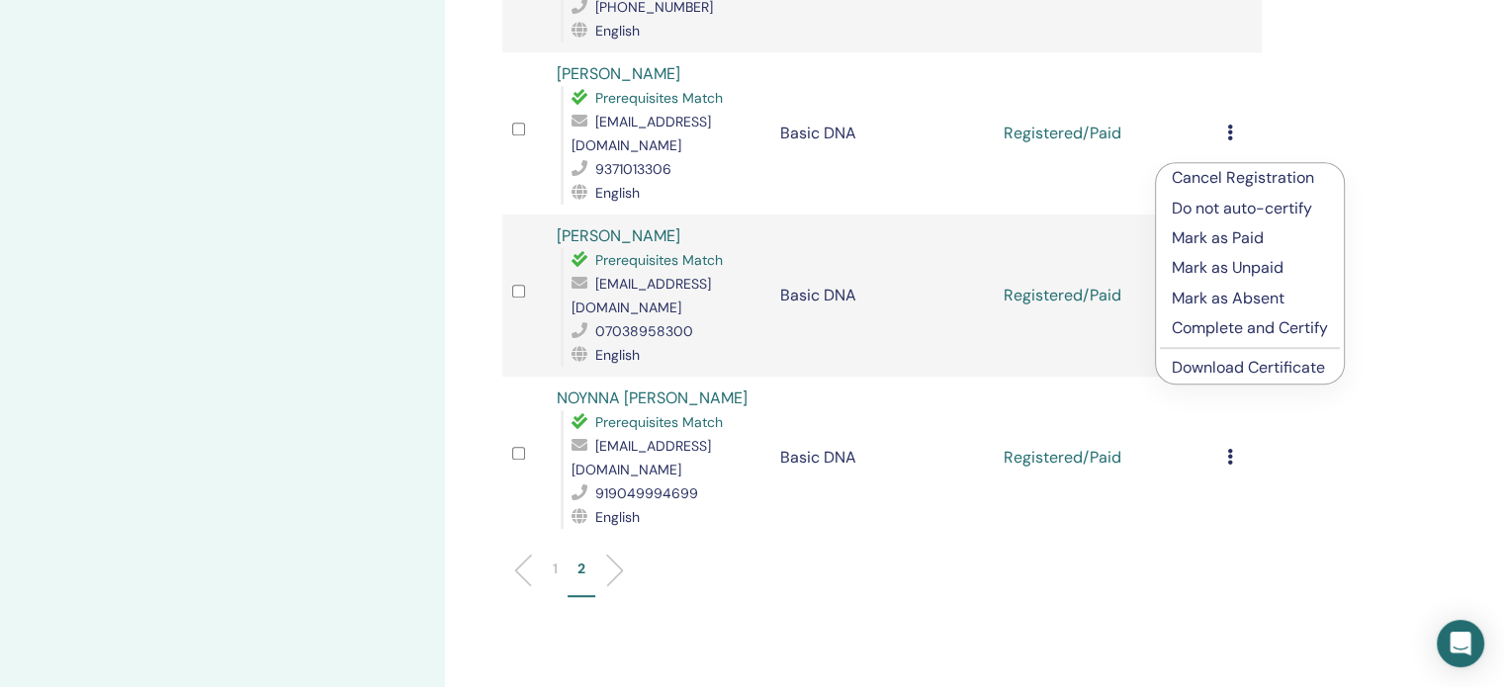
scroll to position [1294, 0]
click at [1207, 360] on link "Download Certificate" at bounding box center [1248, 365] width 153 height 21
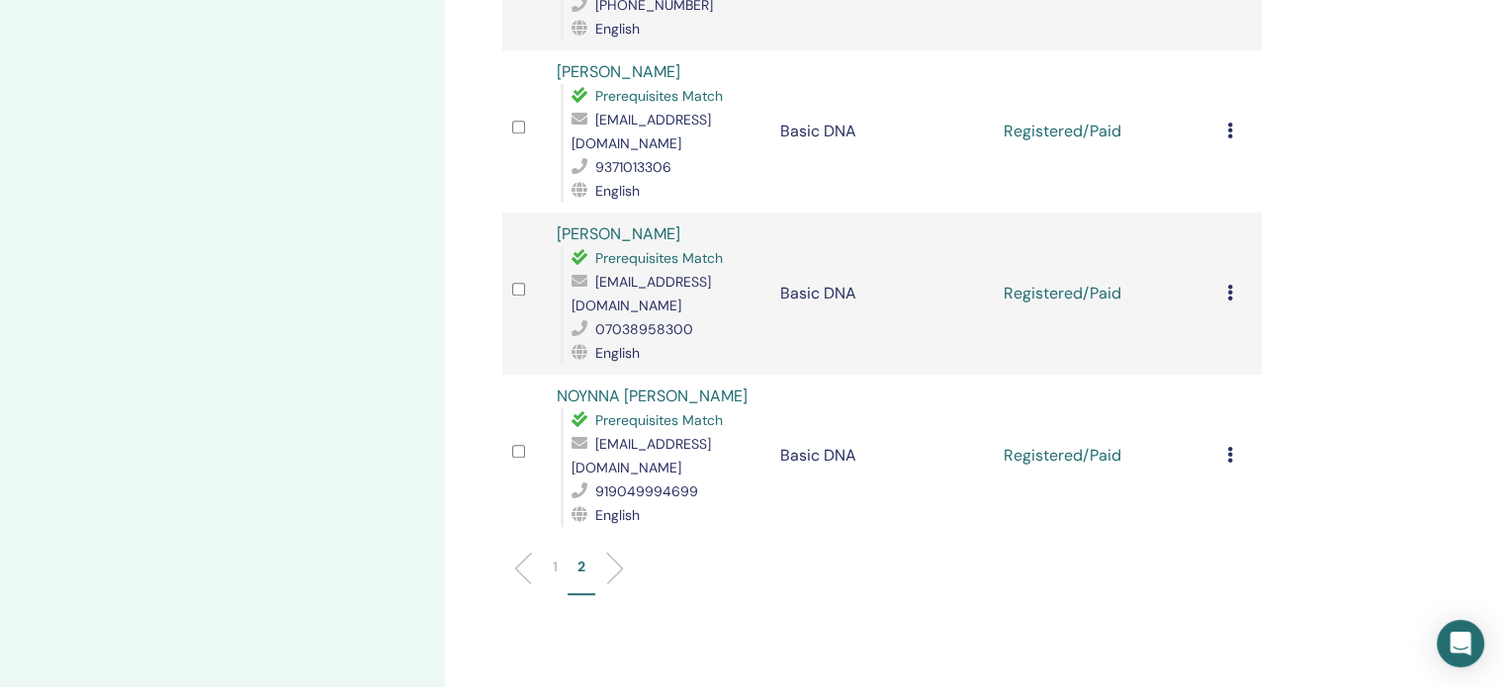
click at [1227, 447] on icon at bounding box center [1230, 455] width 6 height 16
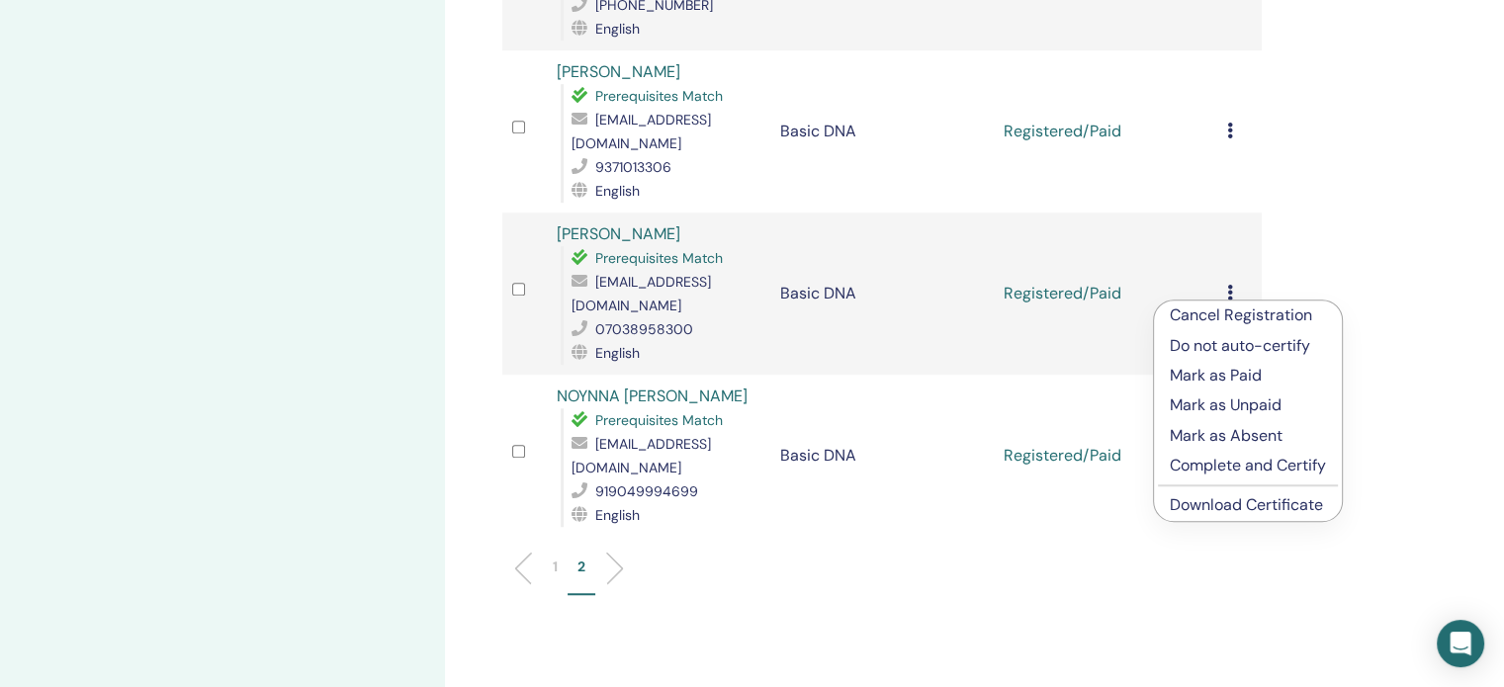
click at [1214, 503] on link "Download Certificate" at bounding box center [1246, 505] width 153 height 21
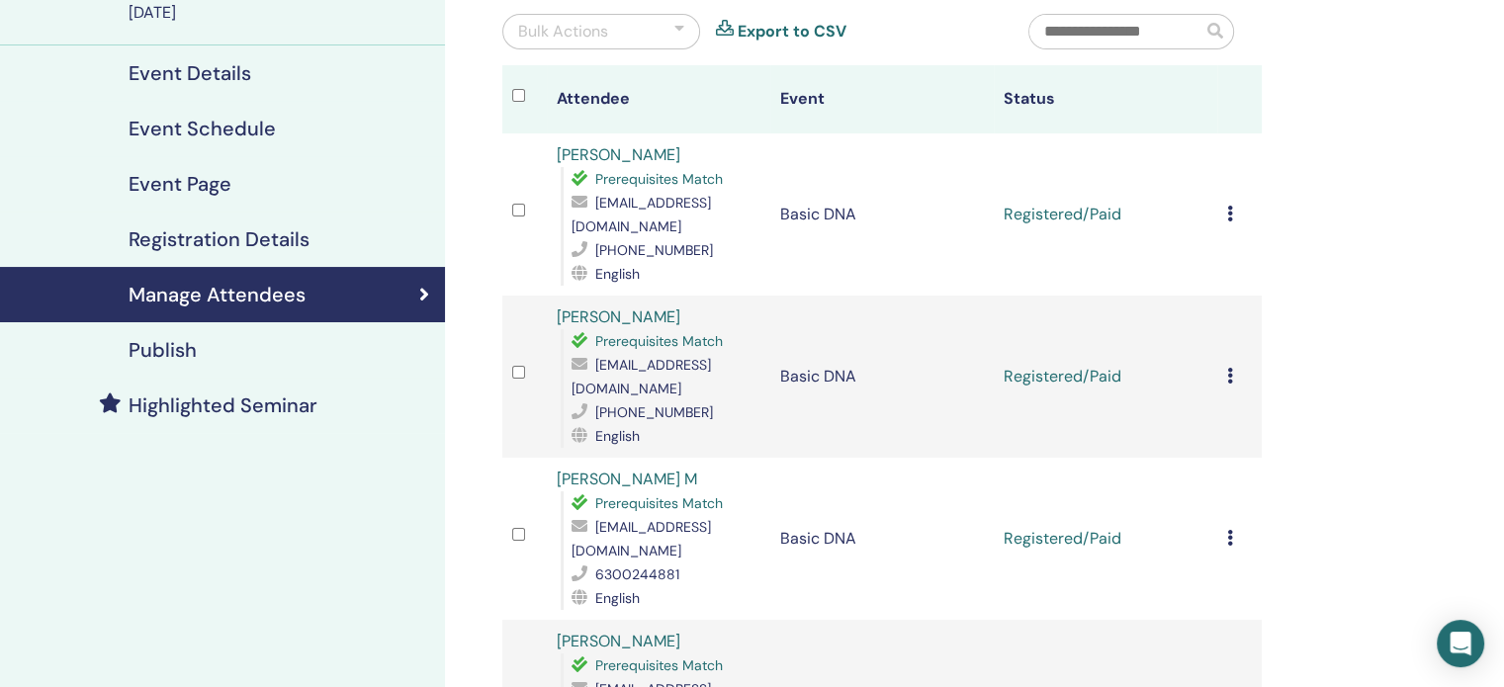
scroll to position [198, 0]
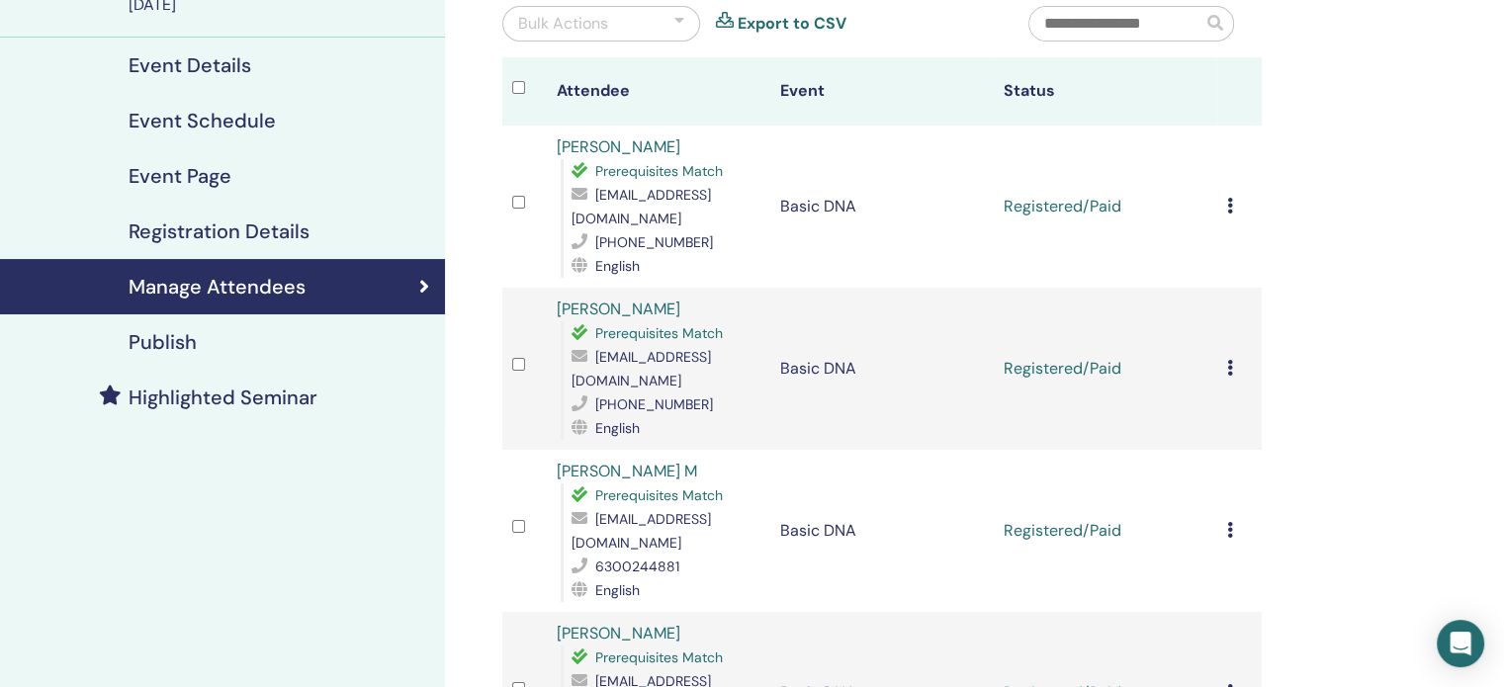
click at [1230, 209] on icon at bounding box center [1230, 206] width 6 height 16
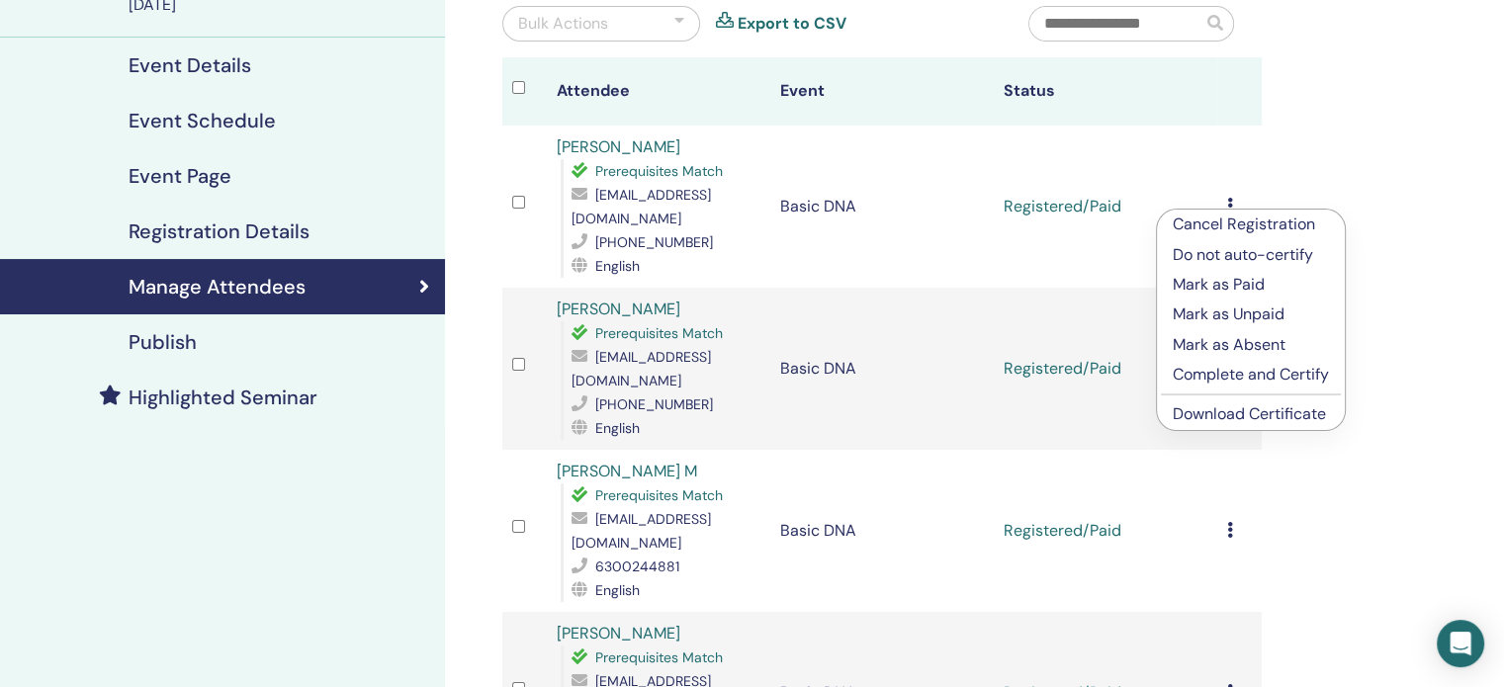
click at [1203, 416] on link "Download Certificate" at bounding box center [1249, 414] width 153 height 21
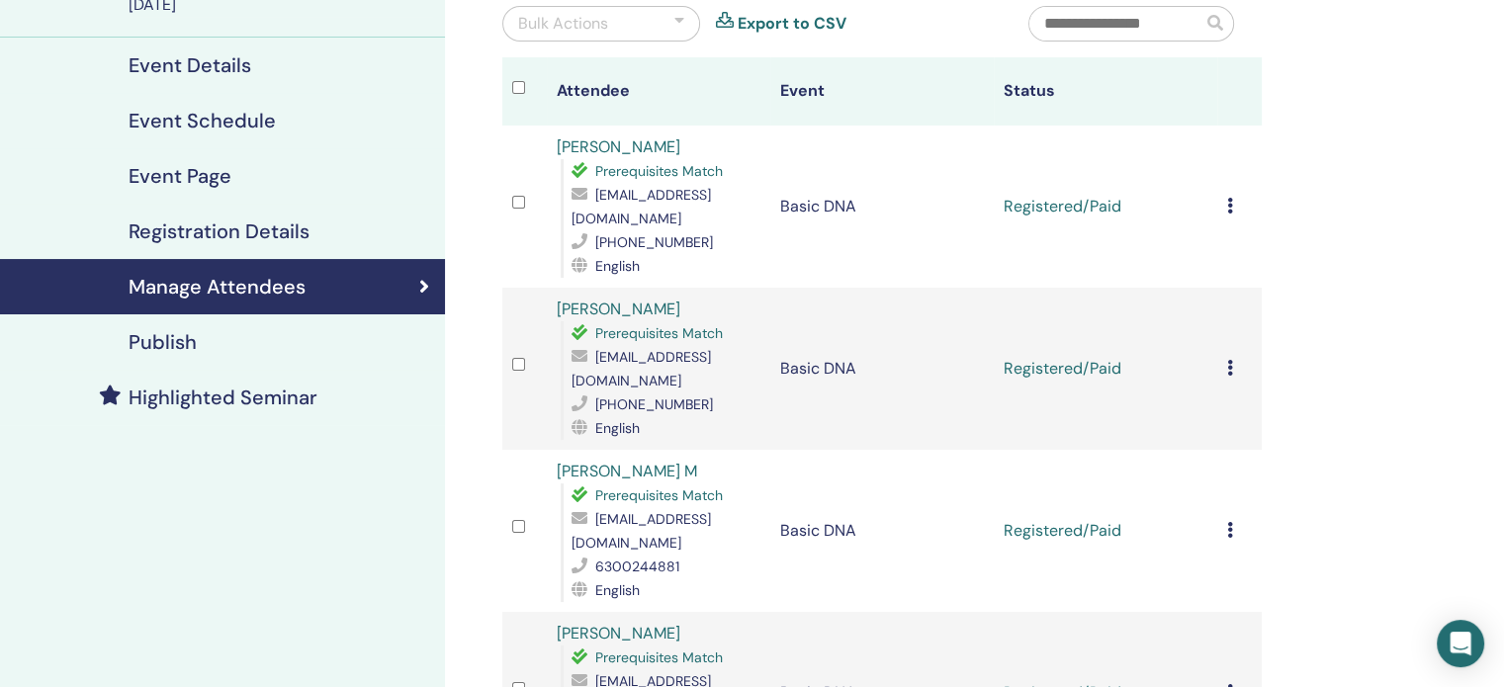
click at [1228, 360] on icon at bounding box center [1230, 368] width 6 height 16
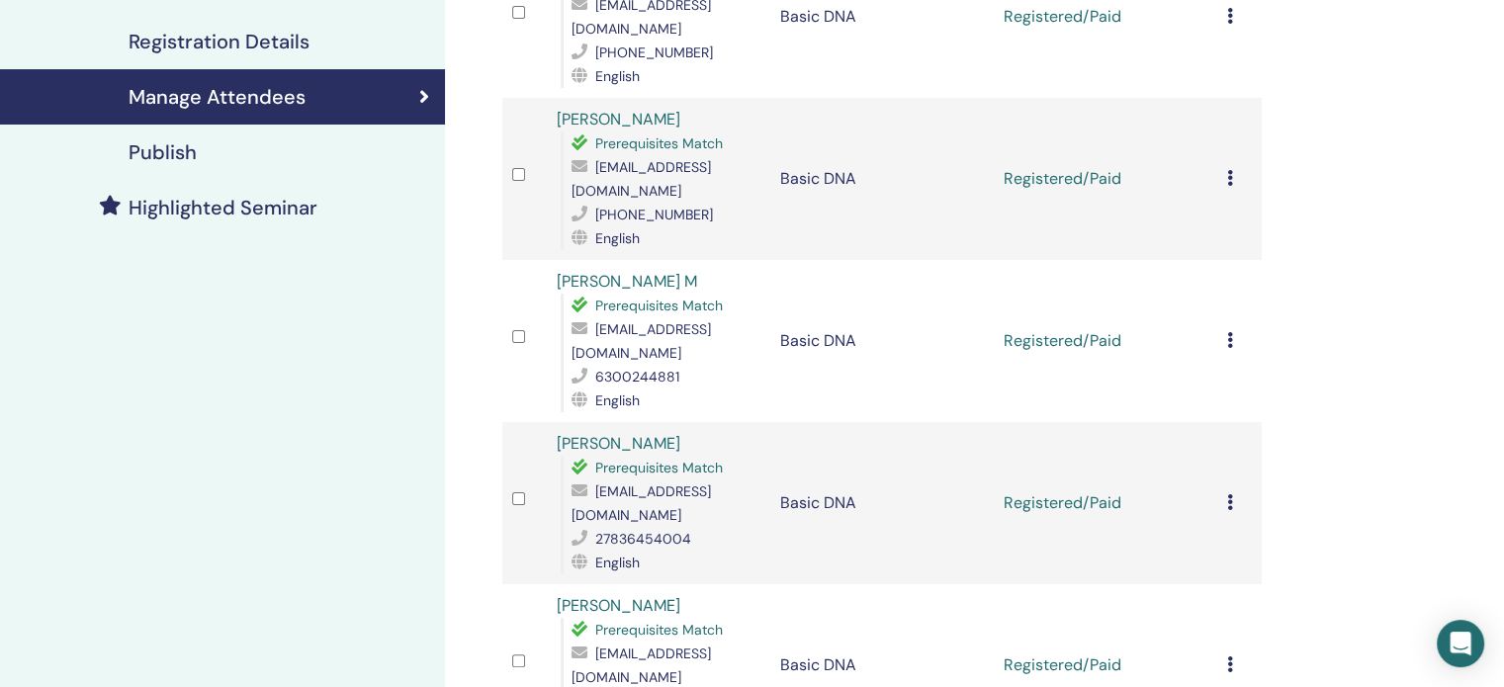
scroll to position [396, 0]
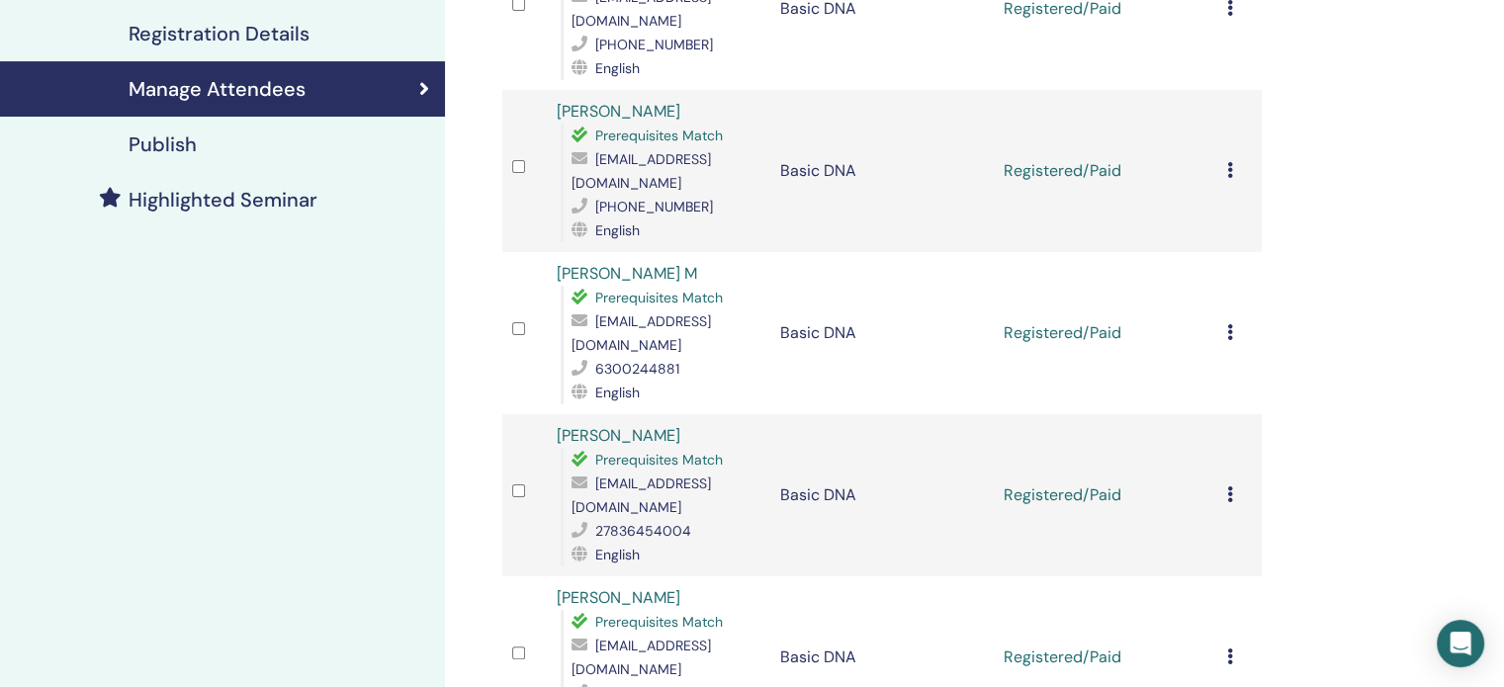
click at [1230, 162] on icon at bounding box center [1230, 170] width 6 height 16
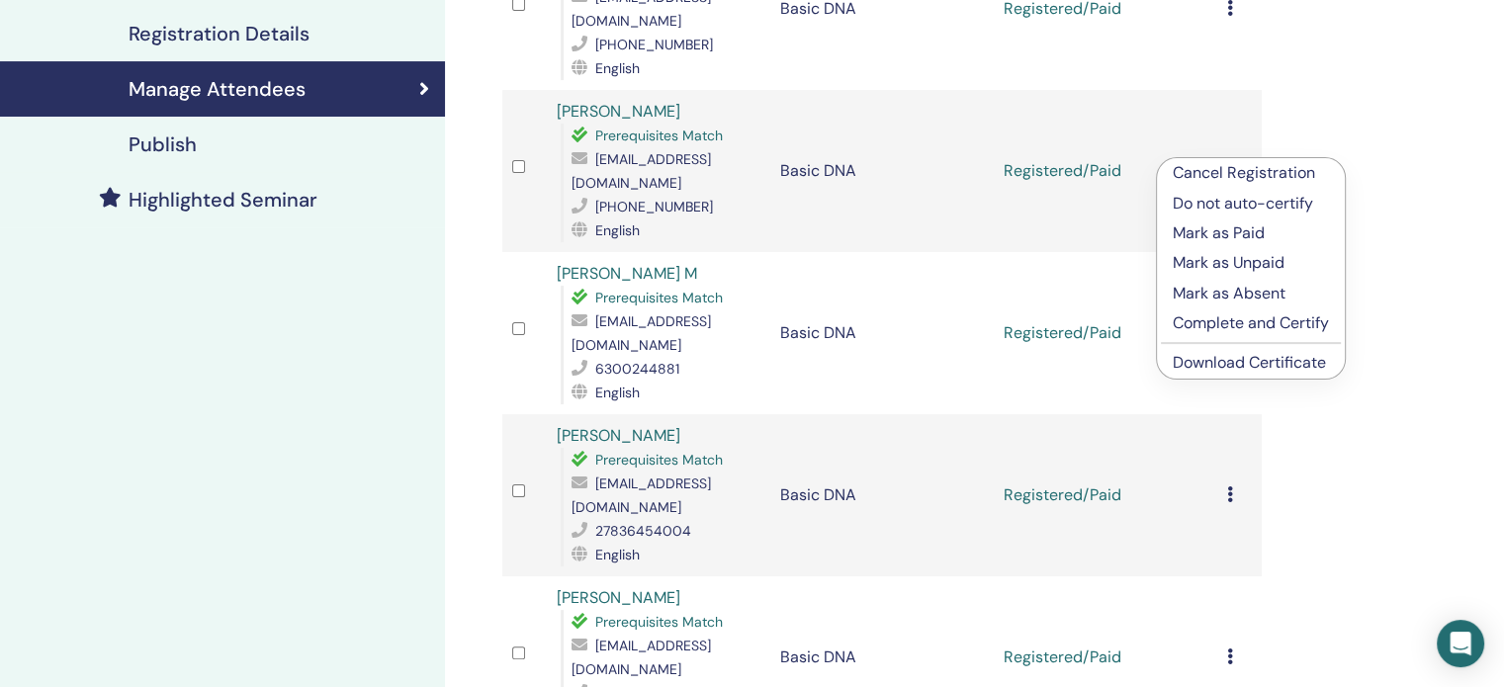
click at [1209, 364] on link "Download Certificate" at bounding box center [1249, 362] width 153 height 21
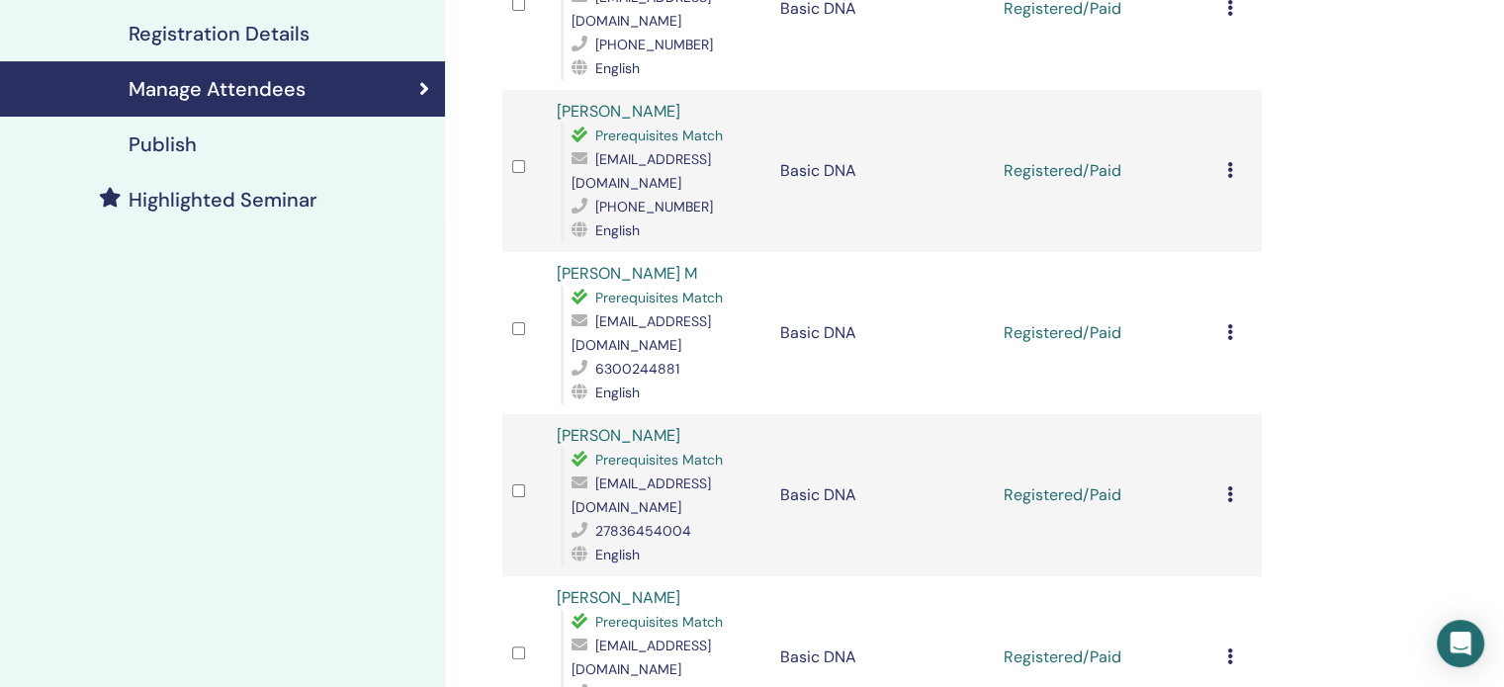
click at [1228, 324] on icon at bounding box center [1230, 332] width 6 height 16
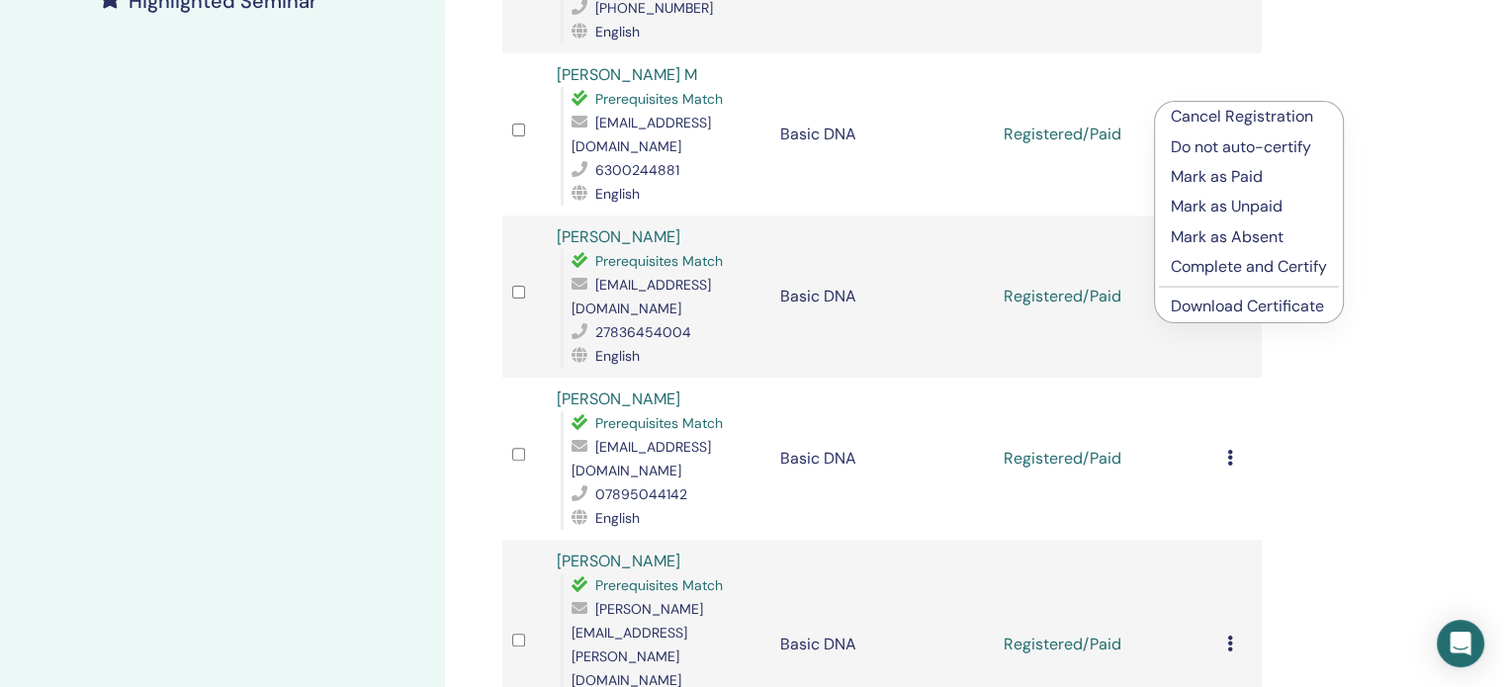
scroll to position [692, 0]
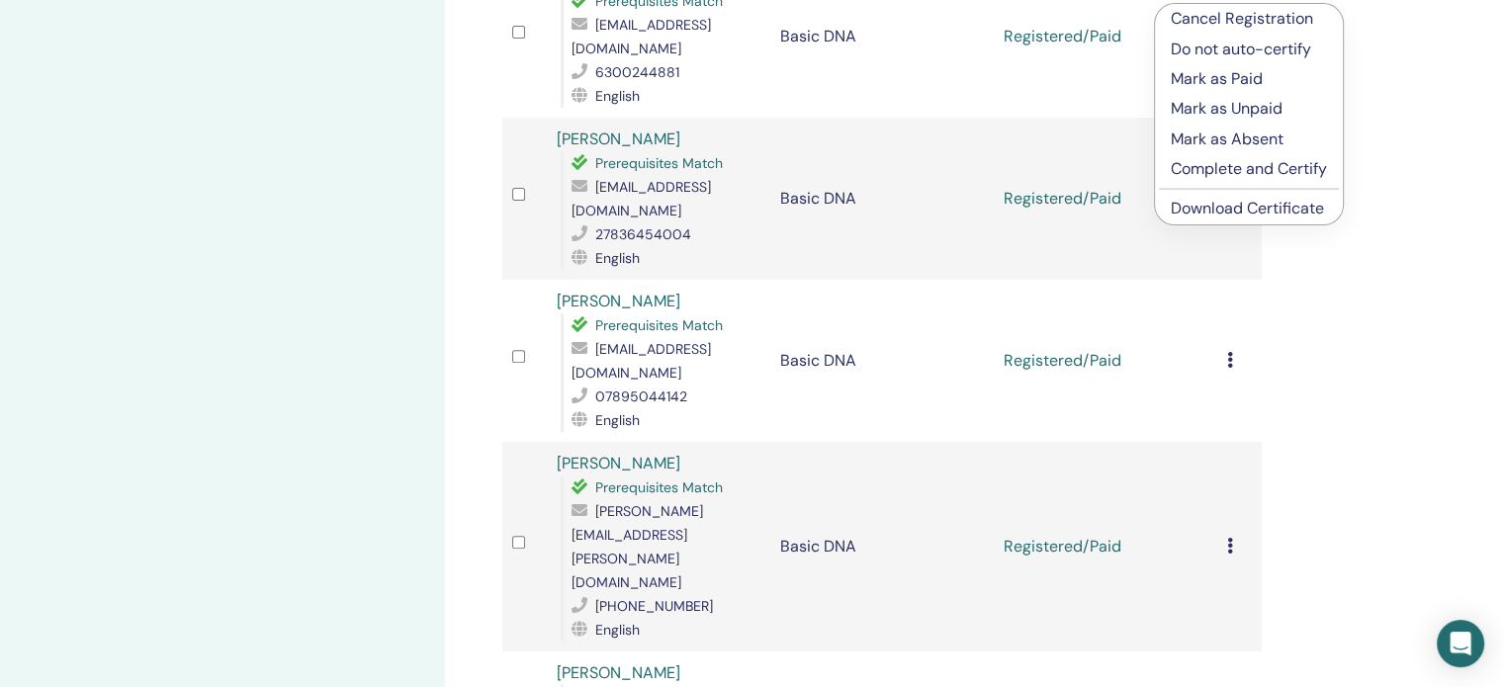
click at [1303, 211] on link "Download Certificate" at bounding box center [1247, 208] width 153 height 21
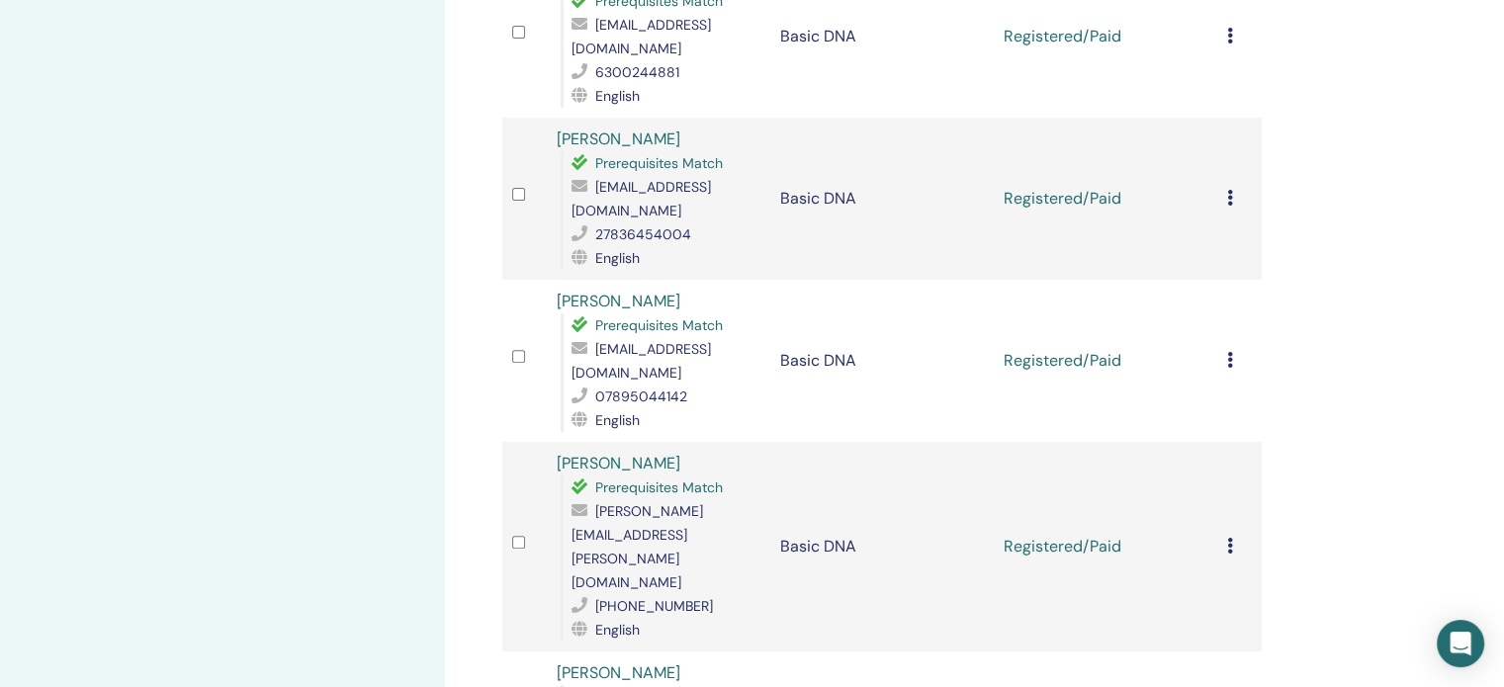
click at [1231, 190] on icon at bounding box center [1230, 198] width 6 height 16
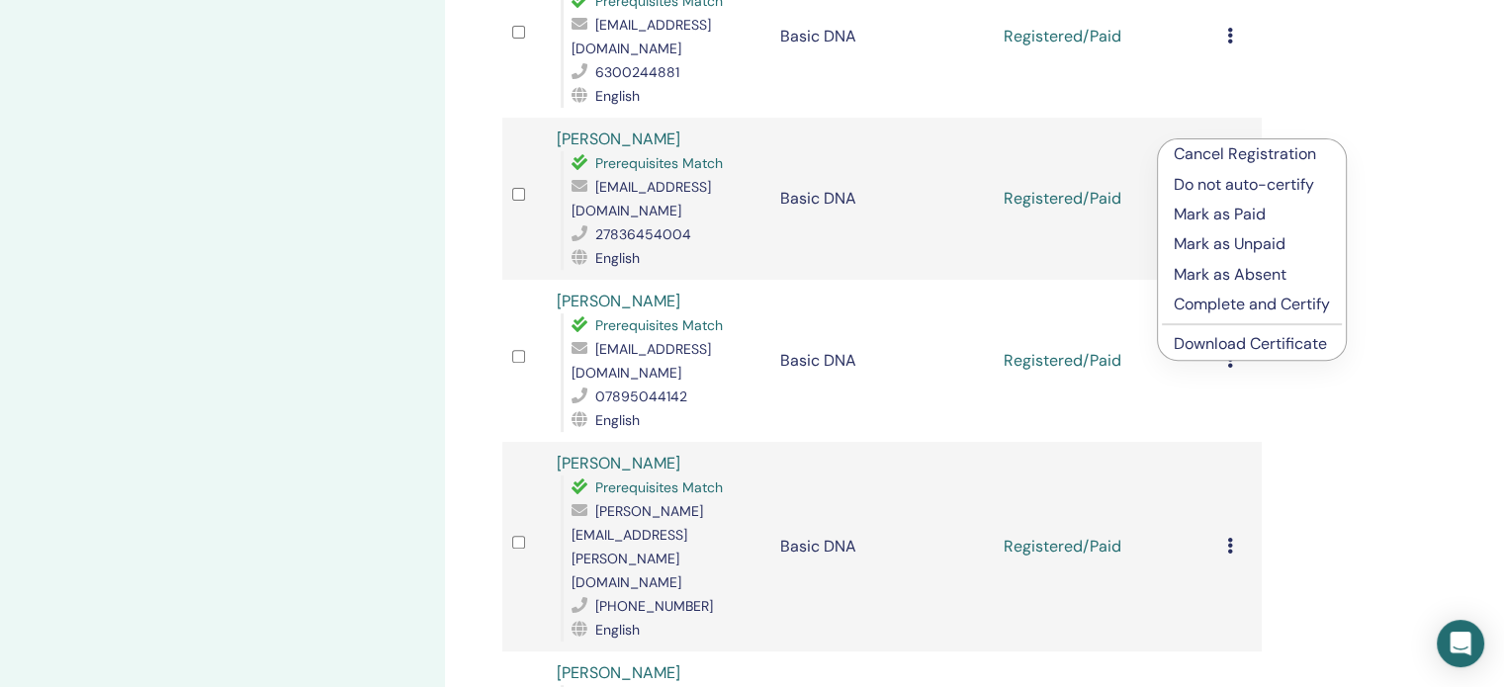
click at [1225, 352] on link "Download Certificate" at bounding box center [1250, 343] width 153 height 21
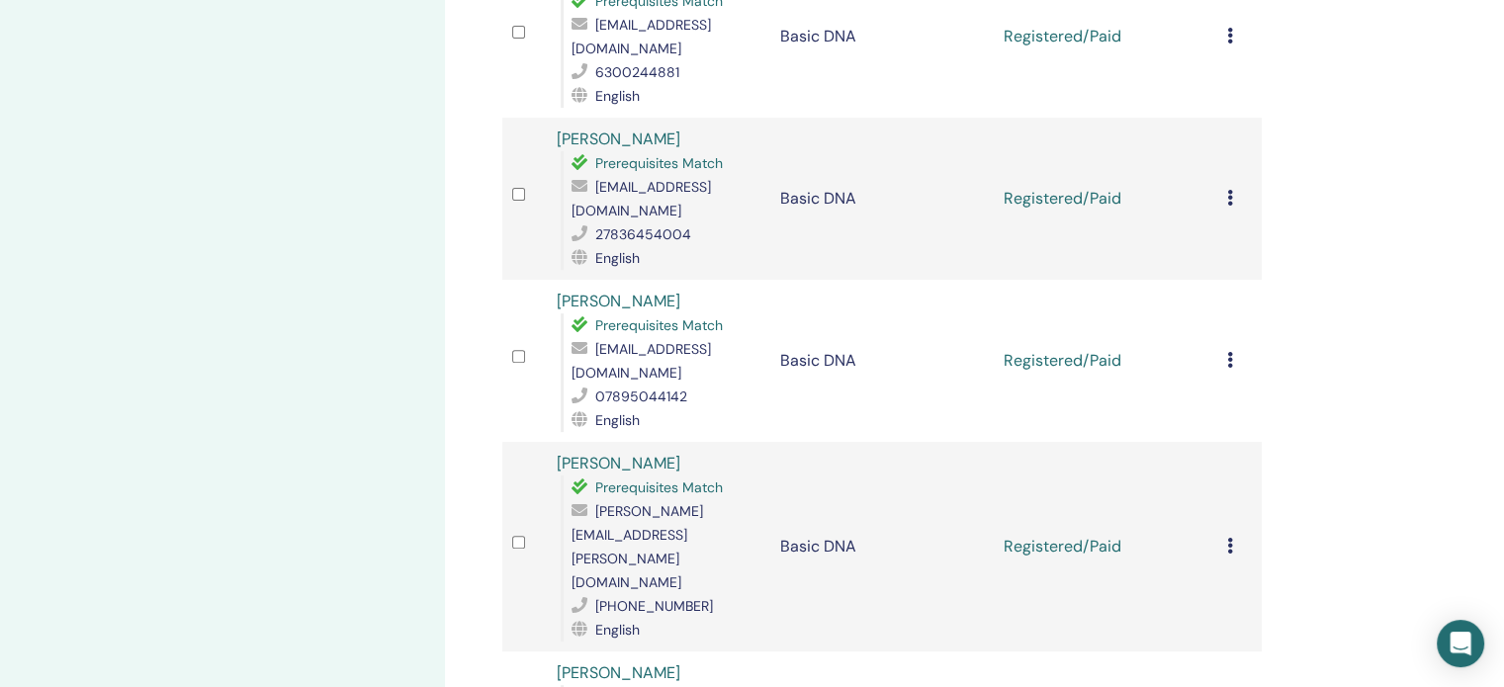
click at [1227, 352] on icon at bounding box center [1230, 360] width 6 height 16
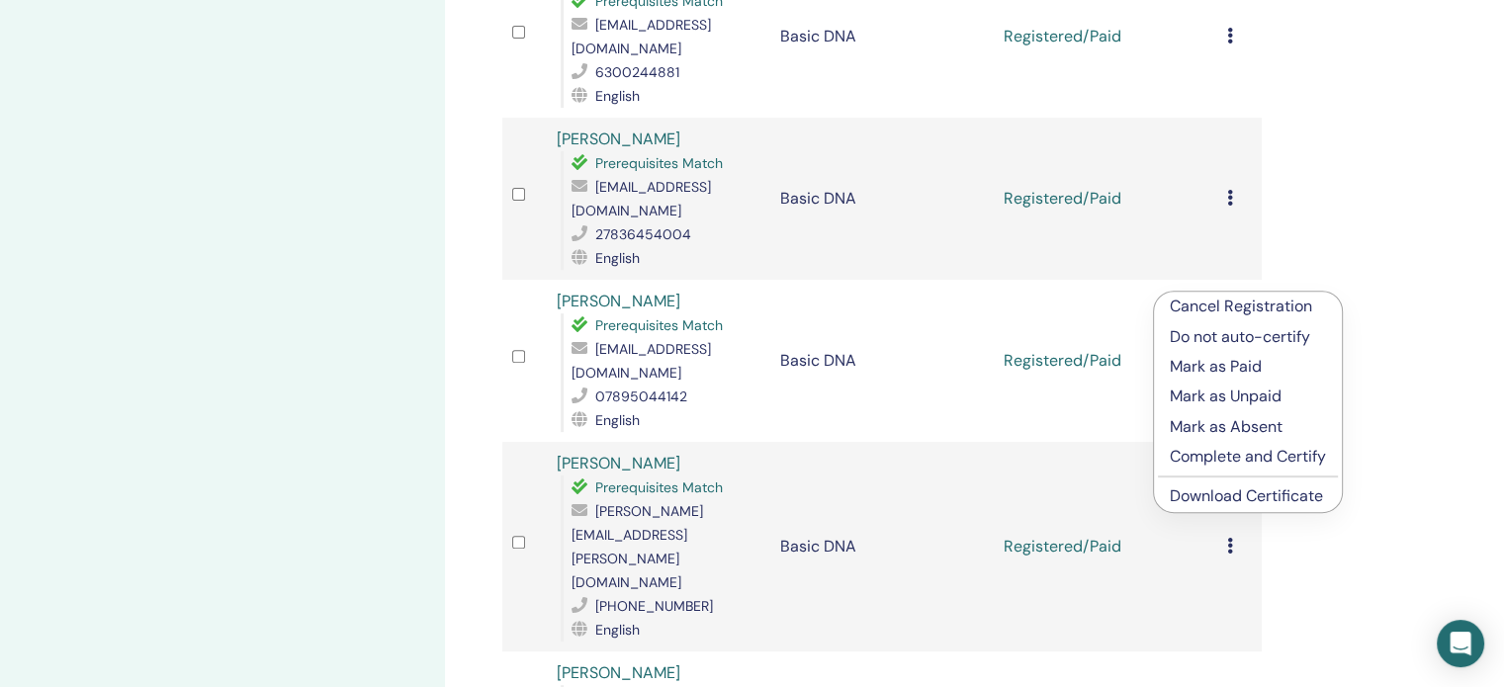
click at [1253, 498] on link "Download Certificate" at bounding box center [1246, 496] width 153 height 21
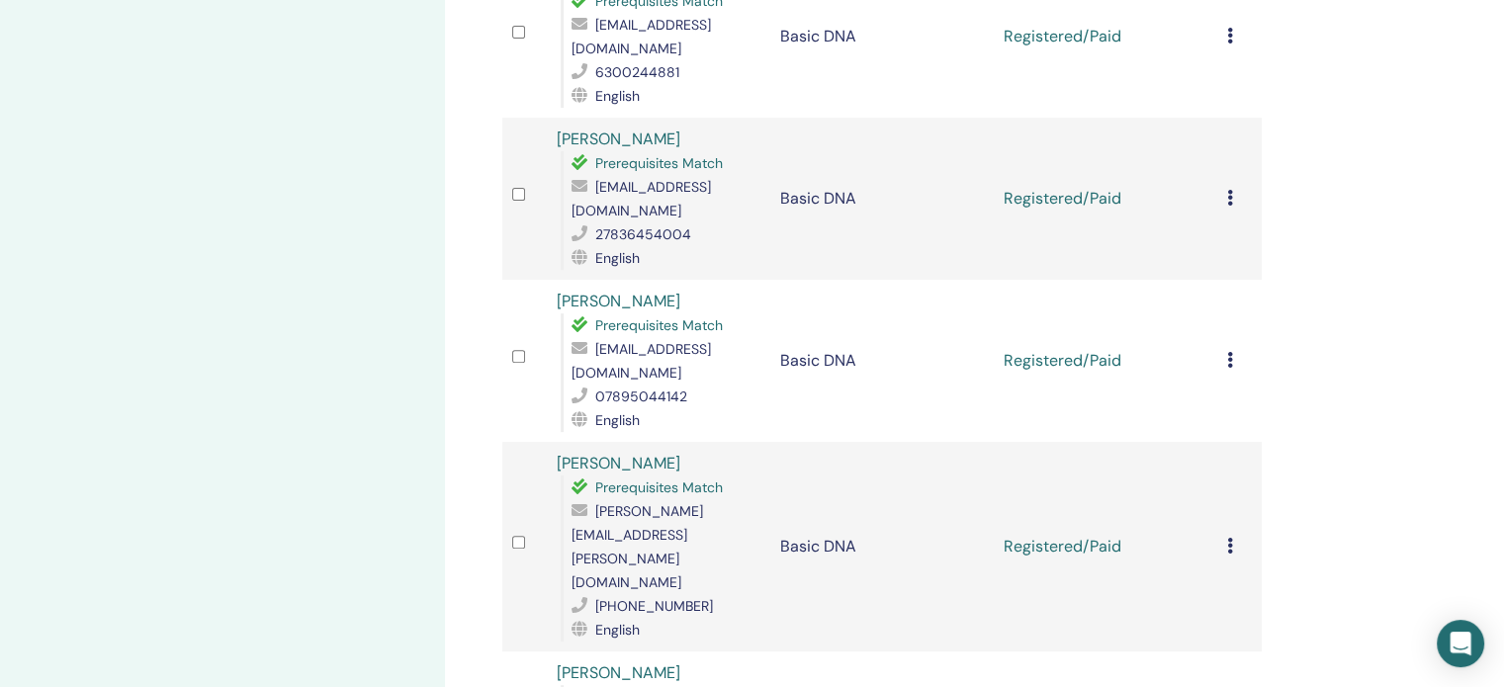
click at [1229, 538] on icon at bounding box center [1230, 546] width 6 height 16
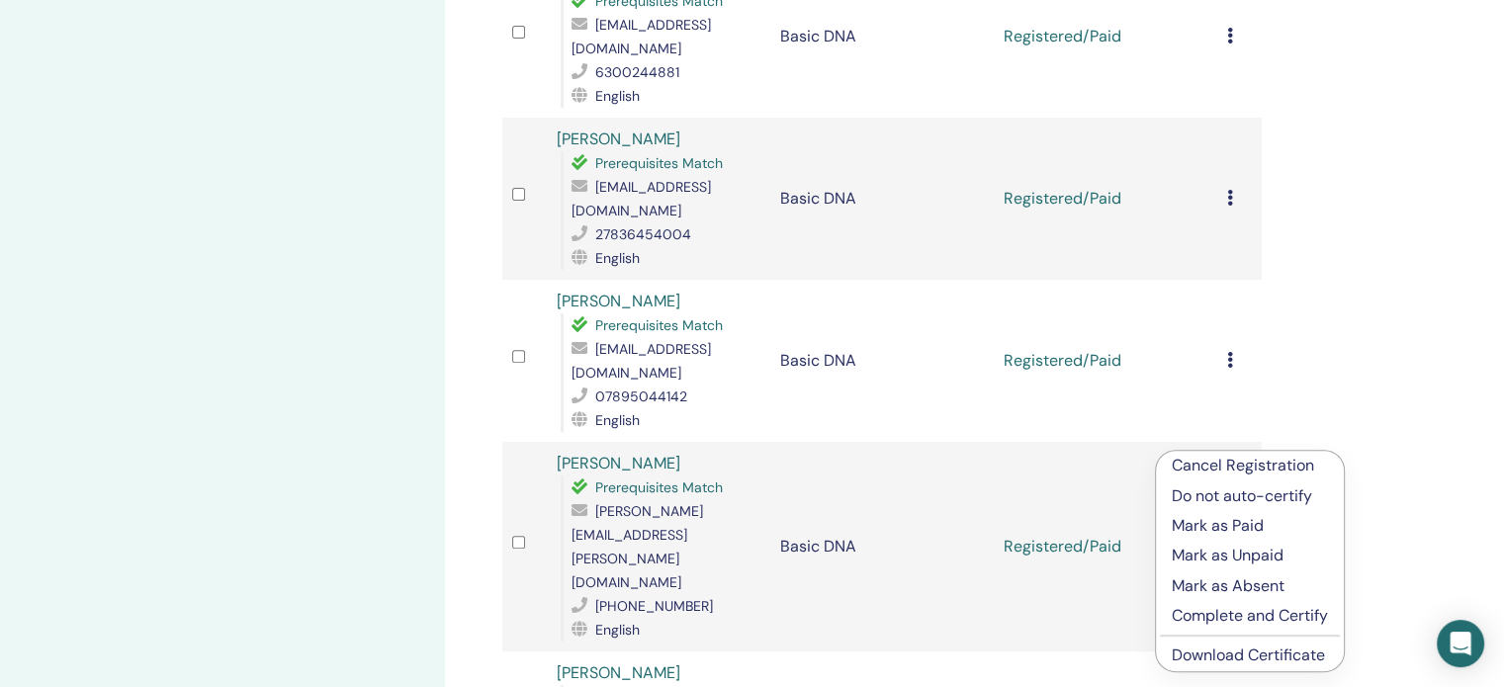
click at [1211, 658] on link "Download Certificate" at bounding box center [1248, 655] width 153 height 21
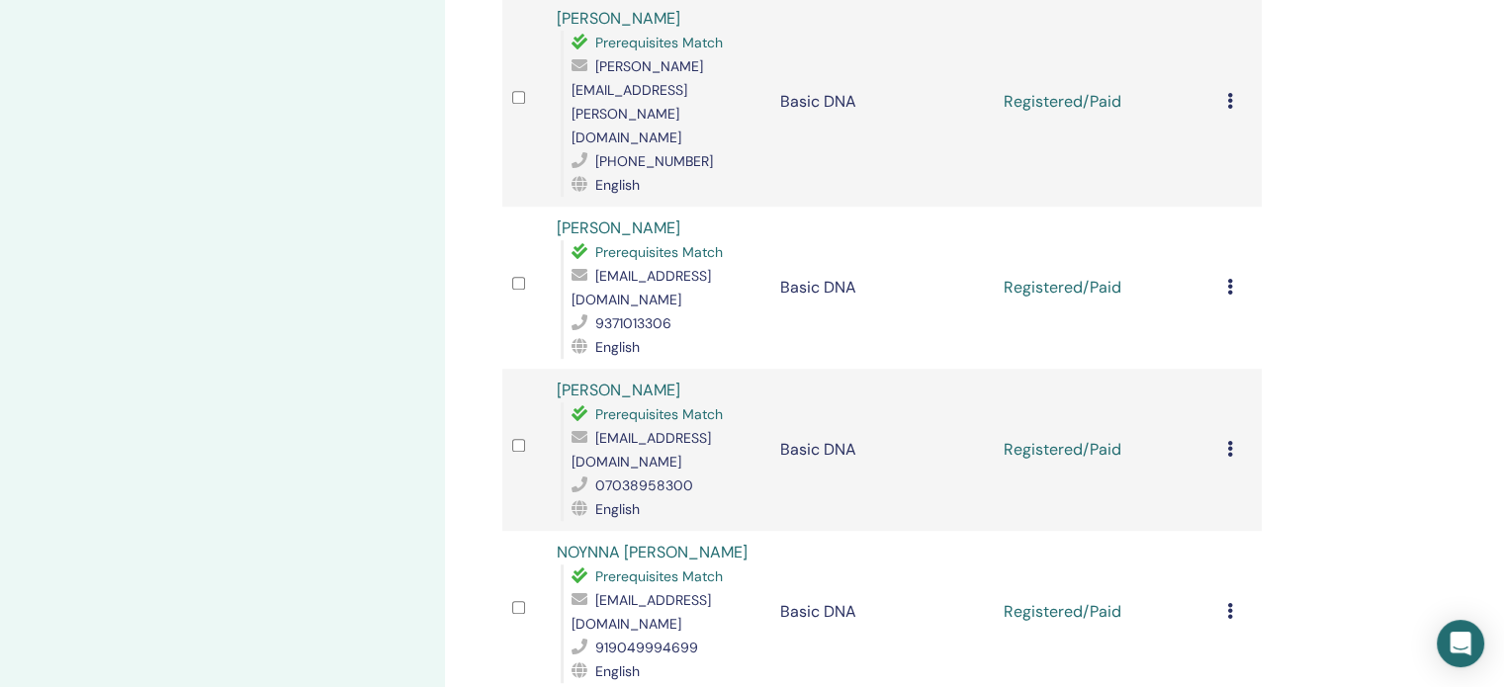
scroll to position [1187, 0]
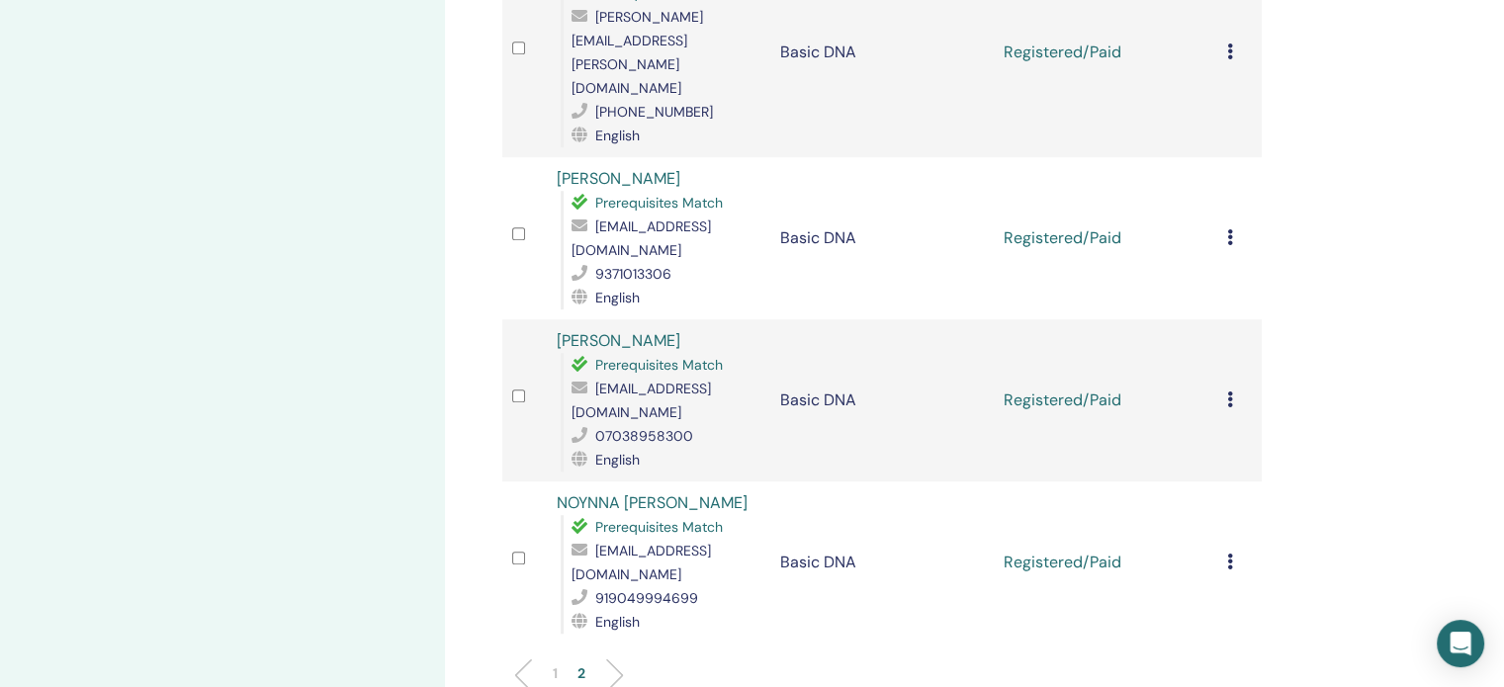
click at [1228, 229] on icon at bounding box center [1230, 237] width 6 height 16
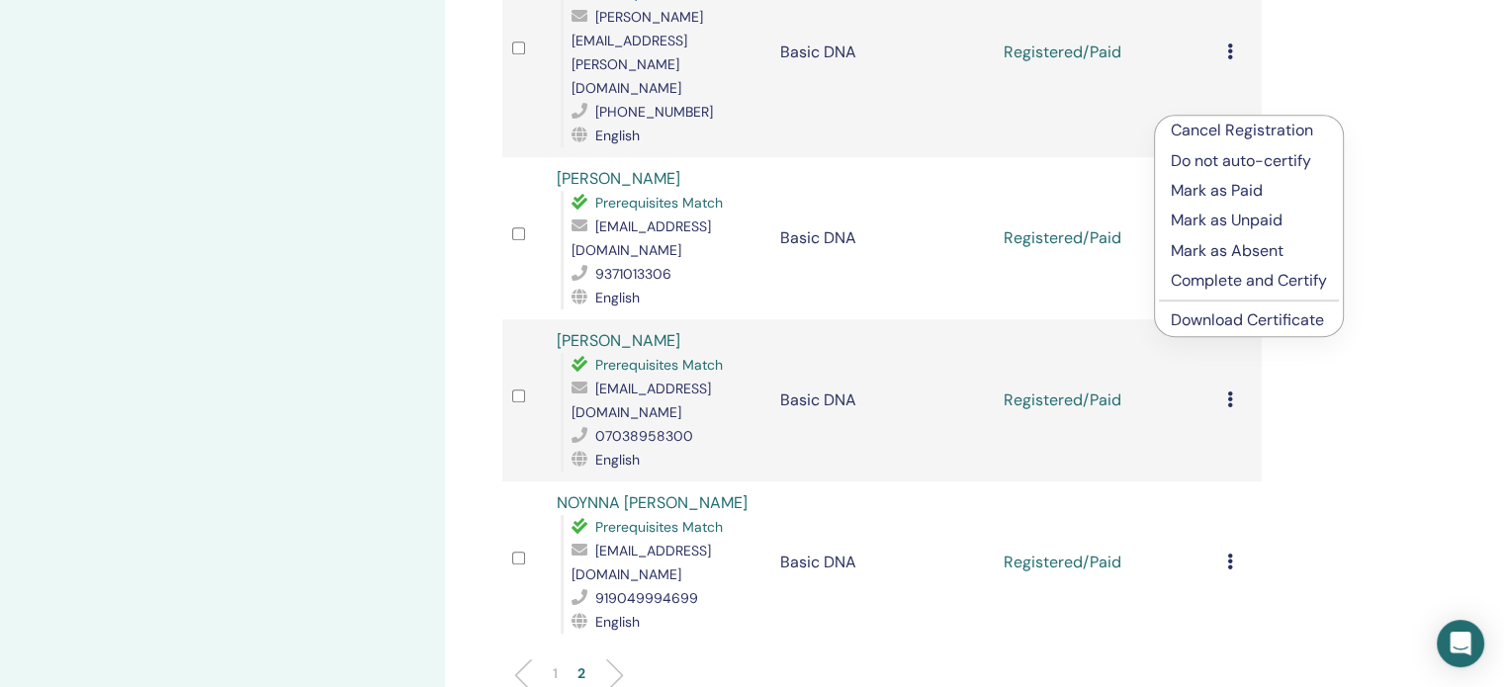
click at [1229, 320] on link "Download Certificate" at bounding box center [1247, 320] width 153 height 21
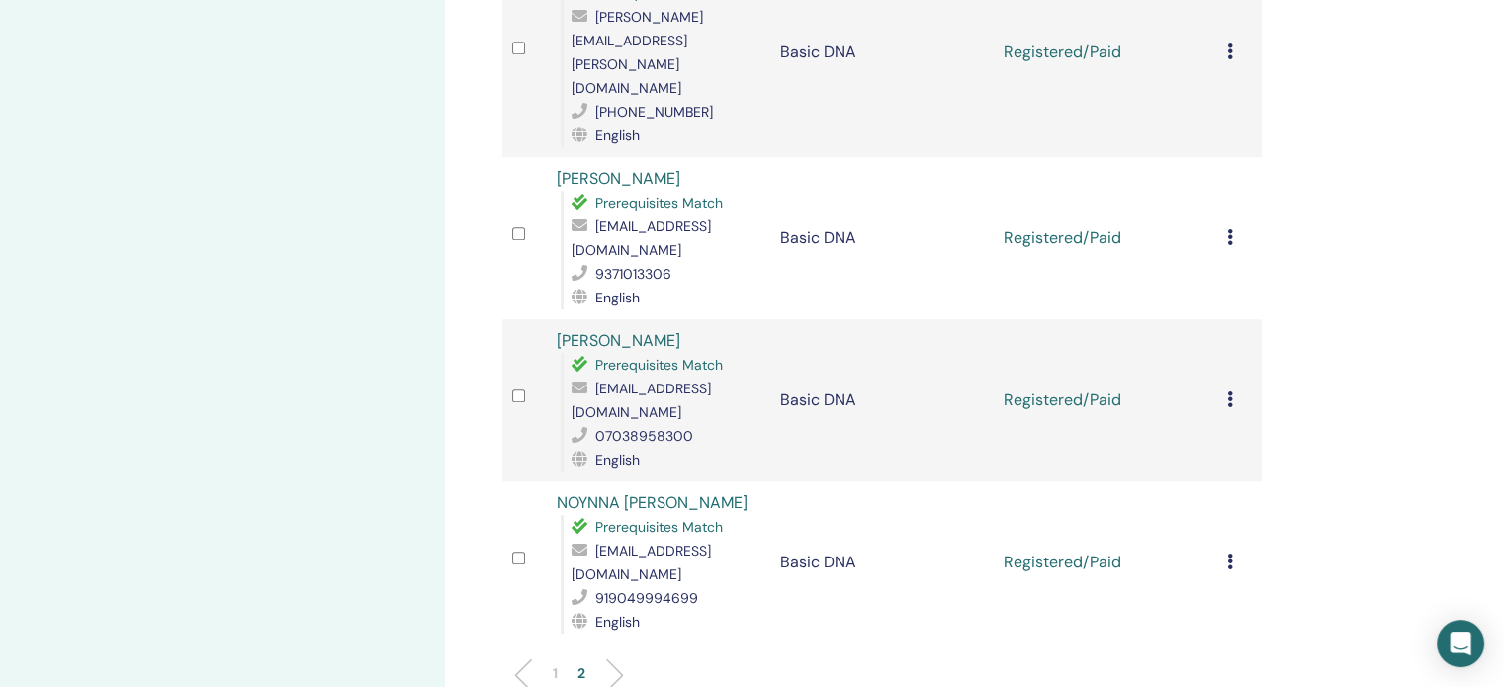
click at [1225, 319] on td "Cancel Registration Do not auto-certify Mark as Paid Mark as Unpaid Mark as Abs…" at bounding box center [1240, 400] width 45 height 162
click at [1230, 392] on icon at bounding box center [1230, 400] width 6 height 16
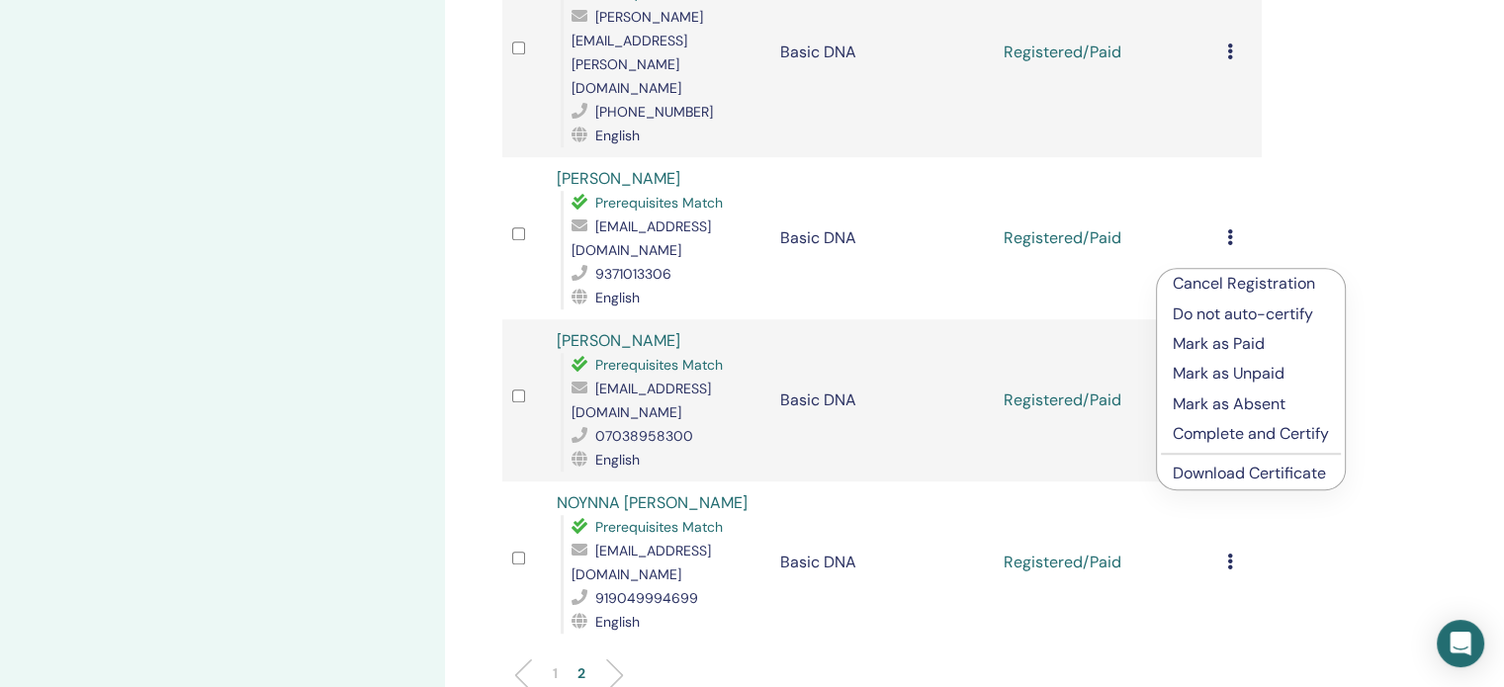
click at [1215, 475] on link "Download Certificate" at bounding box center [1249, 473] width 153 height 21
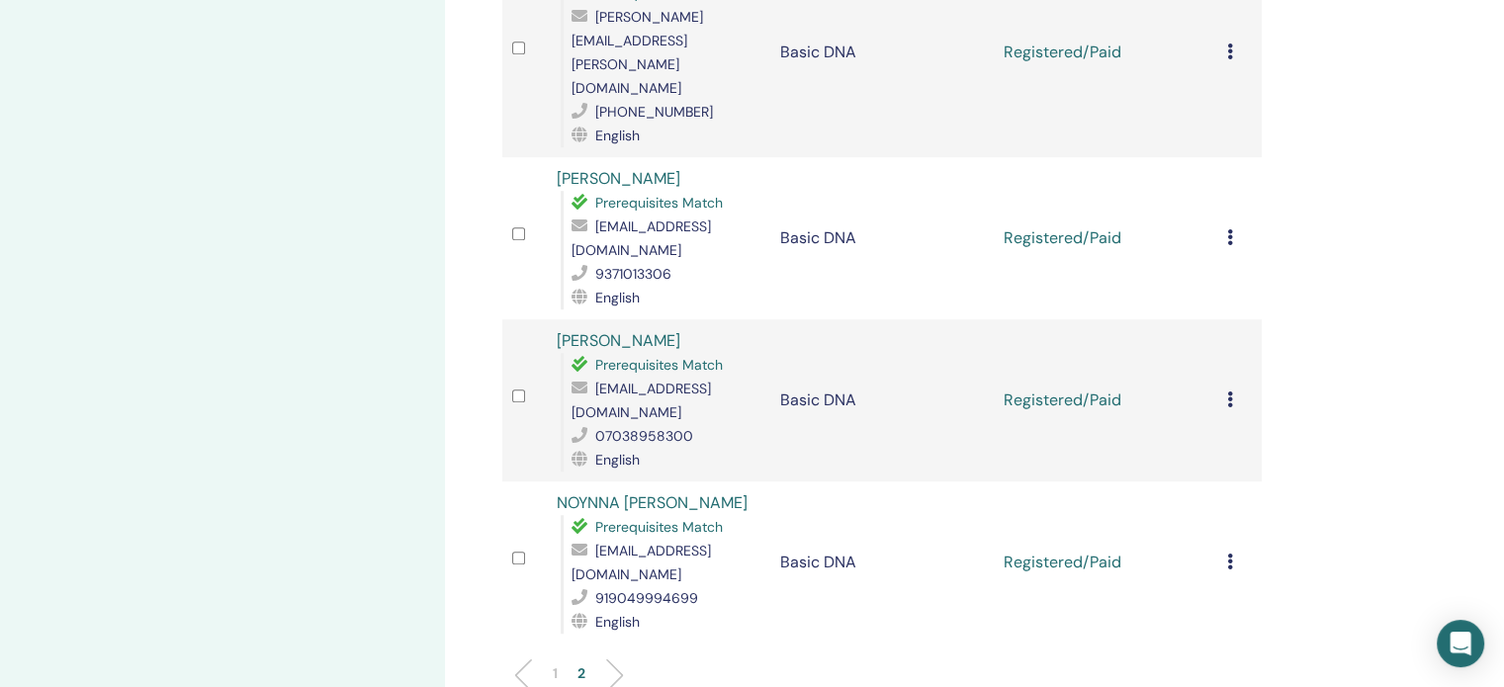
click at [1228, 554] on icon at bounding box center [1230, 562] width 6 height 16
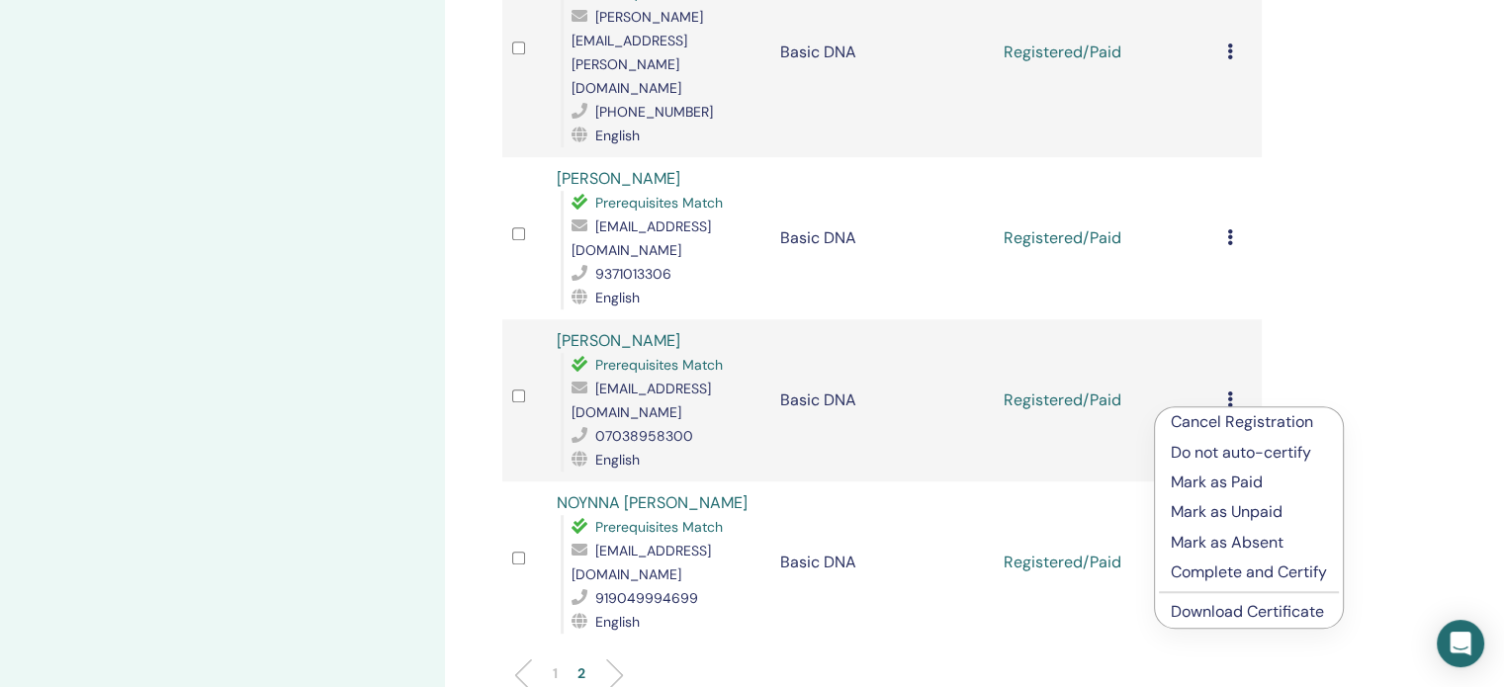
click at [1204, 608] on link "Download Certificate" at bounding box center [1247, 611] width 153 height 21
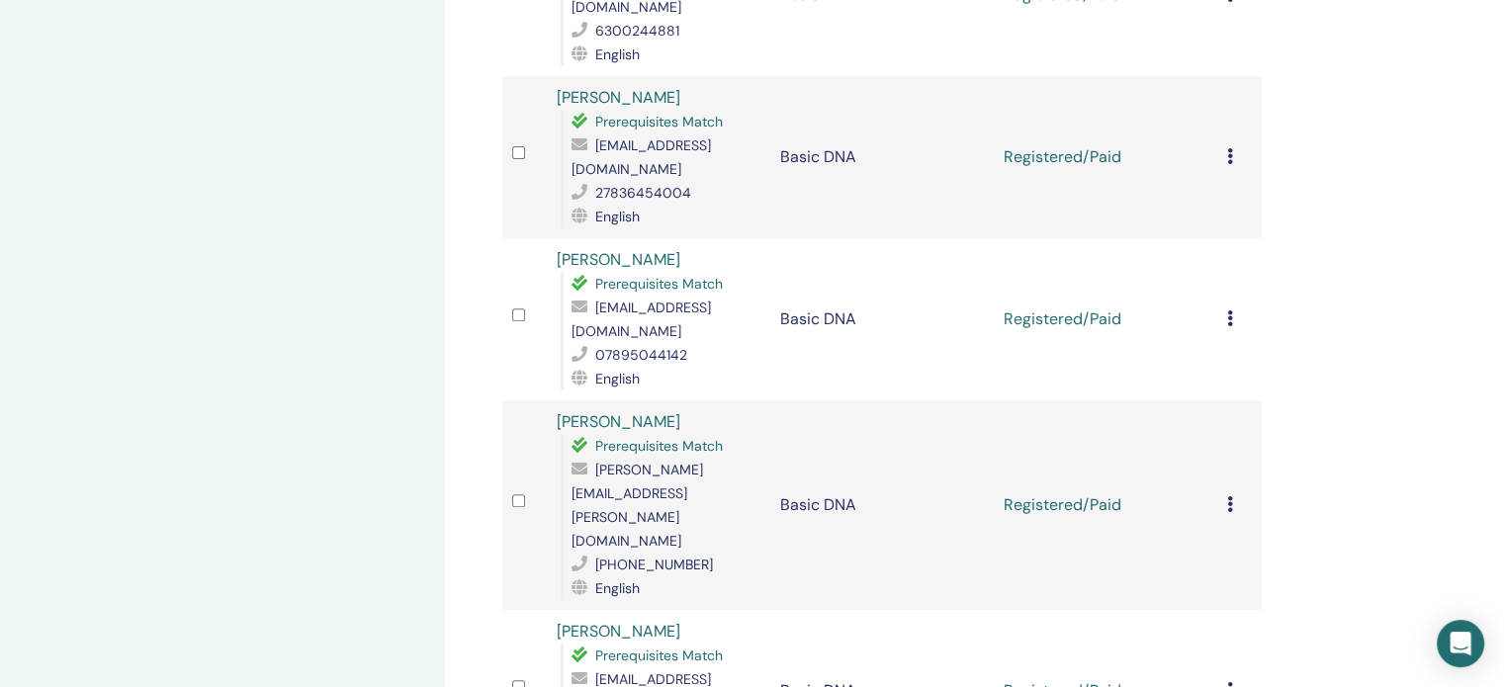
scroll to position [1088, 0]
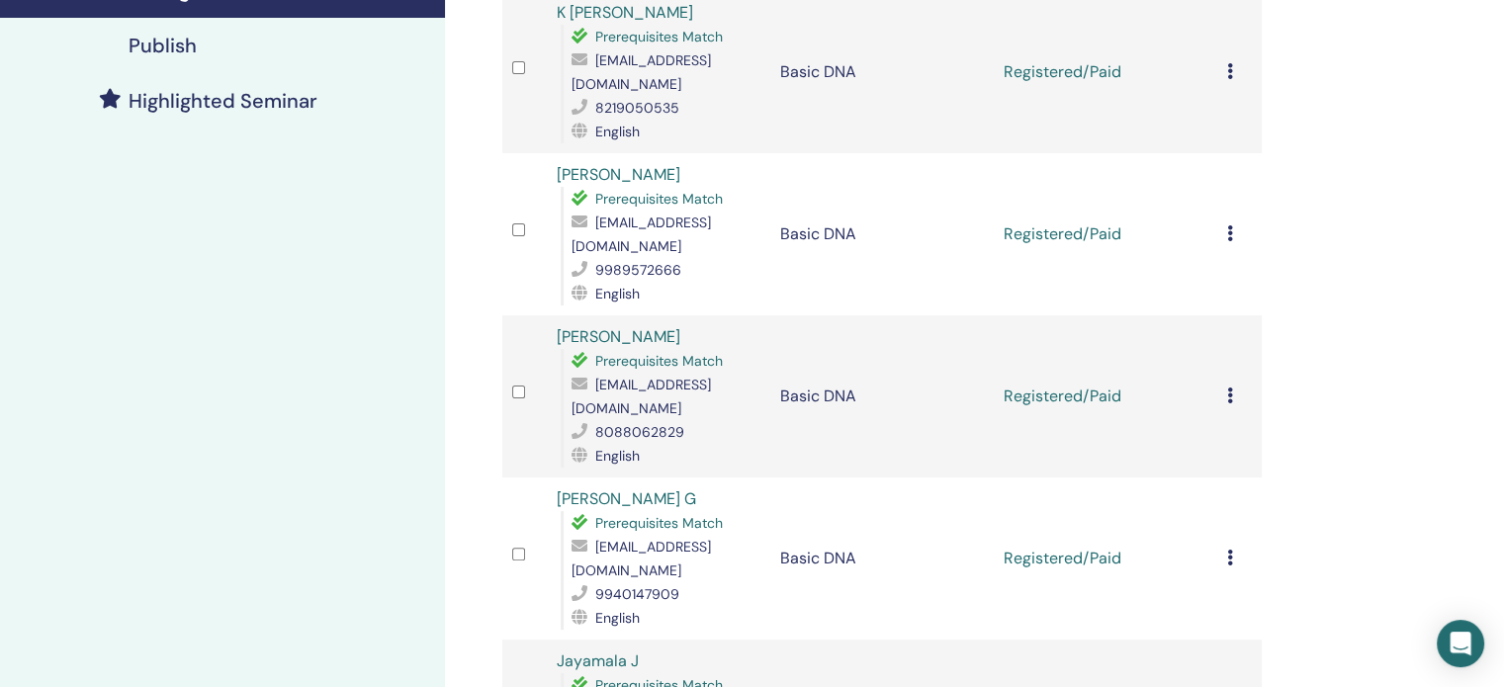
scroll to position [0, 0]
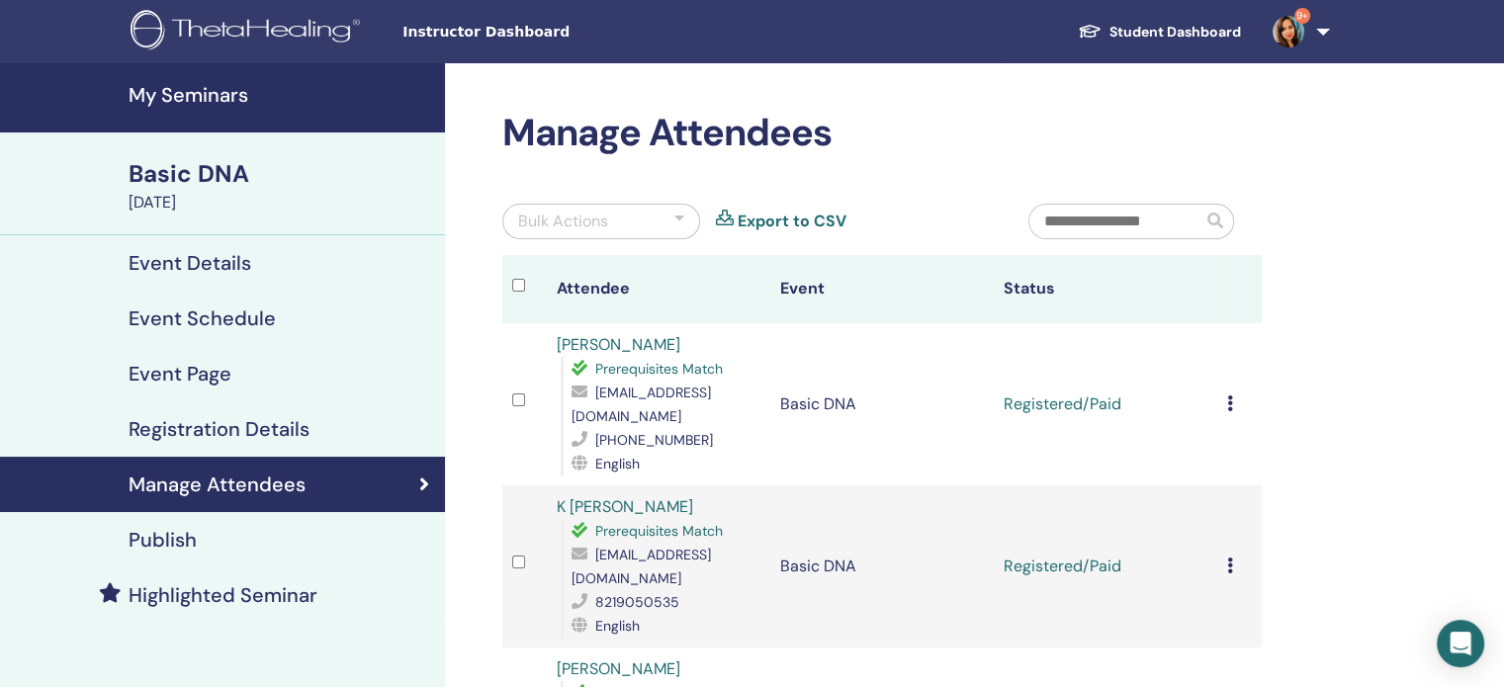
click at [680, 212] on div at bounding box center [680, 222] width 10 height 24
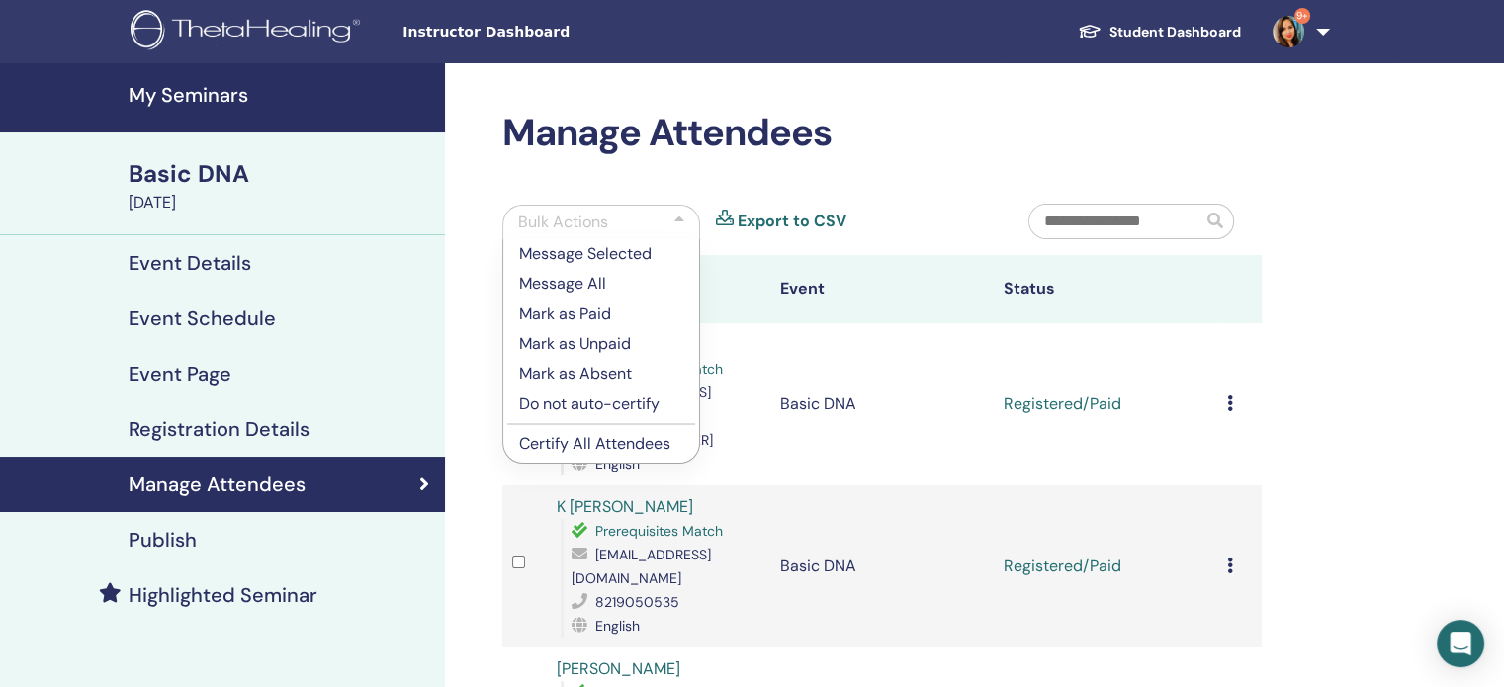
click at [973, 116] on h2 "Manage Attendees" at bounding box center [882, 133] width 760 height 45
click at [963, 119] on h2 "Manage Attendees" at bounding box center [882, 133] width 760 height 45
click at [756, 145] on h2 "Manage Attendees" at bounding box center [882, 133] width 760 height 45
click at [803, 116] on h2 "Manage Attendees" at bounding box center [882, 133] width 760 height 45
